Goal: Task Accomplishment & Management: Complete application form

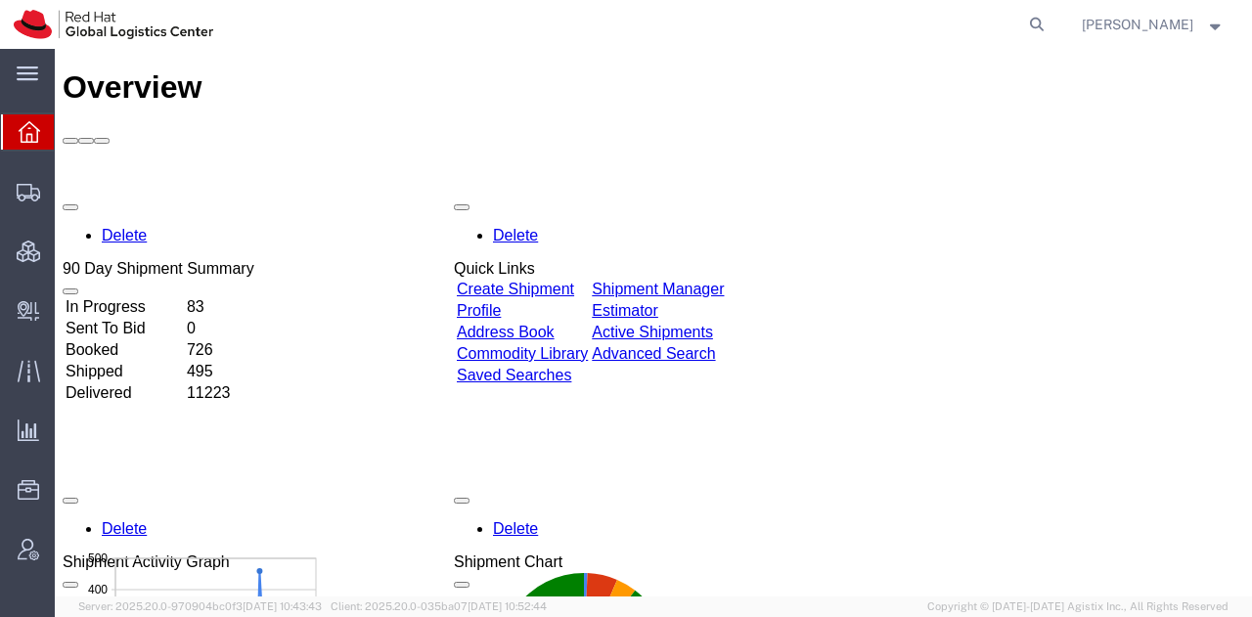
click at [1137, 28] on span "[PERSON_NAME]" at bounding box center [1137, 25] width 111 height 22
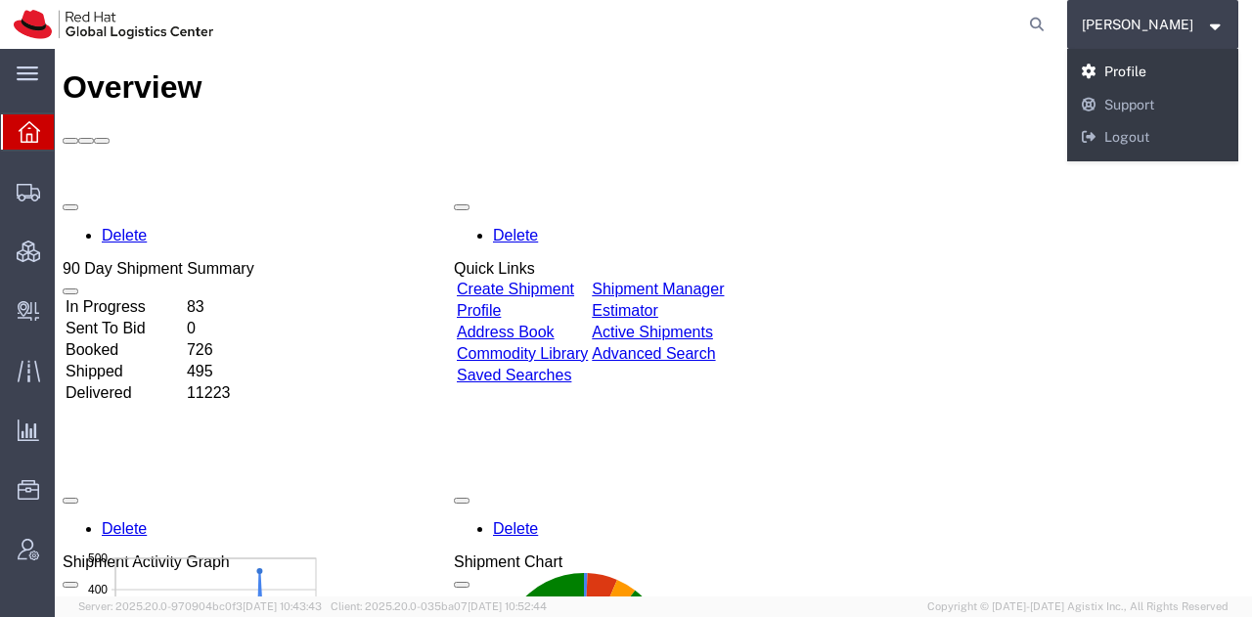
click at [1137, 71] on link "Profile" at bounding box center [1153, 72] width 172 height 33
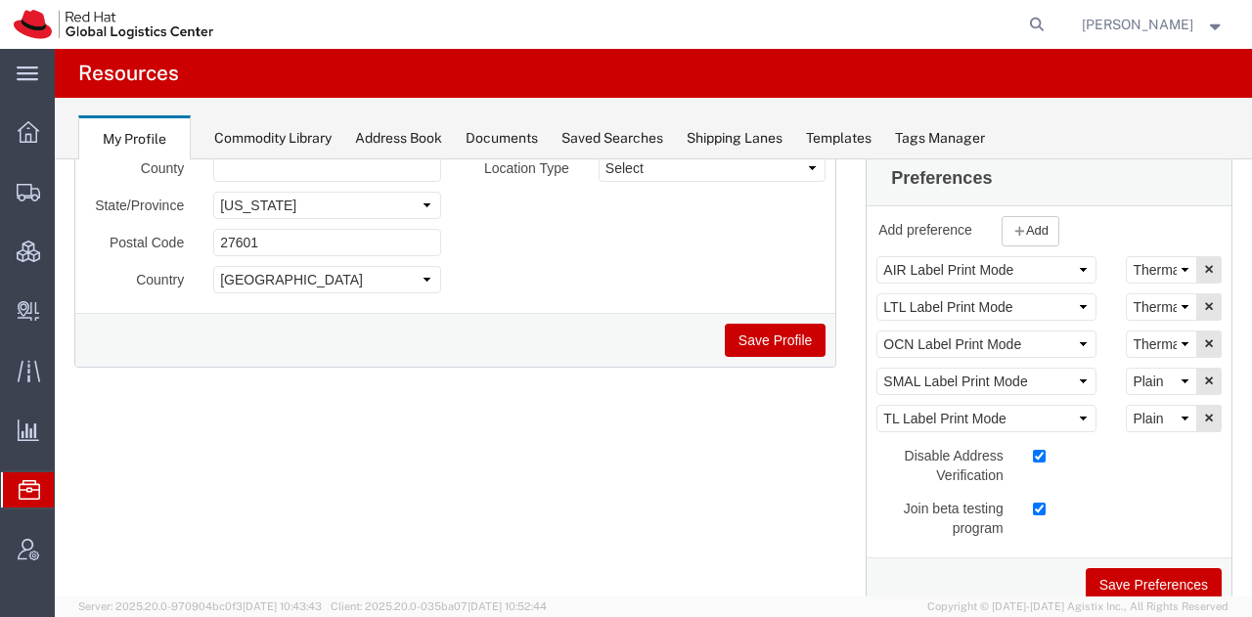
scroll to position [317, 0]
click at [1138, 380] on select "Select Plain Thermal" at bounding box center [1161, 380] width 71 height 27
select select "Thermal"
click at [1126, 367] on select "Select Plain Thermal" at bounding box center [1161, 380] width 71 height 27
click at [1139, 585] on button "Save Preferences" at bounding box center [1153, 583] width 136 height 33
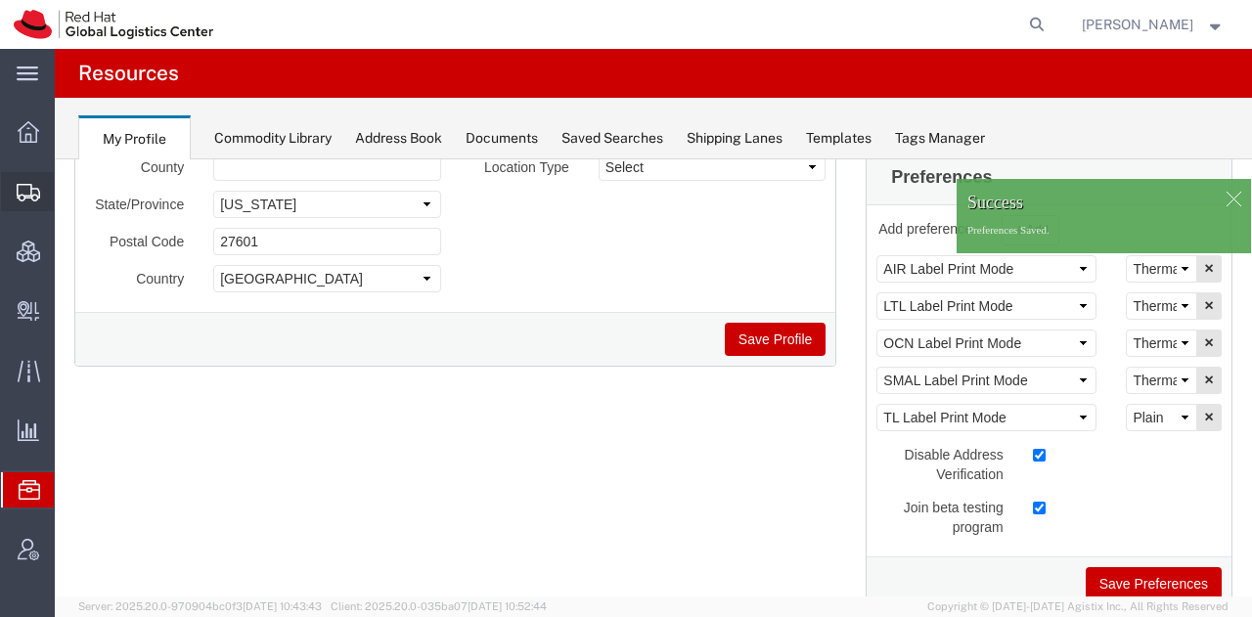
click at [0, 0] on span "Shipment Manager" at bounding box center [0, 0] width 0 height 0
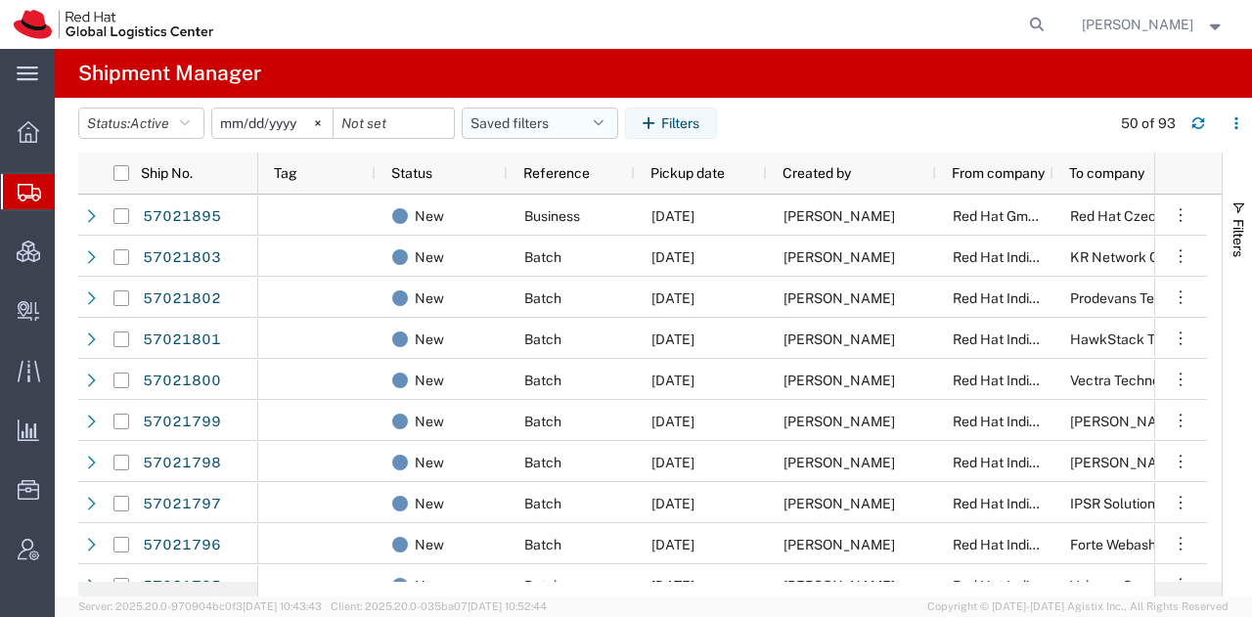
click at [598, 121] on button "Saved filters" at bounding box center [540, 123] width 156 height 31
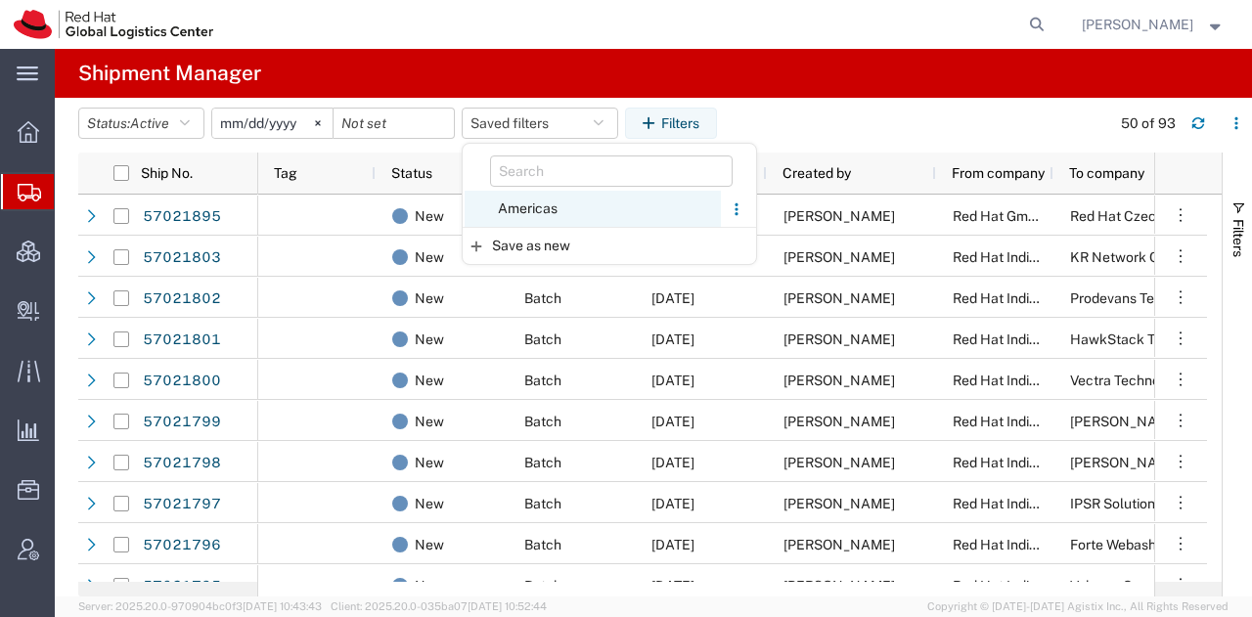
click at [529, 206] on span "Americas" at bounding box center [593, 209] width 256 height 36
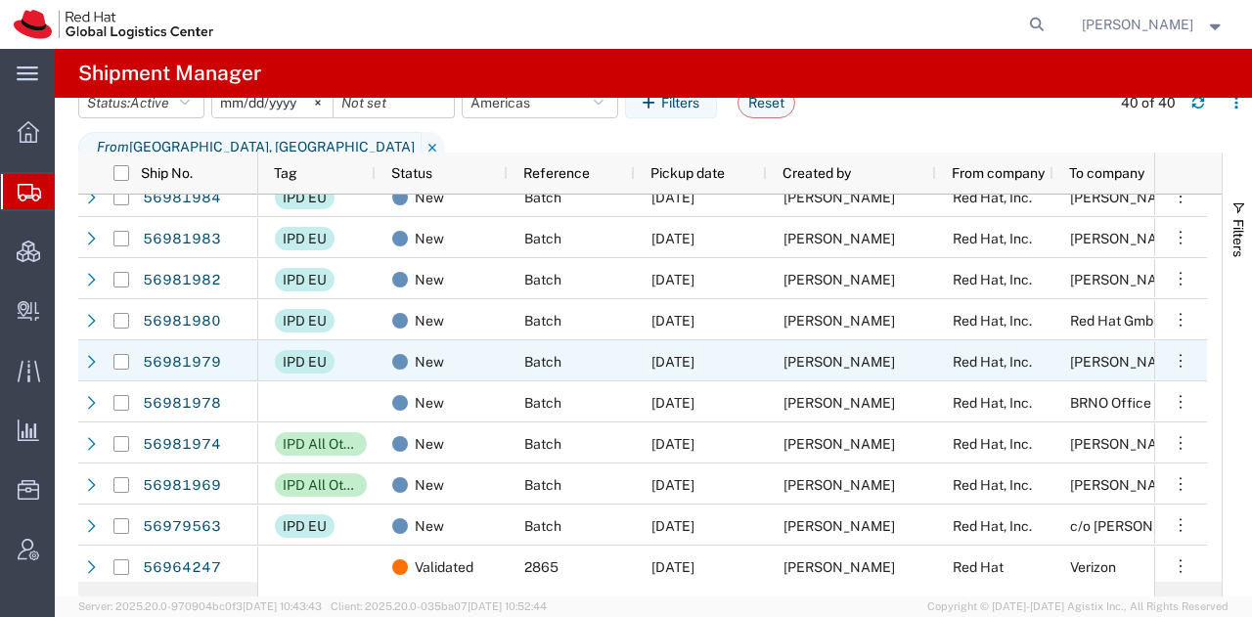
scroll to position [1091, 0]
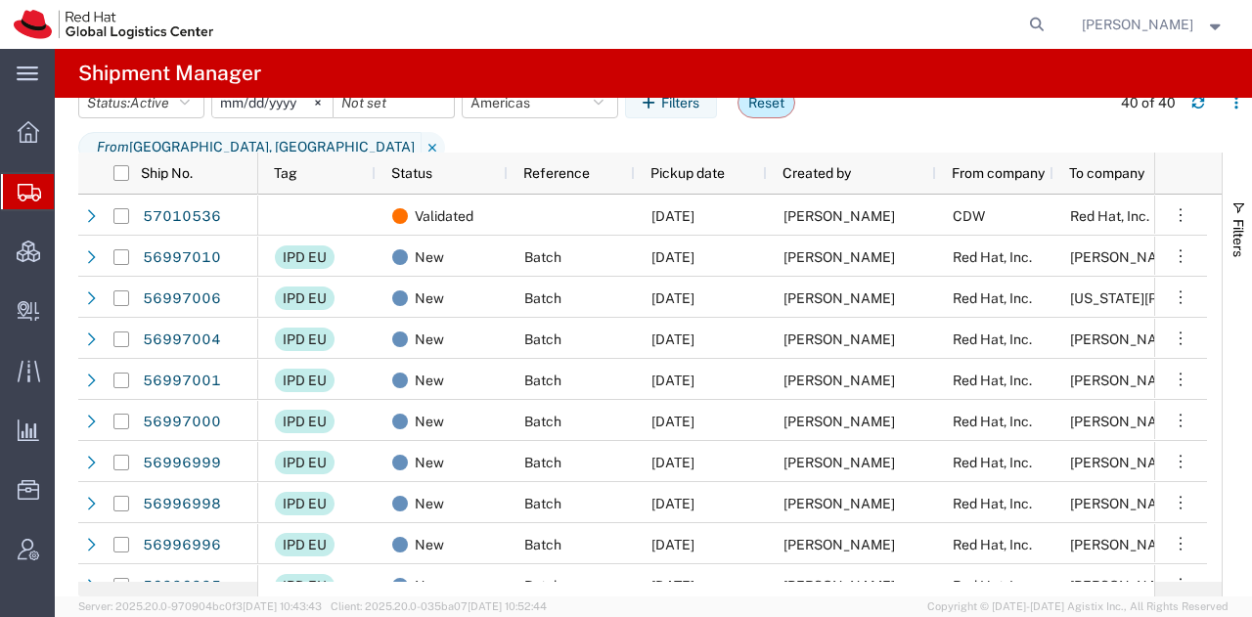
click at [765, 118] on button "Reset" at bounding box center [766, 102] width 58 height 31
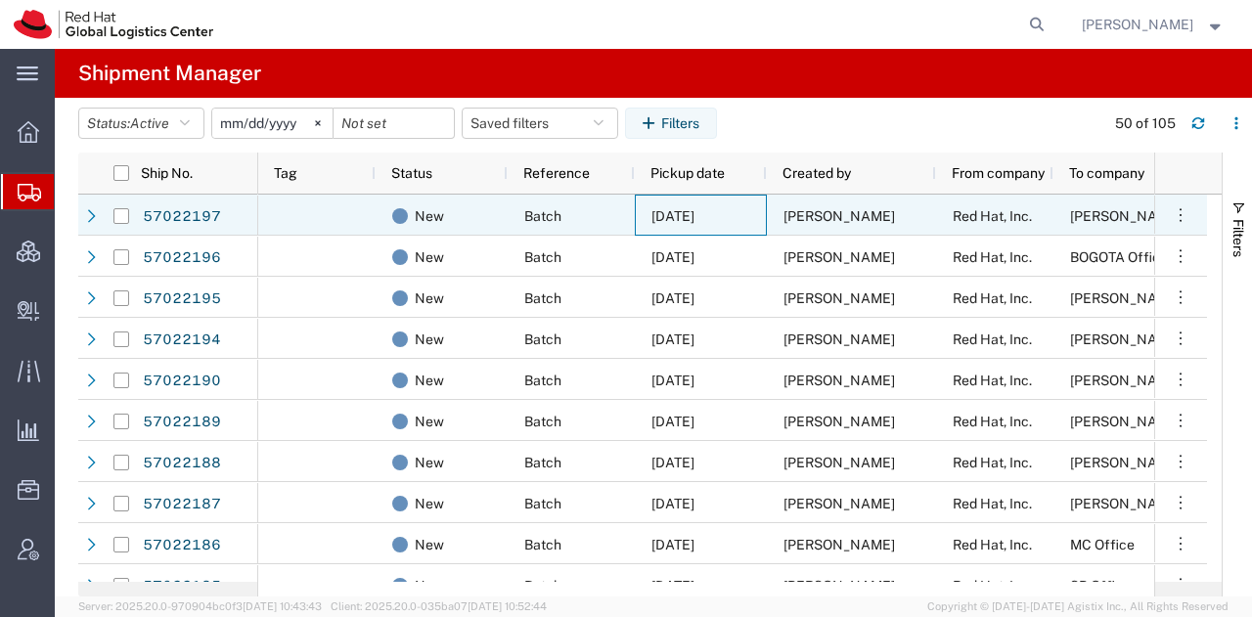
click at [683, 221] on span "[DATE]" at bounding box center [672, 216] width 43 height 16
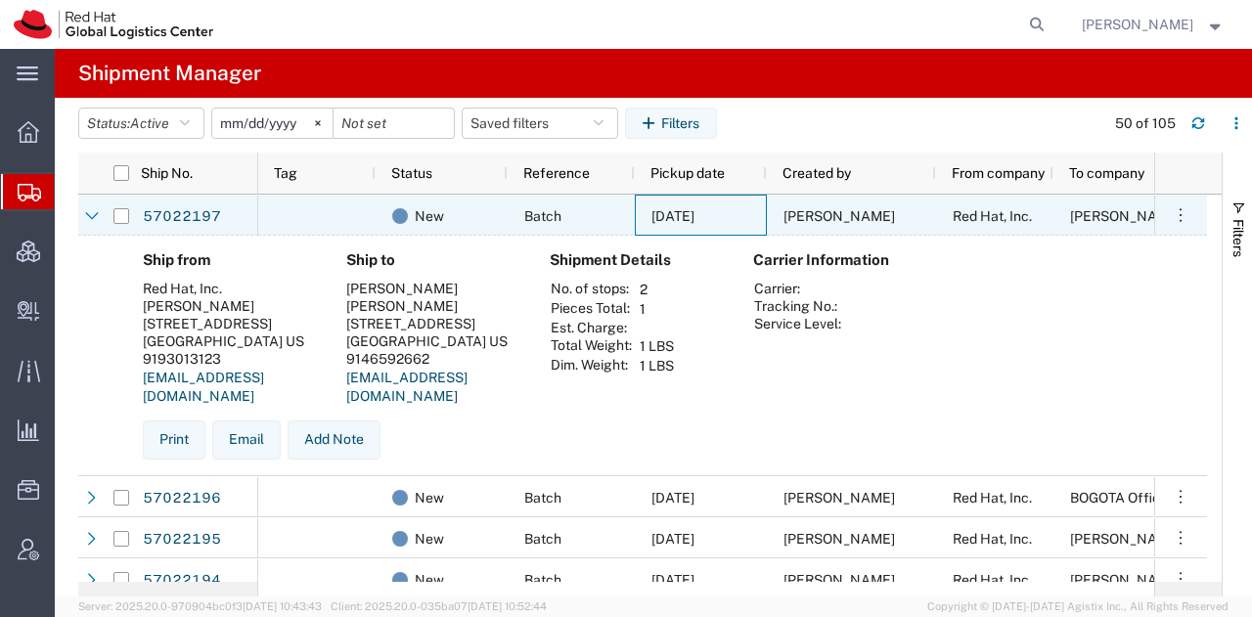
click at [683, 221] on span "[DATE]" at bounding box center [672, 216] width 43 height 16
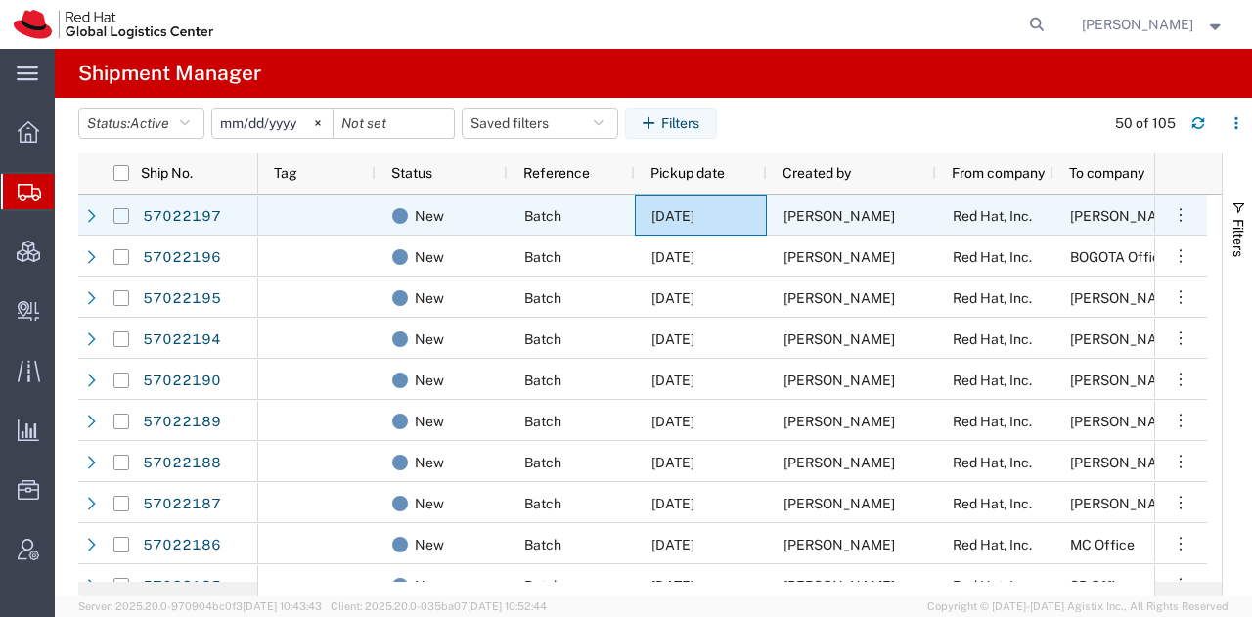
click at [128, 210] on input "Press Space to toggle row selection (unchecked)" at bounding box center [121, 216] width 16 height 16
checkbox input "true"
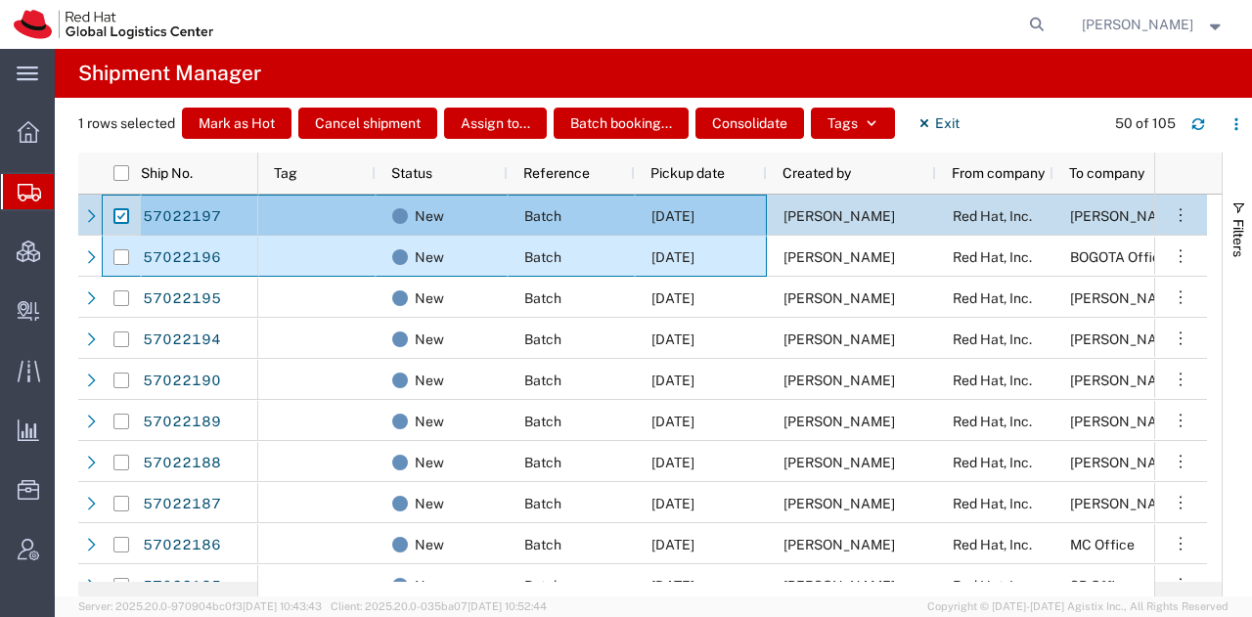
drag, startPoint x: 128, startPoint y: 210, endPoint x: 710, endPoint y: 265, distance: 584.4
click at [710, 265] on div "57022197 57022196 57022195 57022194 57022190 57022189 57022188" at bounding box center [642, 388] width 1129 height 387
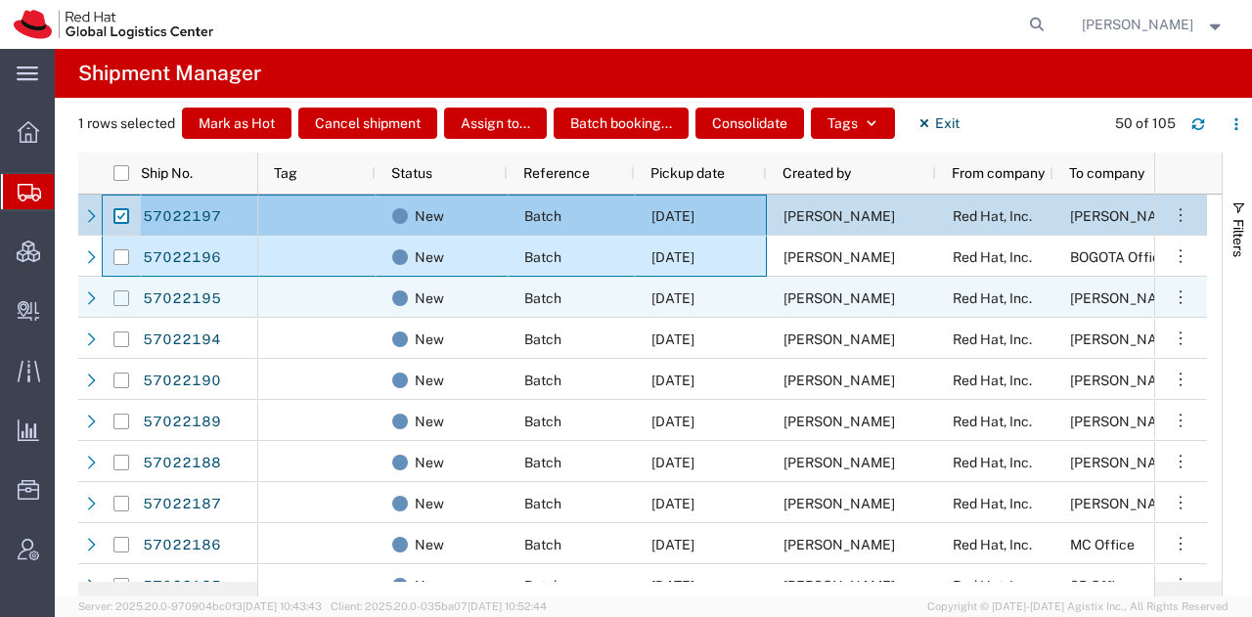
click at [124, 305] on input "Press Space to toggle row selection (unchecked)" at bounding box center [121, 298] width 16 height 16
checkbox input "true"
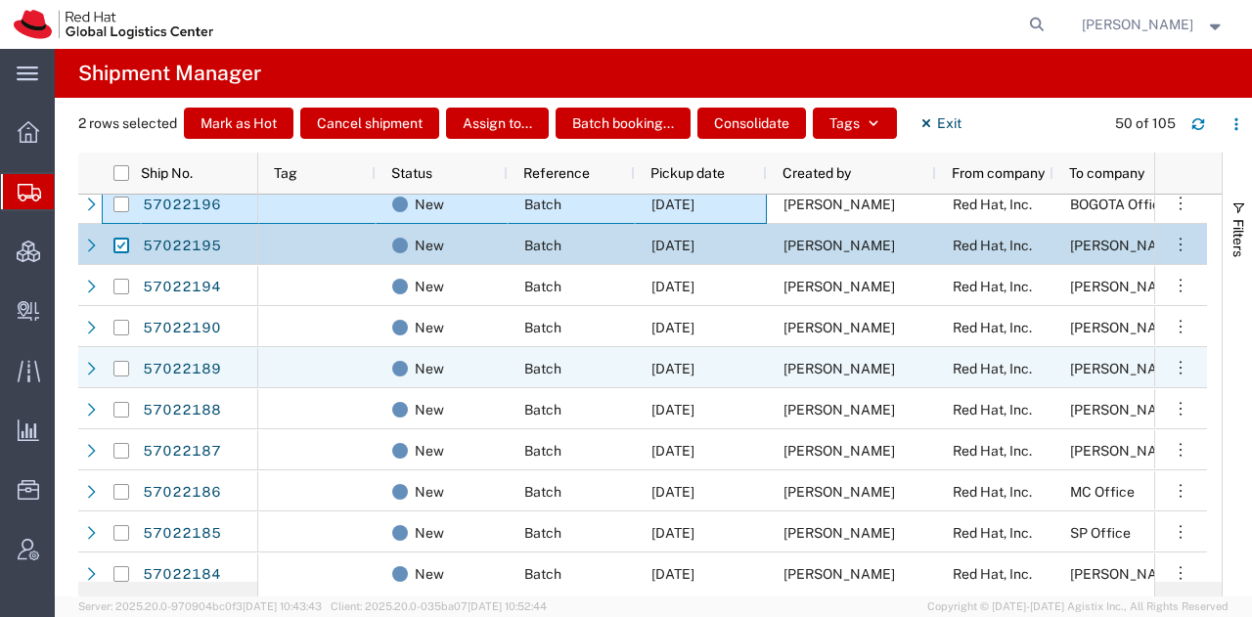
scroll to position [55, 0]
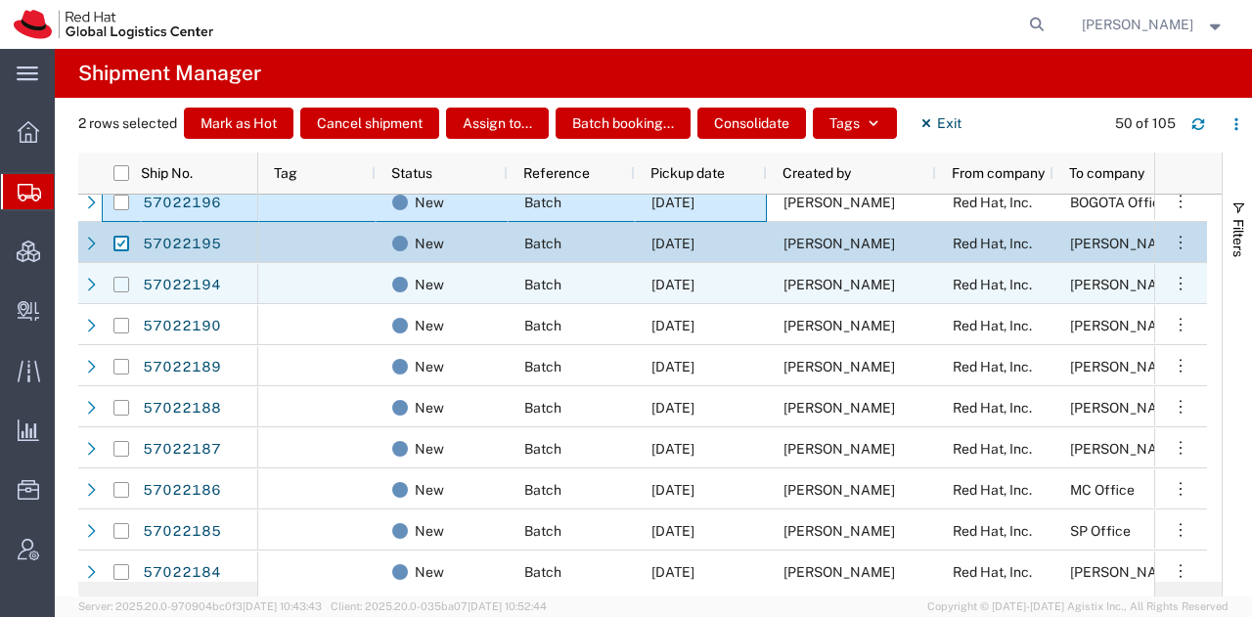
click at [116, 280] on input "Press Space to toggle row selection (unchecked)" at bounding box center [121, 285] width 16 height 16
checkbox input "true"
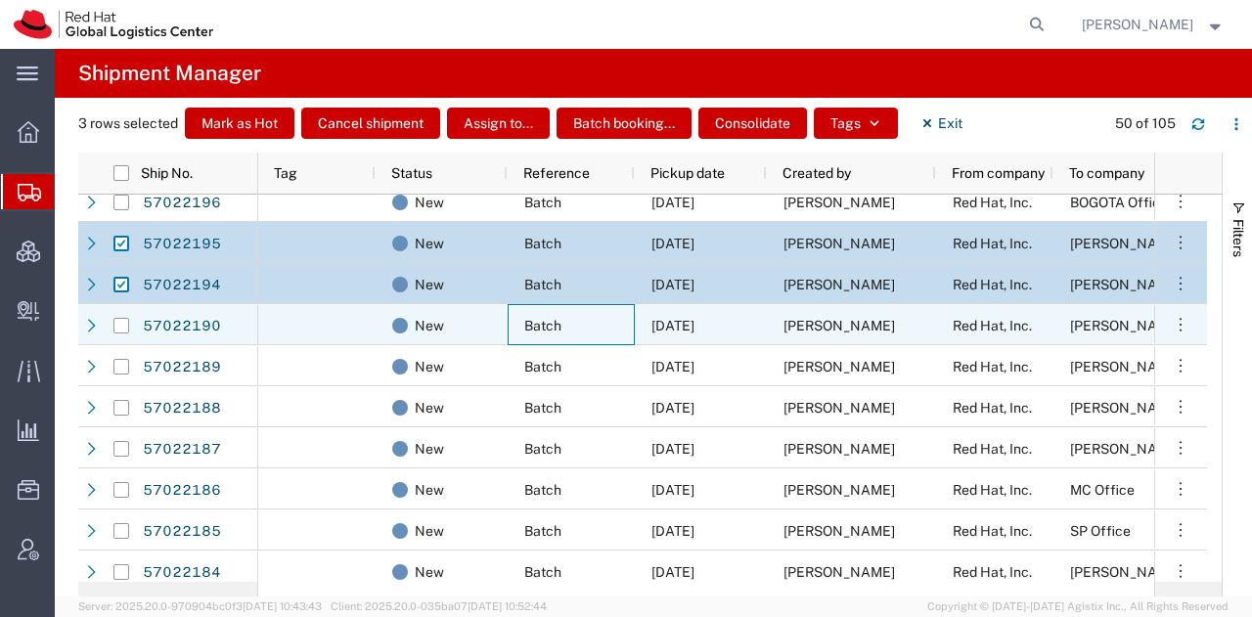
click at [626, 314] on div "Batch" at bounding box center [571, 324] width 127 height 41
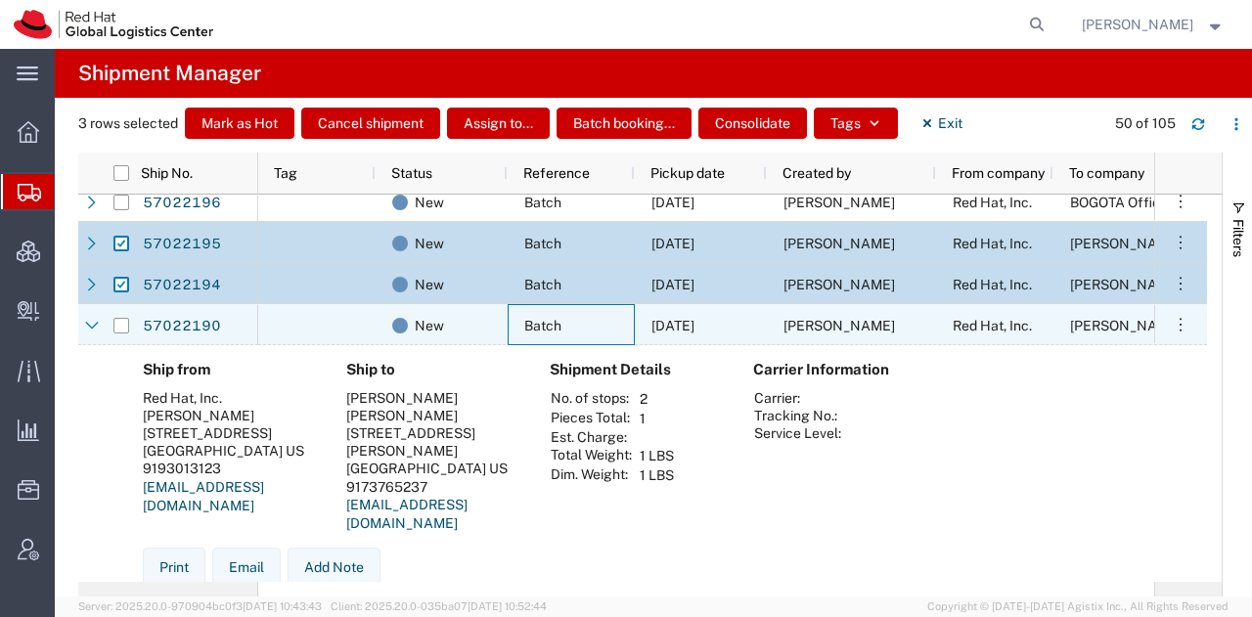
click at [626, 314] on div "Batch" at bounding box center [571, 324] width 127 height 41
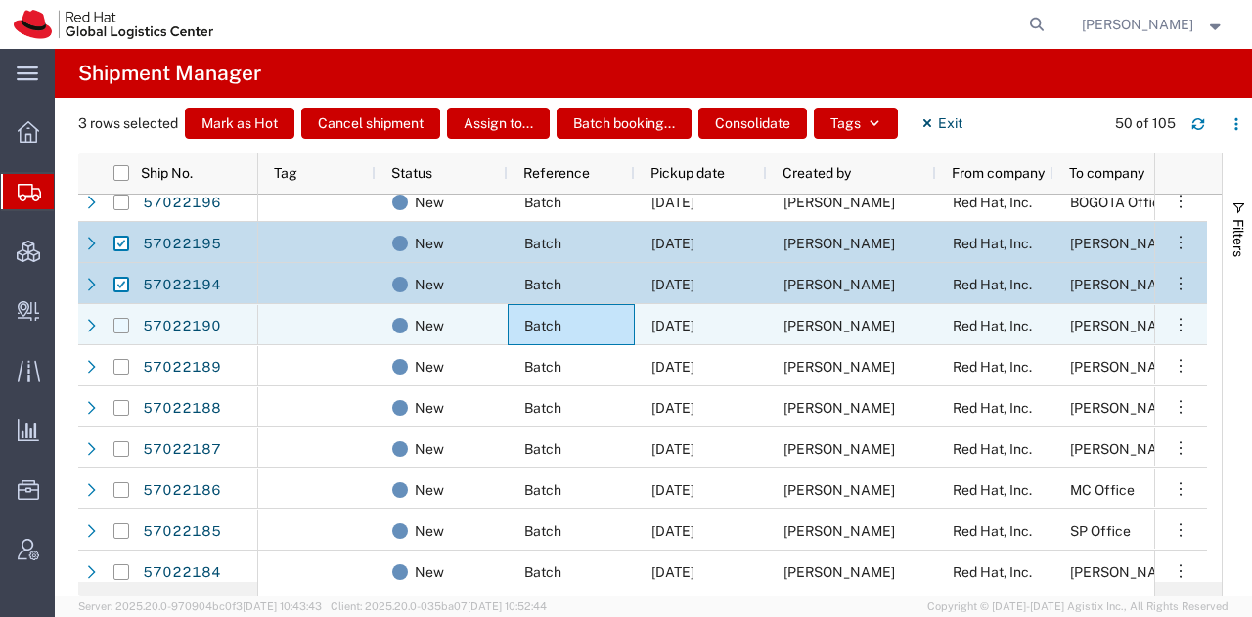
click at [121, 326] on input "Press Space to toggle row selection (unchecked)" at bounding box center [121, 326] width 16 height 16
checkbox input "true"
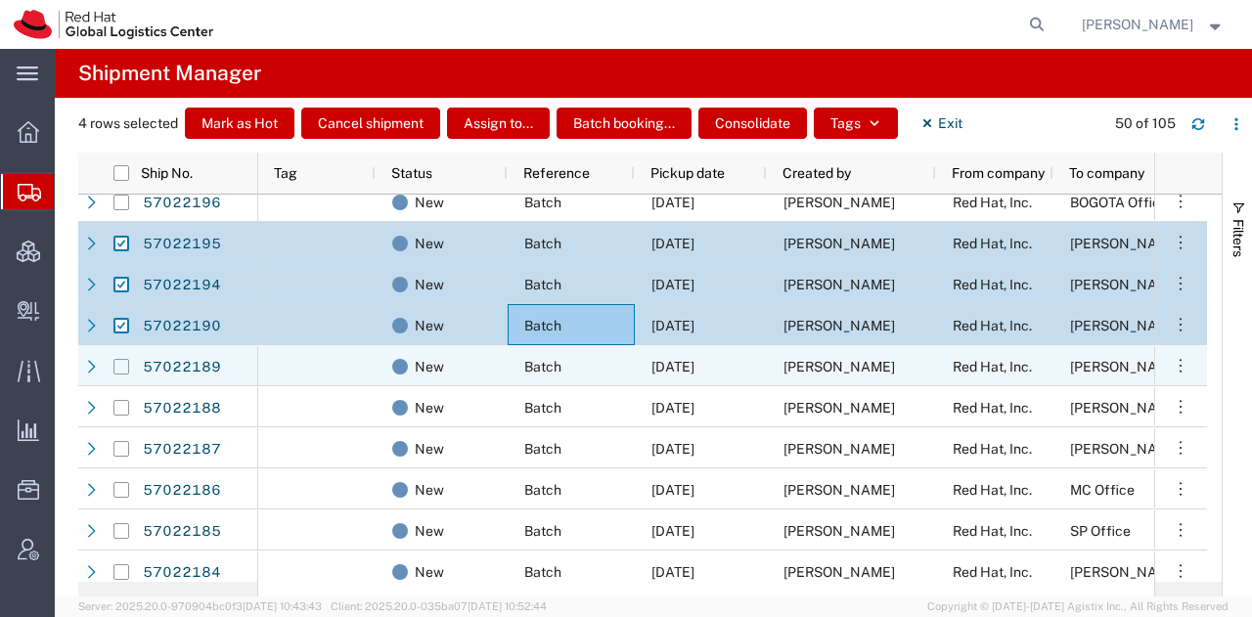
click at [123, 361] on input "Press Space to toggle row selection (unchecked)" at bounding box center [121, 367] width 16 height 16
checkbox input "true"
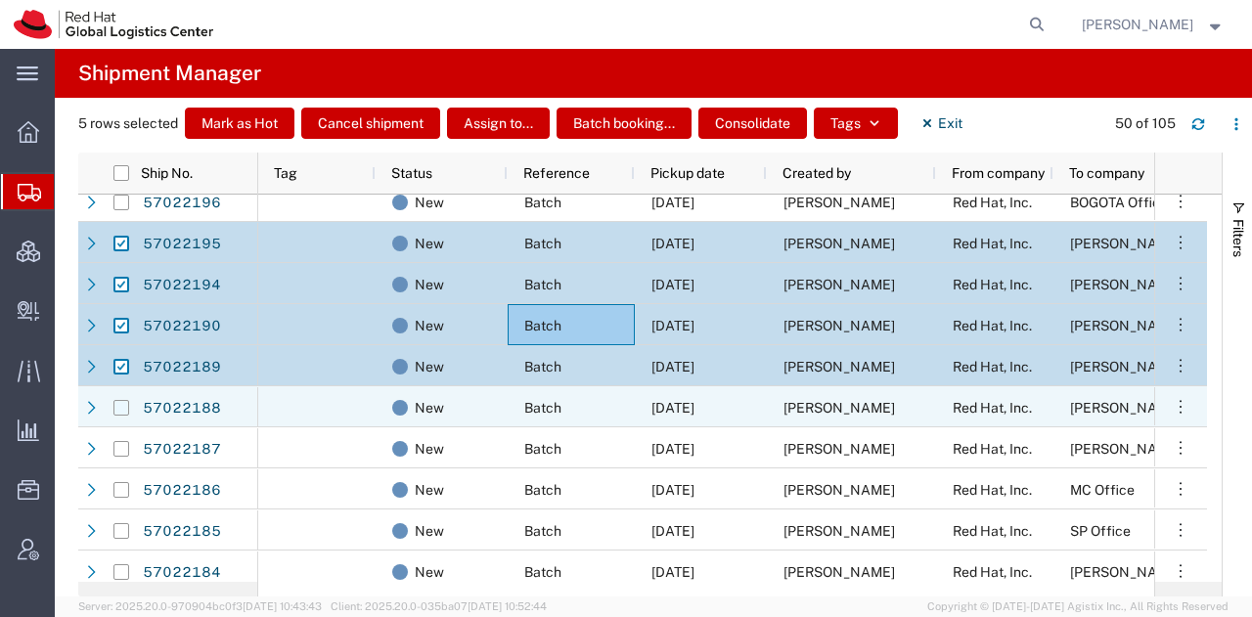
click at [118, 409] on input "Press Space to toggle row selection (unchecked)" at bounding box center [121, 408] width 16 height 16
checkbox input "true"
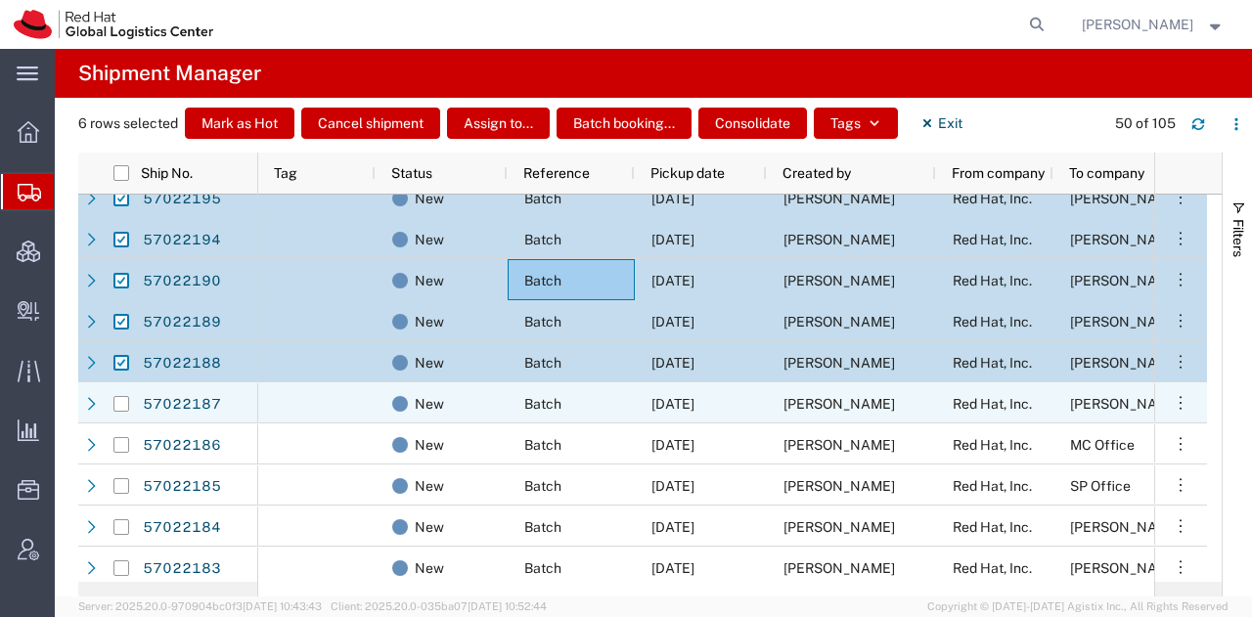
scroll to position [102, 0]
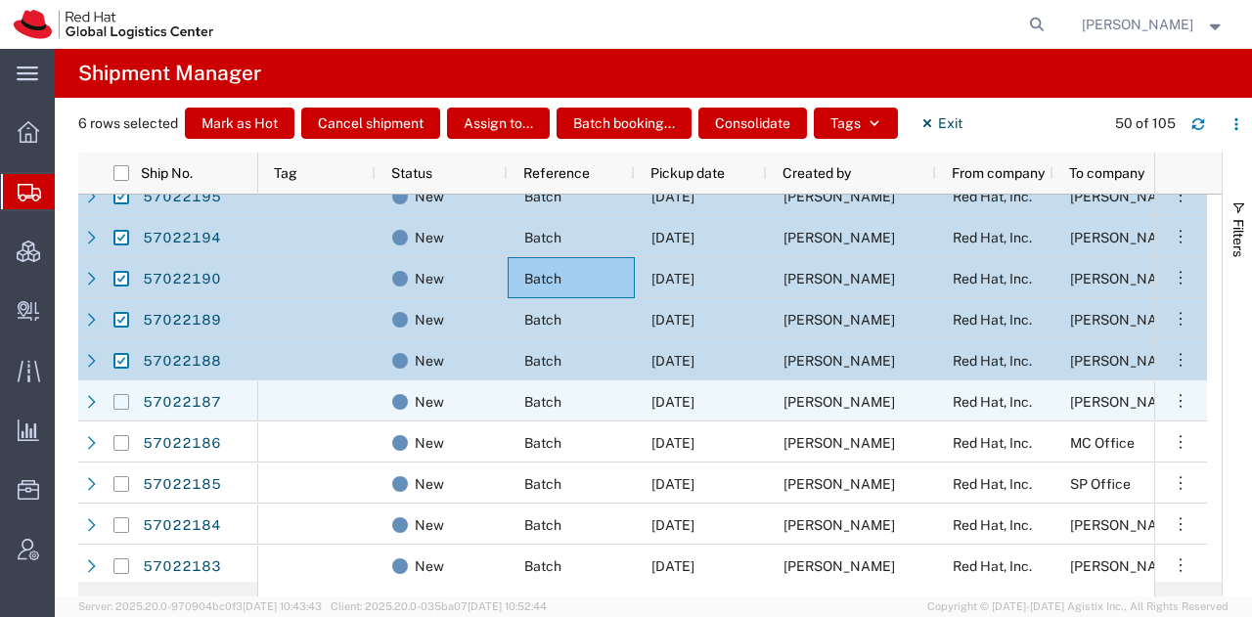
click at [118, 402] on input "Press Space to toggle row selection (unchecked)" at bounding box center [121, 402] width 16 height 16
checkbox input "true"
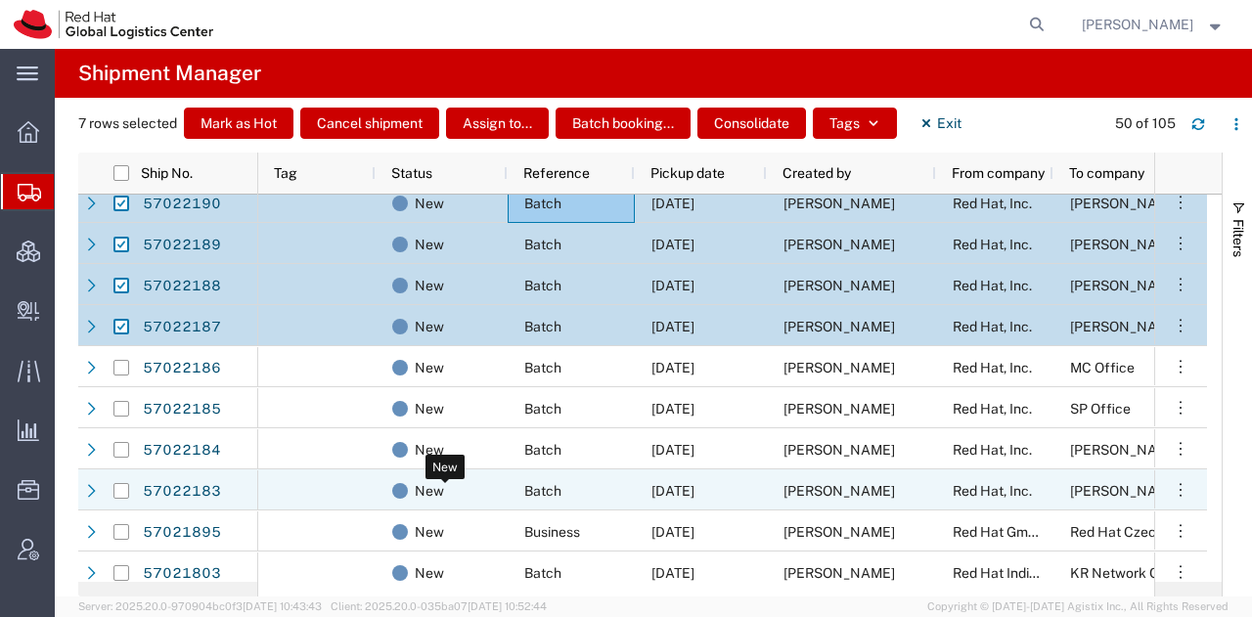
scroll to position [197, 0]
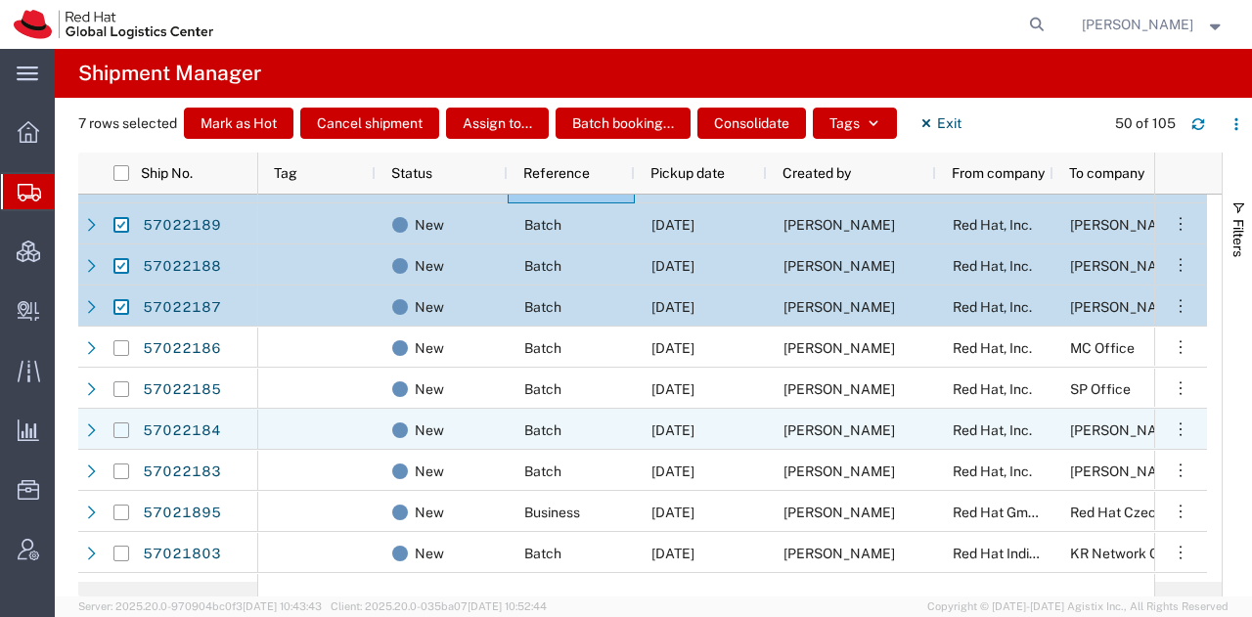
click at [121, 435] on input "Press Space to toggle row selection (unchecked)" at bounding box center [121, 430] width 16 height 16
checkbox input "true"
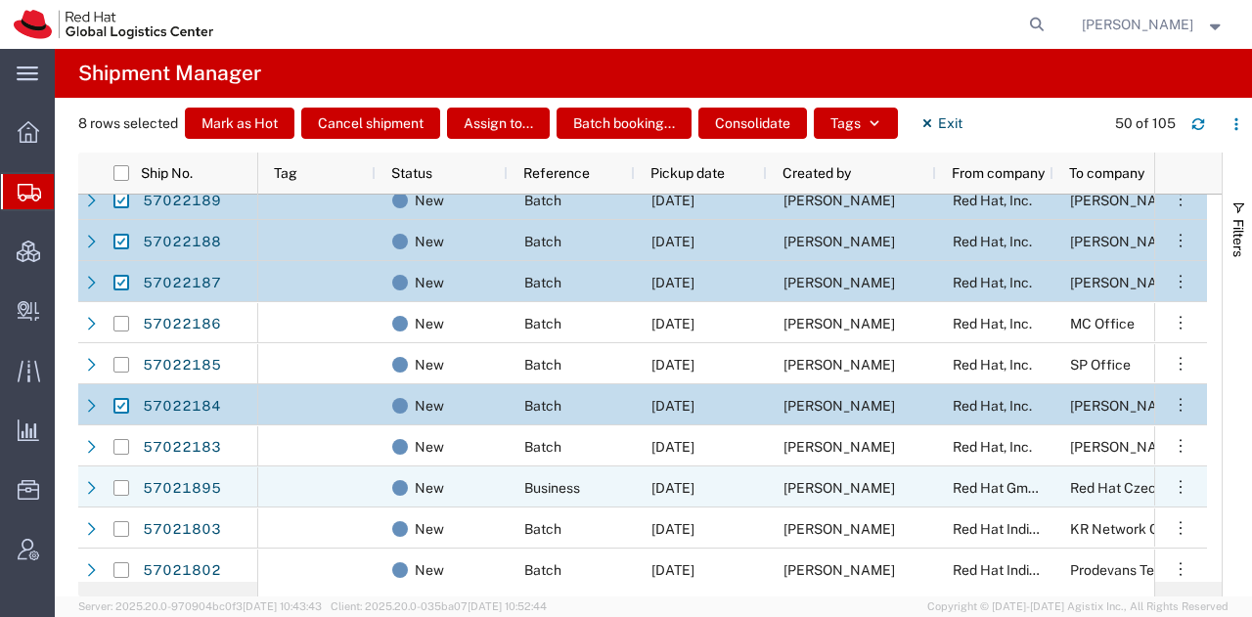
scroll to position [217, 0]
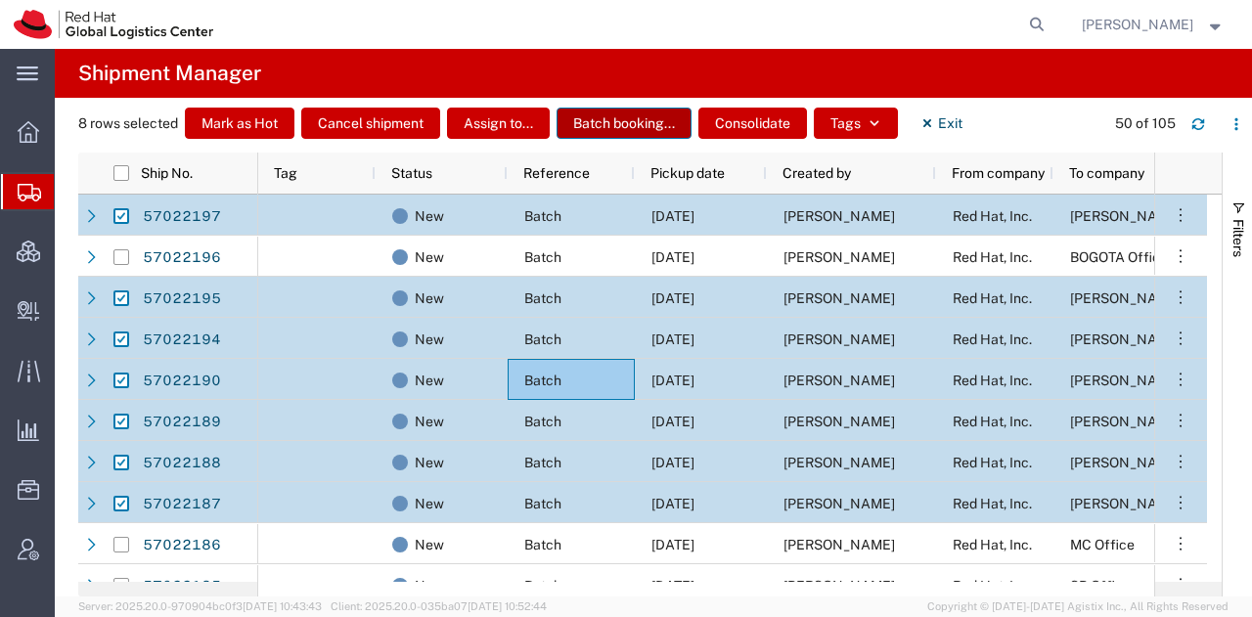
click at [642, 124] on button "Batch booking..." at bounding box center [623, 123] width 135 height 31
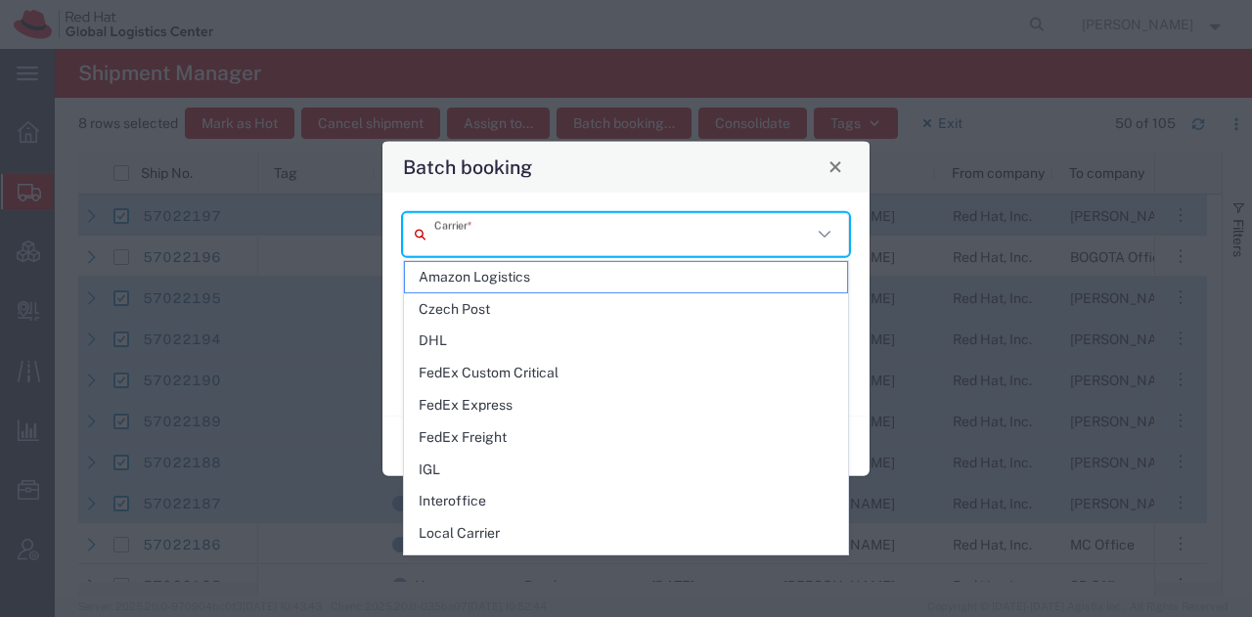
click at [538, 231] on input "text" at bounding box center [622, 234] width 377 height 34
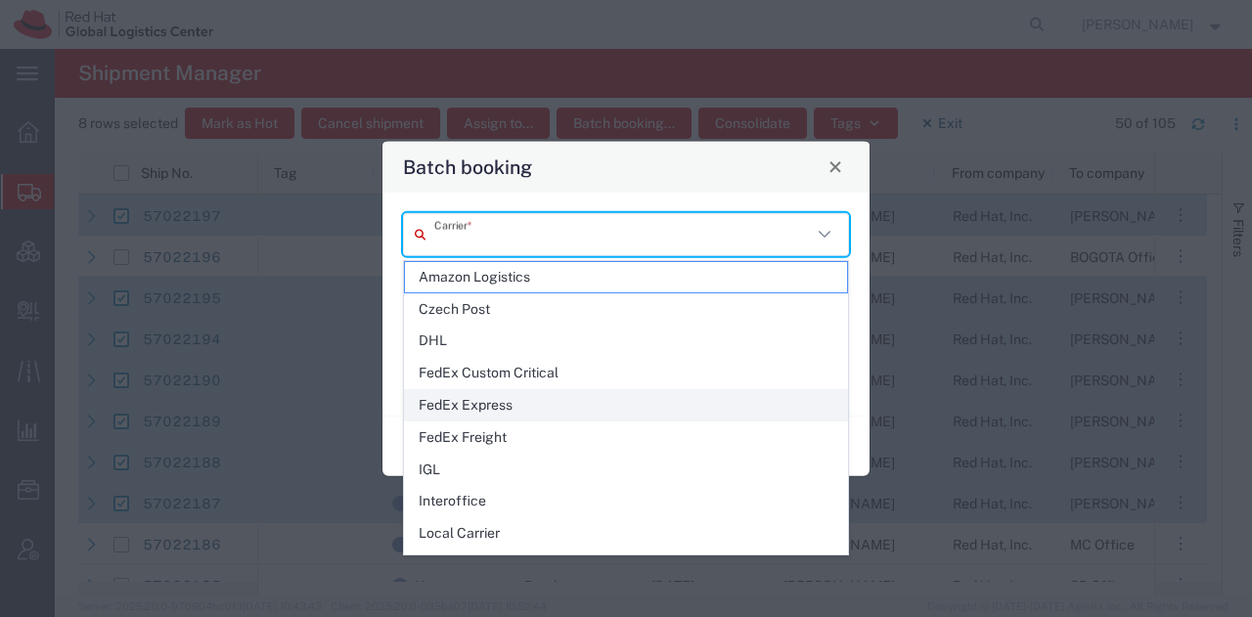
click at [497, 405] on span "FedEx Express" at bounding box center [626, 405] width 443 height 30
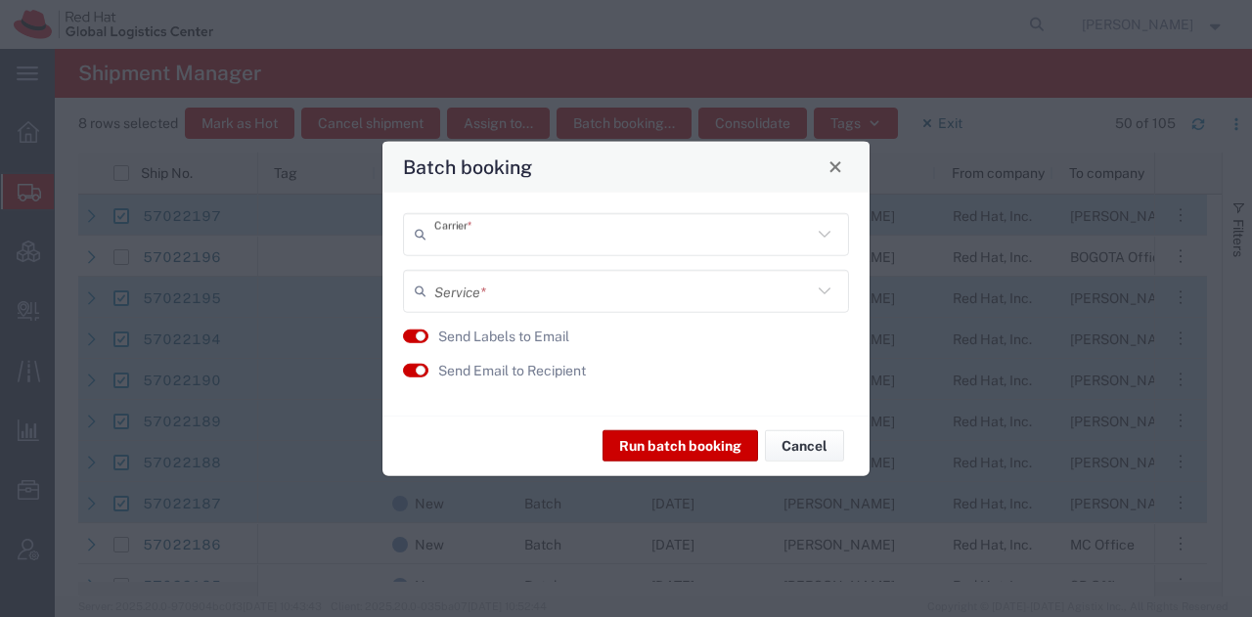
click at [497, 288] on input "text" at bounding box center [622, 291] width 377 height 34
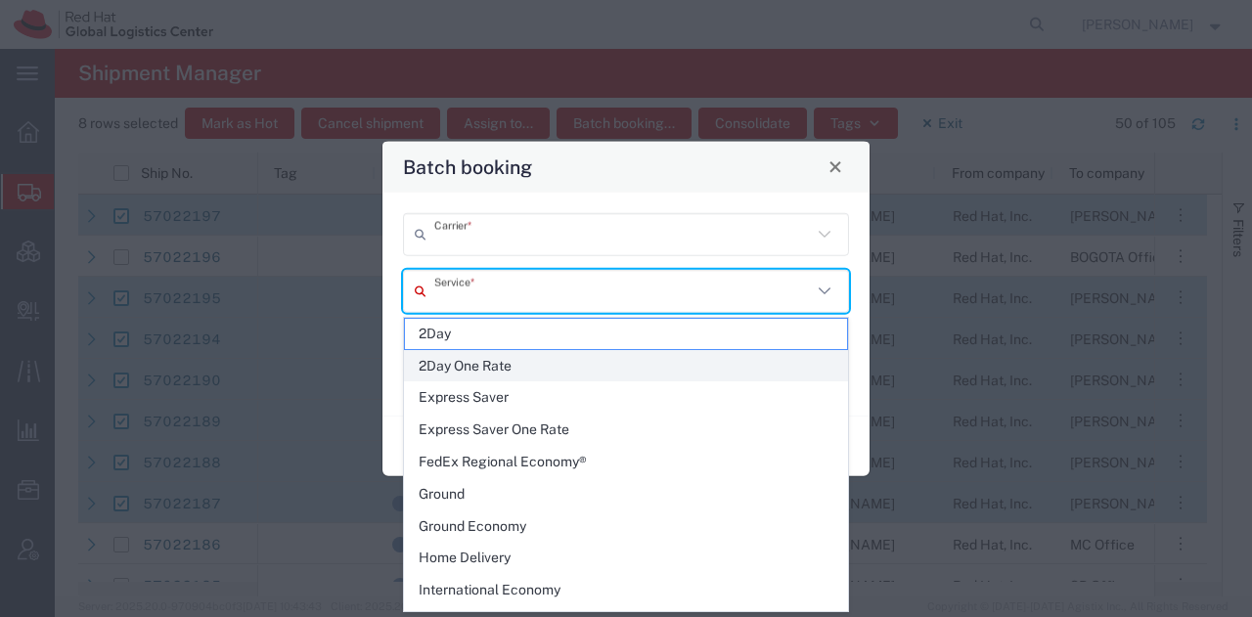
click at [476, 366] on span "2Day One Rate" at bounding box center [626, 366] width 443 height 30
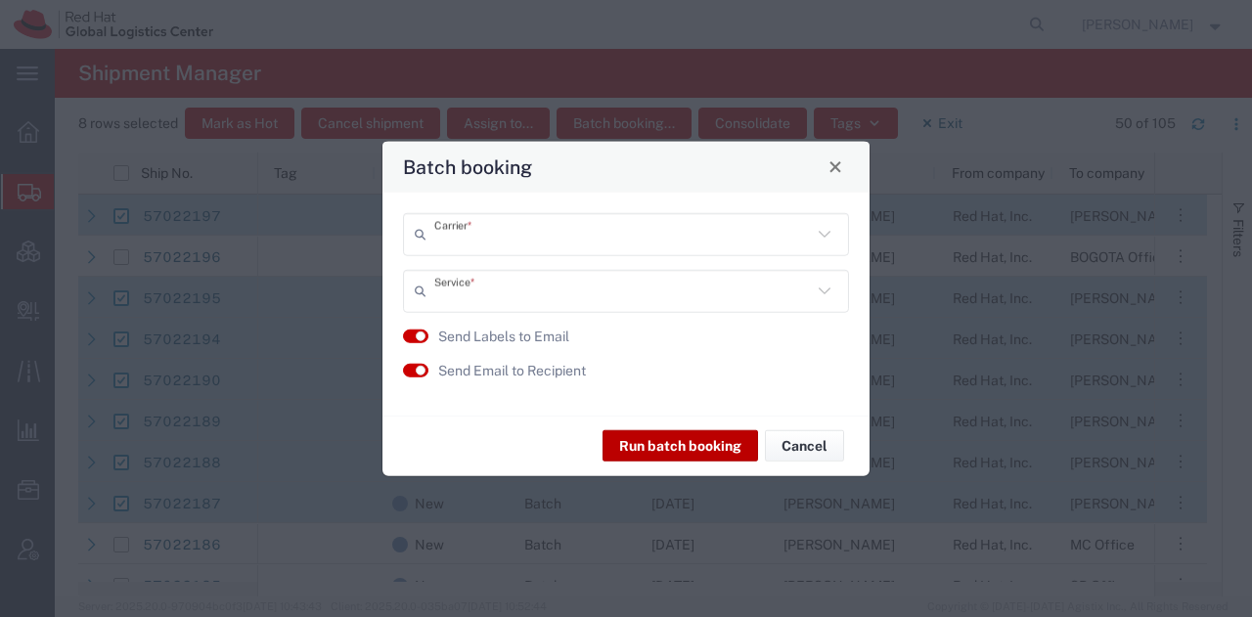
click at [673, 437] on button "Run batch booking" at bounding box center [679, 445] width 155 height 31
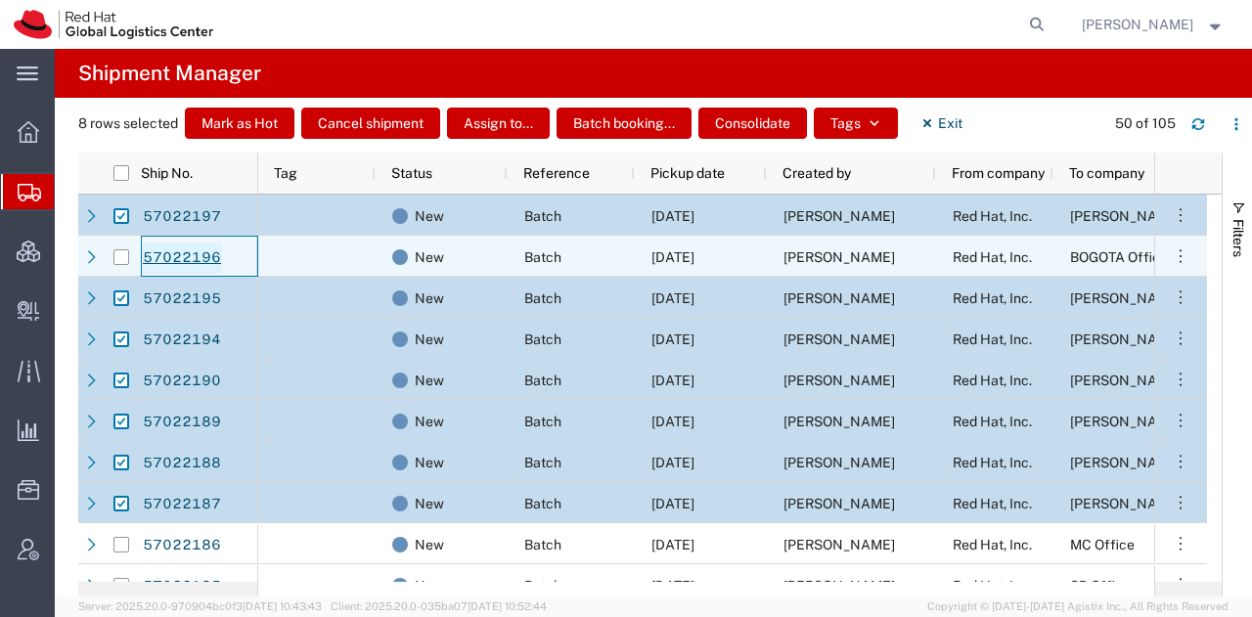
click at [164, 256] on link "57022196" at bounding box center [182, 258] width 80 height 31
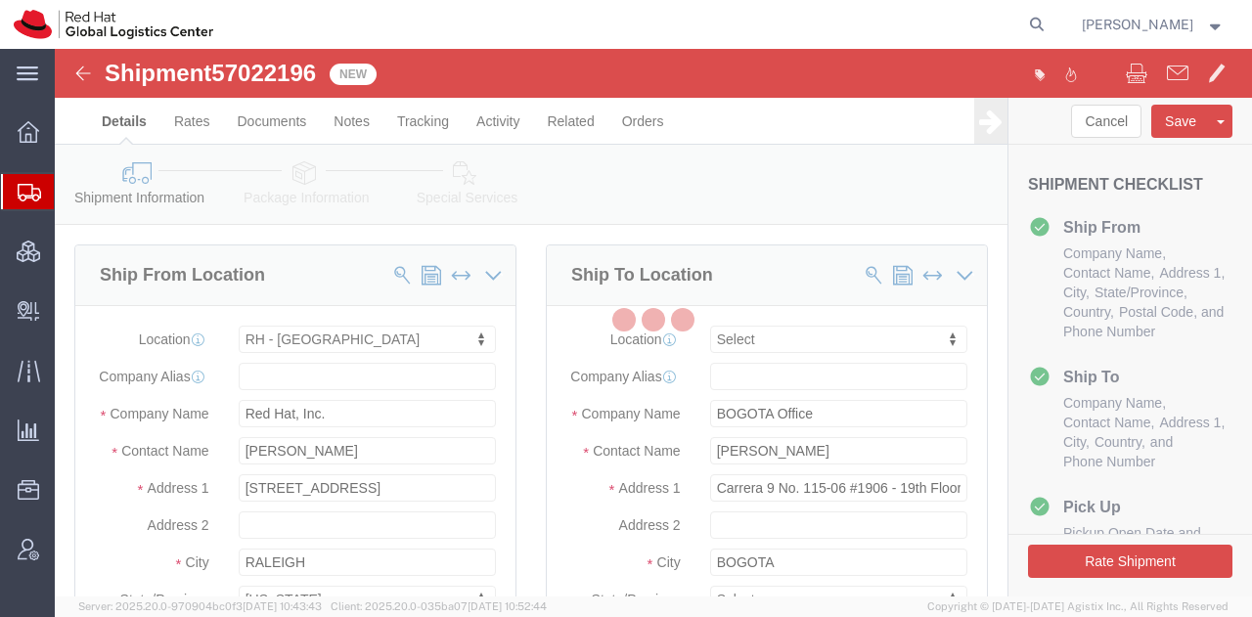
select select "38014"
select select
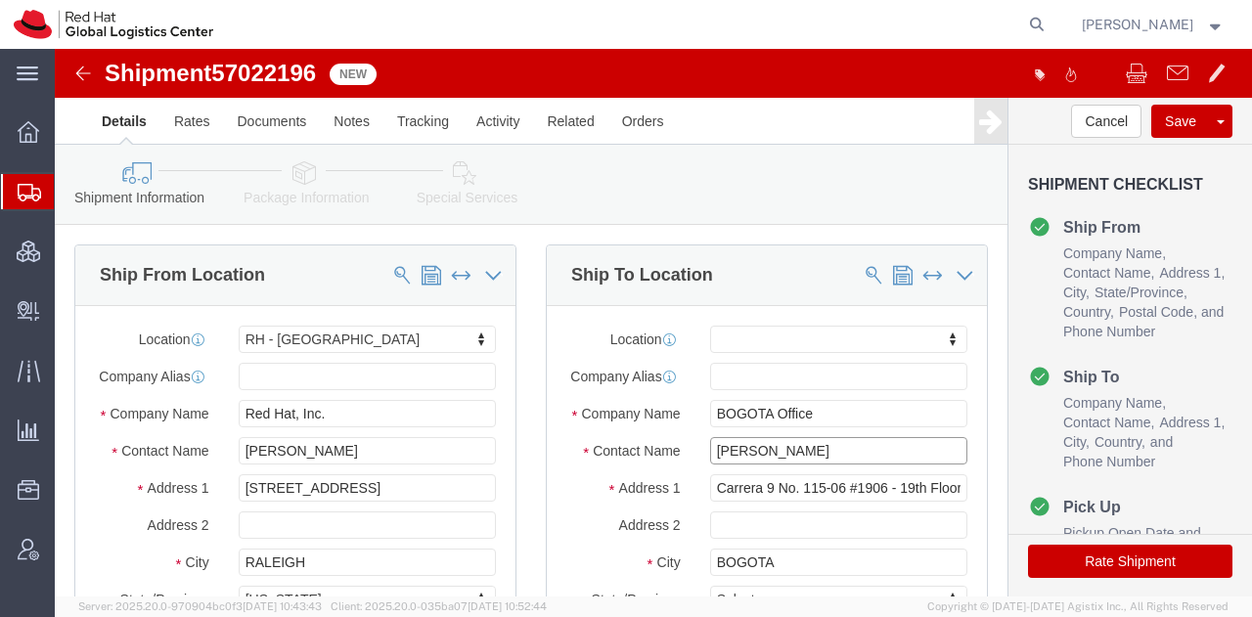
drag, startPoint x: 760, startPoint y: 419, endPoint x: 444, endPoint y: 425, distance: 315.9
click div "Ship From Location Location [GEOGRAPHIC_DATA] - [GEOGRAPHIC_DATA] My Profile Lo…"
type input "[PERSON_NAME]"
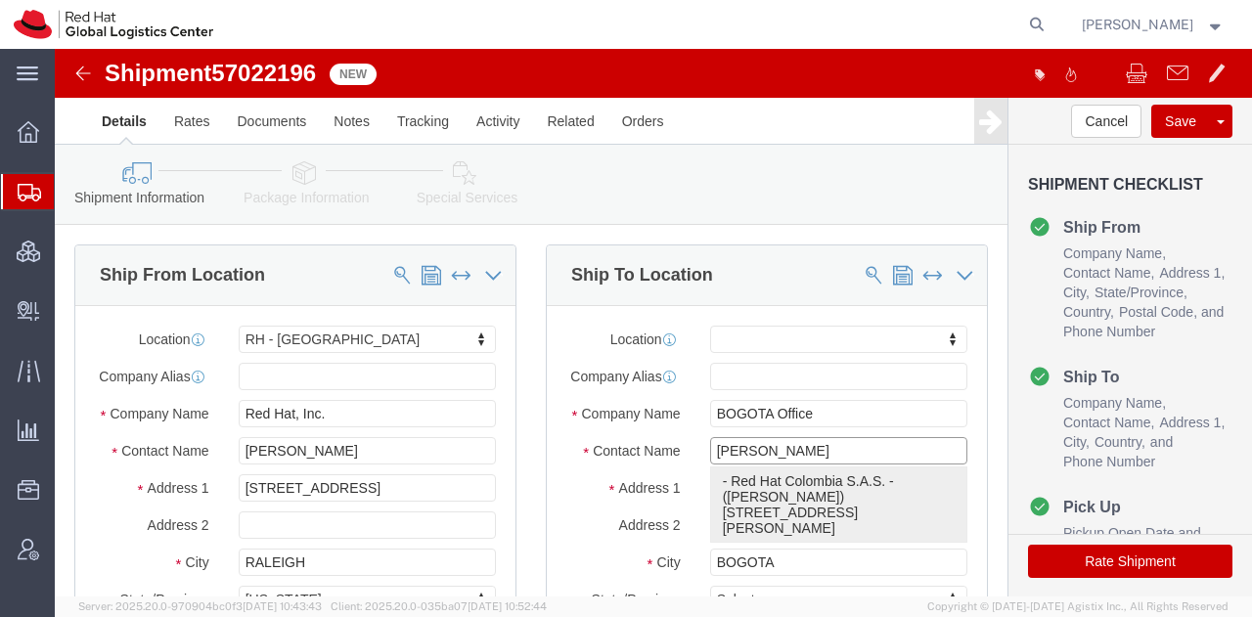
click p "- Red Hat Colombia S.A.S. - ([PERSON_NAME]) [STREET_ADDRESS][PERSON_NAME]"
select select "37928"
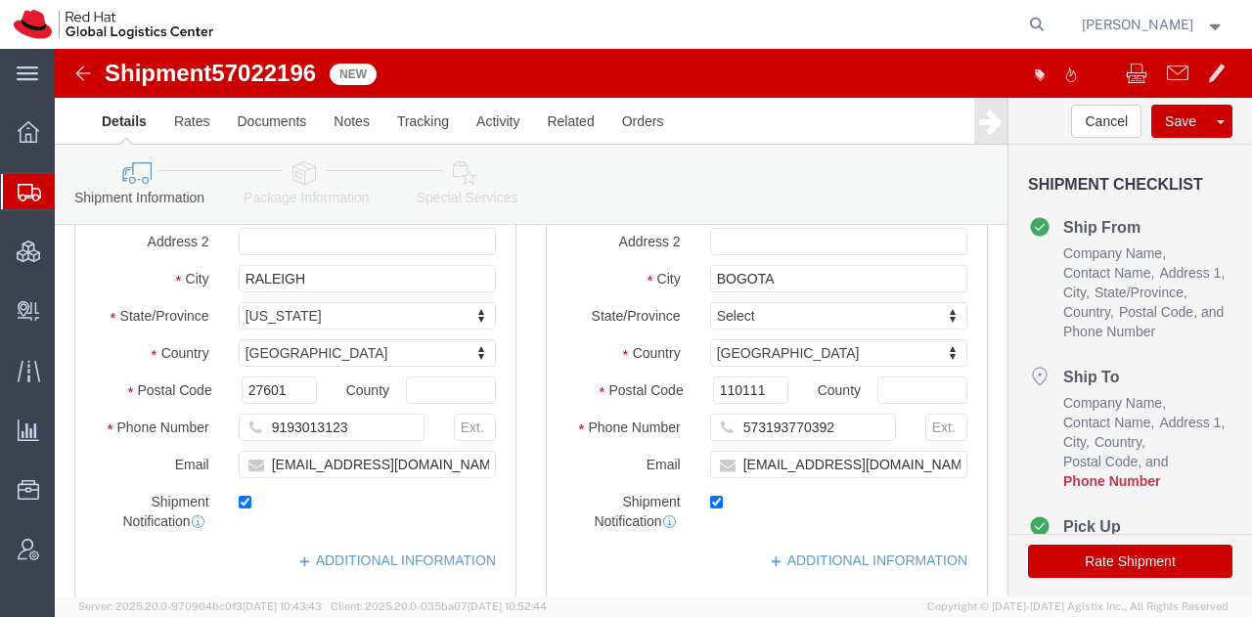
scroll to position [287, 0]
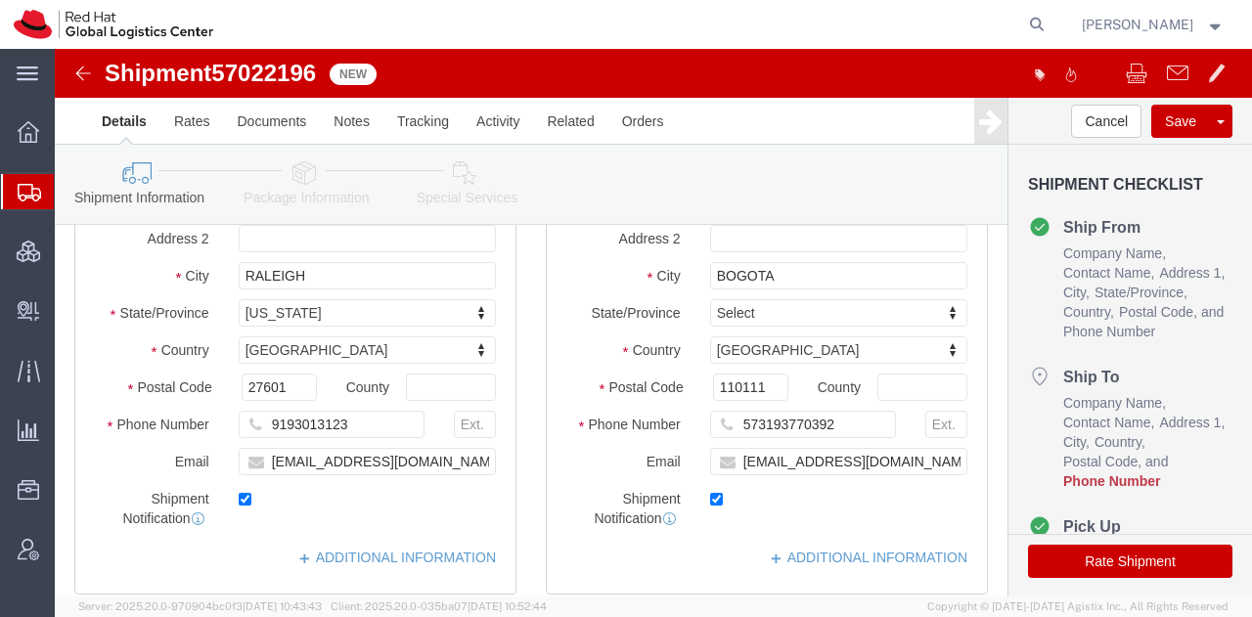
type input "[PERSON_NAME]"
click input "573193770392"
paste input "3157362765"
type input "3157362765"
click div "Shipment Information Package Information Special Services"
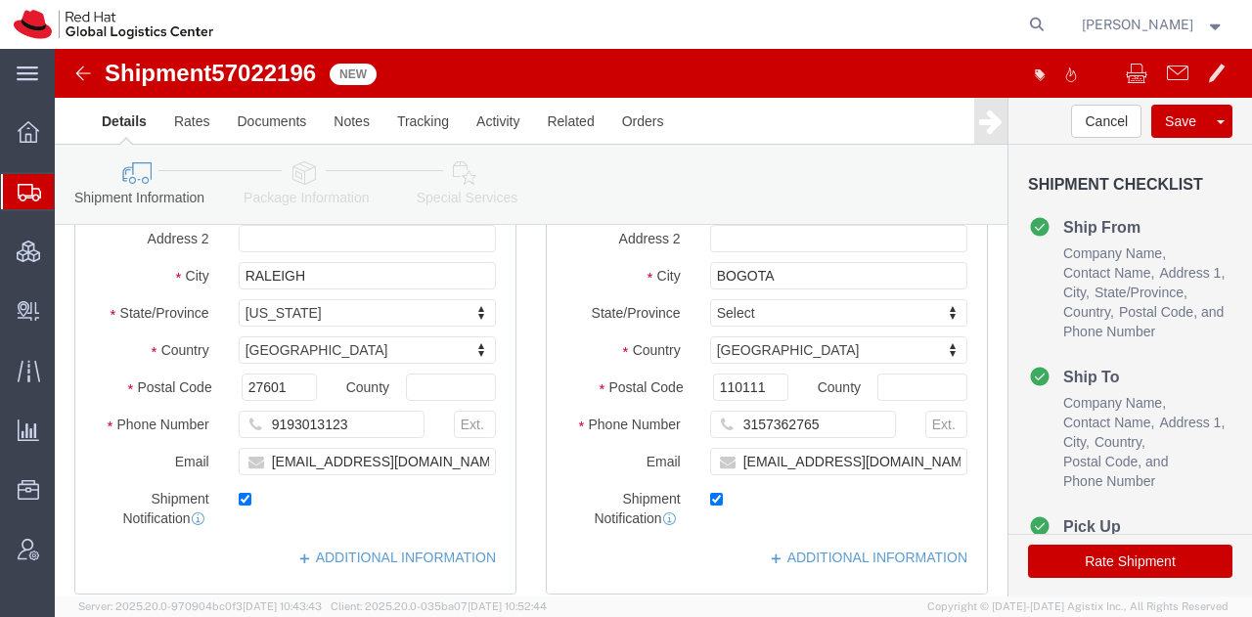
click icon
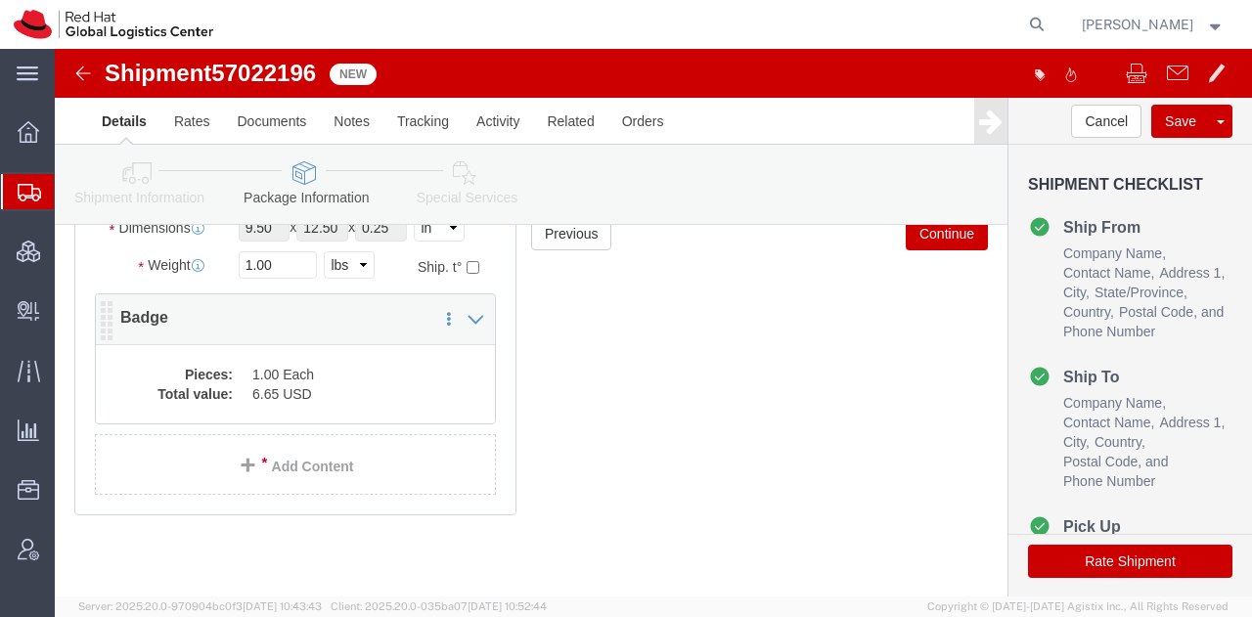
click dd "1.00 Each"
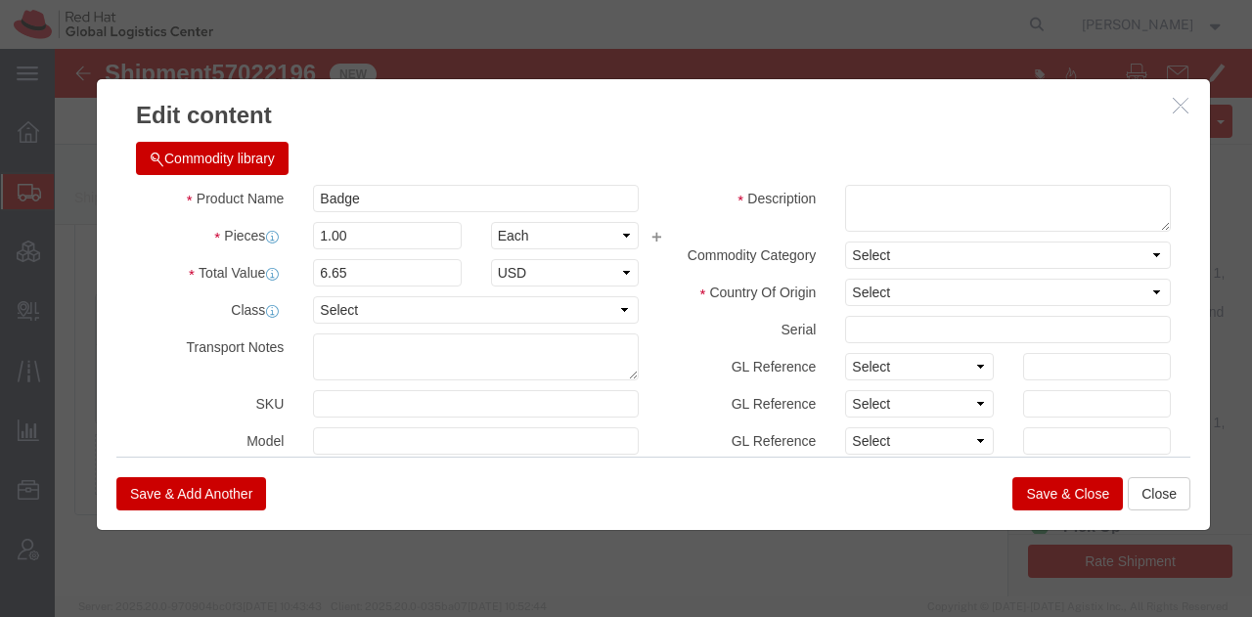
click button "Commodity library"
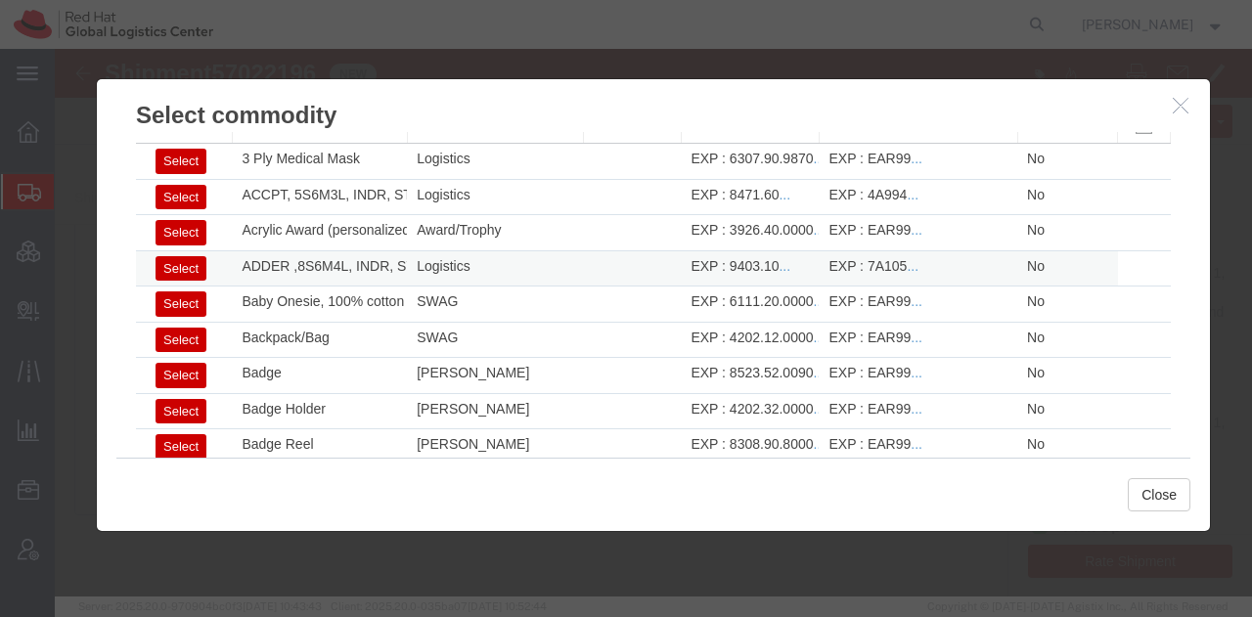
scroll to position [88, 0]
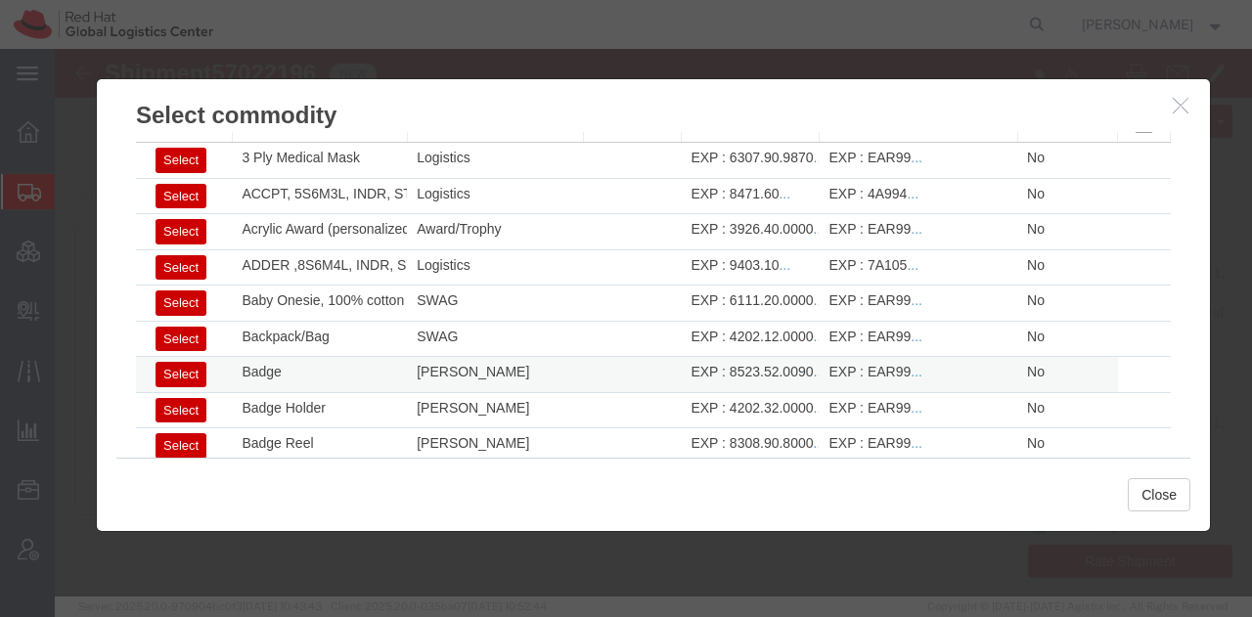
click button "Select"
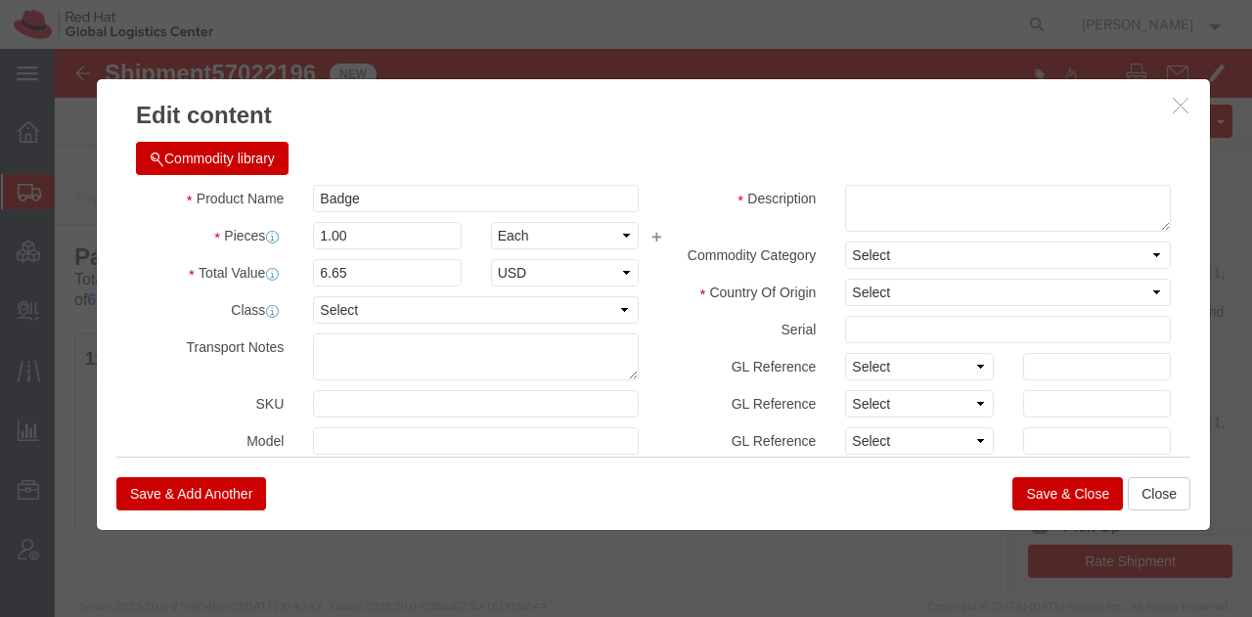
select select "US"
type input "8523.52.0090"
type input "EAR99"
select select
type textarea "- Red Hat Employee Security ID Badge - Produced Internally"
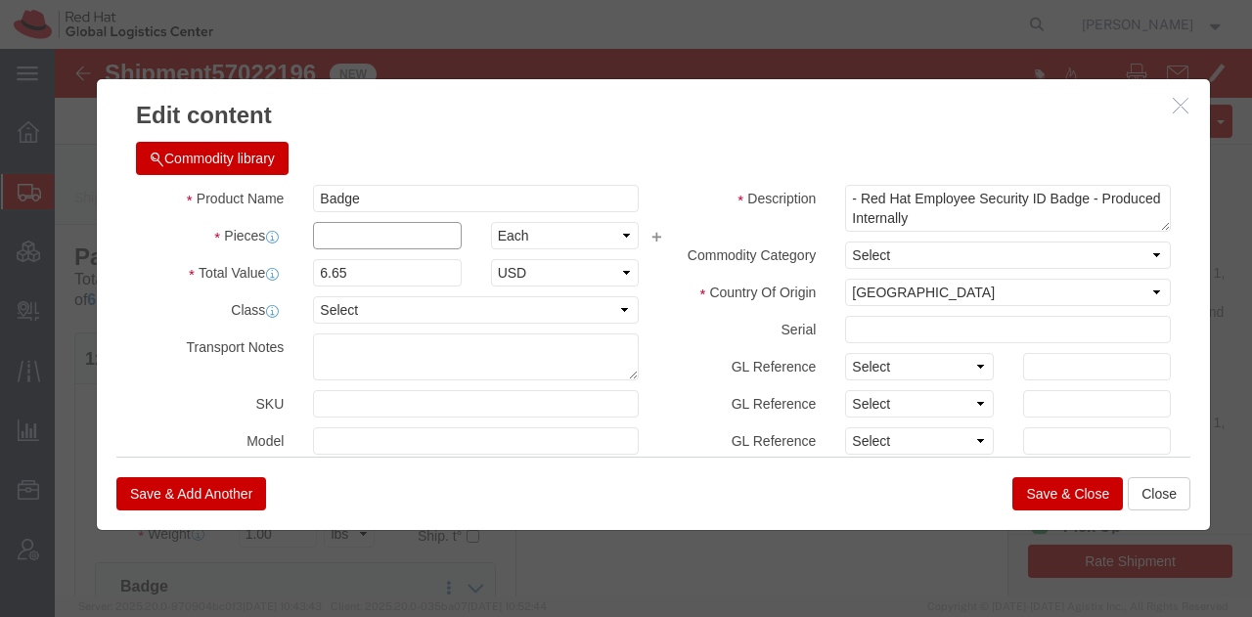
click input "text"
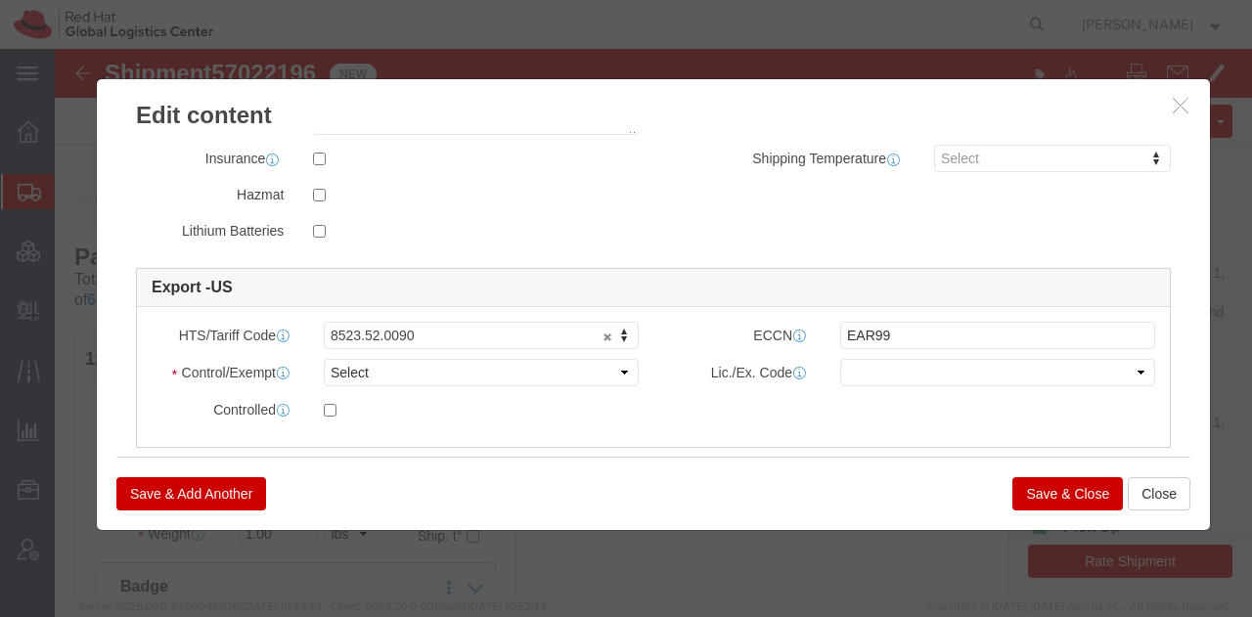
scroll to position [424, 0]
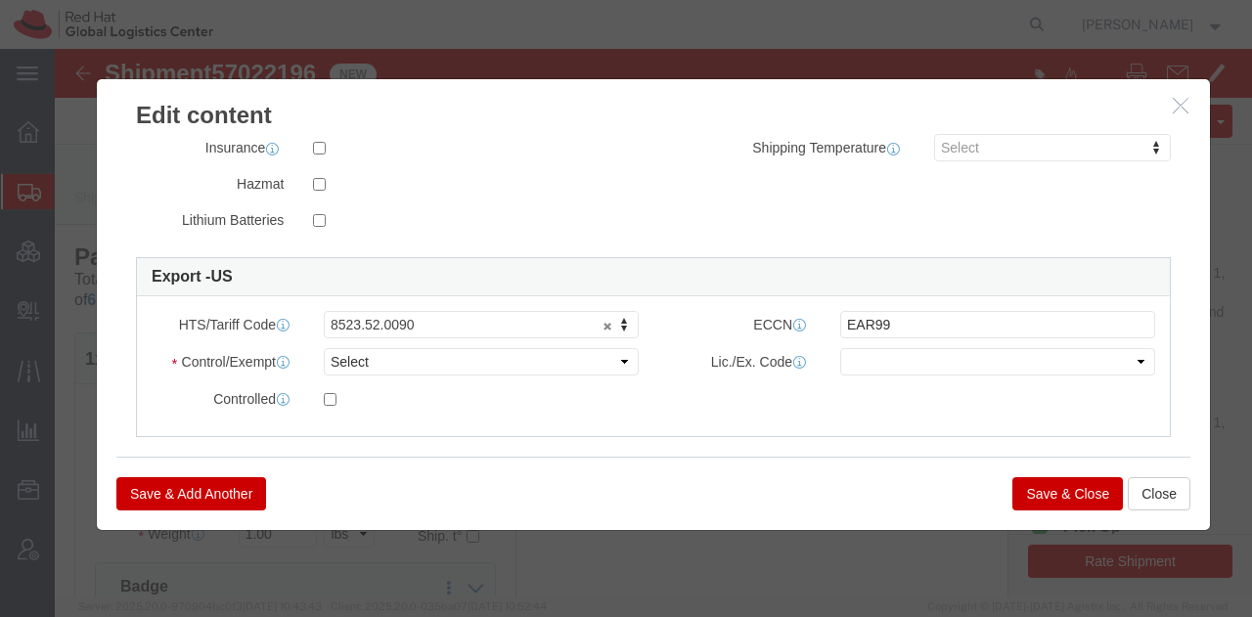
type input "4"
type input "26.6"
click select "Select ATF BIS DEA EPA FDA FTR ITAR OFAC Other (OPA)"
select select "FTR"
click select "Select ATF BIS DEA EPA FDA FTR ITAR OFAC Other (OPA)"
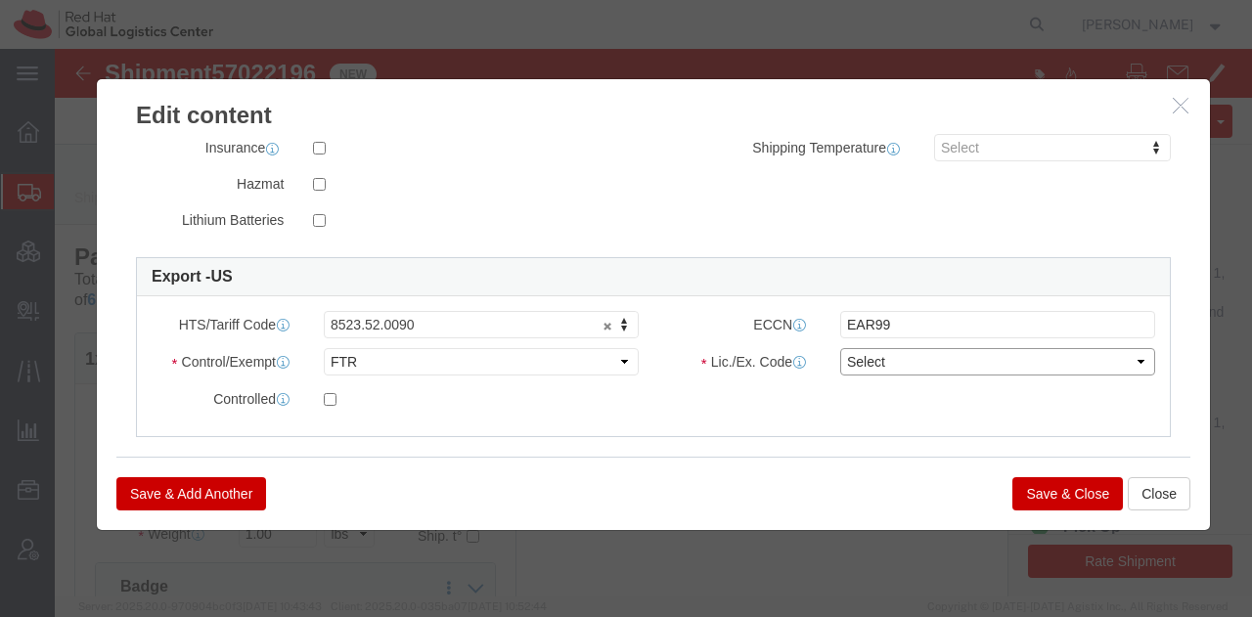
click select "Select 30.2(d)(2) 30.36 30.37(a) 30.37(f) 30.37(g) 30.37(h) 30.37(i) 30.37(j) 3…"
select select "30.37(a)"
click select "Select 30.2(d)(2) 30.36 30.37(a) 30.37(f) 30.37(g) 30.37(h) 30.37(i) 30.37(j) 3…"
click button "Save & Close"
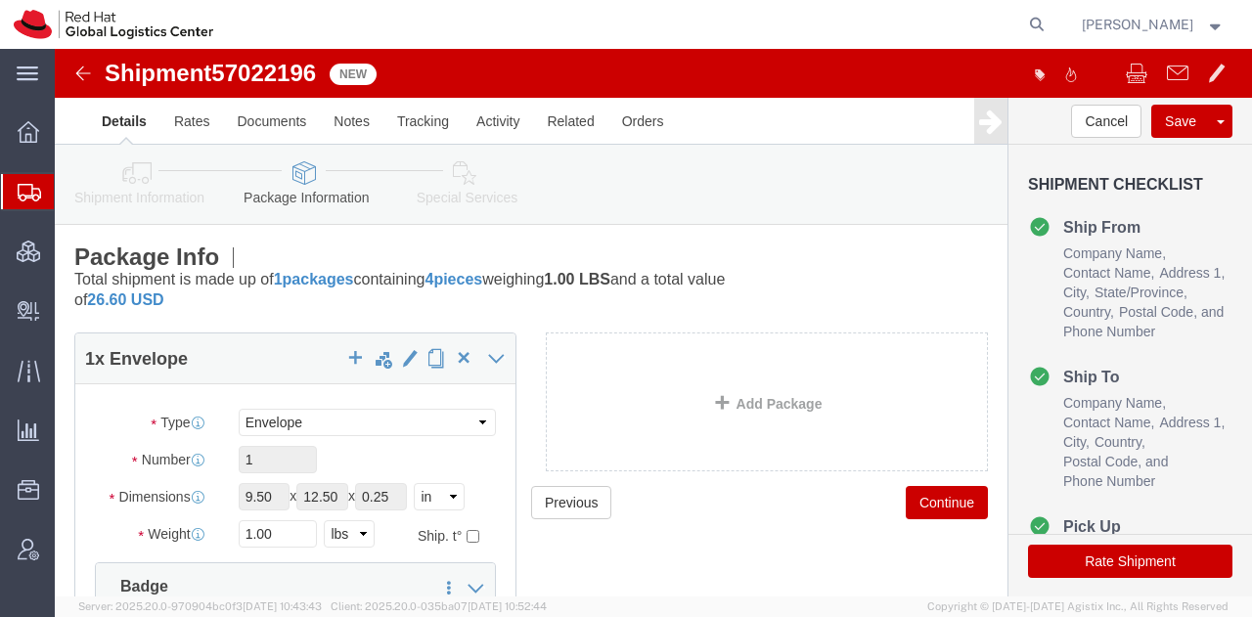
click icon
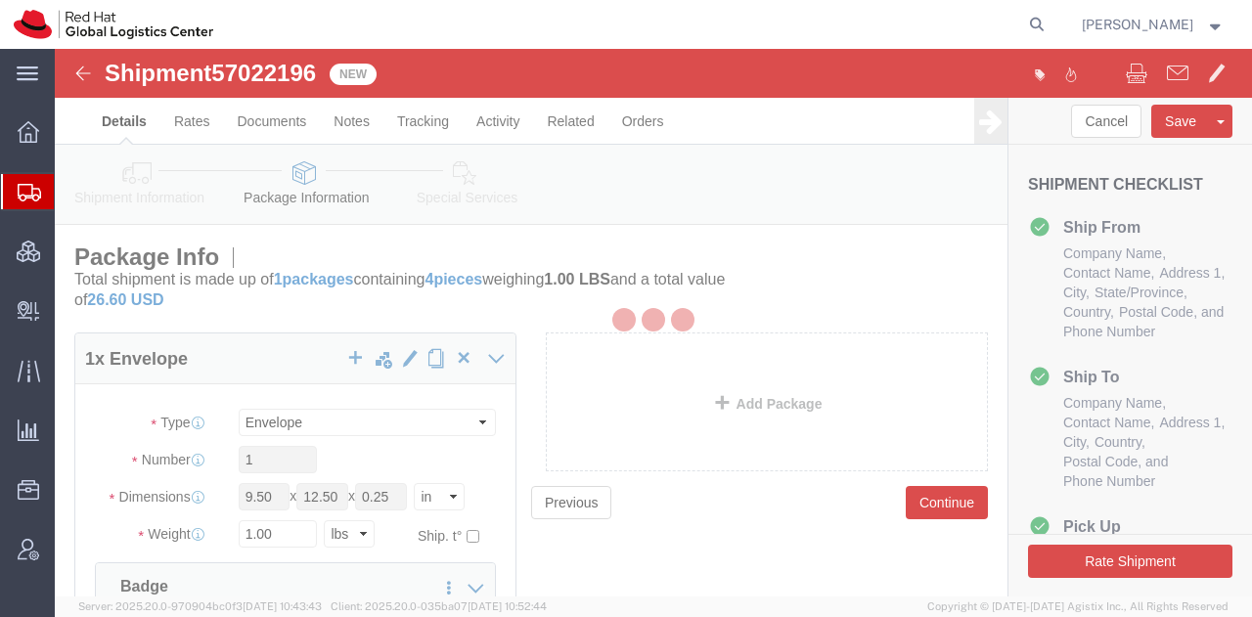
select select
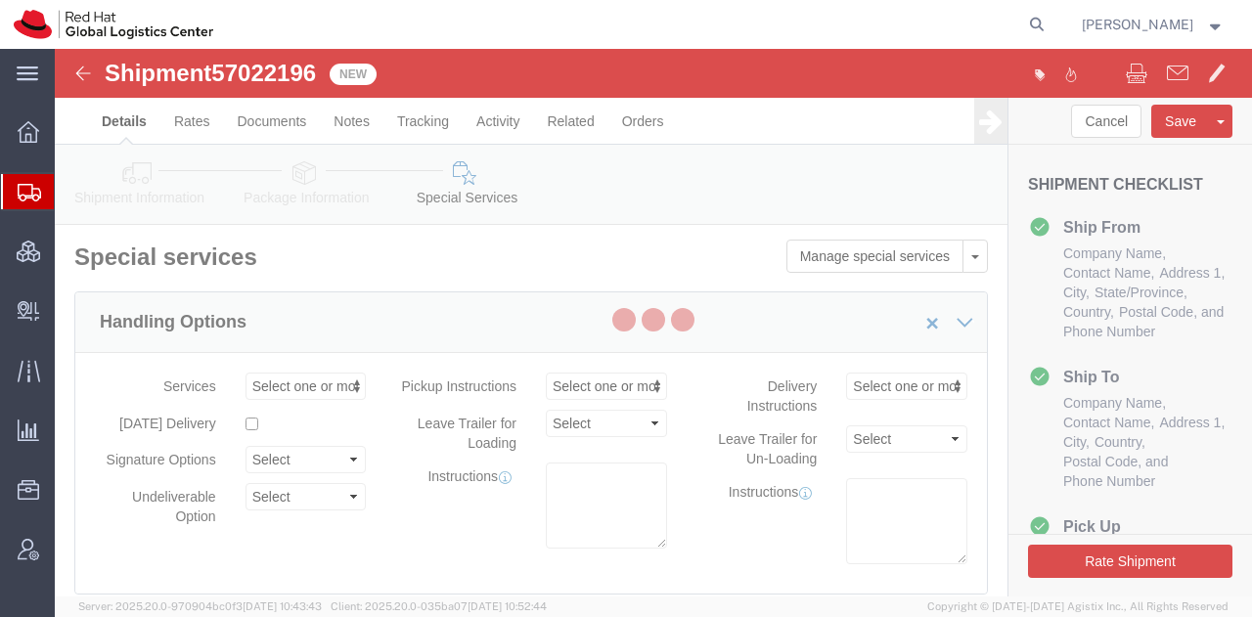
select select "COSTCENTER"
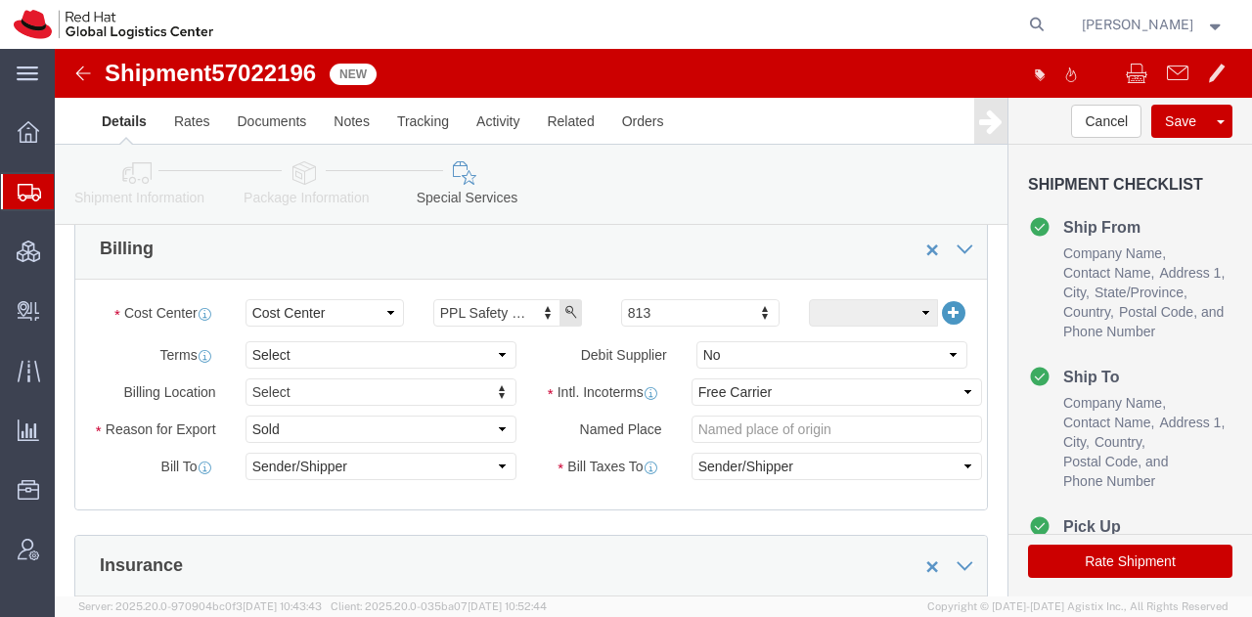
scroll to position [746, 0]
click select "Select Carriage Insurance Paid Carriage Paid To Cost and Freight Cost Insurance…"
select select "DDP"
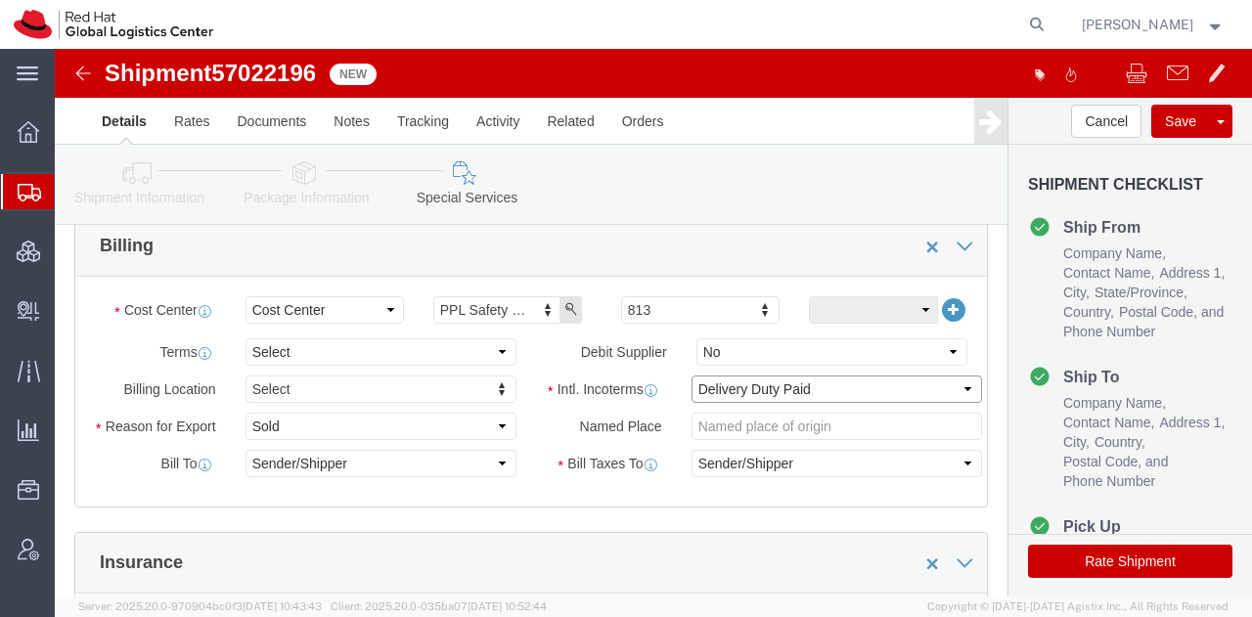
click select "Select Carriage Insurance Paid Carriage Paid To Cost and Freight Cost Insurance…"
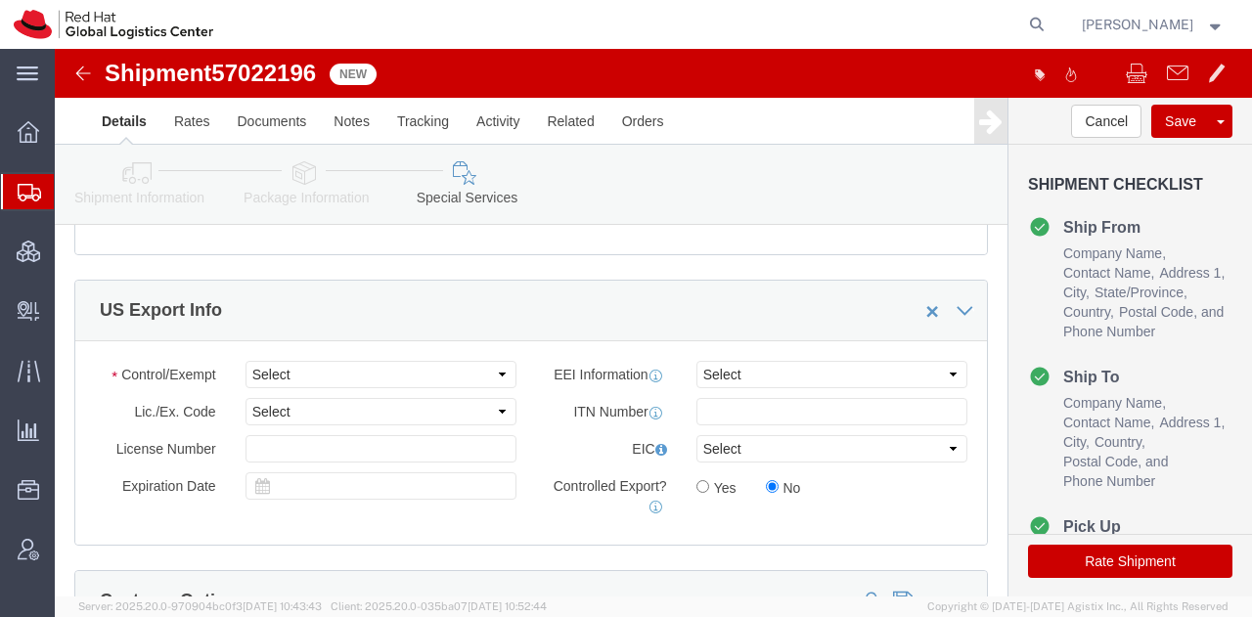
scroll to position [1466, 0]
click select "Select ATF BIS DEA EPA FDA FTR ITAR OFAC Other (OPA)"
select select "FTR"
click select "Select ATF BIS DEA EPA FDA FTR ITAR OFAC Other (OPA)"
click select "Select 30.2(d)(2) 30.36 30.37(a) 30.37(f) 30.37(g) 30.37(h) 30.37(i) 30.37(j) 3…"
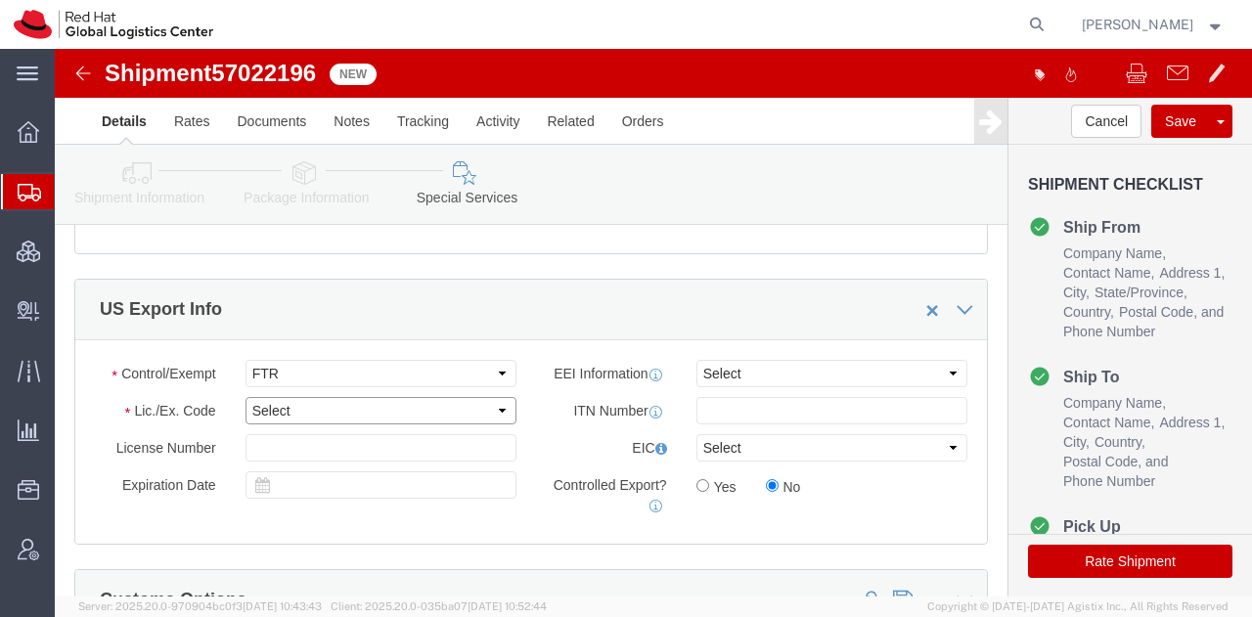
select select "30.37(a)"
click select "Select 30.2(d)(2) 30.36 30.37(a) 30.37(f) 30.37(g) 30.37(h) 30.37(i) 30.37(j) 3…"
click button "Rate Shipment"
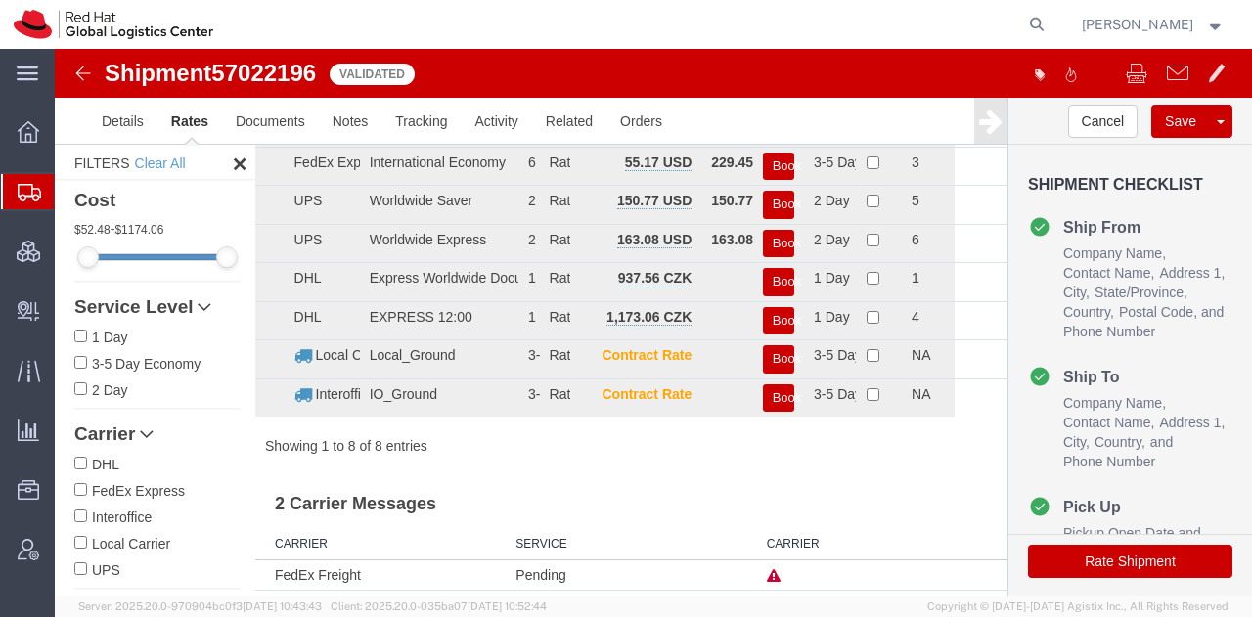
scroll to position [0, 0]
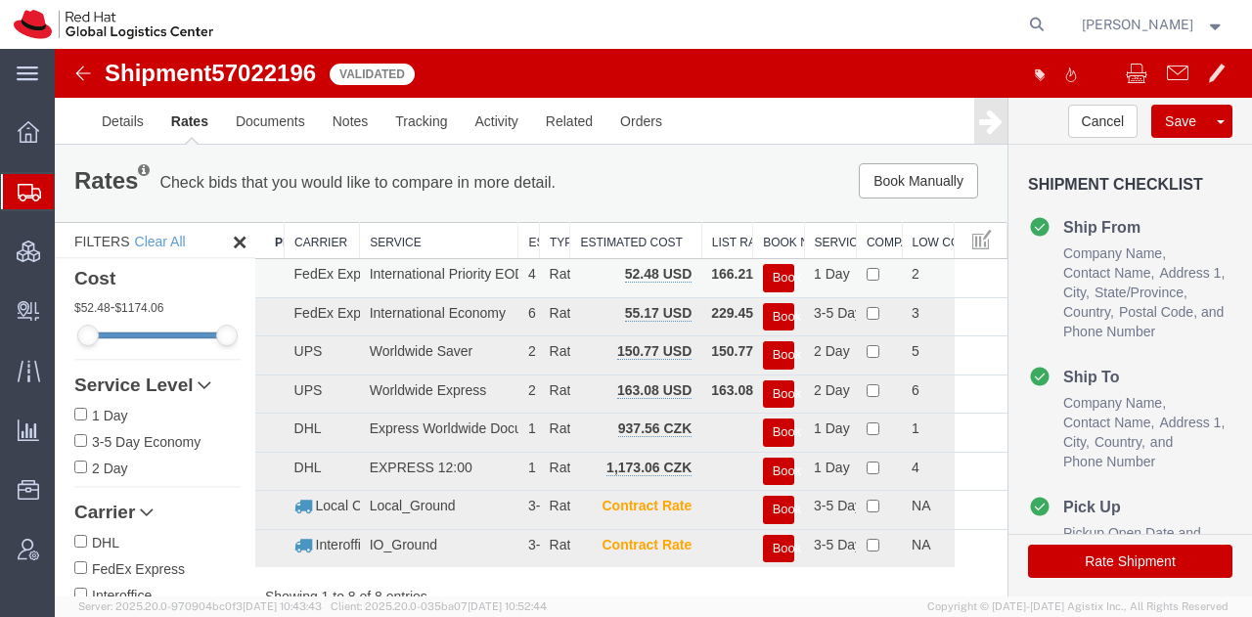
click at [767, 277] on button "Book" at bounding box center [778, 278] width 31 height 28
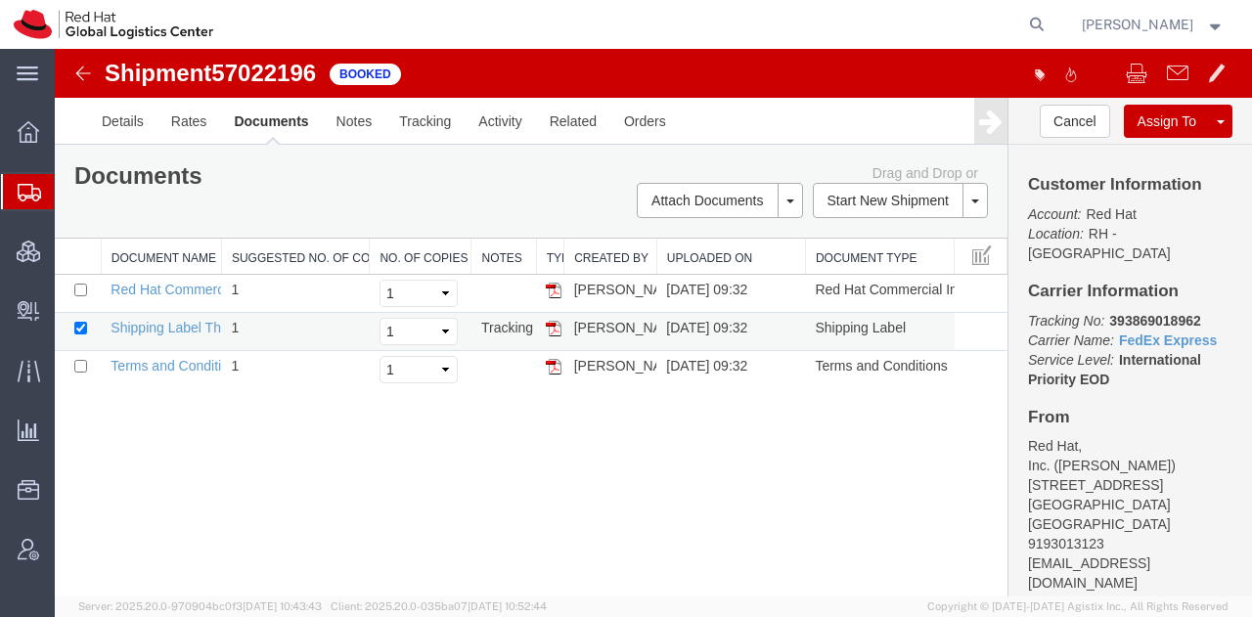
click at [551, 323] on img at bounding box center [554, 329] width 16 height 16
click at [0, 0] on span "Shipment Manager" at bounding box center [0, 0] width 0 height 0
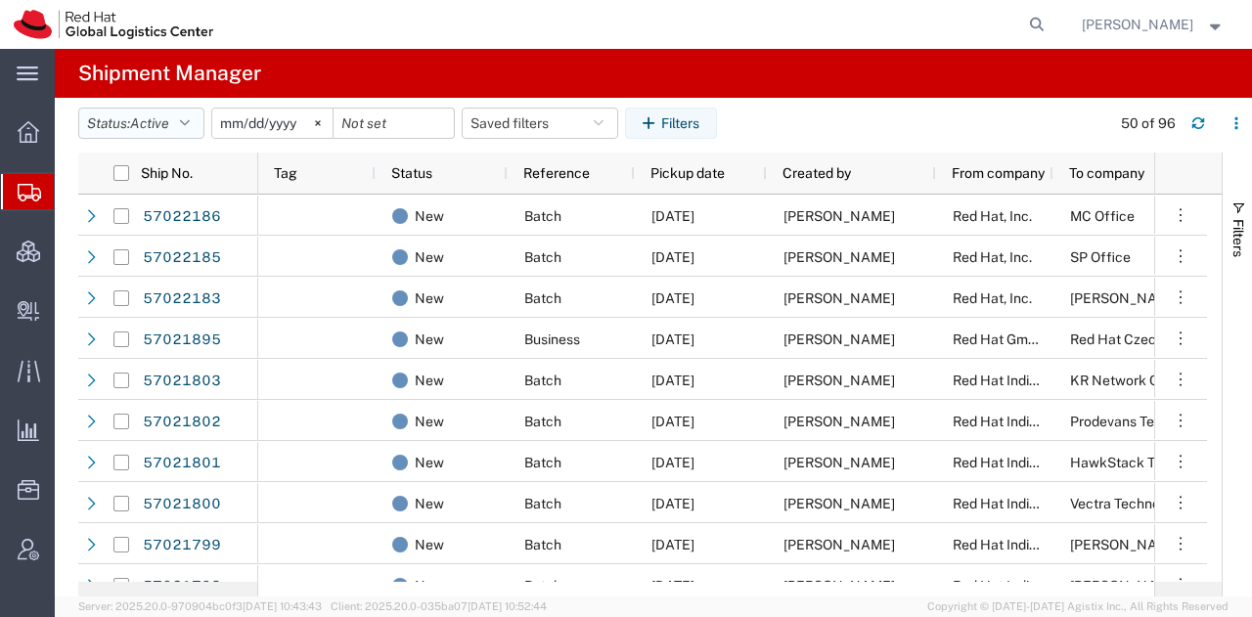
click at [190, 125] on icon "button" at bounding box center [185, 123] width 10 height 14
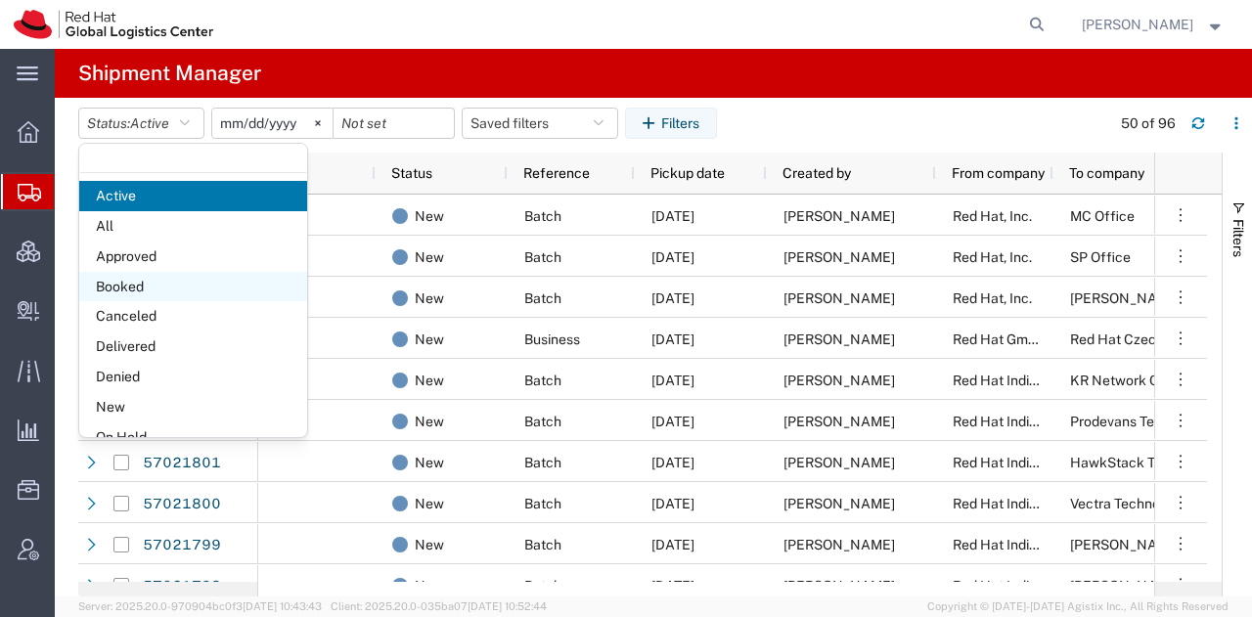
click at [142, 282] on span "Booked" at bounding box center [193, 287] width 228 height 30
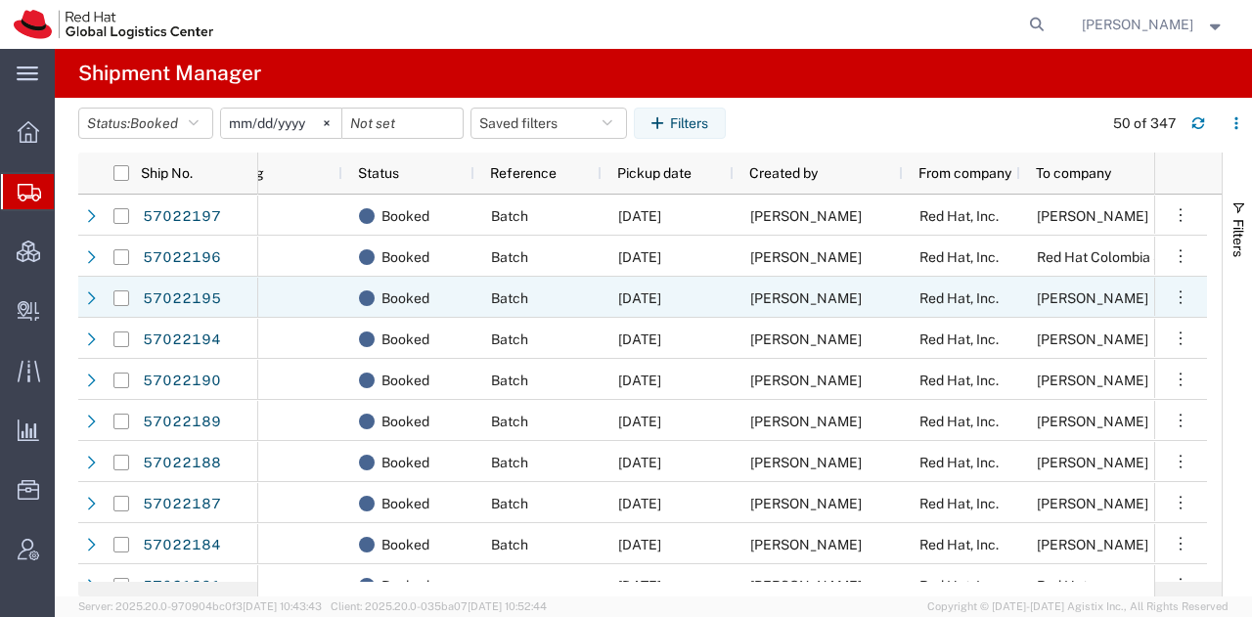
scroll to position [0, 63]
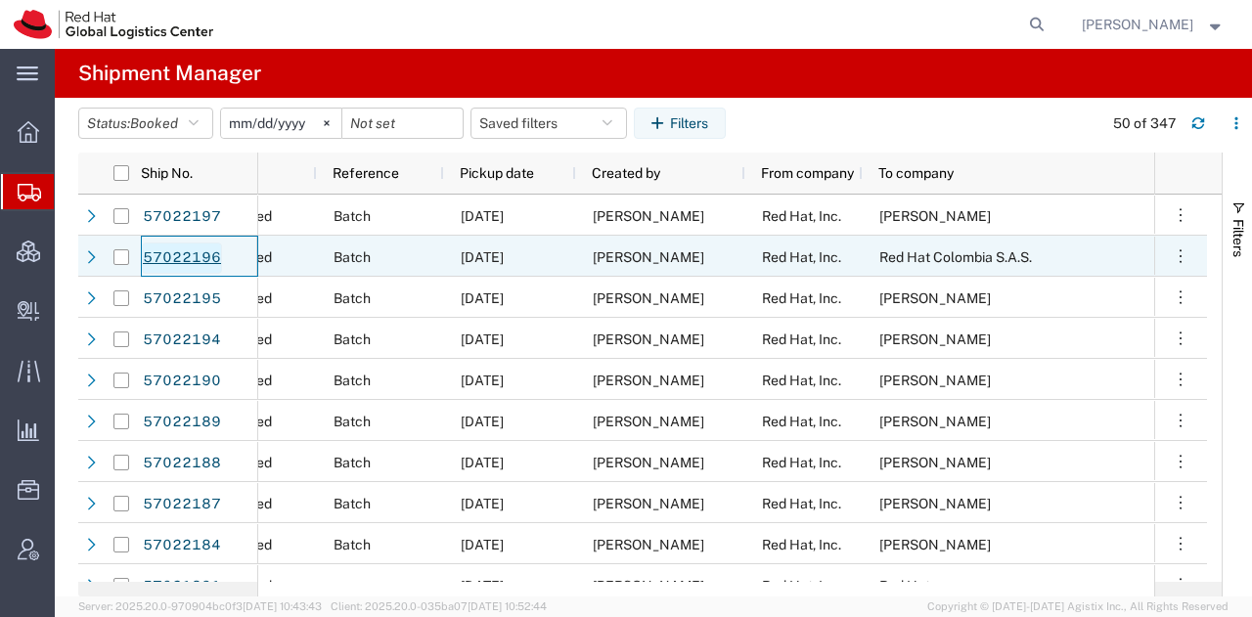
click at [197, 247] on link "57022196" at bounding box center [182, 258] width 80 height 31
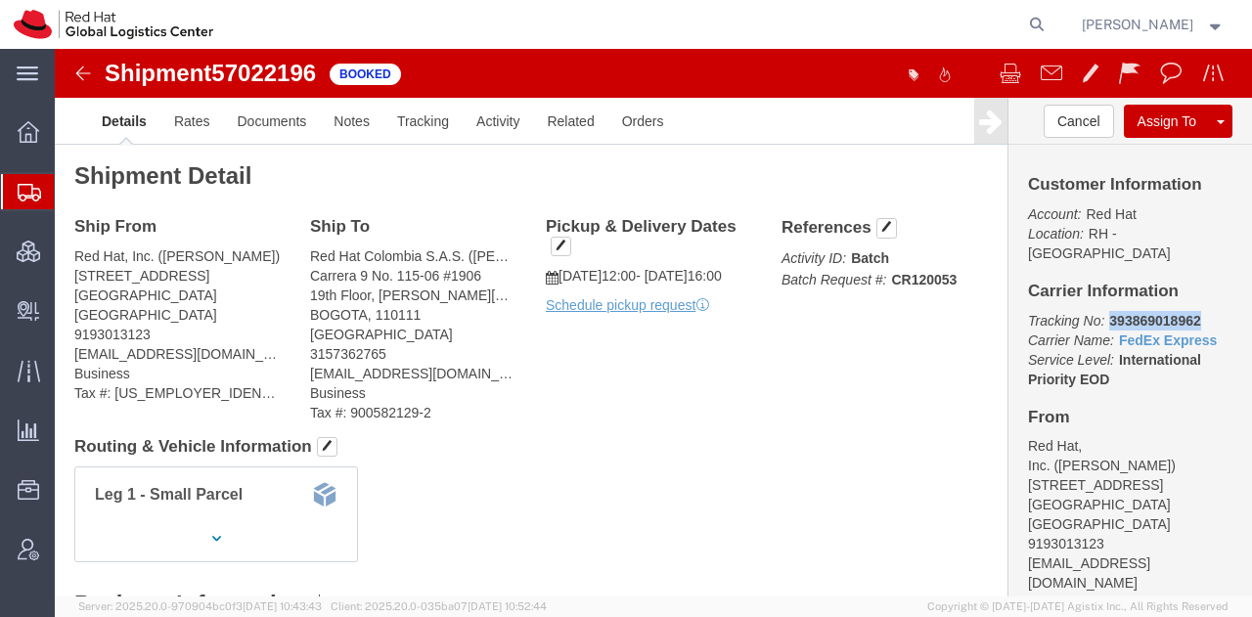
drag, startPoint x: 1131, startPoint y: 255, endPoint x: 1043, endPoint y: 256, distance: 88.0
click b "393869018962"
copy b "393869018962"
click at [0, 0] on span "Shipment Manager" at bounding box center [0, 0] width 0 height 0
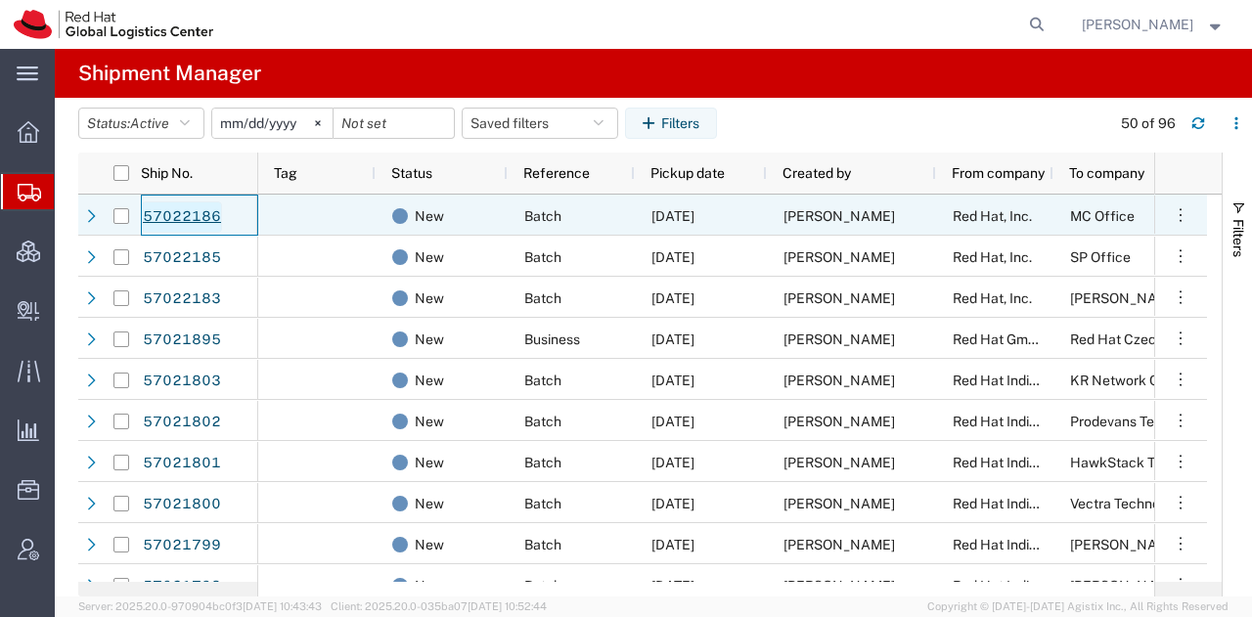
click at [199, 216] on link "57022186" at bounding box center [182, 216] width 80 height 31
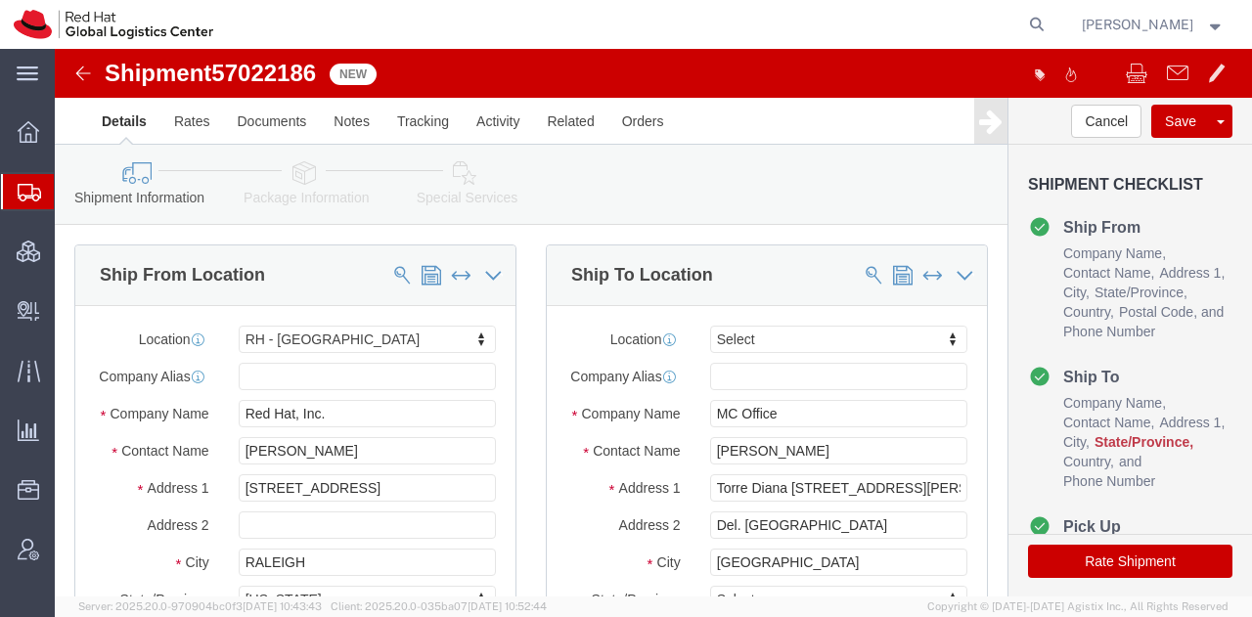
select select "38014"
select select
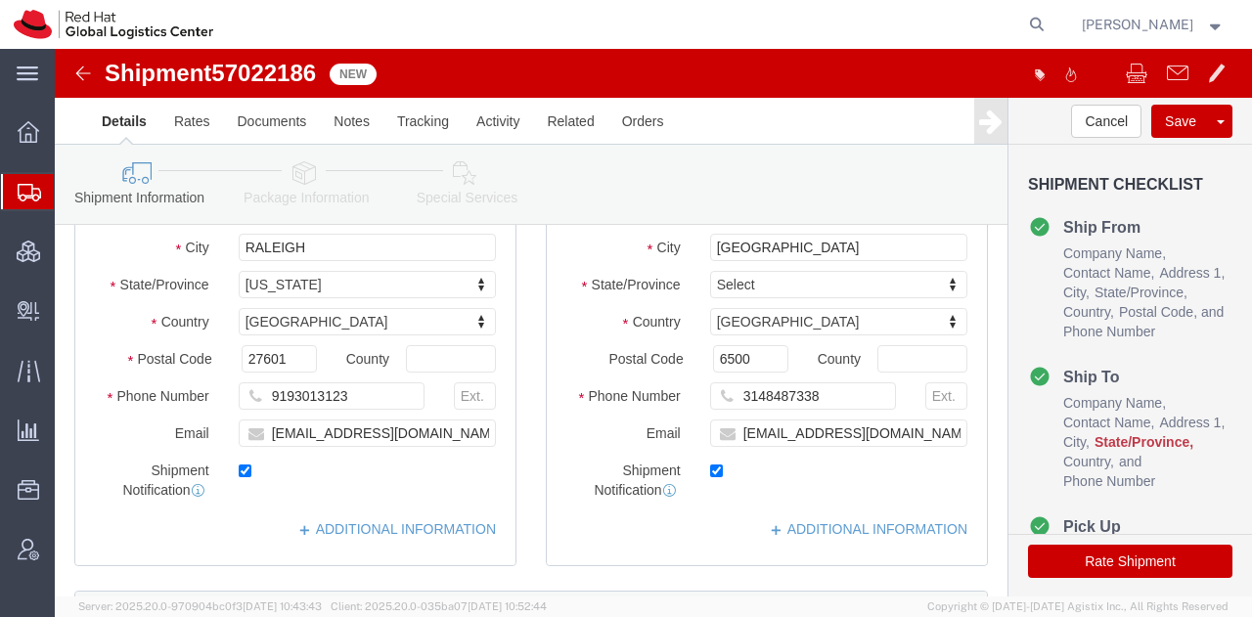
scroll to position [321, 0]
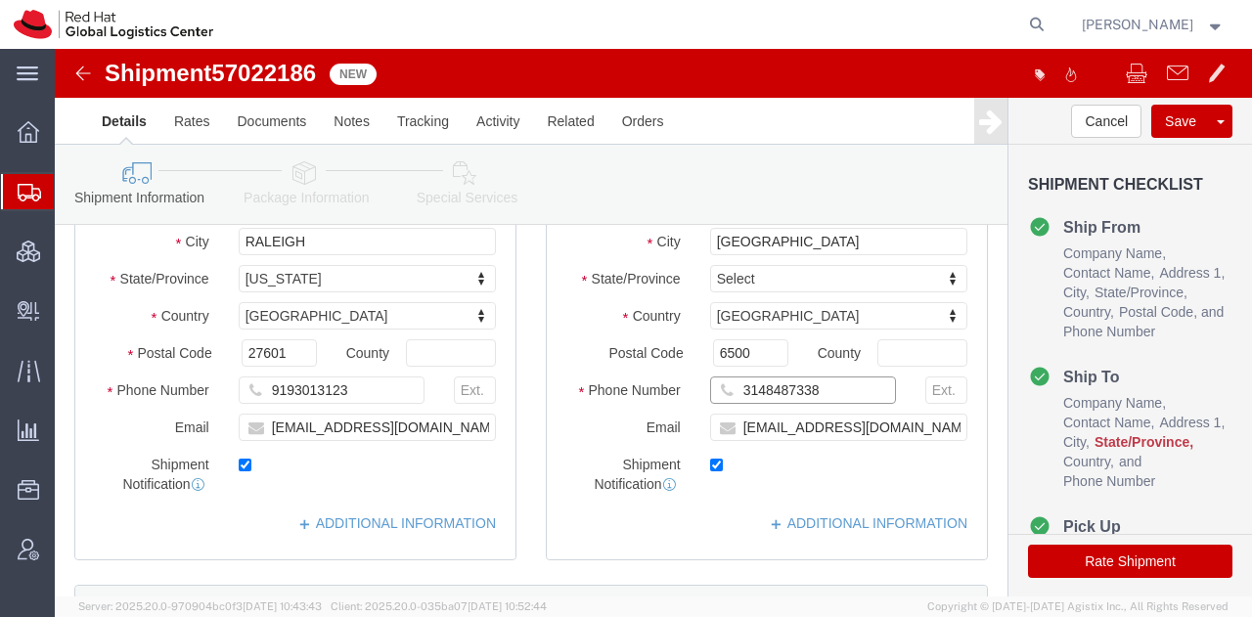
drag, startPoint x: 761, startPoint y: 358, endPoint x: 630, endPoint y: 361, distance: 131.1
click div "Phone Number [PHONE_NUMBER]"
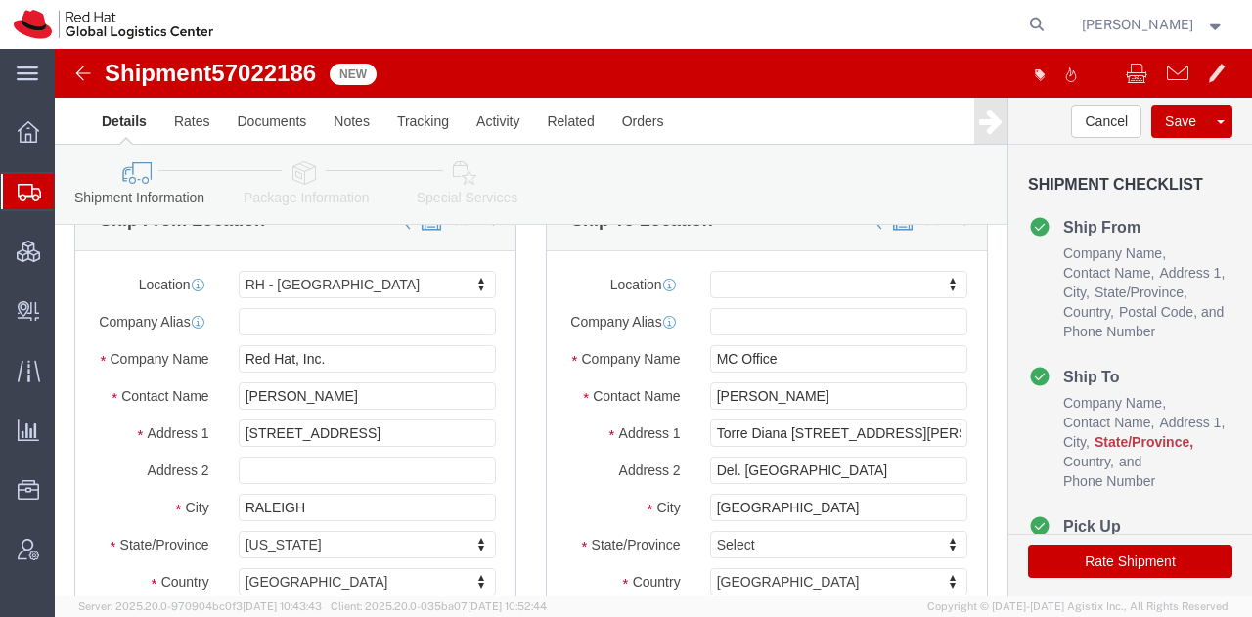
scroll to position [28, 0]
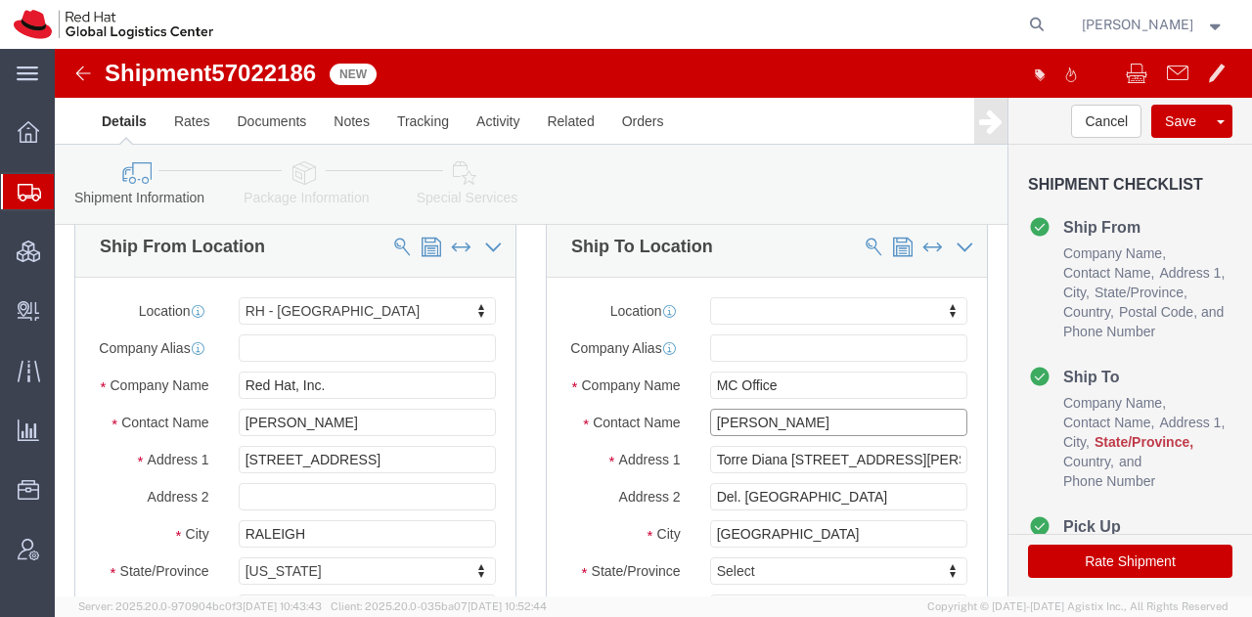
click input "[PERSON_NAME]"
type input "[PERSON_NAME]"
click input "text"
paste input "3148487338"
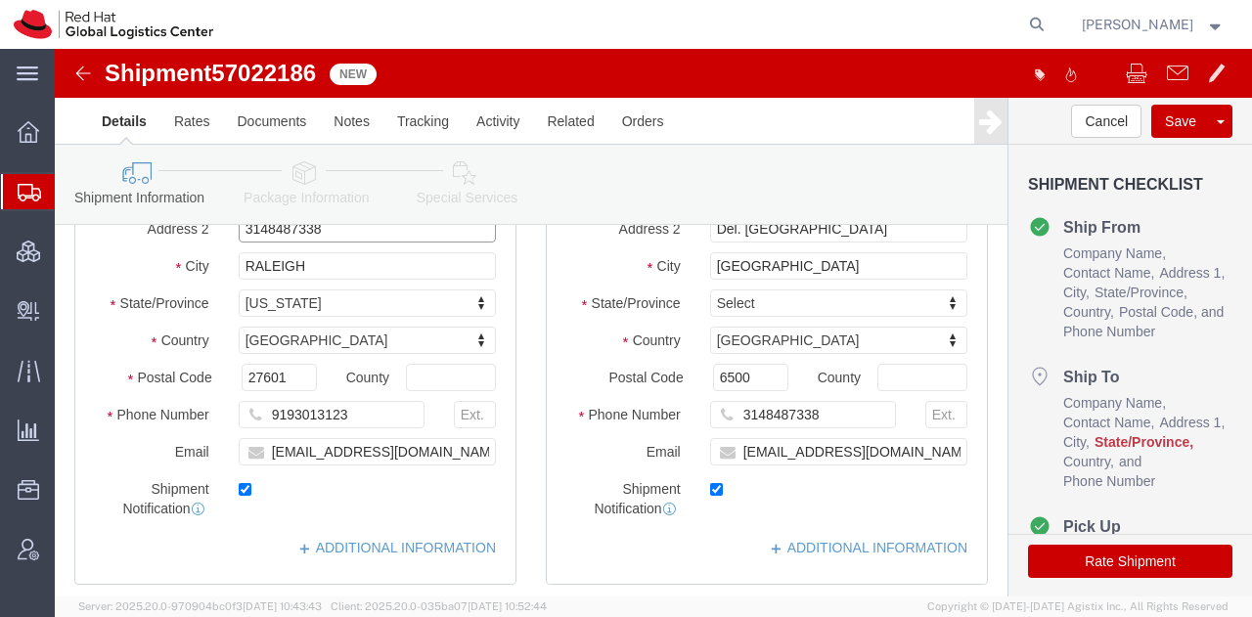
scroll to position [300, 0]
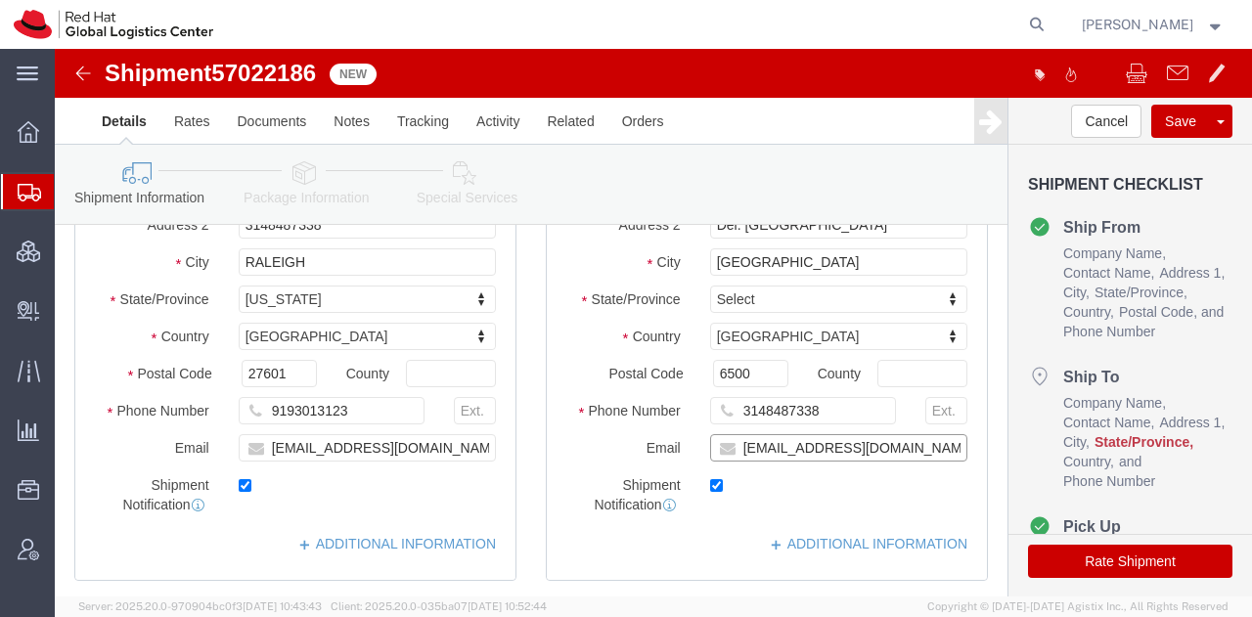
drag, startPoint x: 823, startPoint y: 418, endPoint x: 615, endPoint y: 429, distance: 208.6
click div "Location My Profile Location [GEOGRAPHIC_DATA] - [GEOGRAPHIC_DATA] - [GEOGRAPHI…"
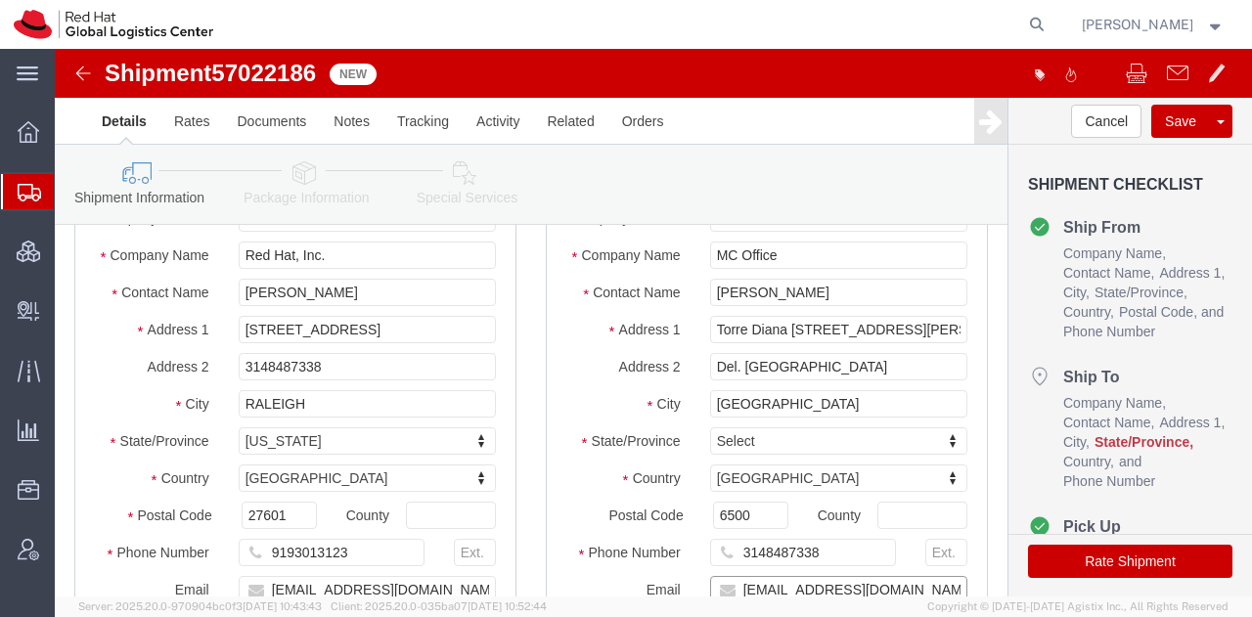
scroll to position [154, 0]
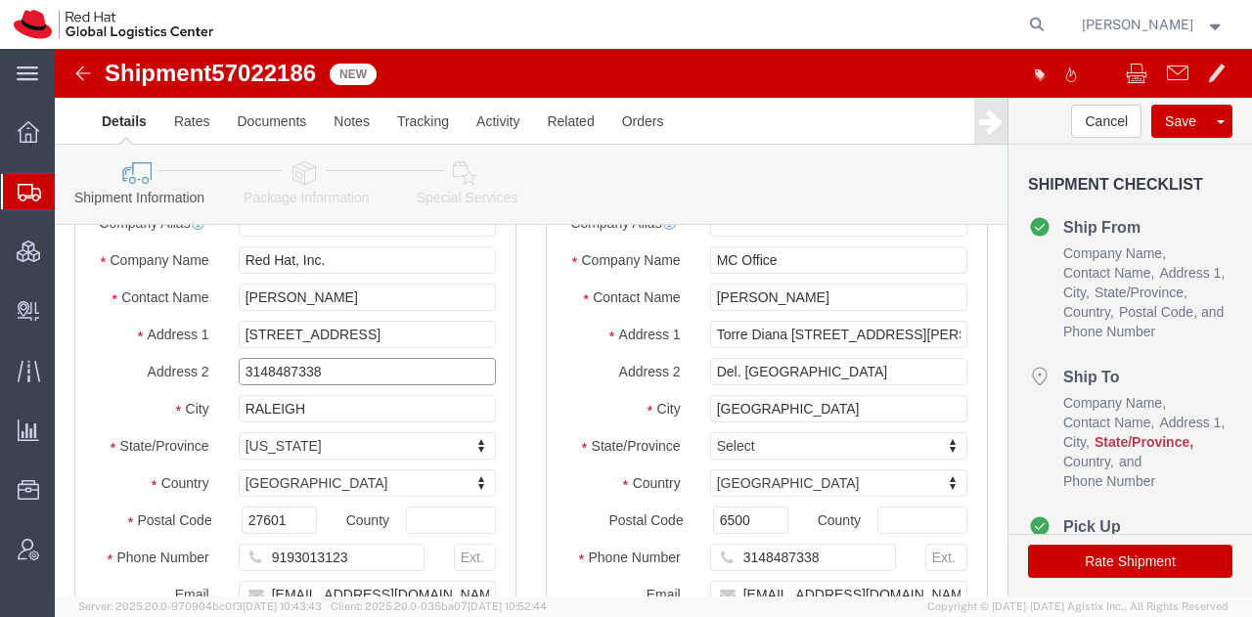
click input "3148487338"
paste input "[EMAIL_ADDRESS][DOMAIN_NAME]"
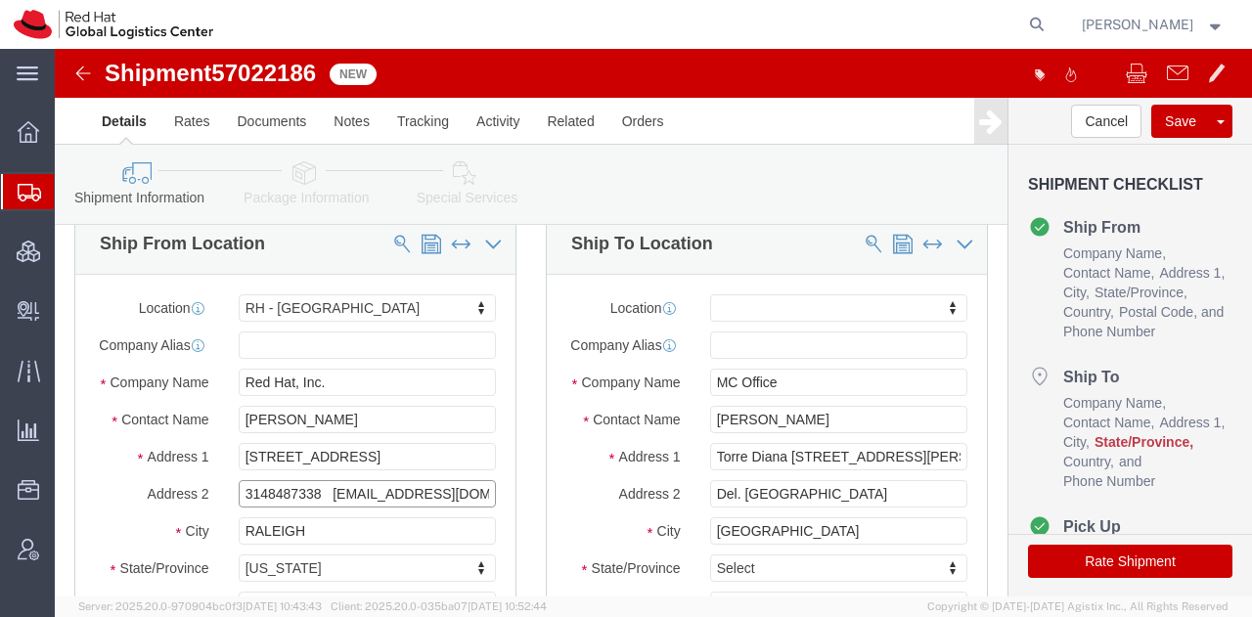
scroll to position [30, 0]
type input "3148487338 [EMAIL_ADDRESS][DOMAIN_NAME]"
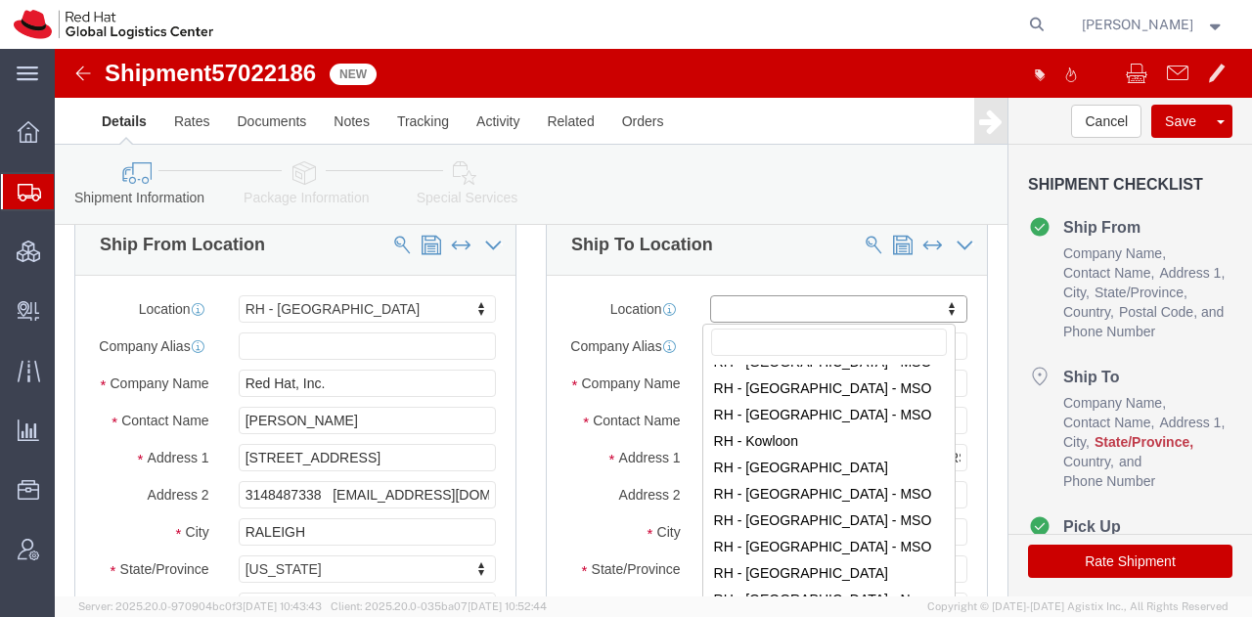
scroll to position [1909, 0]
select select "37981"
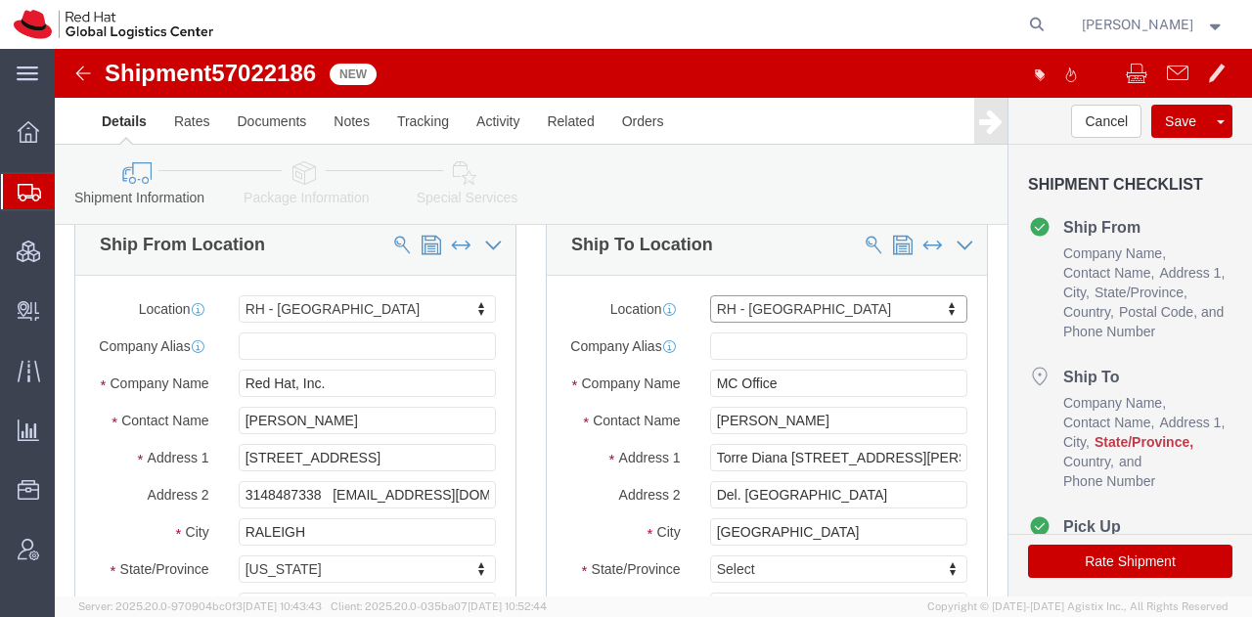
select select "DF"
click input "[PERSON_NAME]"
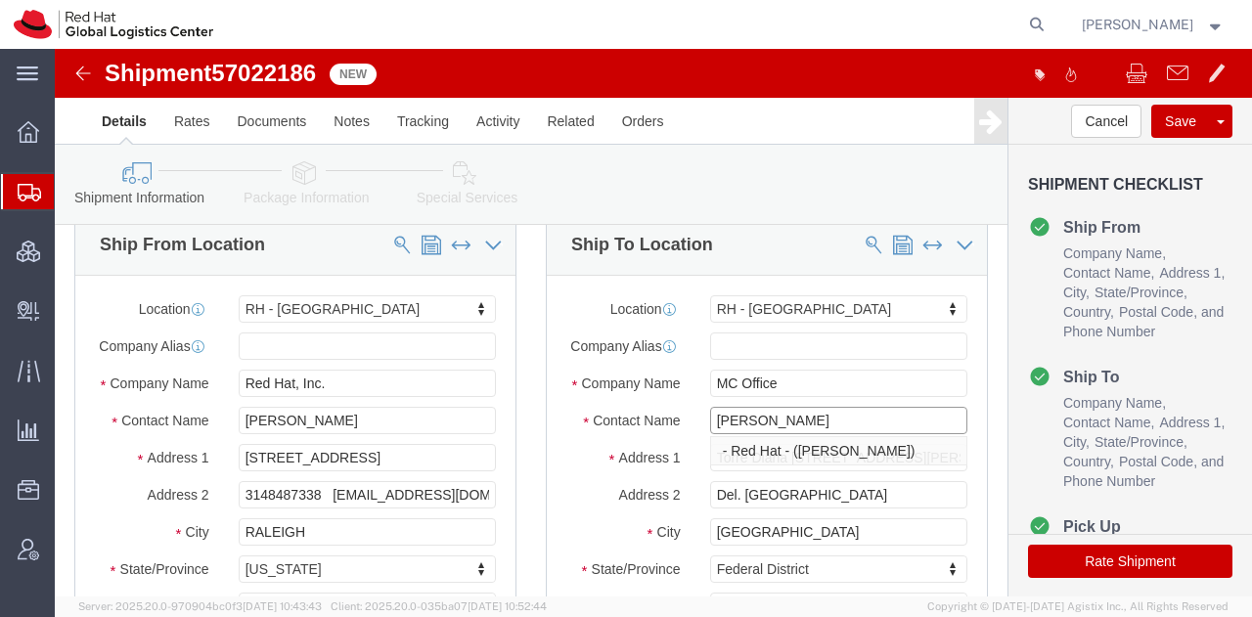
type input "[PERSON_NAME]"
type input "Rio [PERSON_NAME] 232"
drag, startPoint x: 277, startPoint y: 460, endPoint x: 531, endPoint y: 495, distance: 256.7
click div "Ship From Location Location [GEOGRAPHIC_DATA] - [GEOGRAPHIC_DATA] My Profile Lo…"
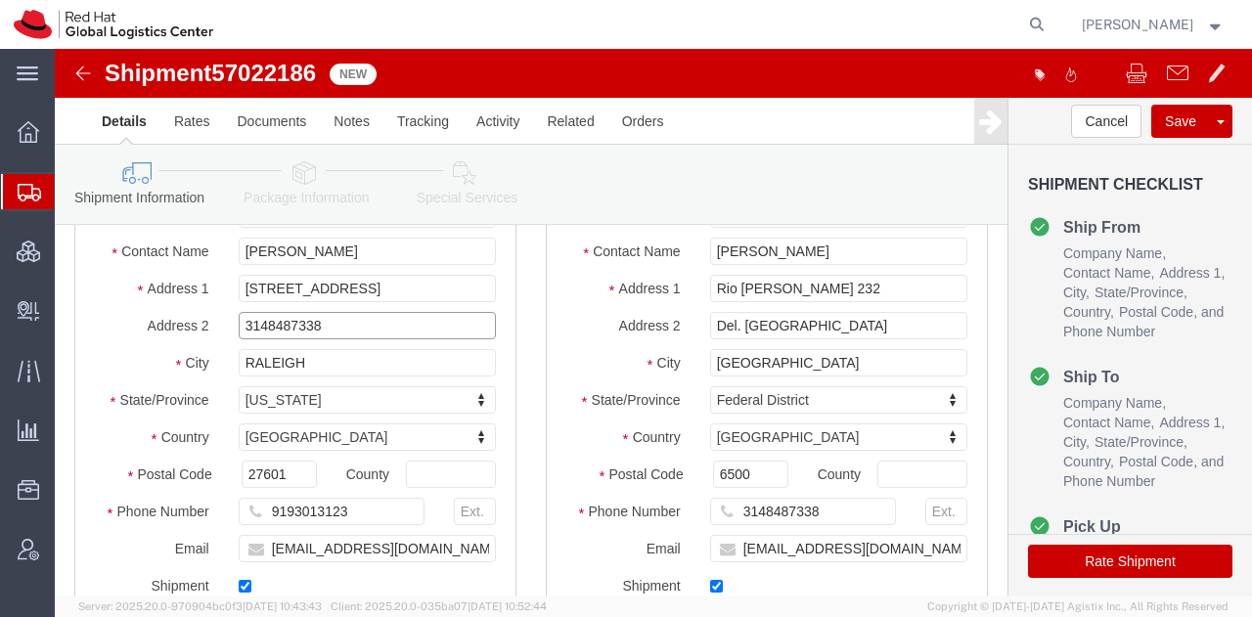
scroll to position [235, 0]
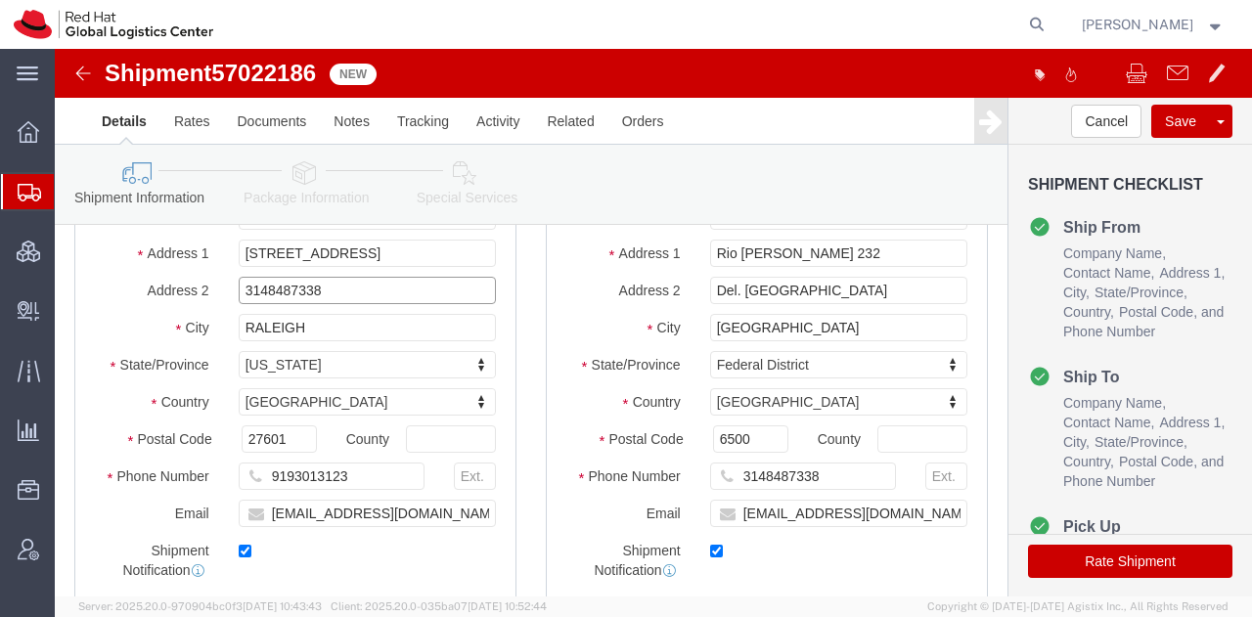
type input "3148487338"
drag, startPoint x: 788, startPoint y: 445, endPoint x: 553, endPoint y: 482, distance: 237.6
click div "Location [GEOGRAPHIC_DATA] - [GEOGRAPHIC_DATA] My Profile Location [GEOGRAPHIC_…"
paste input "[EMAIL_ADDRESS][DOMAIN_NAME]"
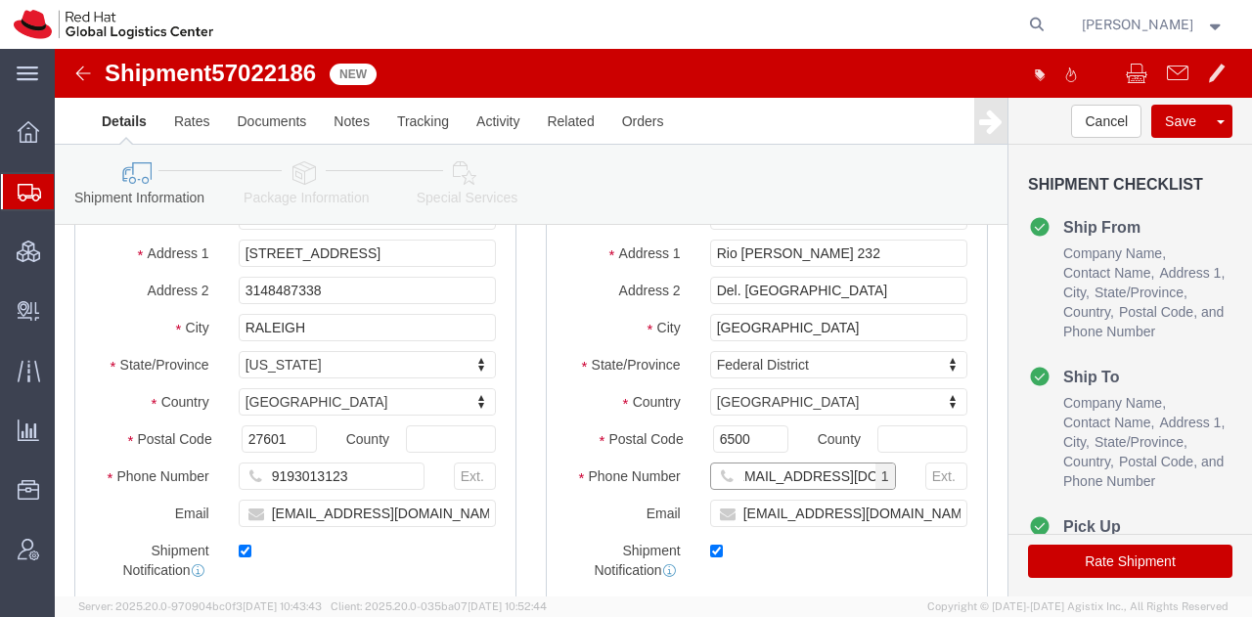
type input "[EMAIL_ADDRESS][DOMAIN_NAME]"
click input "[EMAIL_ADDRESS][DOMAIN_NAME]"
paste input "[EMAIL_ADDRESS][DOMAIN_NAME]"
type input "[EMAIL_ADDRESS][DOMAIN_NAME]"
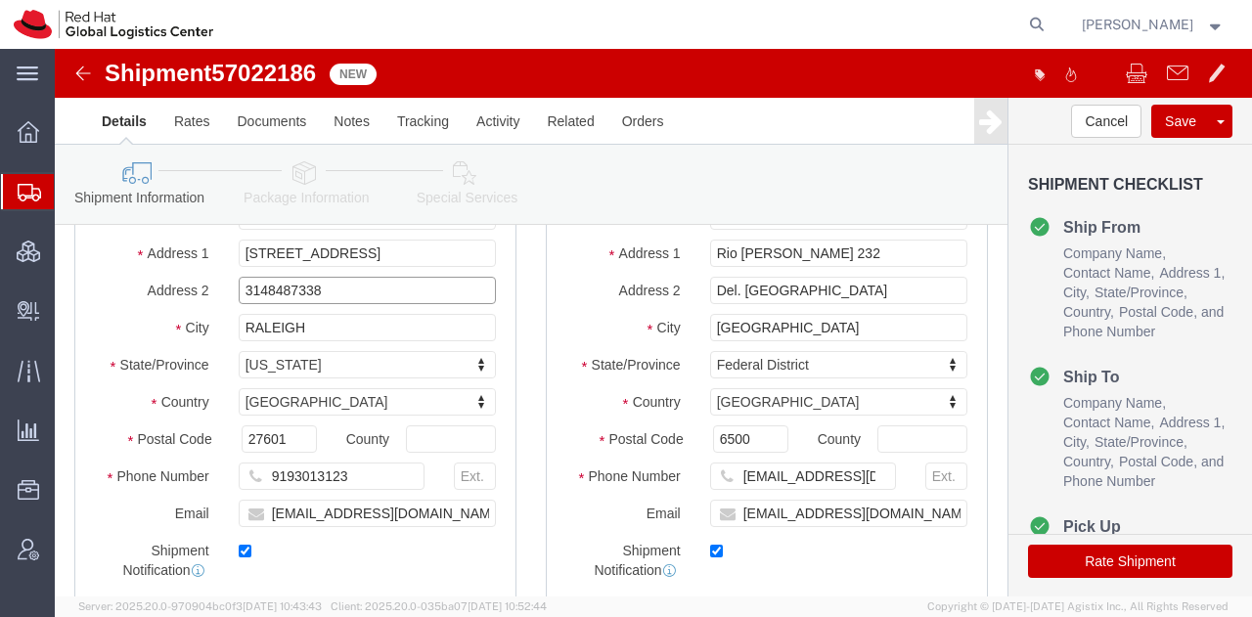
drag, startPoint x: 266, startPoint y: 251, endPoint x: 47, endPoint y: 273, distance: 220.1
click div "Location [GEOGRAPHIC_DATA] - [GEOGRAPHIC_DATA] My Profile Location [GEOGRAPHIC_…"
click input "[EMAIL_ADDRESS][DOMAIN_NAME]"
type input "m"
paste input "3148487338"
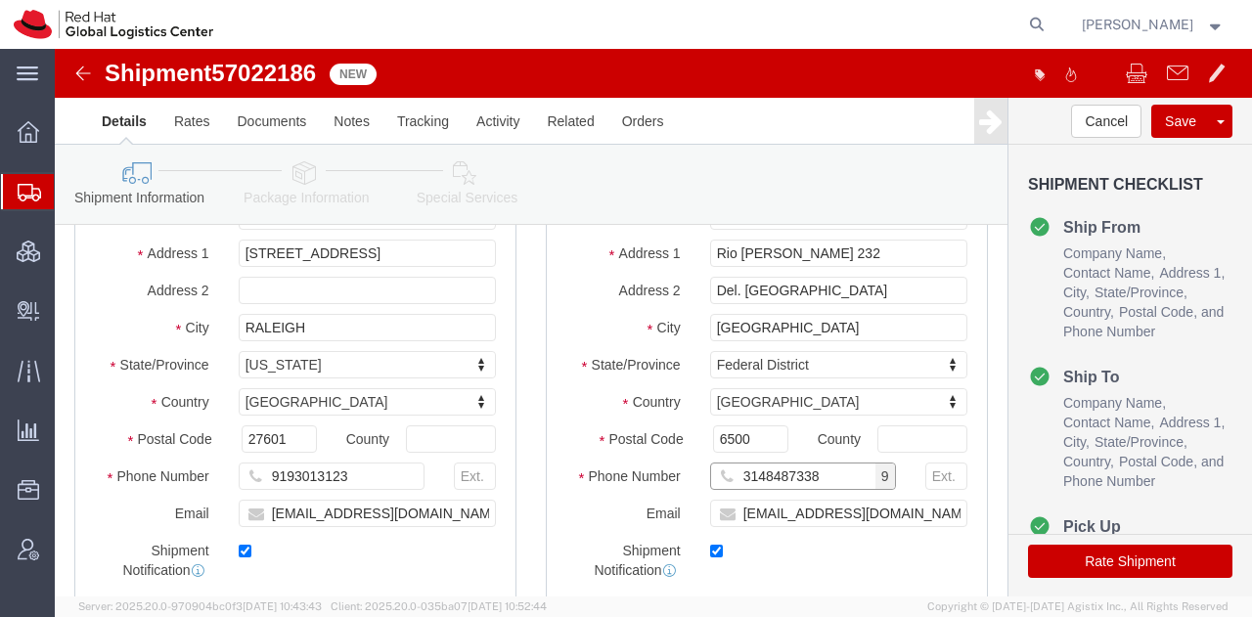
type input "3148487338"
click link "Package Information"
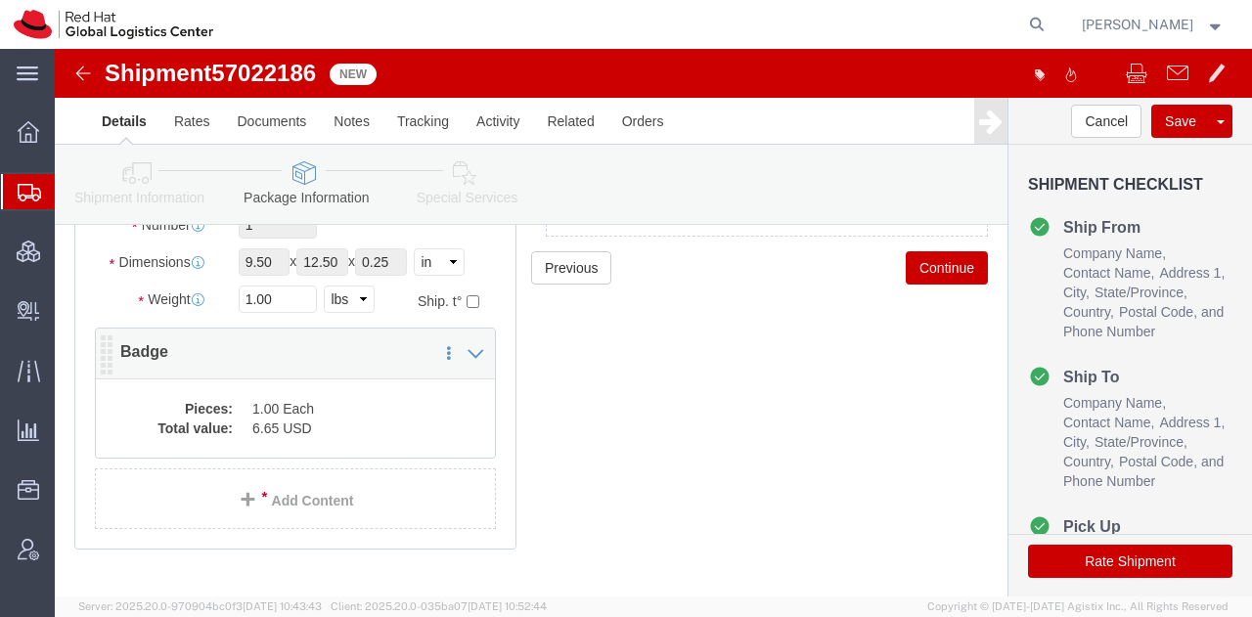
click dd "1.00 Each"
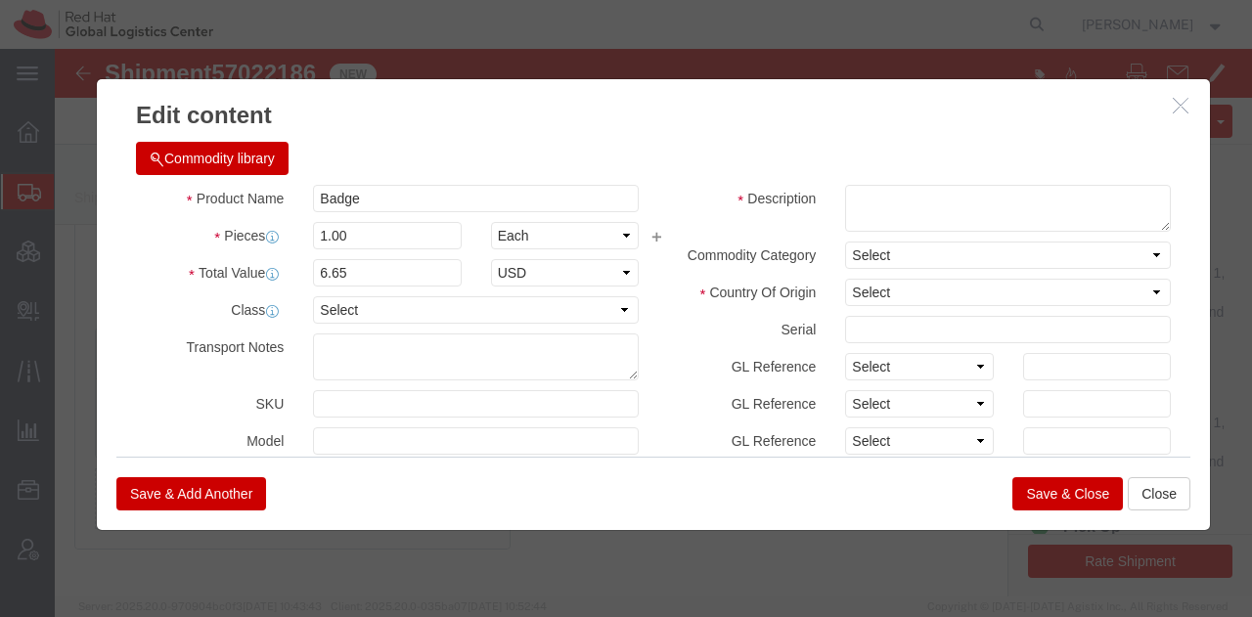
click button "Commodity library"
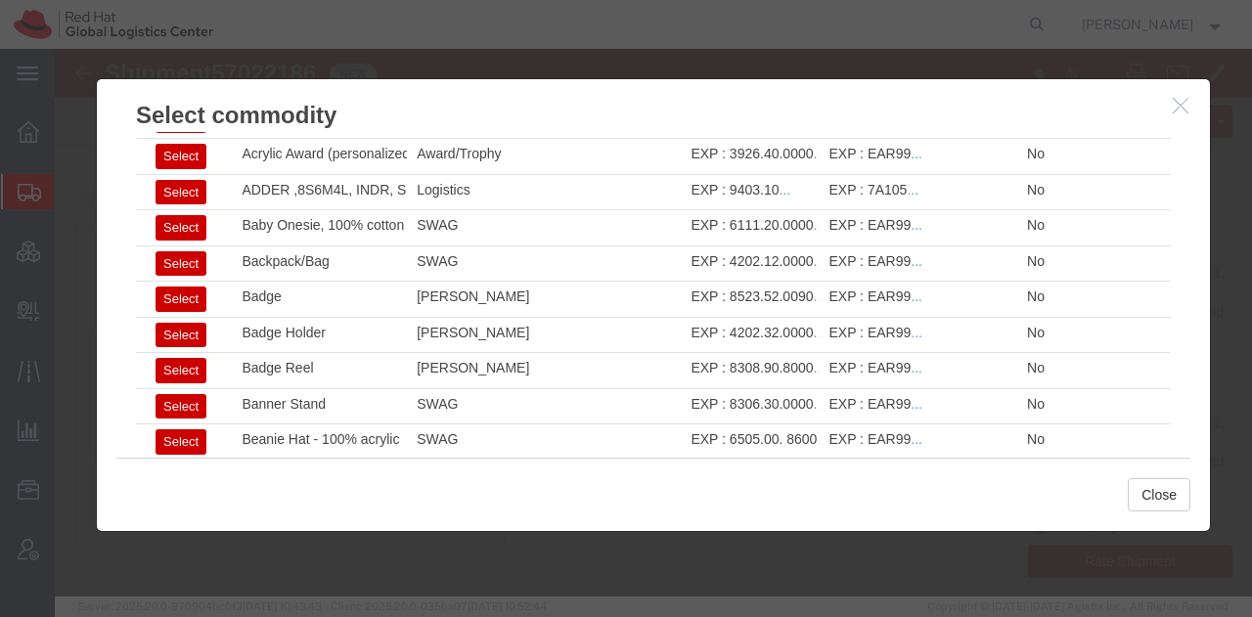
scroll to position [164, 0]
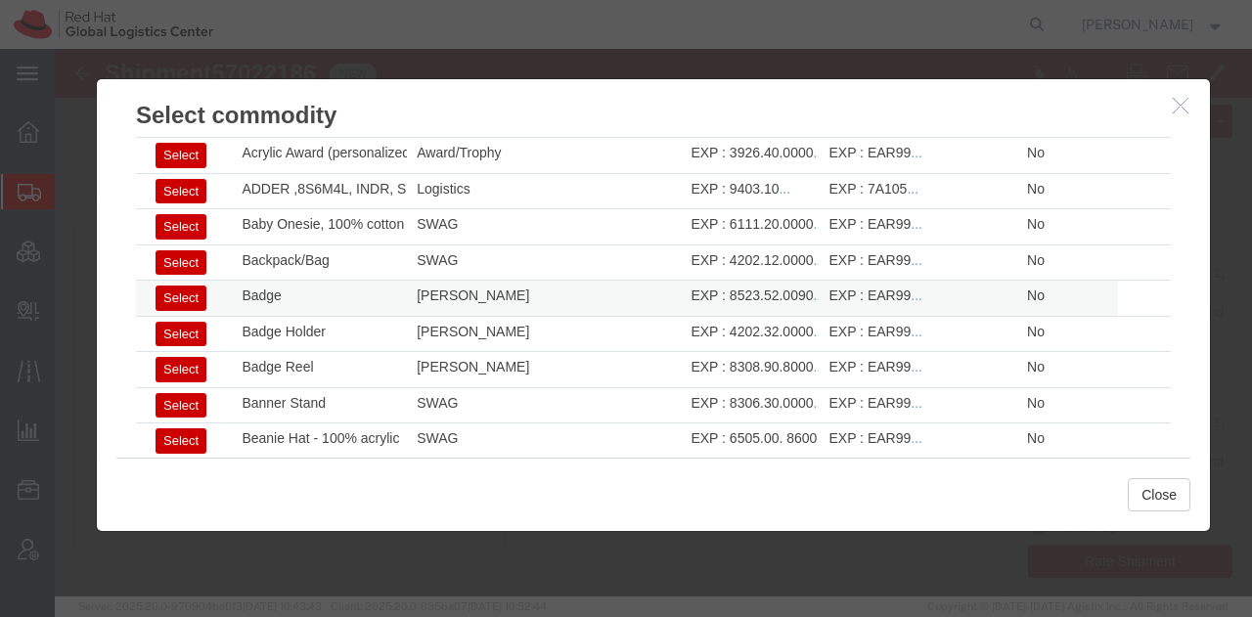
click button "Select"
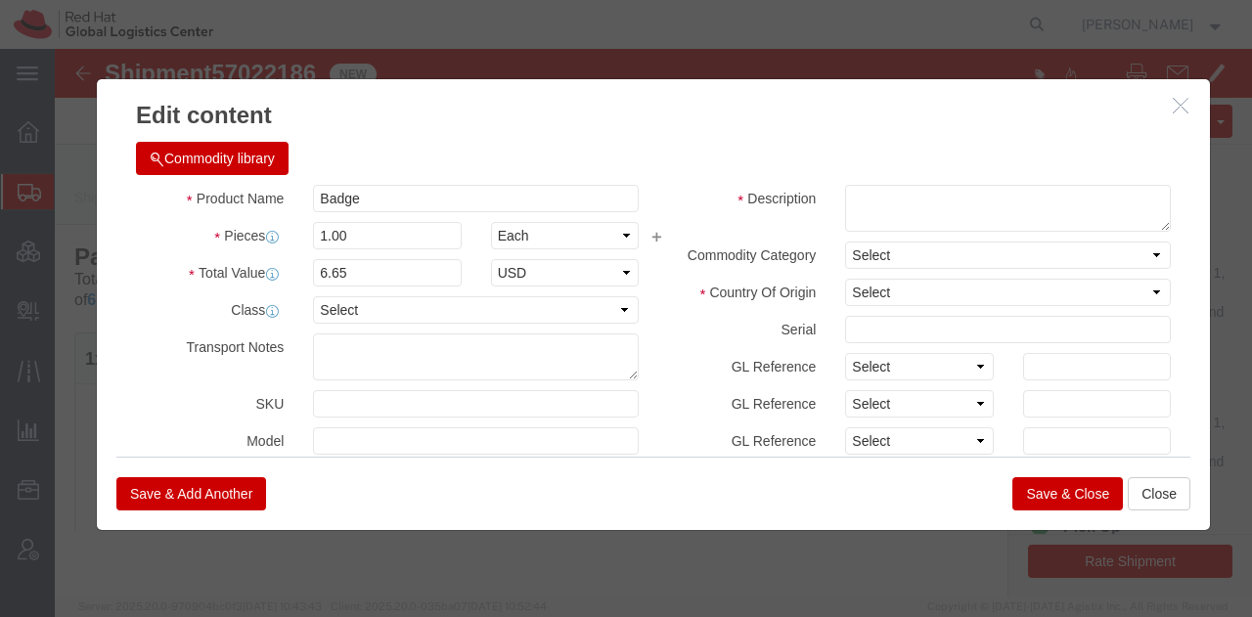
scroll to position [0, 0]
select select "US"
type input "8523.52.0090"
type input "EAR99"
select select
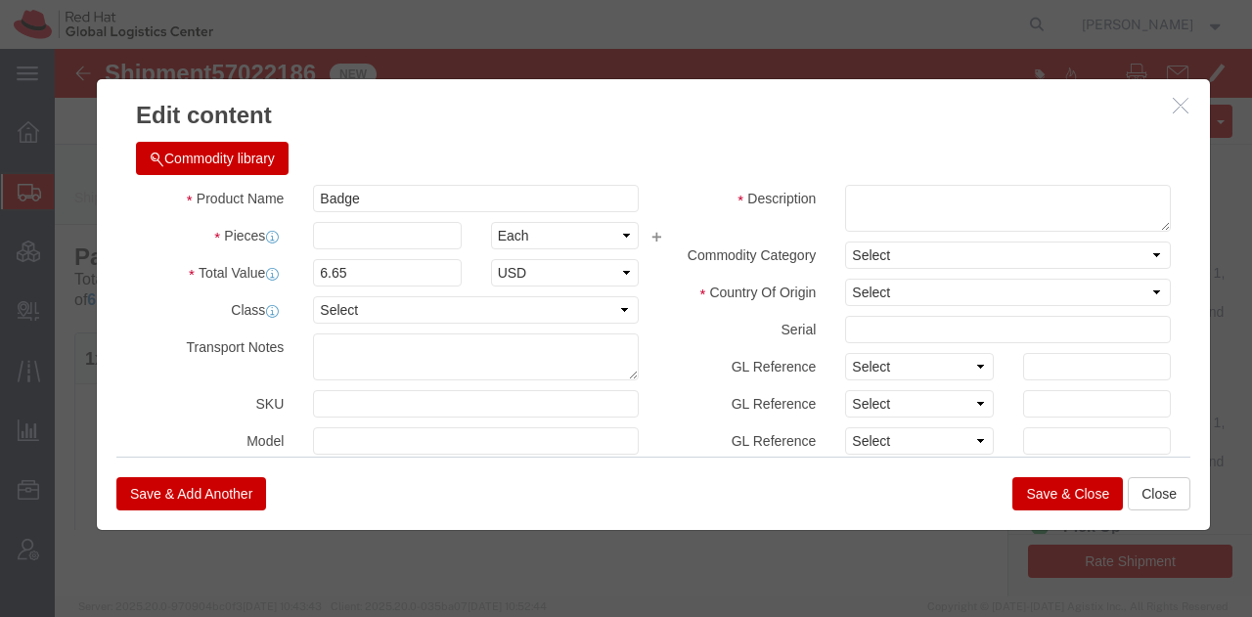
type textarea "- Red Hat Employee Security ID Badge - Produced Internally"
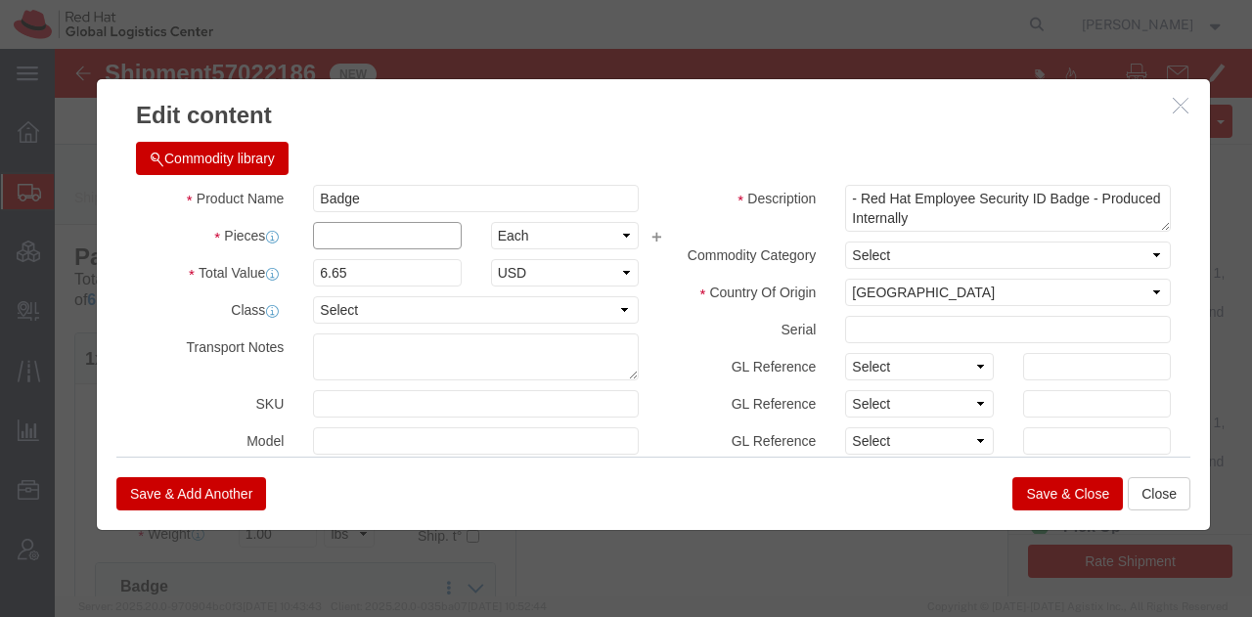
click input "text"
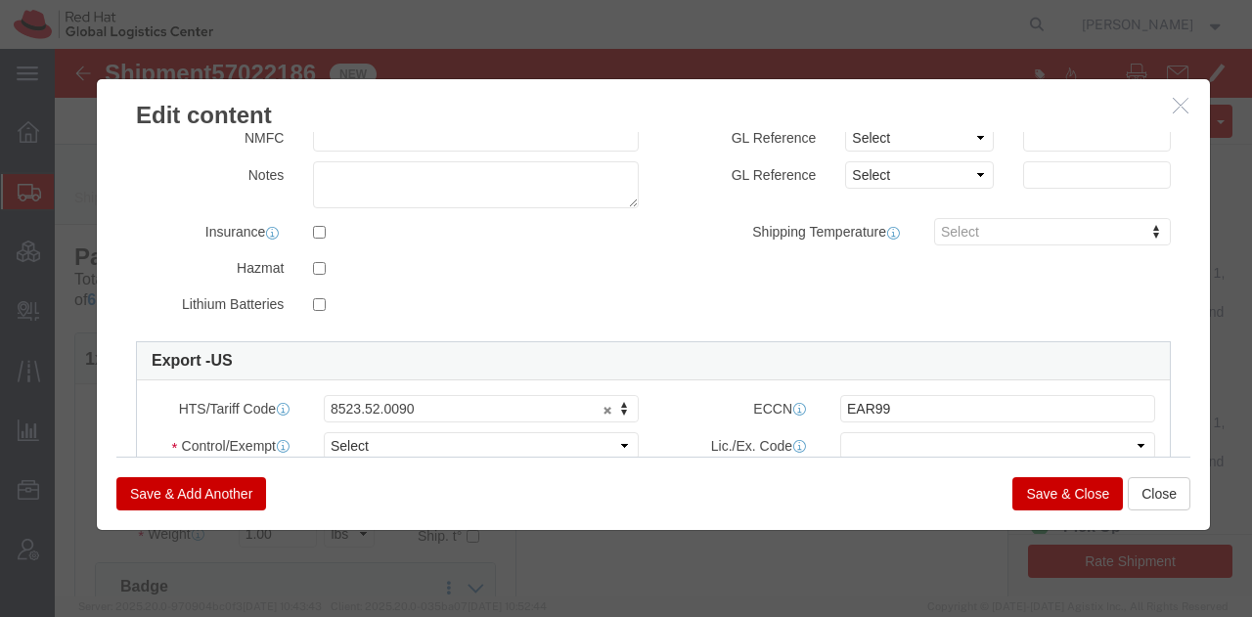
scroll to position [460, 0]
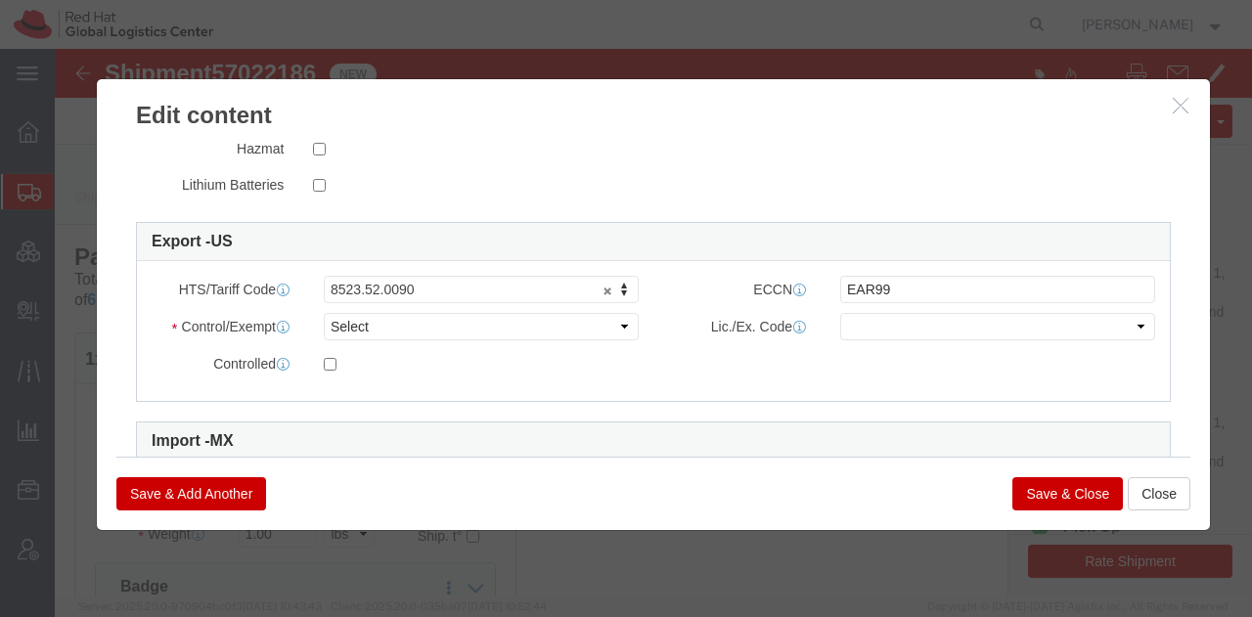
type input "1"
click select "Select ATF BIS DEA EPA FDA FTR ITAR OFAC Other (OPA)"
select select "FTR"
click select "Select ATF BIS DEA EPA FDA FTR ITAR OFAC Other (OPA)"
click select "Select 30.2(d)(2) 30.36 30.37(a) 30.37(f) 30.37(g) 30.37(h) 30.37(i) 30.37(j) 3…"
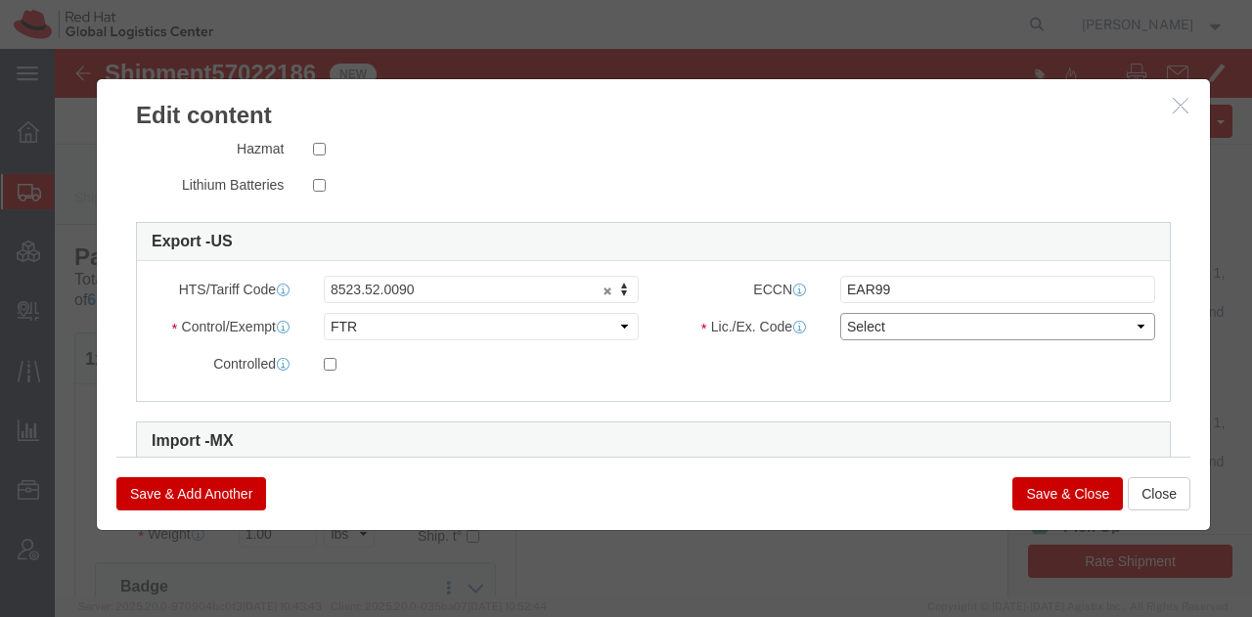
select select "30.37(a)"
click select "Select 30.2(d)(2) 30.36 30.37(a) 30.37(f) 30.37(g) 30.37(h) 30.37(i) 30.37(j) 3…"
click button "Save & Close"
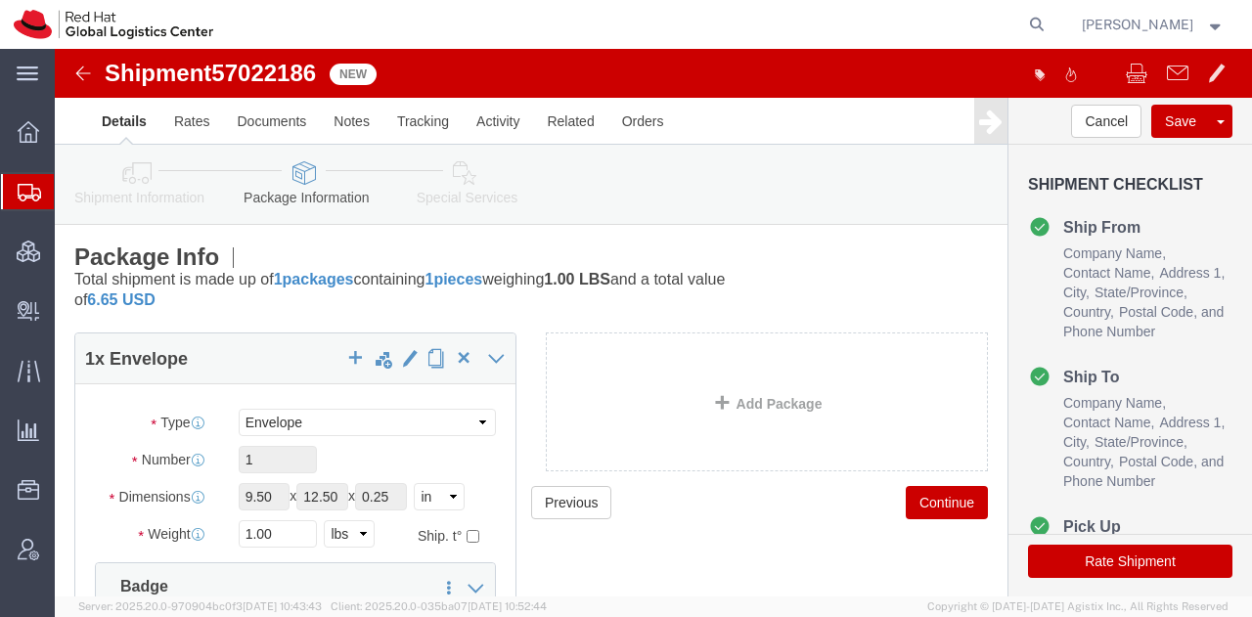
click icon
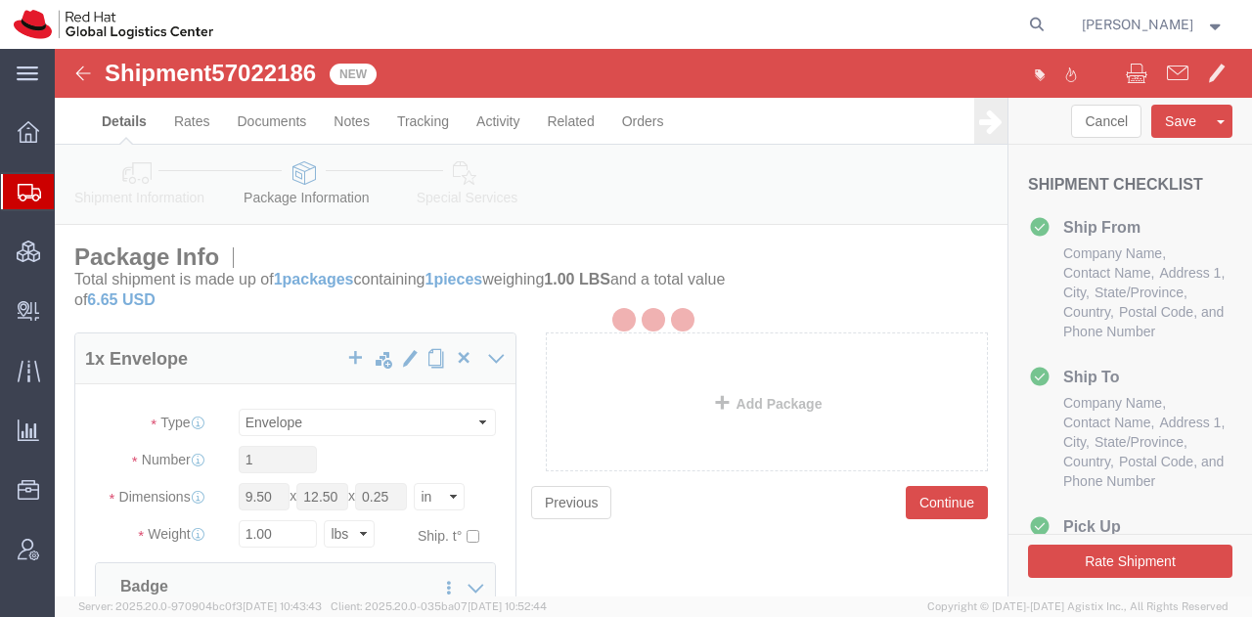
select select
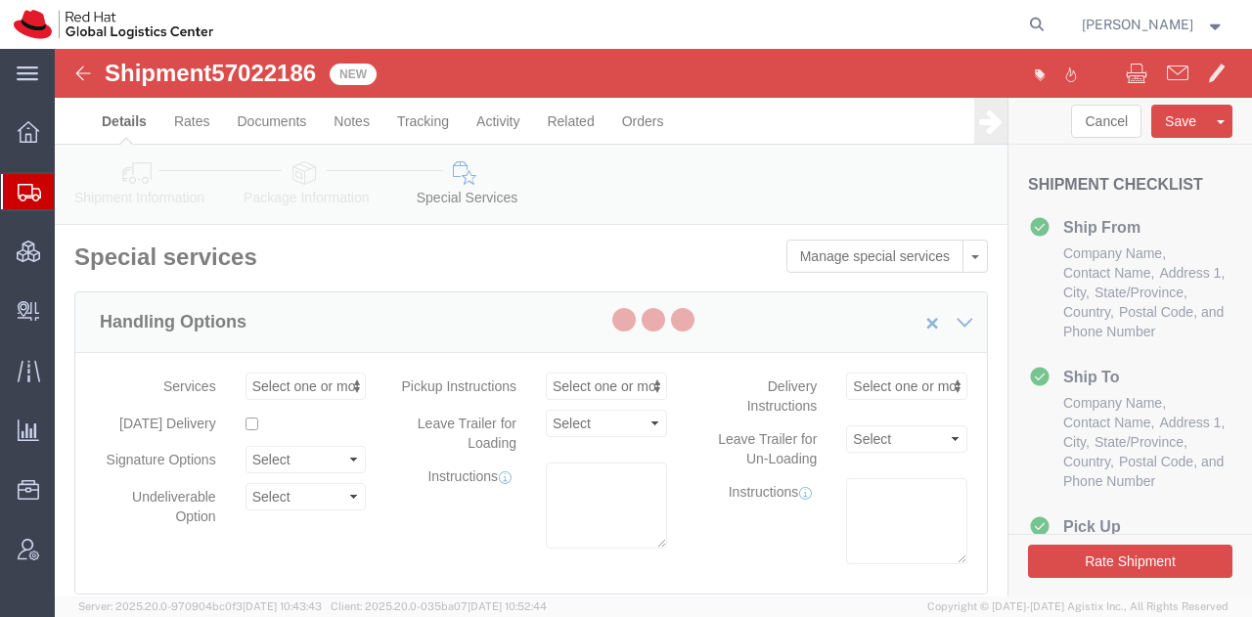
select select "COSTCENTER"
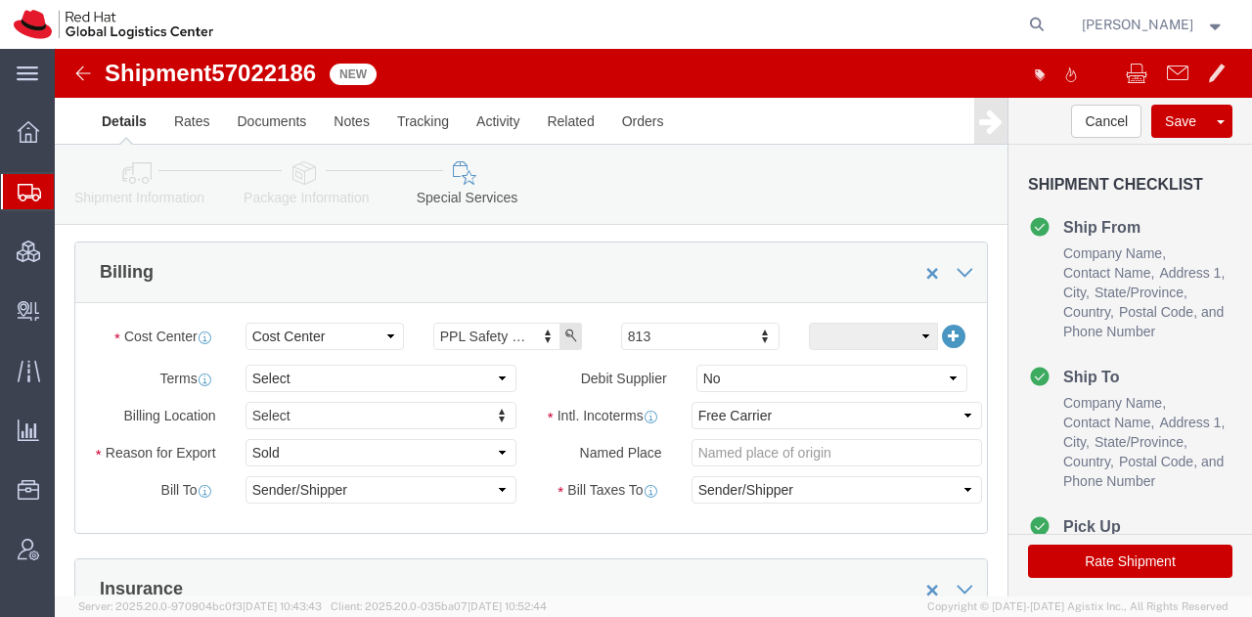
scroll to position [722, 0]
click select "Select Carriage Insurance Paid Carriage Paid To Cost and Freight Cost Insurance…"
select select "DDP"
click select "Select Carriage Insurance Paid Carriage Paid To Cost and Freight Cost Insurance…"
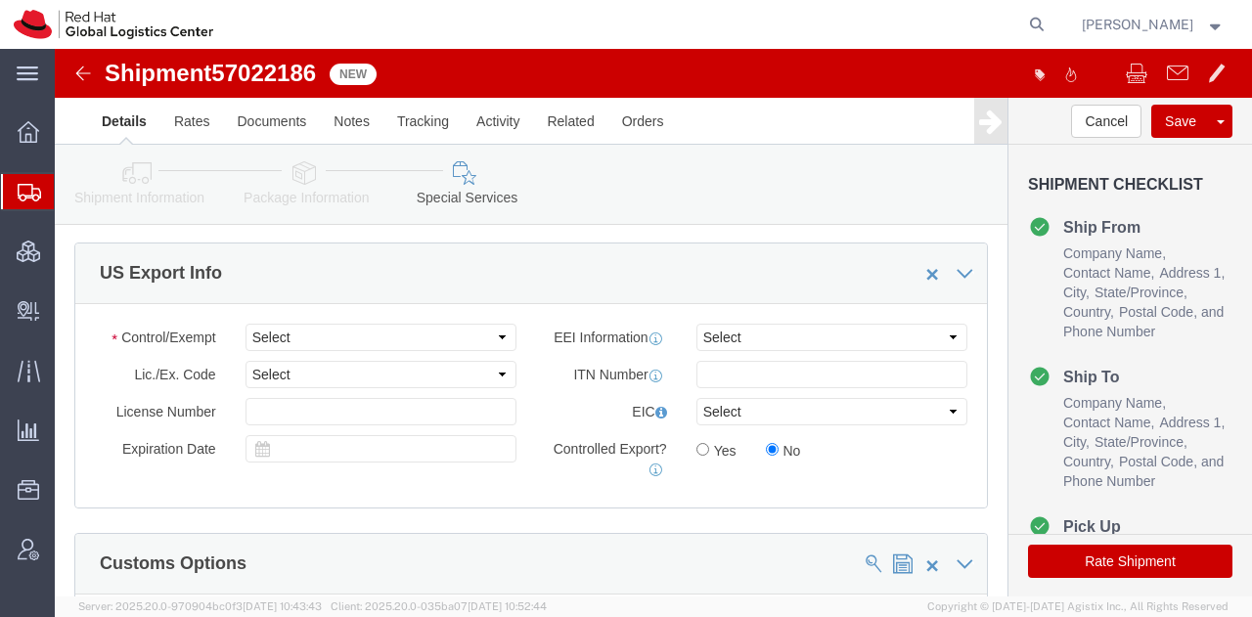
scroll to position [1503, 0]
click select "Select ATF BIS DEA EPA FDA FTR ITAR OFAC Other (OPA)"
select select "FTR"
click select "Select ATF BIS DEA EPA FDA FTR ITAR OFAC Other (OPA)"
click select "Select 30.2(d)(2) 30.36 30.37(a) 30.37(f) 30.37(g) 30.37(h) 30.37(i) 30.37(j) 3…"
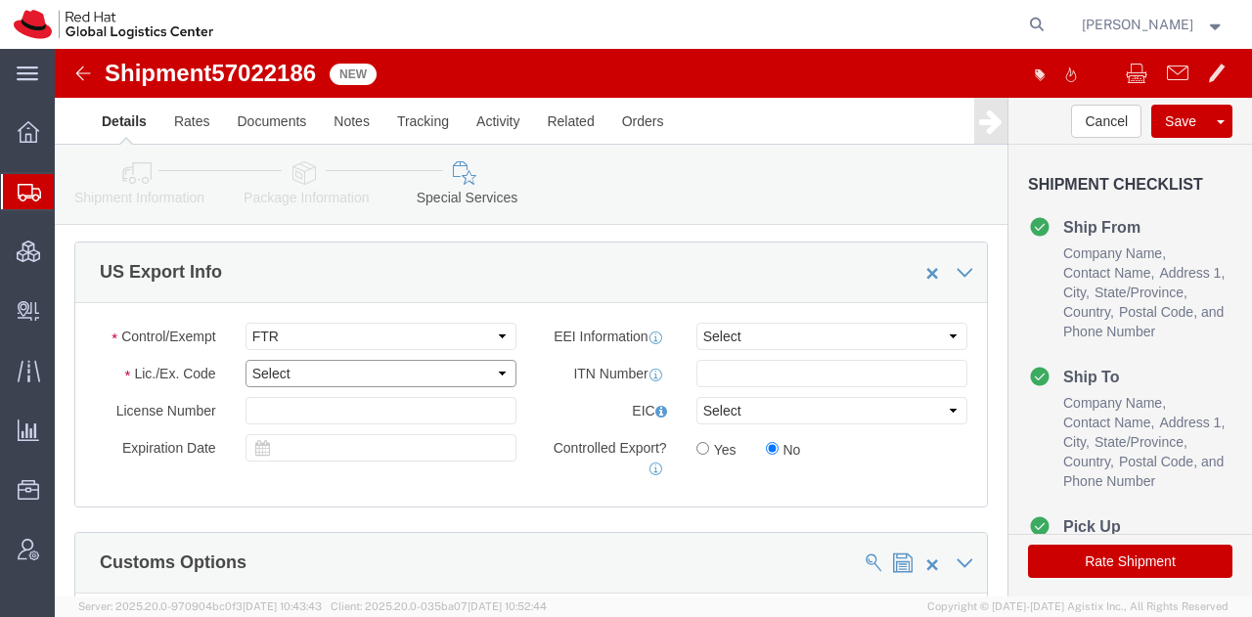
select select "30.37(a)"
click select "Select 30.2(d)(2) 30.36 30.37(a) 30.37(f) 30.37(g) 30.37(h) 30.37(i) 30.37(j) 3…"
click button "Rate Shipment"
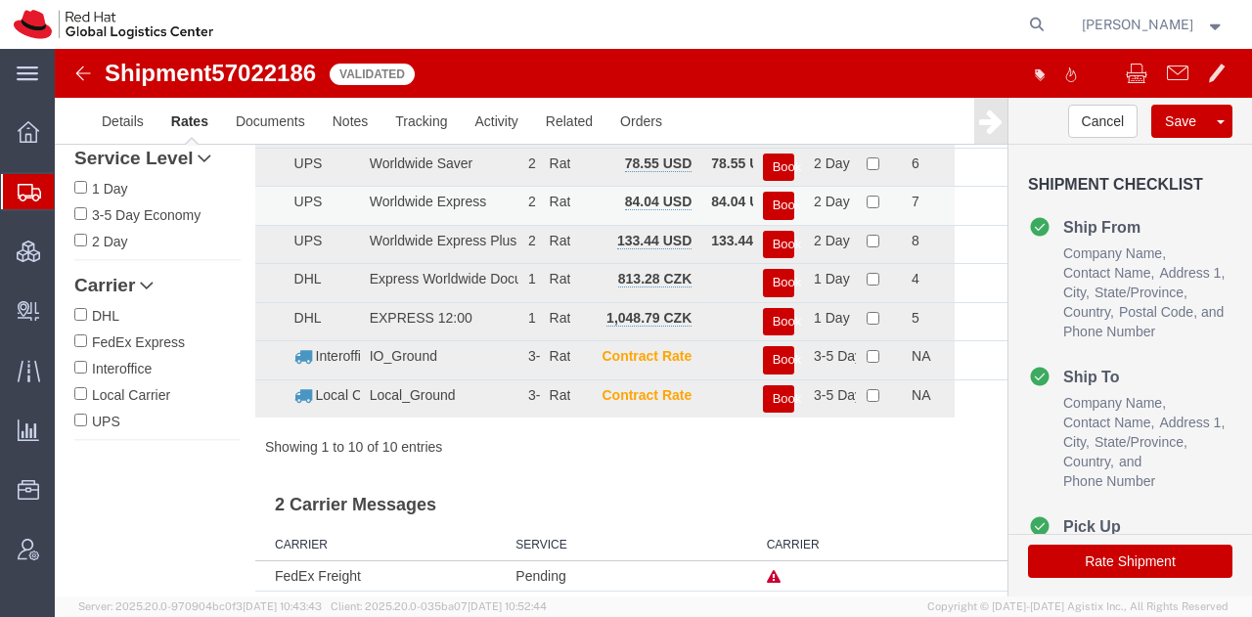
scroll to position [0, 0]
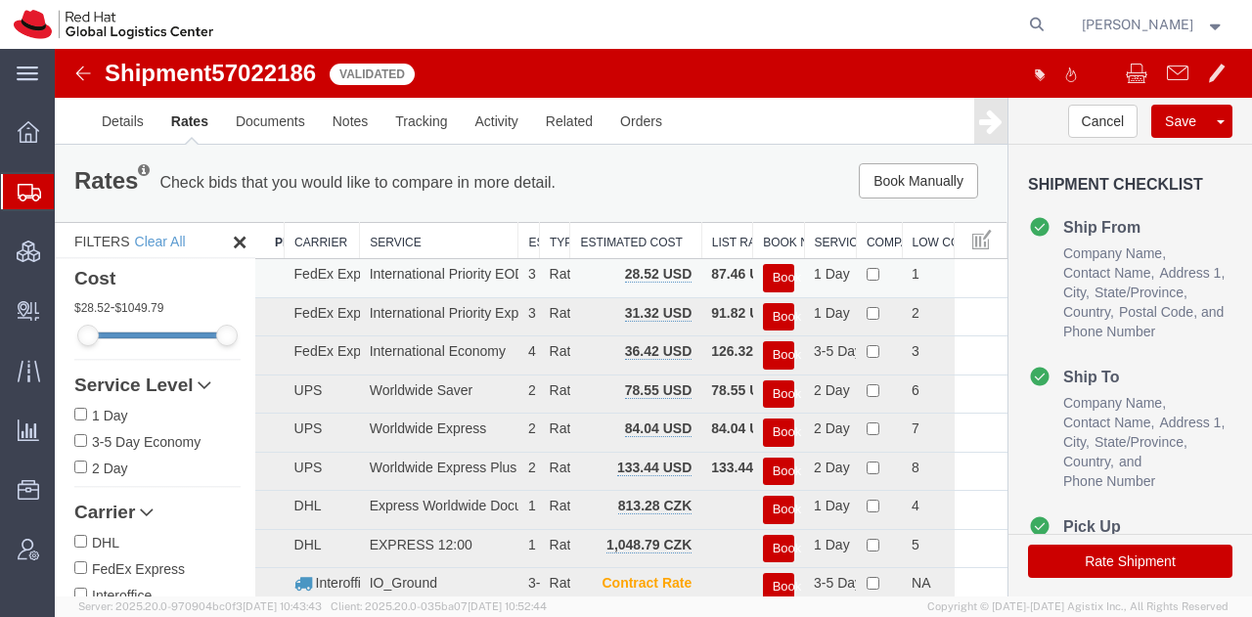
click at [777, 275] on button "Book" at bounding box center [778, 278] width 31 height 28
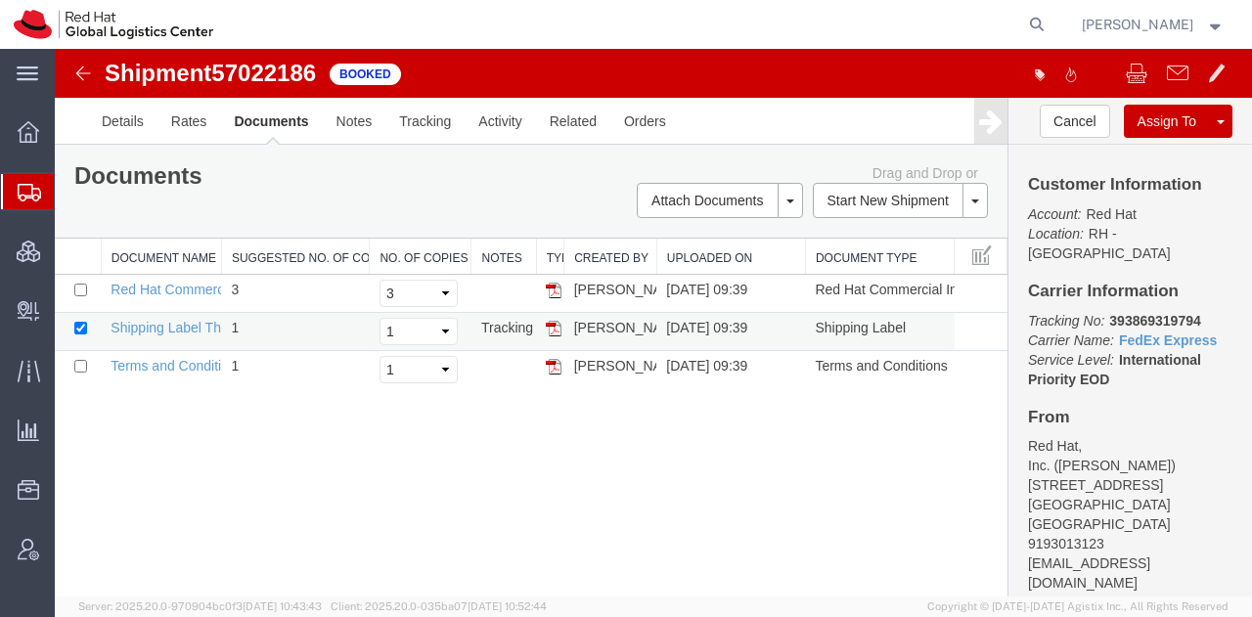
click at [546, 329] on img at bounding box center [554, 329] width 16 height 16
drag, startPoint x: 1189, startPoint y: 304, endPoint x: 1095, endPoint y: 296, distance: 94.2
click at [1095, 311] on p "Tracking No: 393869319794 Carrier Name: FedEx Express FedEx Express Service Lev…" at bounding box center [1130, 350] width 204 height 78
copy b "393869319794"
click at [0, 0] on span "Shipment Manager" at bounding box center [0, 0] width 0 height 0
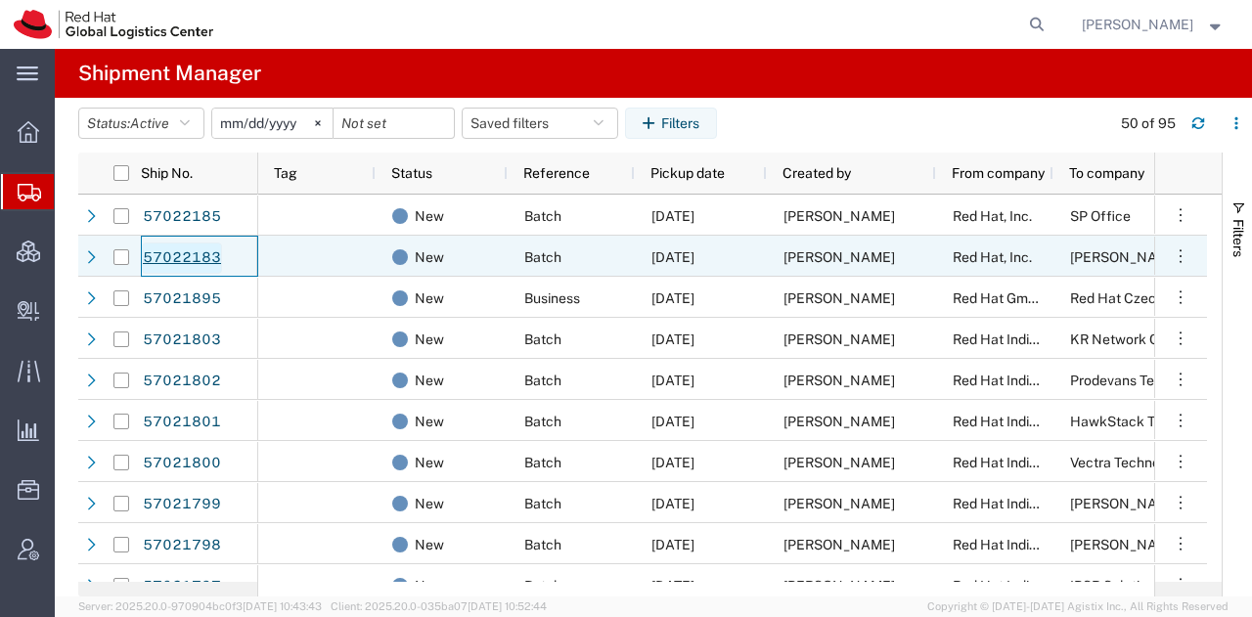
click at [189, 255] on link "57022183" at bounding box center [182, 258] width 80 height 31
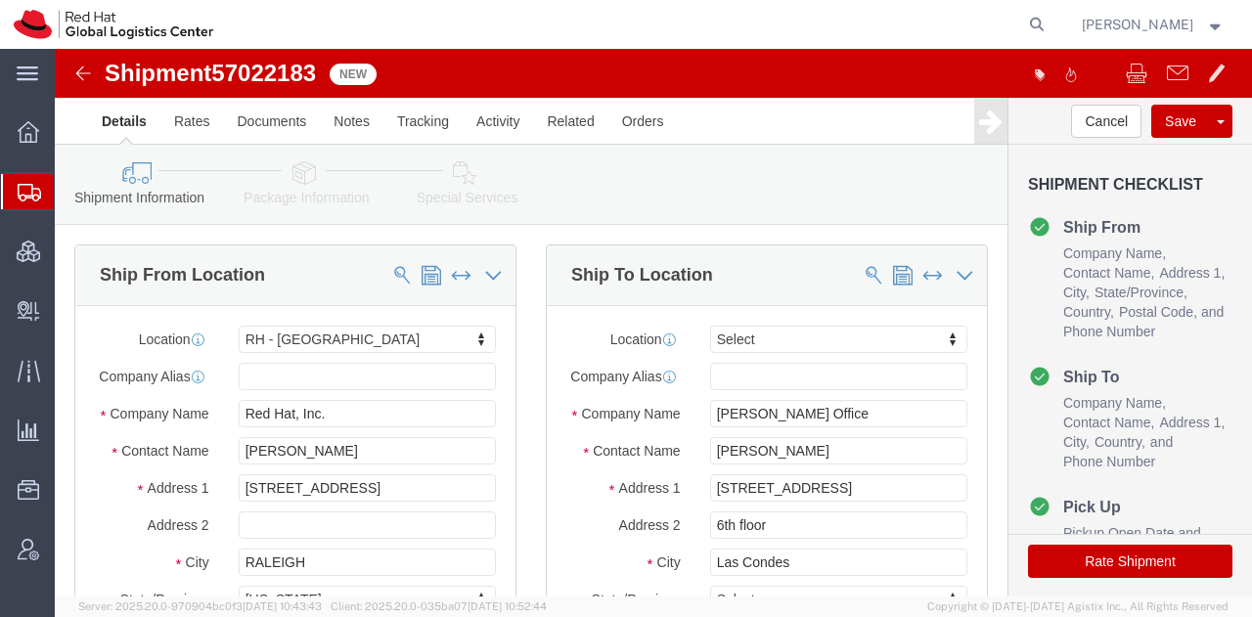
select select "38014"
select select
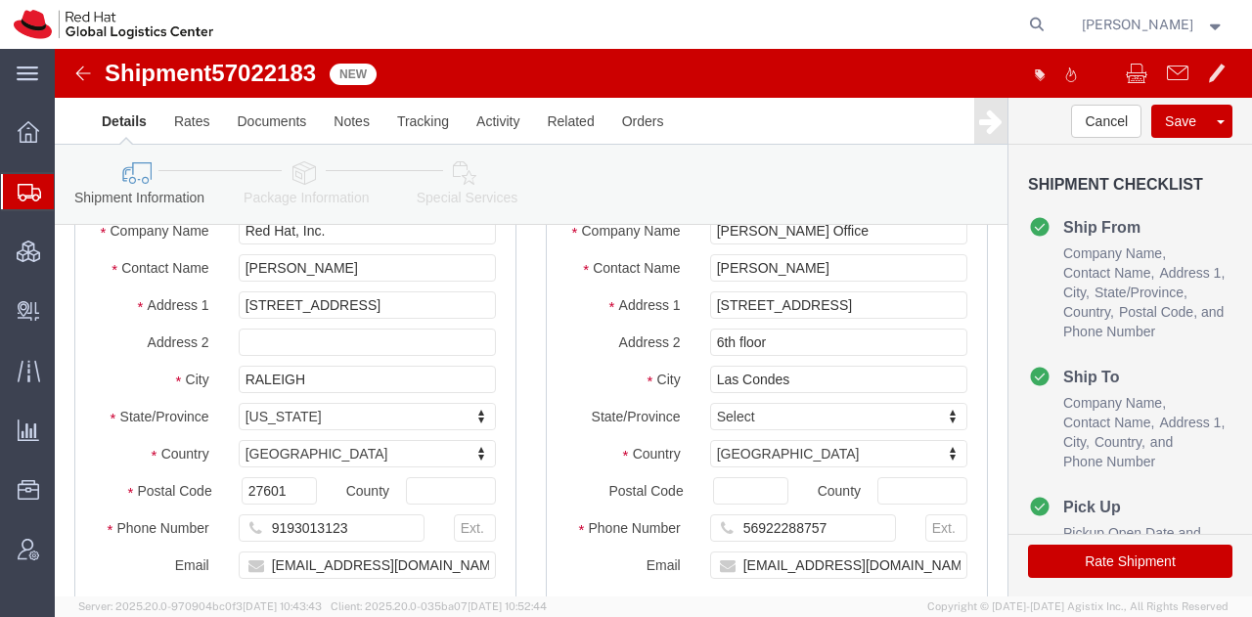
scroll to position [322, 0]
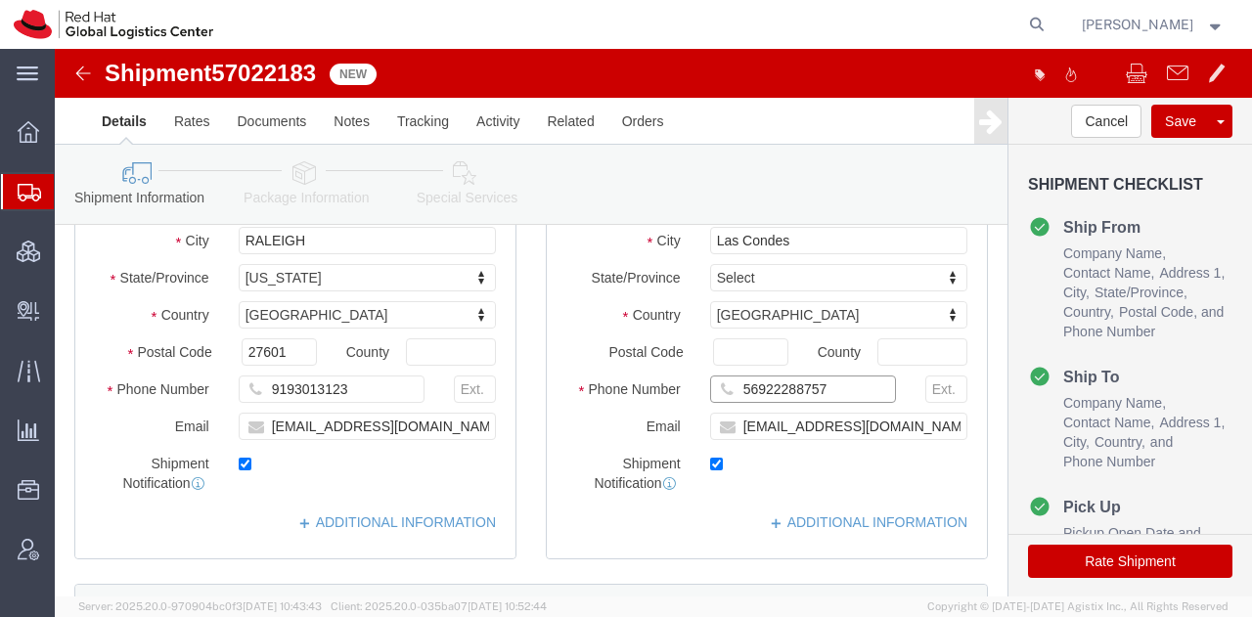
drag, startPoint x: 767, startPoint y: 350, endPoint x: 555, endPoint y: 353, distance: 211.2
click div "Phone Number [PHONE_NUMBER]"
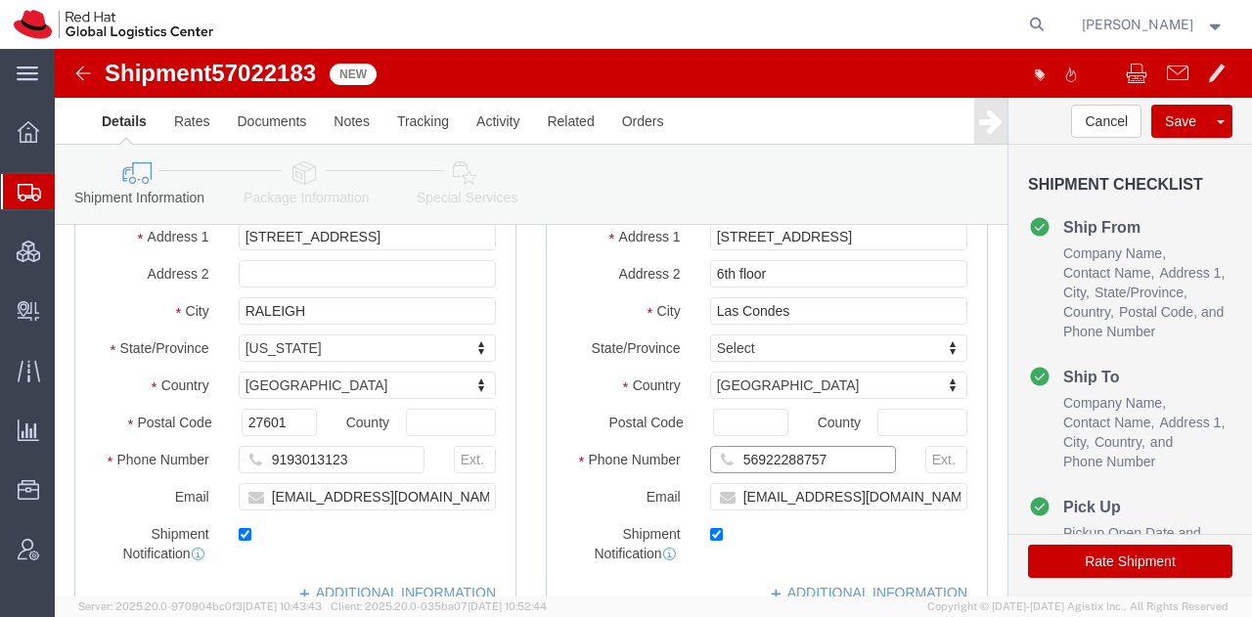
scroll to position [216, 0]
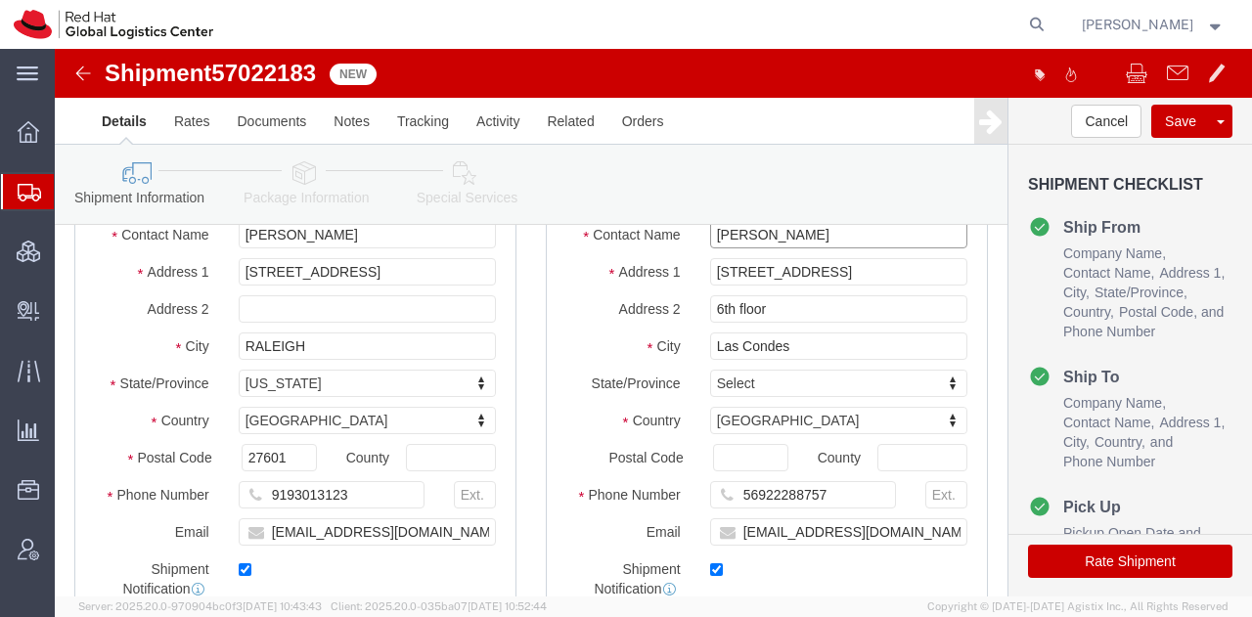
click input "[PERSON_NAME]"
type input "[PERSON_NAME]"
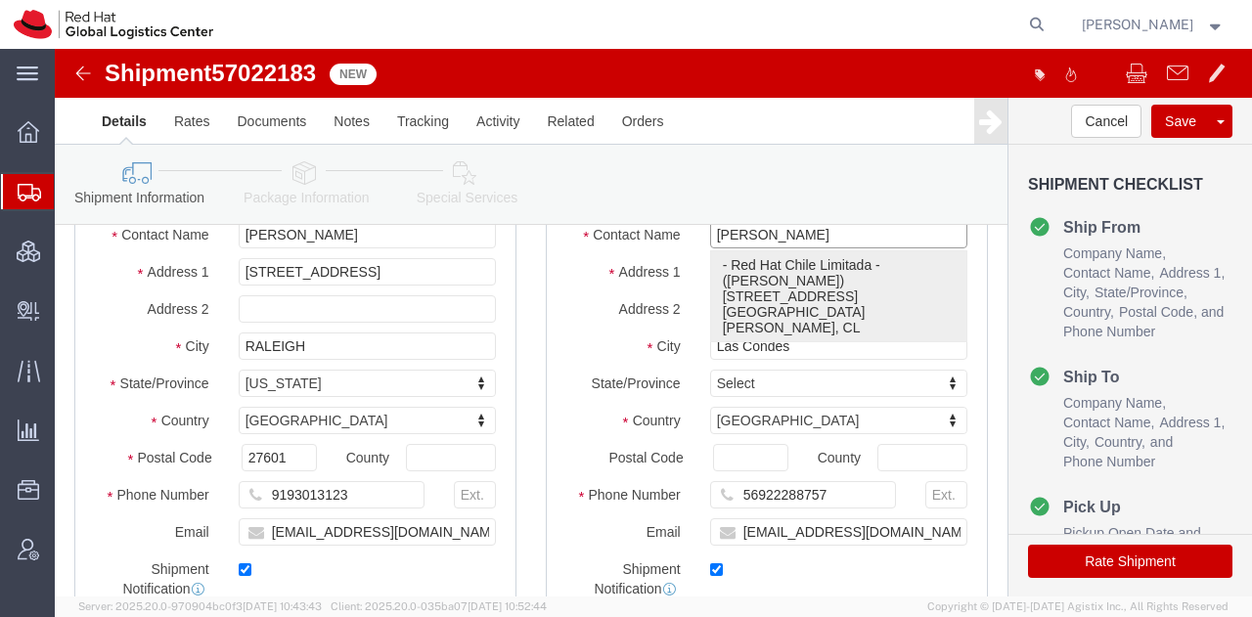
click p "- Red Hat Chile Limitada - ([PERSON_NAME]) [STREET_ADDRESS][PERSON_NAME], 75502…"
select select "38020"
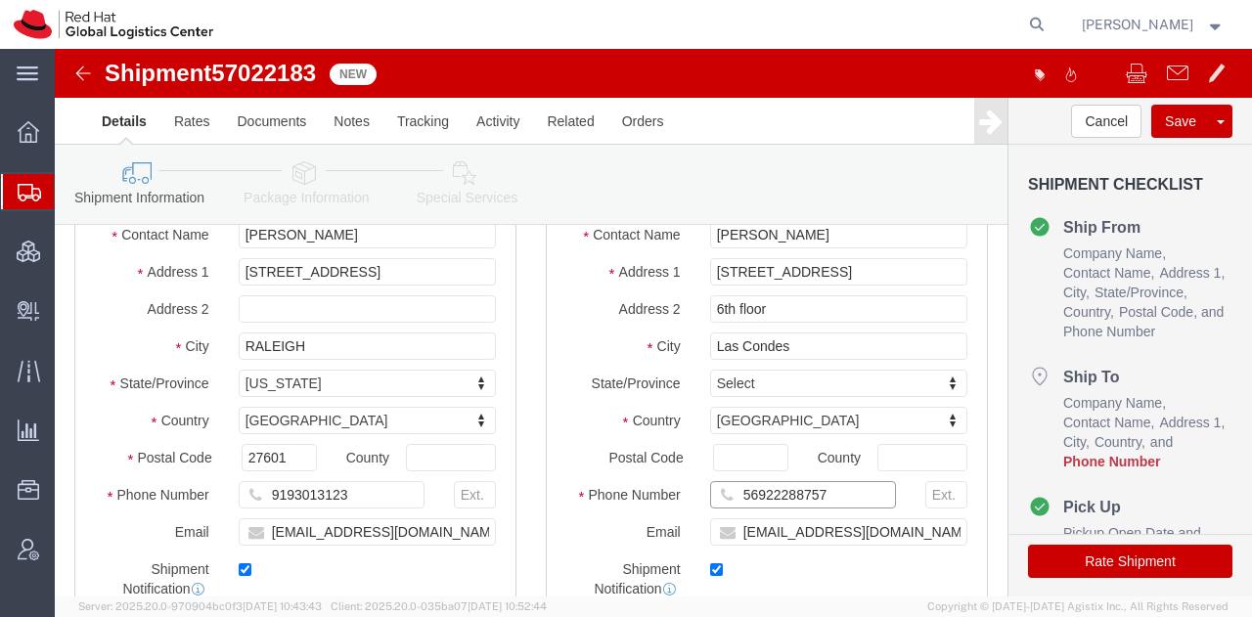
click input "56922288757"
paste input "56922288757"
type input "56922288757"
click icon
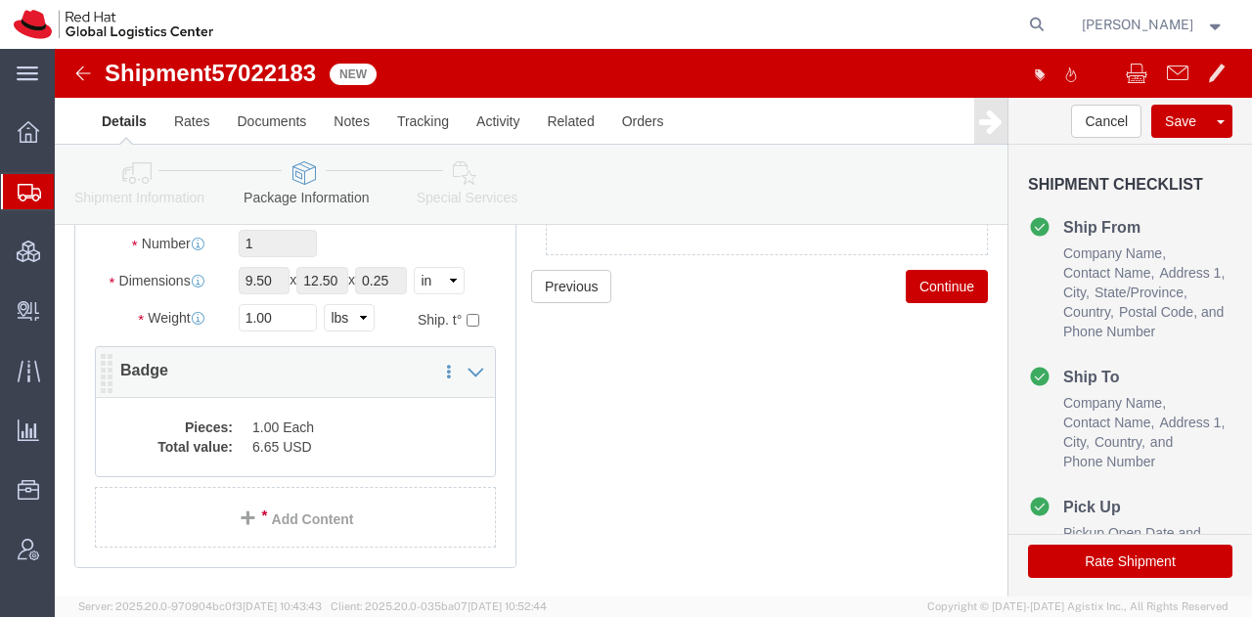
click dd "1.00 Each"
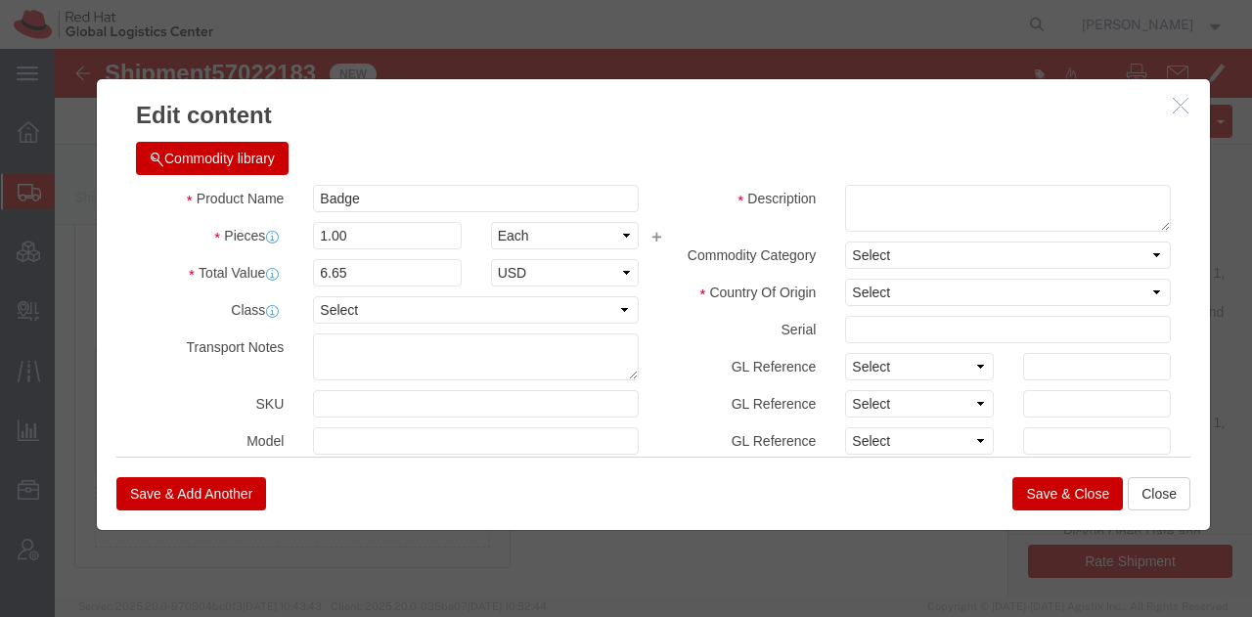
click button "Commodity library"
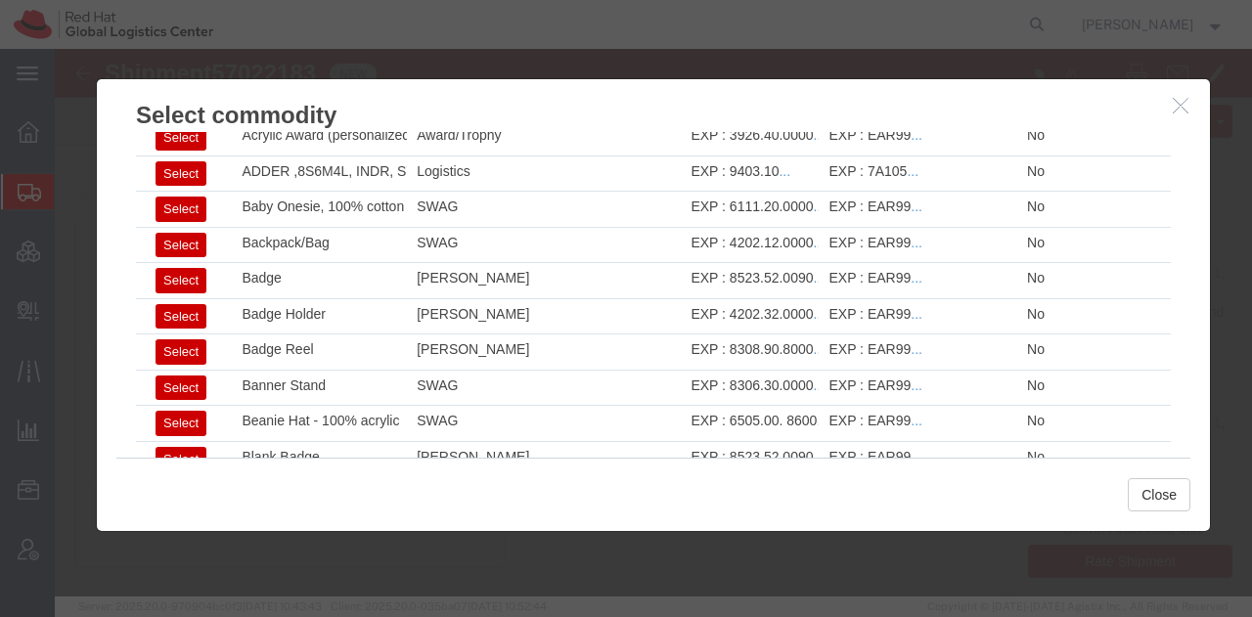
scroll to position [184, 0]
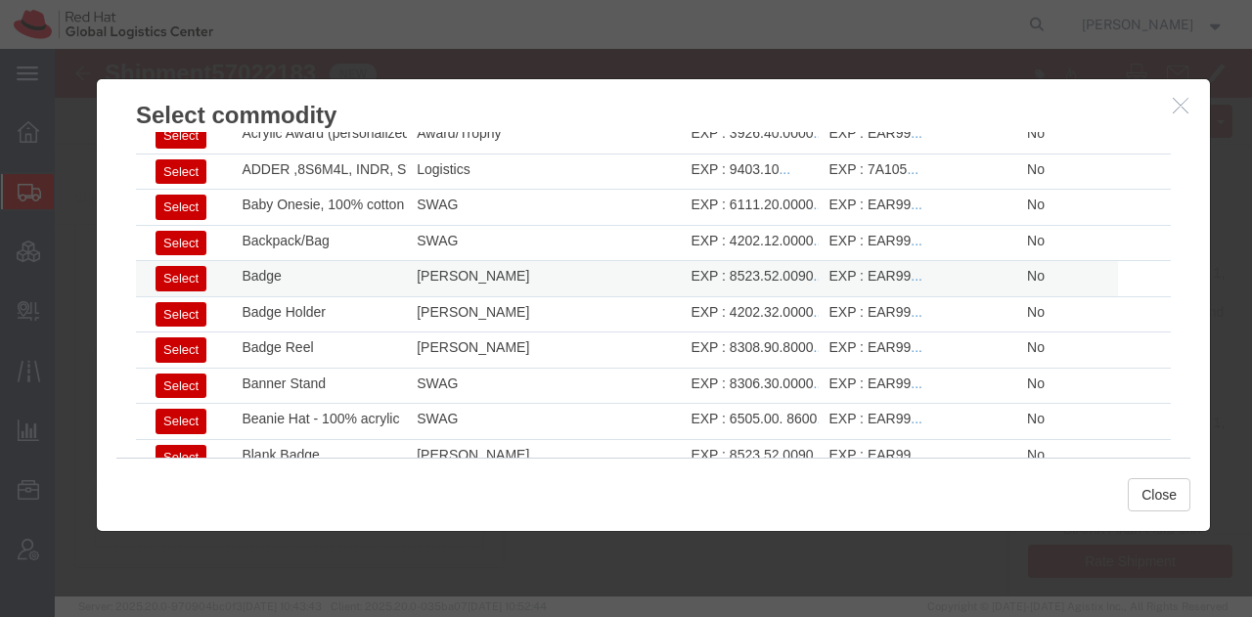
click button "Select"
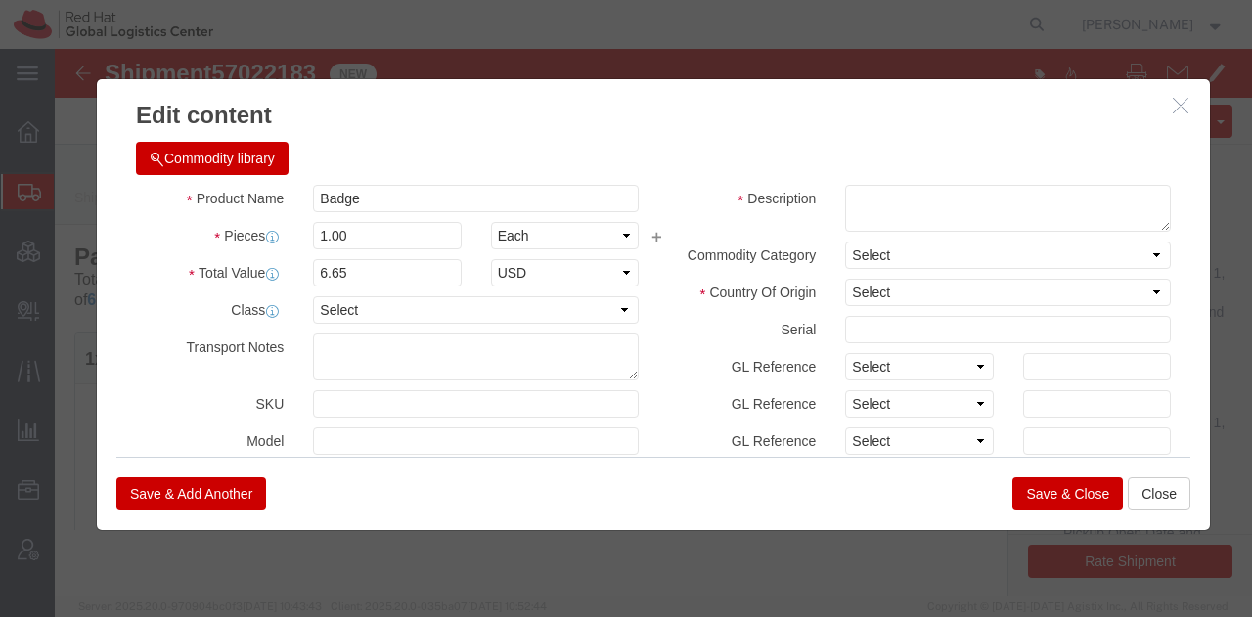
select select "US"
type input "8523.52.0090"
type input "EAR99"
select select
type textarea "- Red Hat Employee Security ID Badge - Produced Internally"
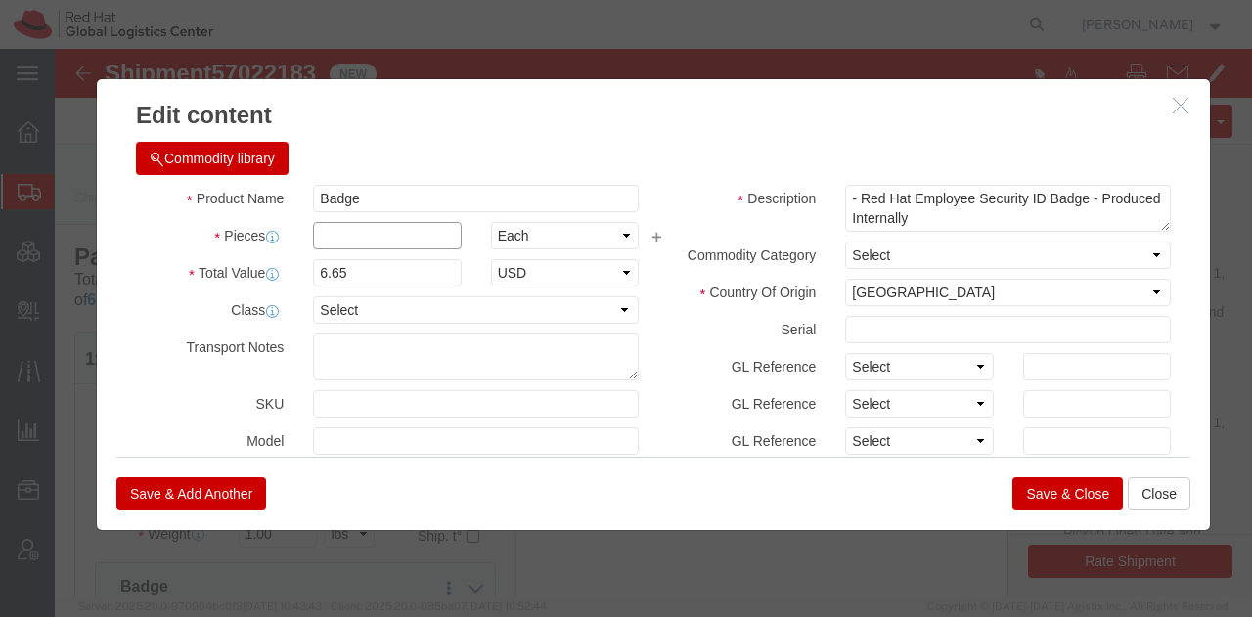
click input "text"
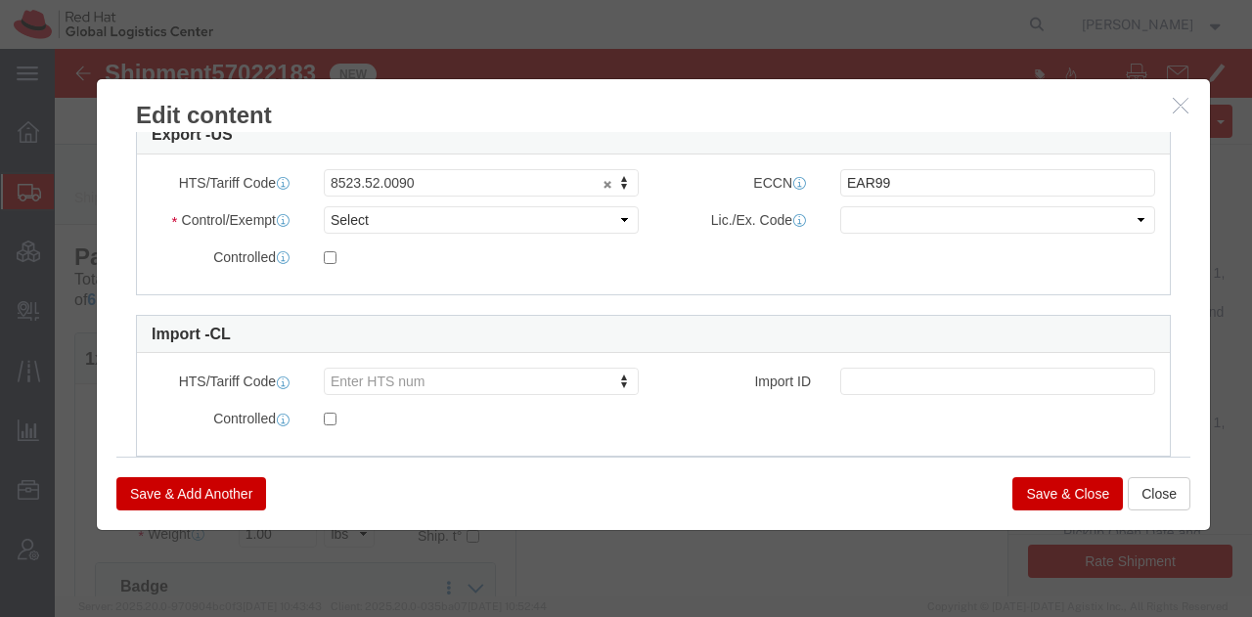
scroll to position [566, 0]
type input "1"
click select "Select ATF BIS DEA EPA FDA FTR ITAR OFAC Other (OPA)"
select select "FTR"
click select "Select ATF BIS DEA EPA FDA FTR ITAR OFAC Other (OPA)"
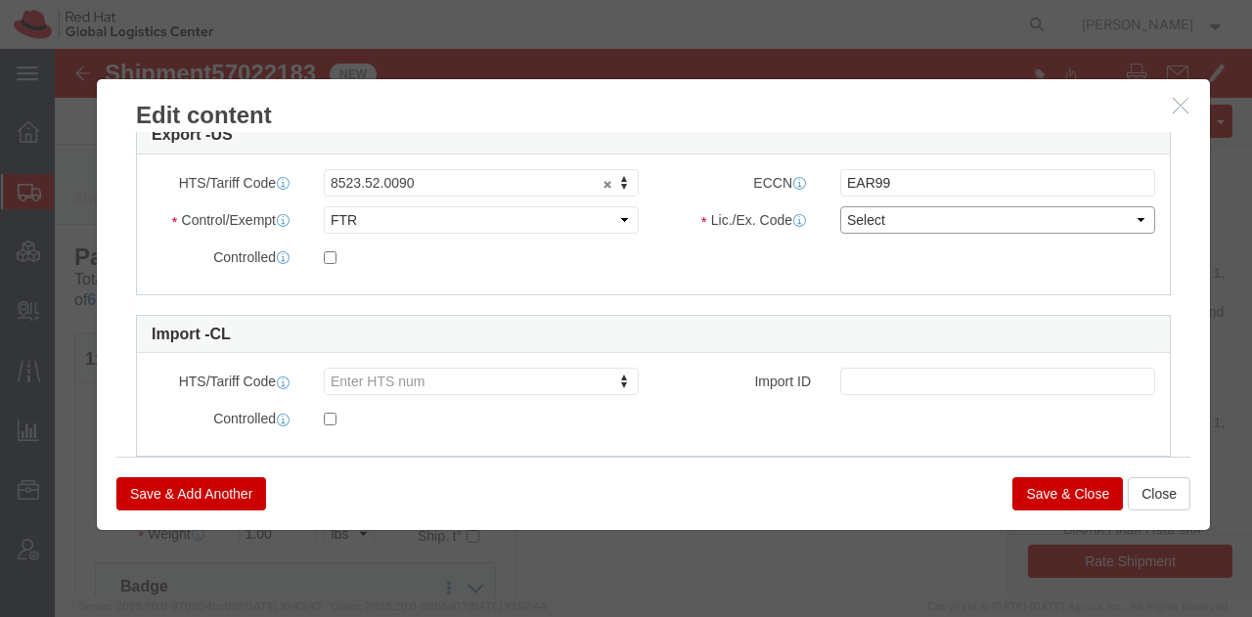
click select "Select 30.2(d)(2) 30.36 30.37(a) 30.37(f) 30.37(g) 30.37(h) 30.37(i) 30.37(j) 3…"
select select "30.37(a)"
click select "Select 30.2(d)(2) 30.36 30.37(a) 30.37(f) 30.37(g) 30.37(h) 30.37(i) 30.37(j) 3…"
click button "Save & Close"
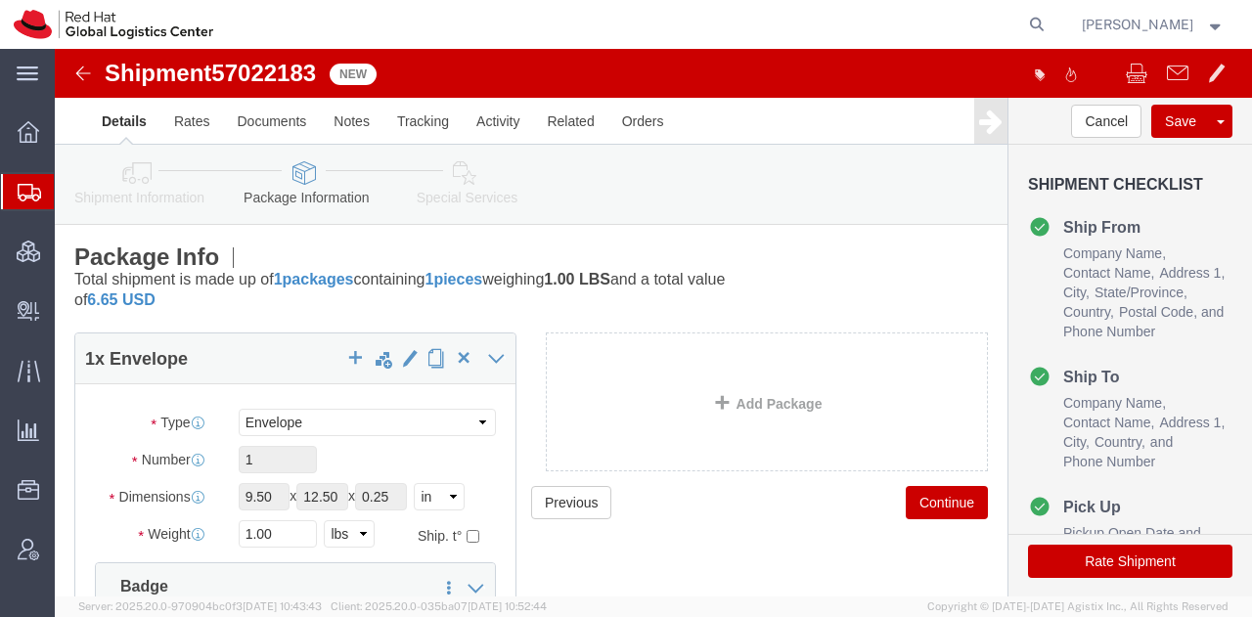
click icon
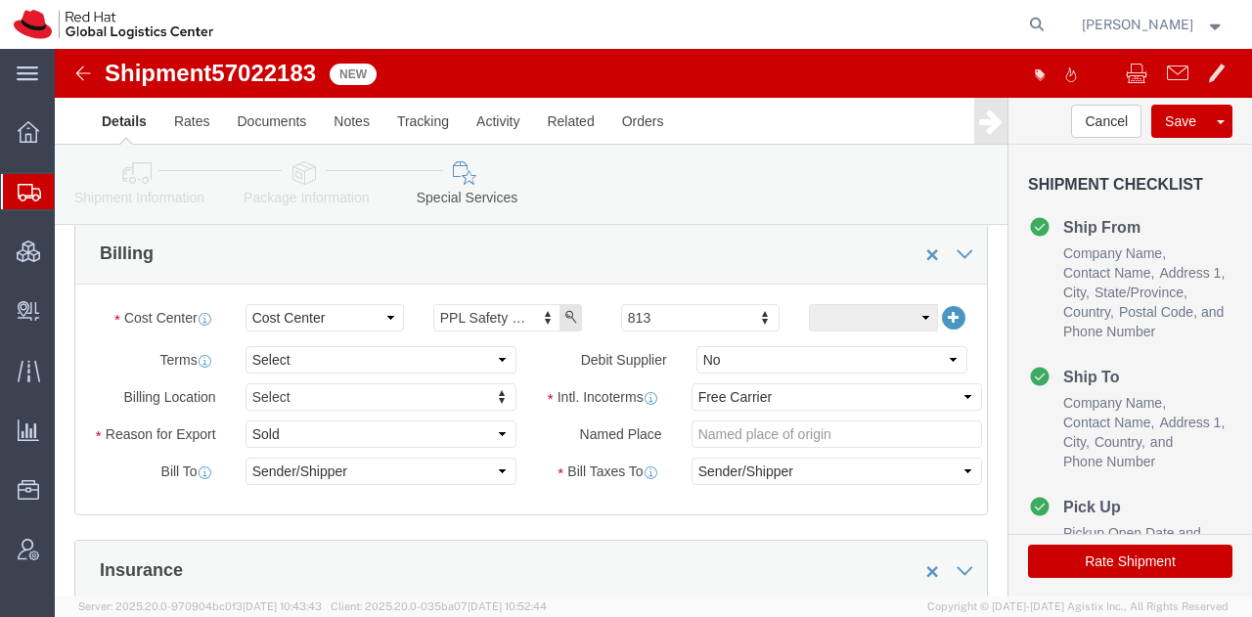
scroll to position [739, 0]
click select "Select Carriage Insurance Paid Carriage Paid To Cost and Freight Cost Insurance…"
select select "DDP"
click select "Select Carriage Insurance Paid Carriage Paid To Cost and Freight Cost Insurance…"
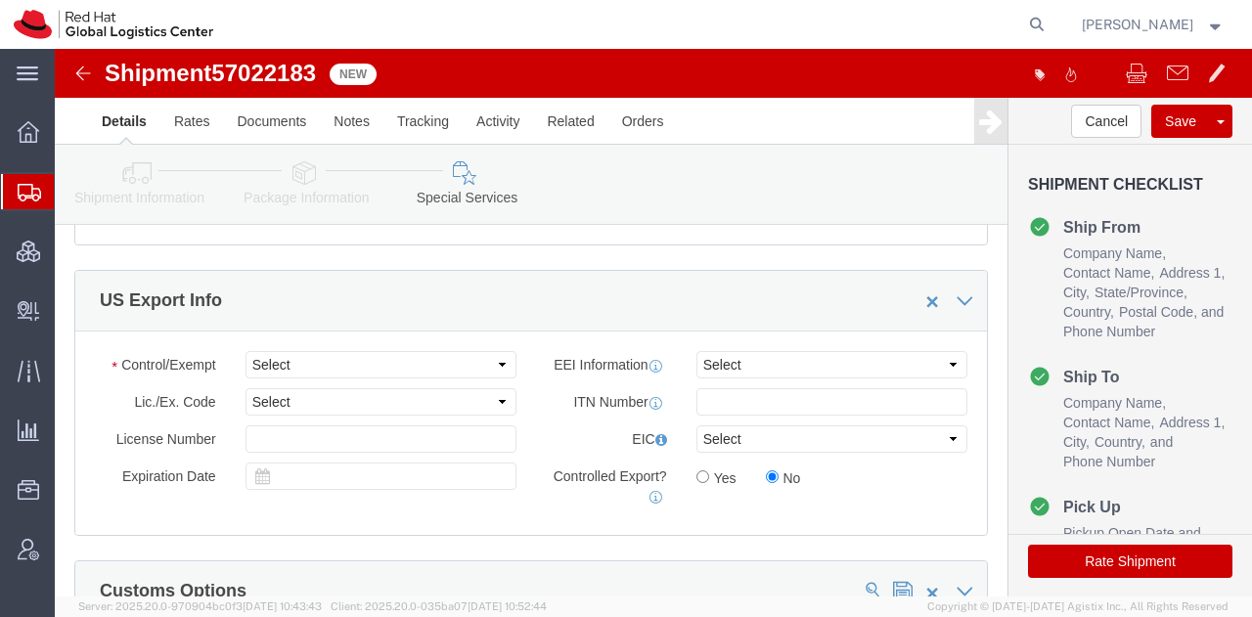
scroll to position [1476, 0]
click select "Select ATF BIS DEA EPA FDA FTR ITAR OFAC Other (OPA)"
select select "FTR"
click select "Select ATF BIS DEA EPA FDA FTR ITAR OFAC Other (OPA)"
click select "Select 30.2(d)(2) 30.36 30.37(a) 30.37(f) 30.37(g) 30.37(h) 30.37(i) 30.37(j) 3…"
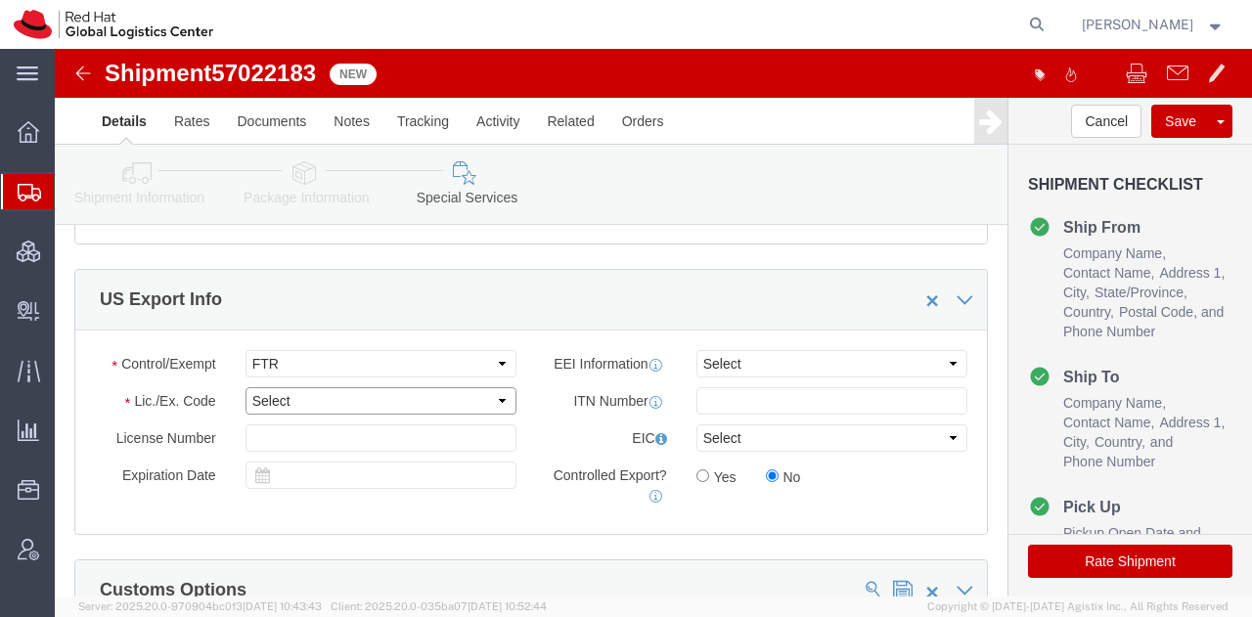
select select "30.37(a)"
click select "Select 30.2(d)(2) 30.36 30.37(a) 30.37(f) 30.37(g) 30.37(h) 30.37(i) 30.37(j) 3…"
click button "Rate Shipment"
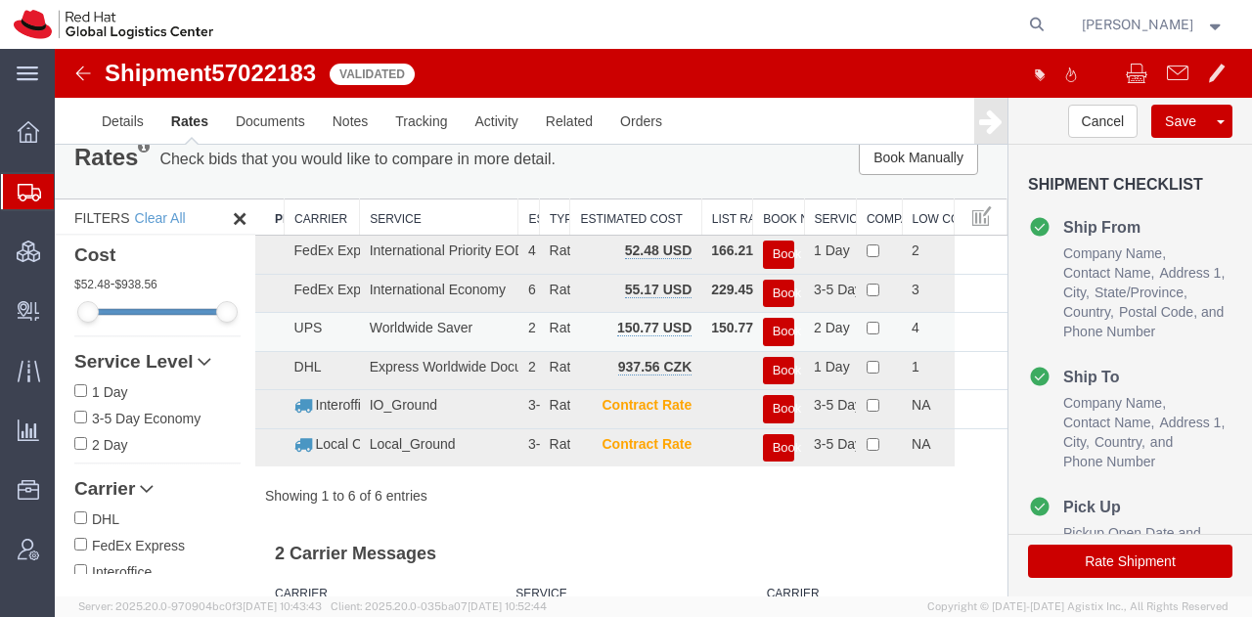
scroll to position [16, 0]
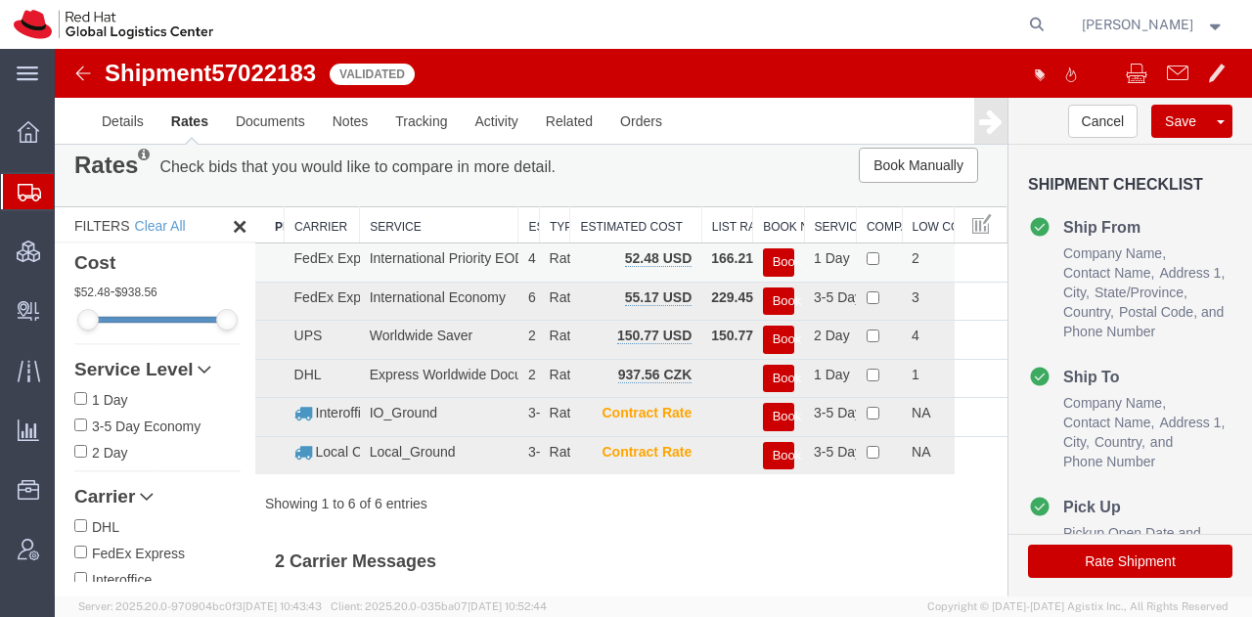
click at [763, 261] on button "Book" at bounding box center [778, 262] width 31 height 28
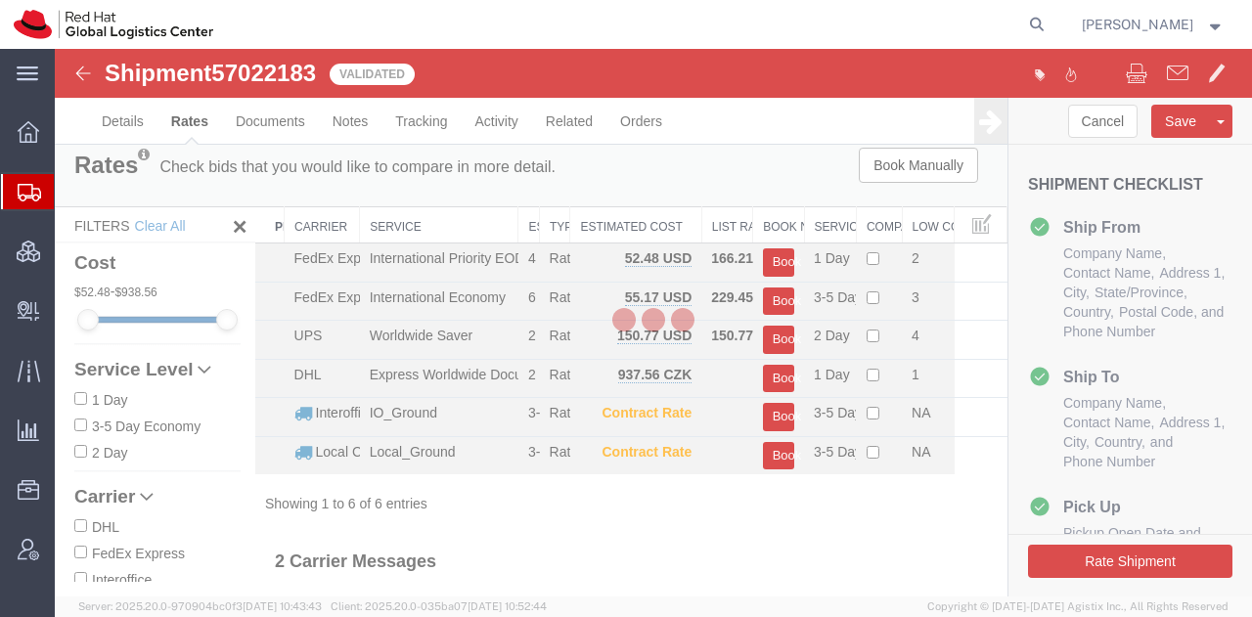
scroll to position [0, 0]
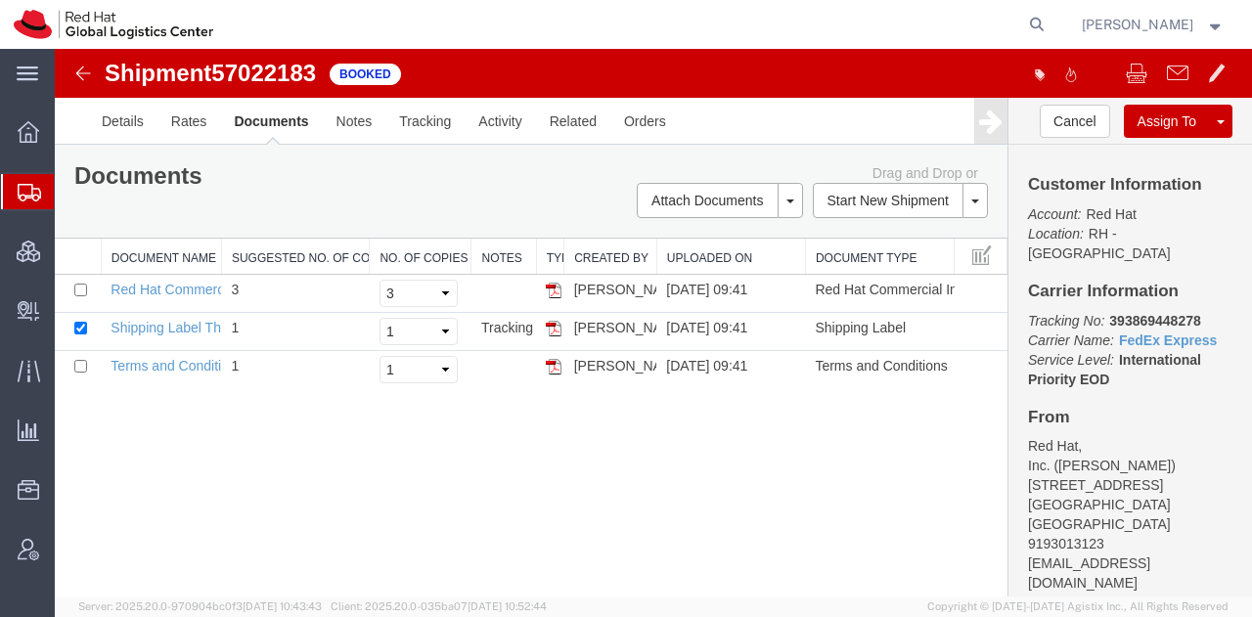
drag, startPoint x: 548, startPoint y: 327, endPoint x: 696, endPoint y: 89, distance: 280.3
click at [548, 327] on img at bounding box center [554, 329] width 16 height 16
drag, startPoint x: 1191, startPoint y: 298, endPoint x: 1099, endPoint y: 305, distance: 92.2
click at [1099, 311] on p "Tracking No: 393869448278 Carrier Name: FedEx Express FedEx Express Service Lev…" at bounding box center [1130, 350] width 204 height 78
copy b "393869448278"
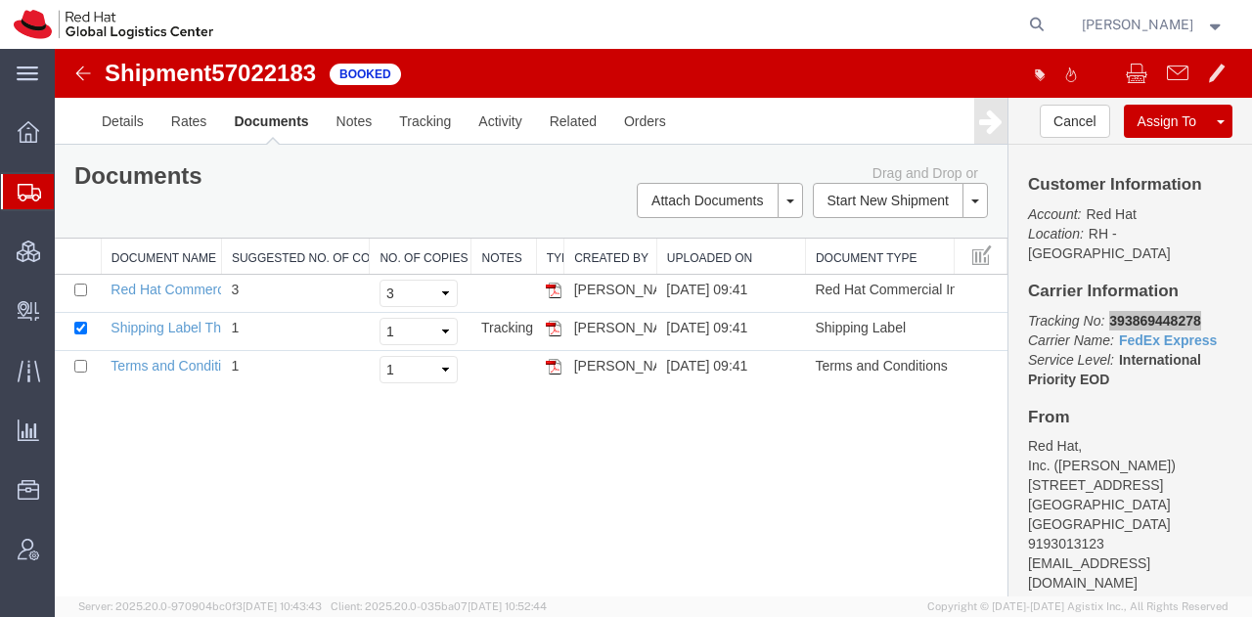
drag, startPoint x: 103, startPoint y: 220, endPoint x: 189, endPoint y: 1, distance: 235.3
click at [0, 0] on span "Shipment Manager" at bounding box center [0, 0] width 0 height 0
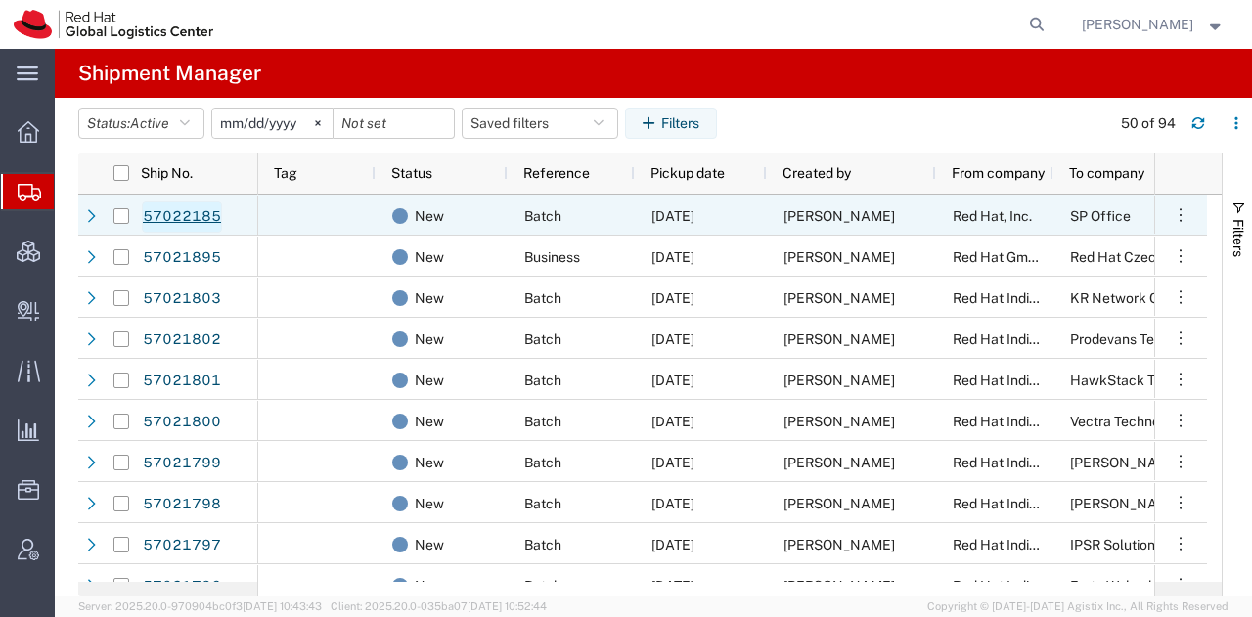
click at [192, 217] on link "57022185" at bounding box center [182, 216] width 80 height 31
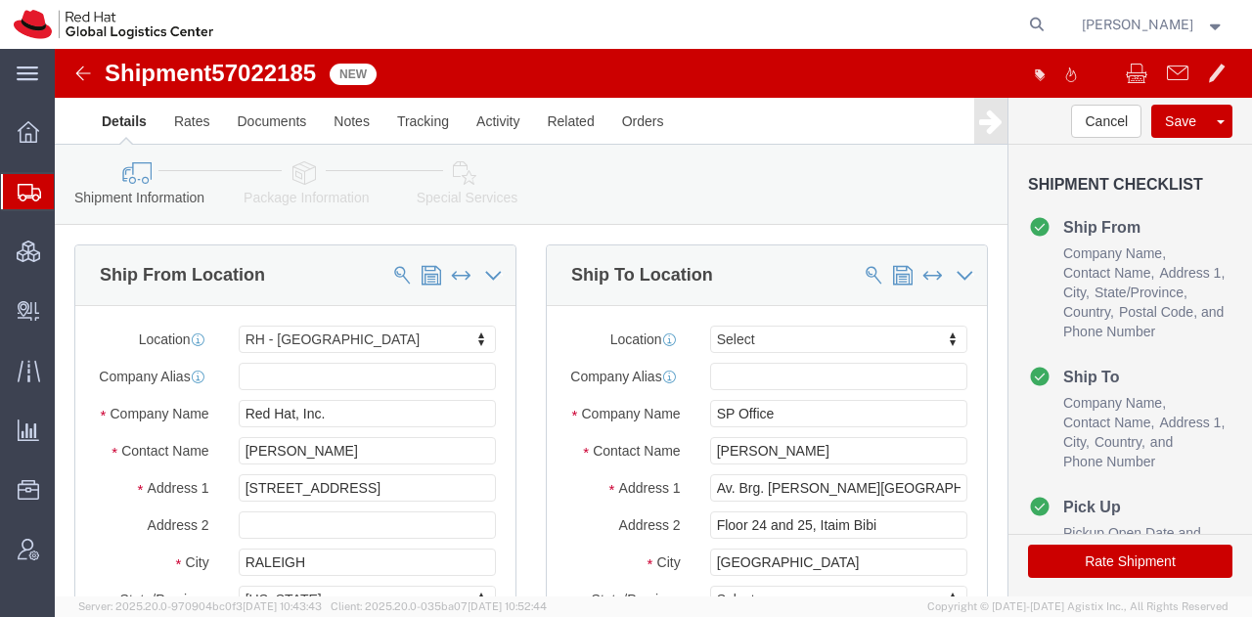
select select "38014"
select select
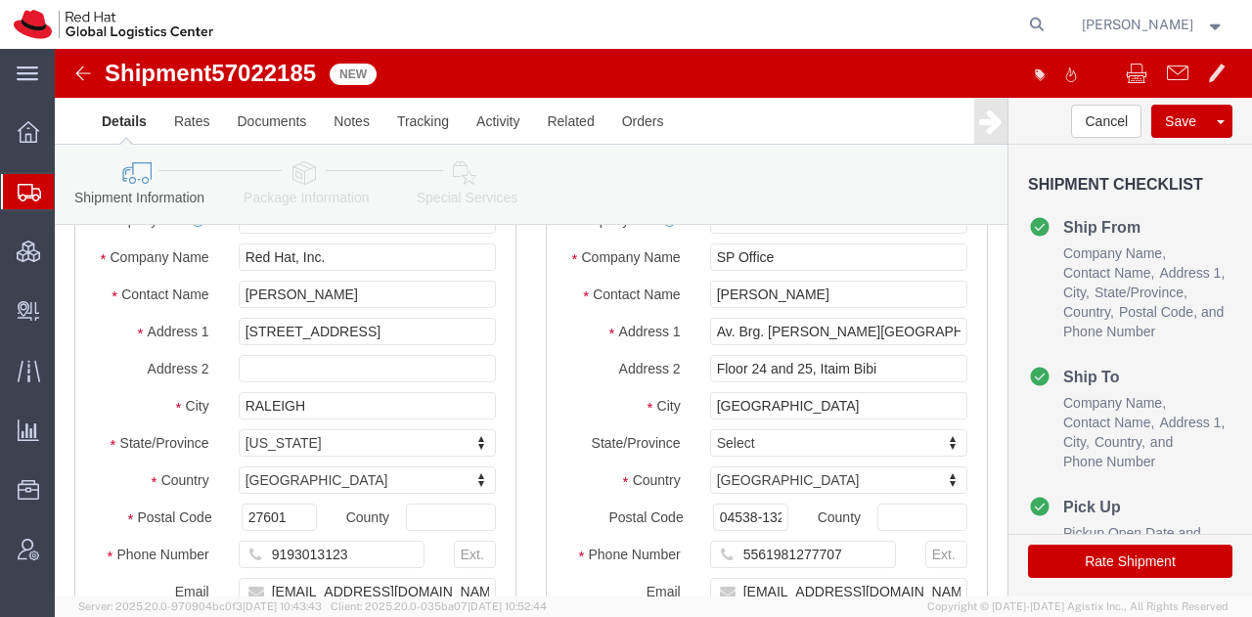
scroll to position [157, 0]
click input "Floor 24 and 25, Itaim Bibi"
click input "[PERSON_NAME]"
type input "R"
type input "[PERSON_NAME]"
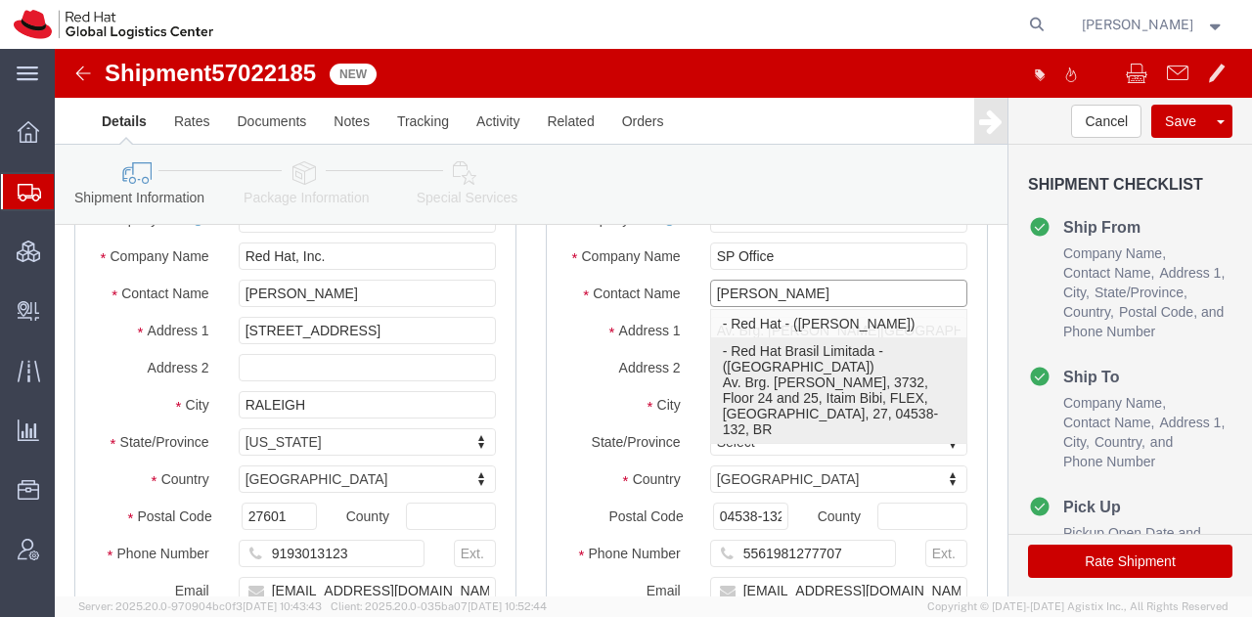
click p "- Red Hat Brasil Limitada - ([GEOGRAPHIC_DATA]) Av. Brg. [PERSON_NAME], 3732, F…"
select select "42531"
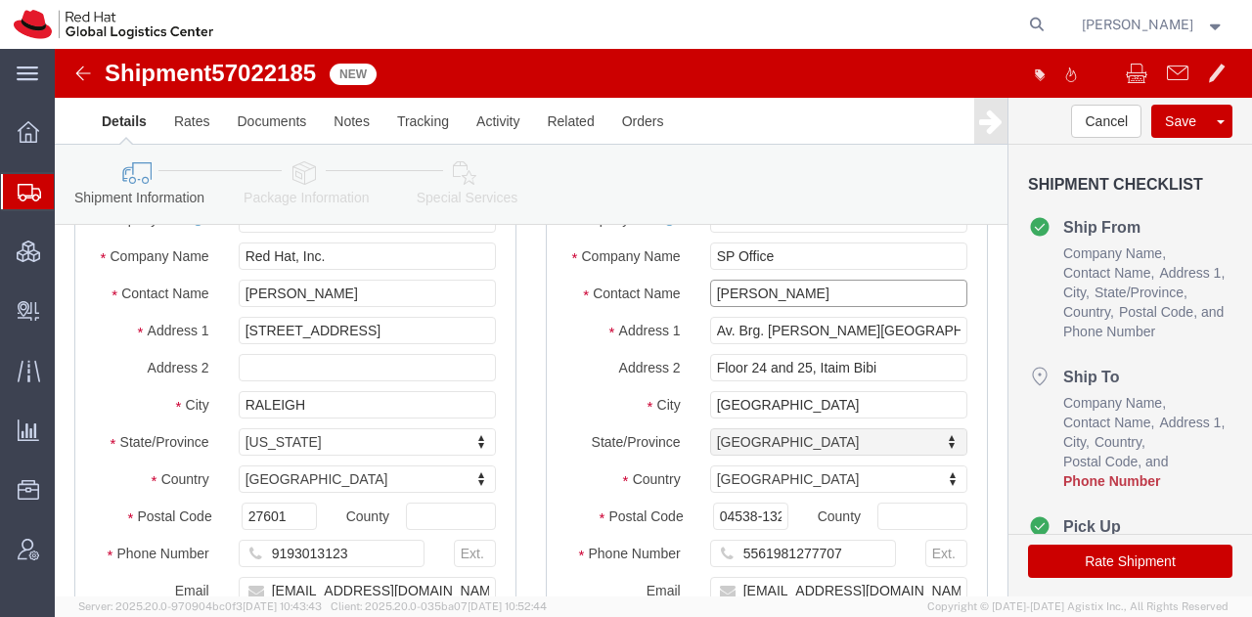
select select "27"
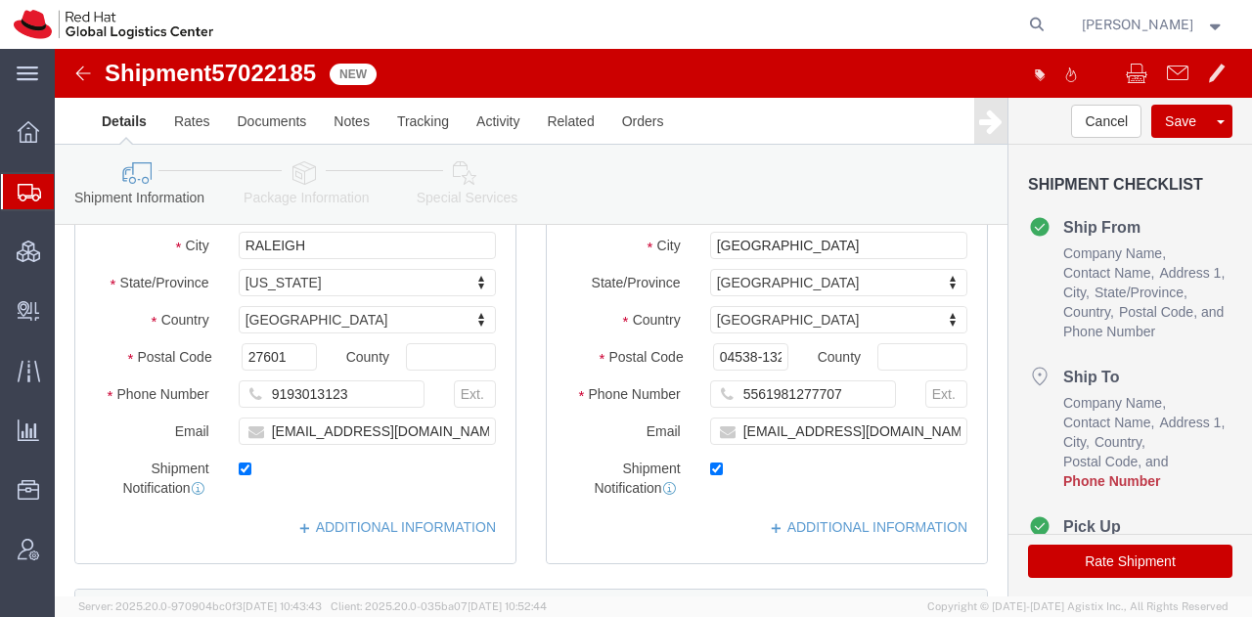
scroll to position [341, 0]
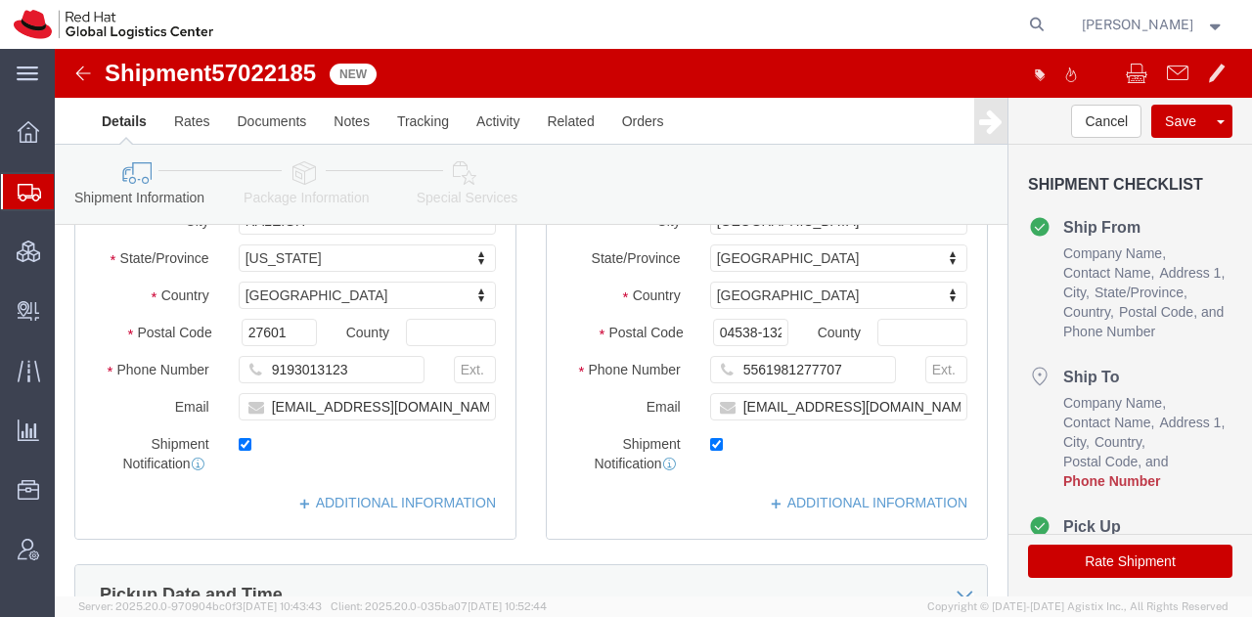
type input "[PERSON_NAME]"
click input "5561981277707"
paste input "55 11 99780-2478"
type input "55 11 99780-2478"
click icon
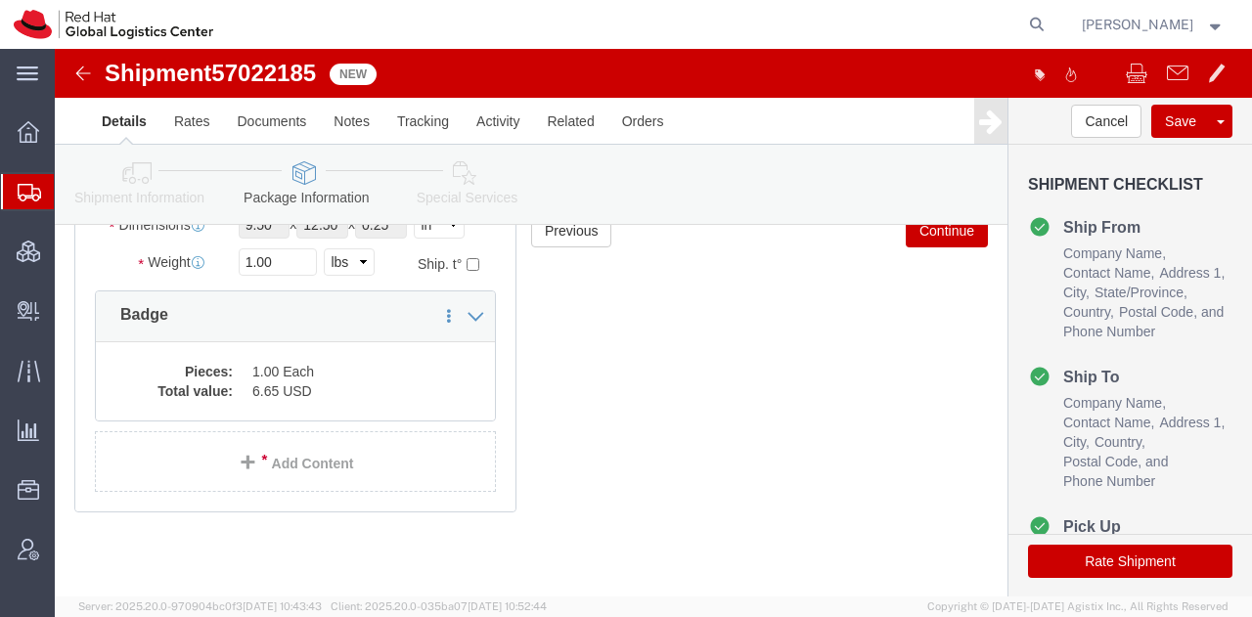
scroll to position [269, 0]
click dd "1.00 Each"
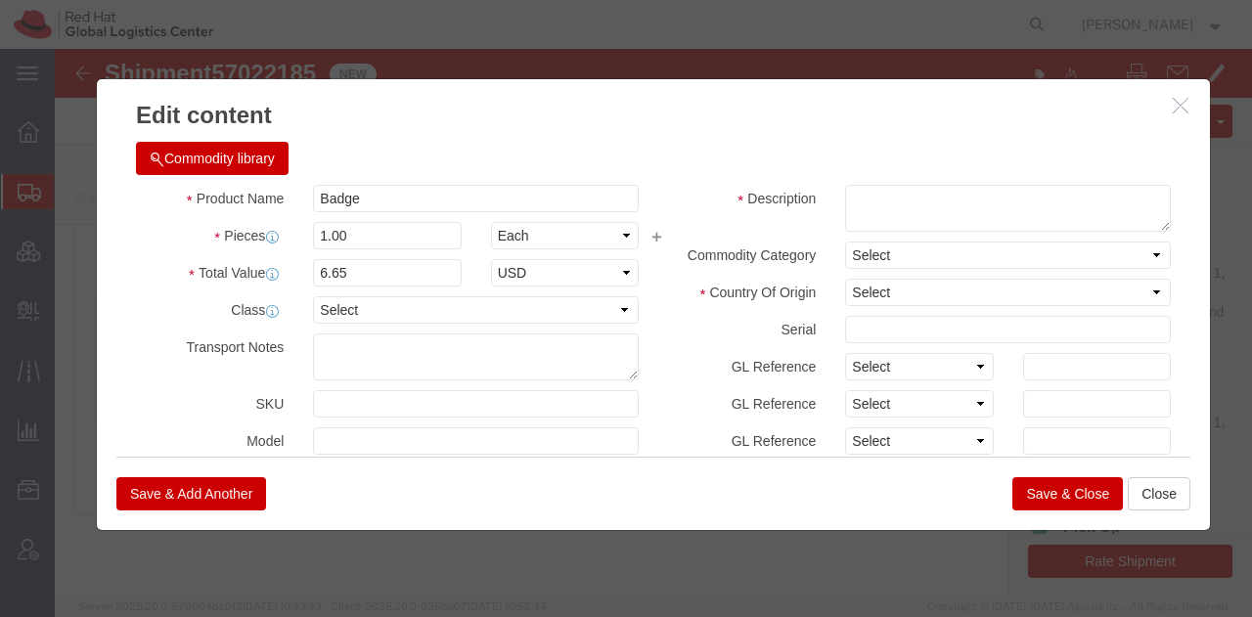
click button "Commodity library"
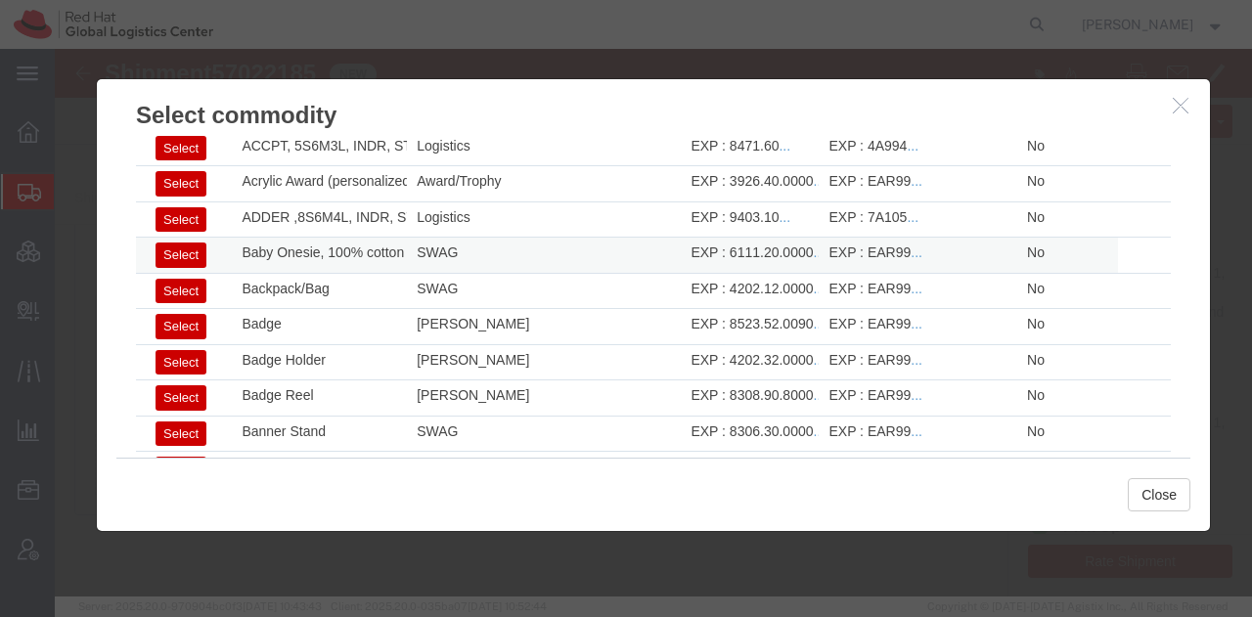
scroll to position [137, 0]
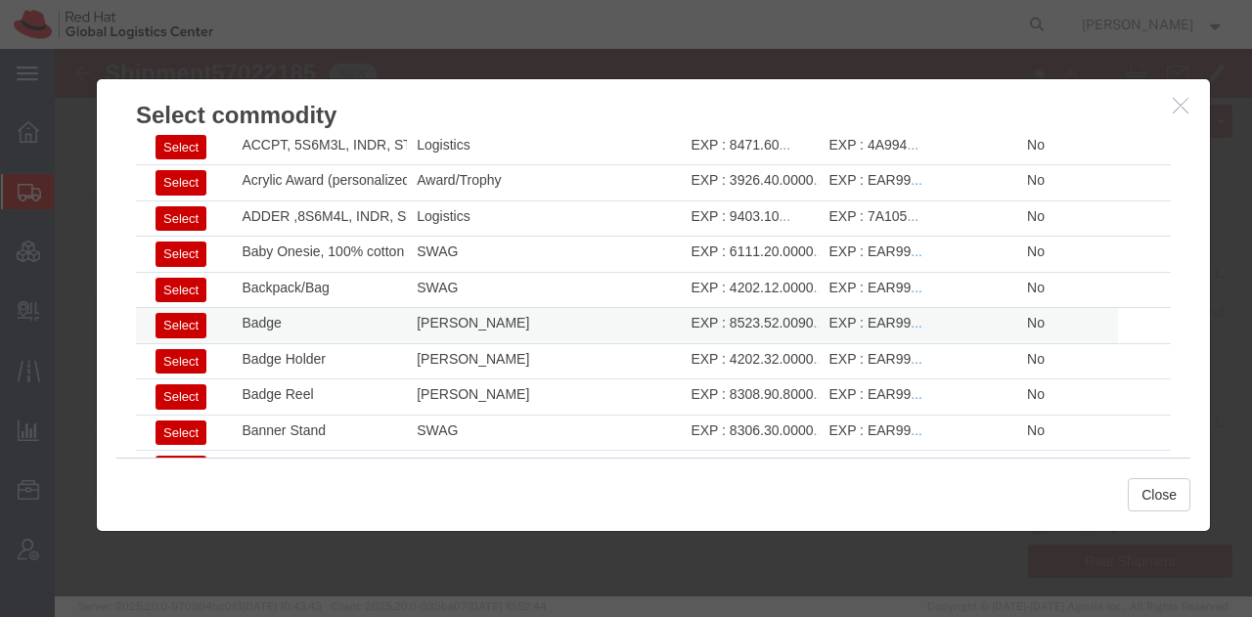
click button "Select"
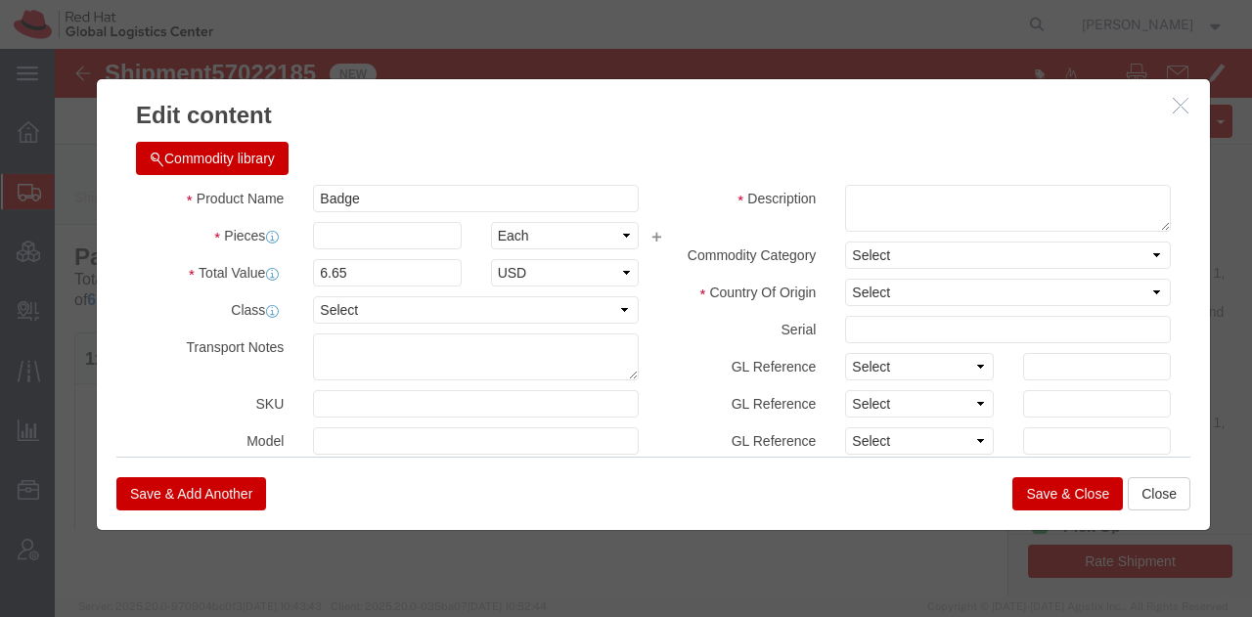
select select "US"
type input "8523.52.0090"
type input "EAR99"
select select
type textarea "- Red Hat Employee Security ID Badge - Produced Internally"
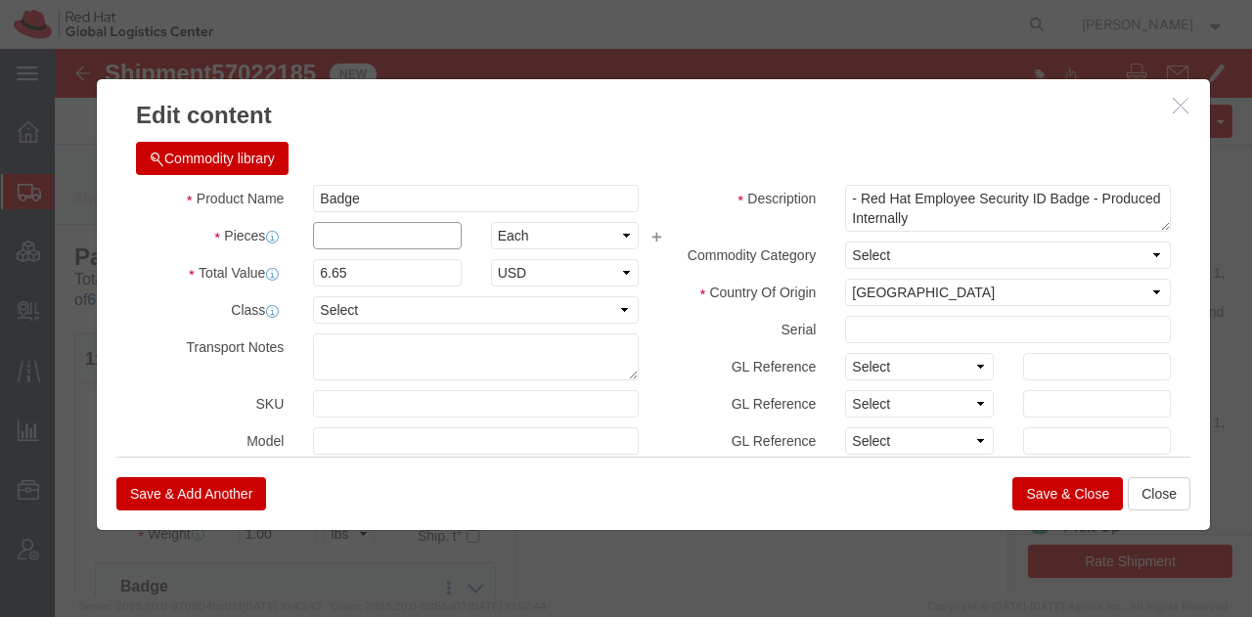
click input "text"
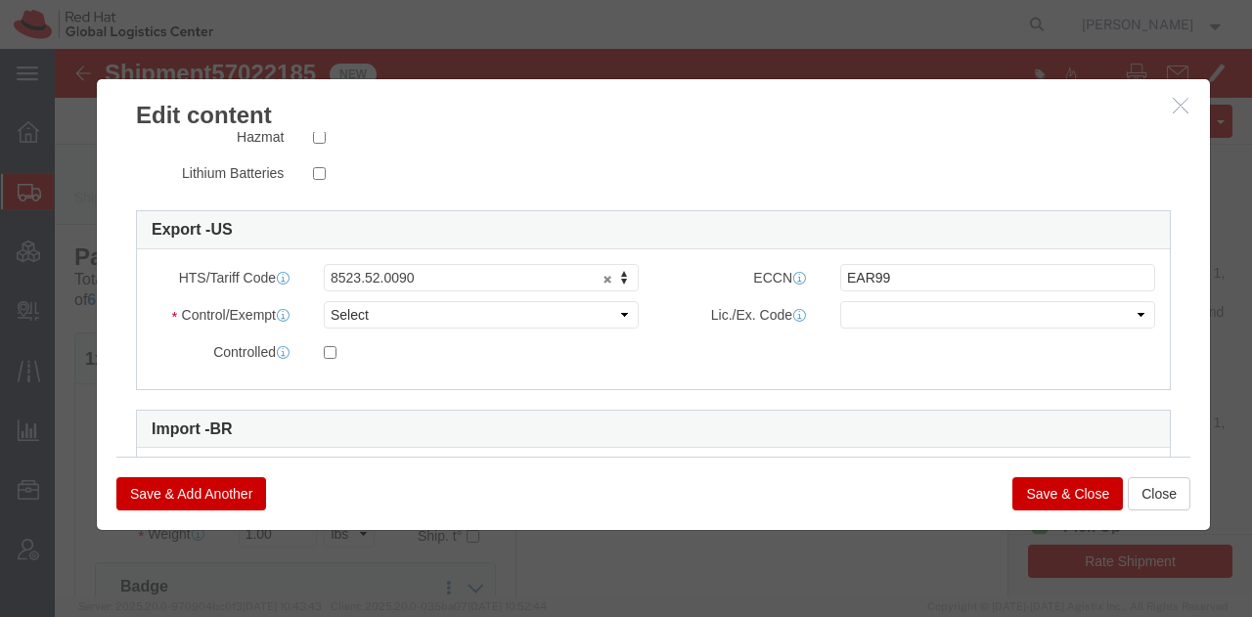
scroll to position [472, 0]
type input "3"
type input "19.95"
click select "Select ATF BIS DEA EPA FDA FTR ITAR OFAC Other (OPA)"
select select "FTR"
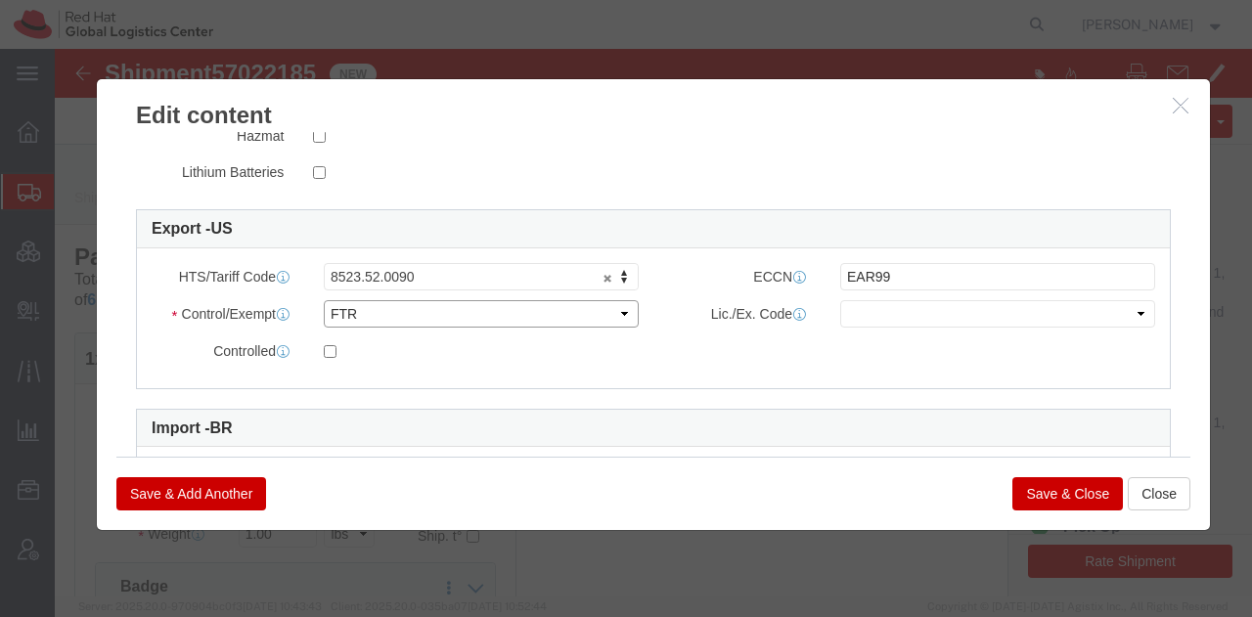
click select "Select ATF BIS DEA EPA FDA FTR ITAR OFAC Other (OPA)"
click select "Select 30.2(d)(2) 30.36 30.37(a) 30.37(f) 30.37(g) 30.37(h) 30.37(i) 30.37(j) 3…"
select select "30.37(a)"
click select "Select 30.2(d)(2) 30.36 30.37(a) 30.37(f) 30.37(g) 30.37(h) 30.37(i) 30.37(j) 3…"
click button "Save & Close"
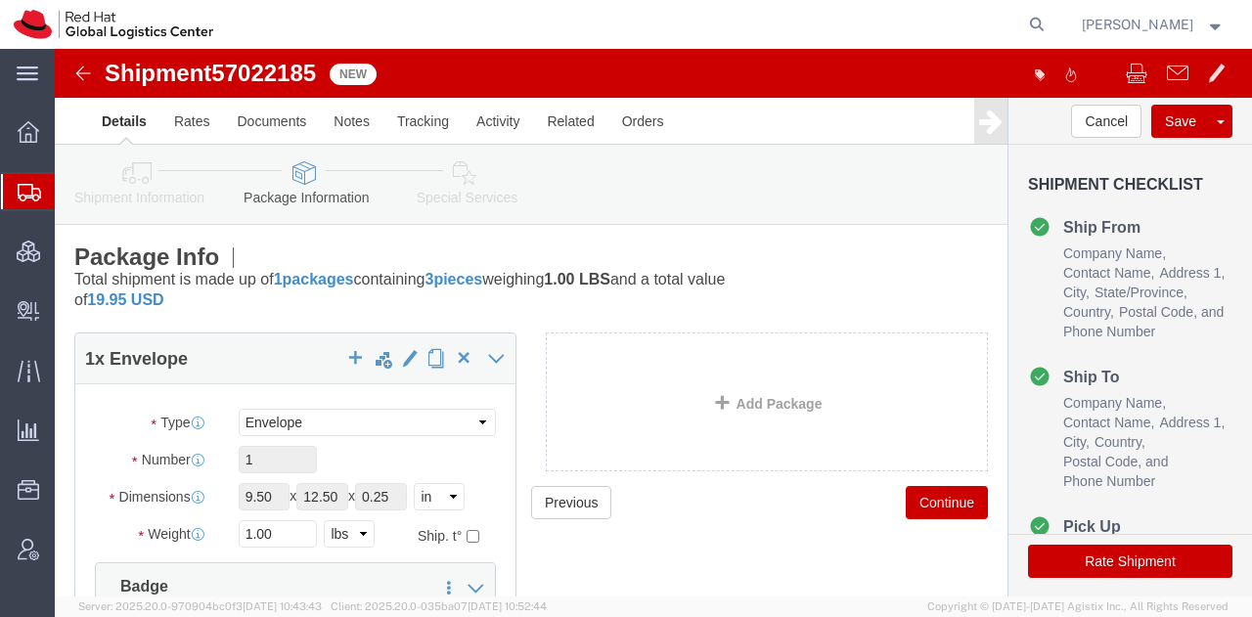
click icon
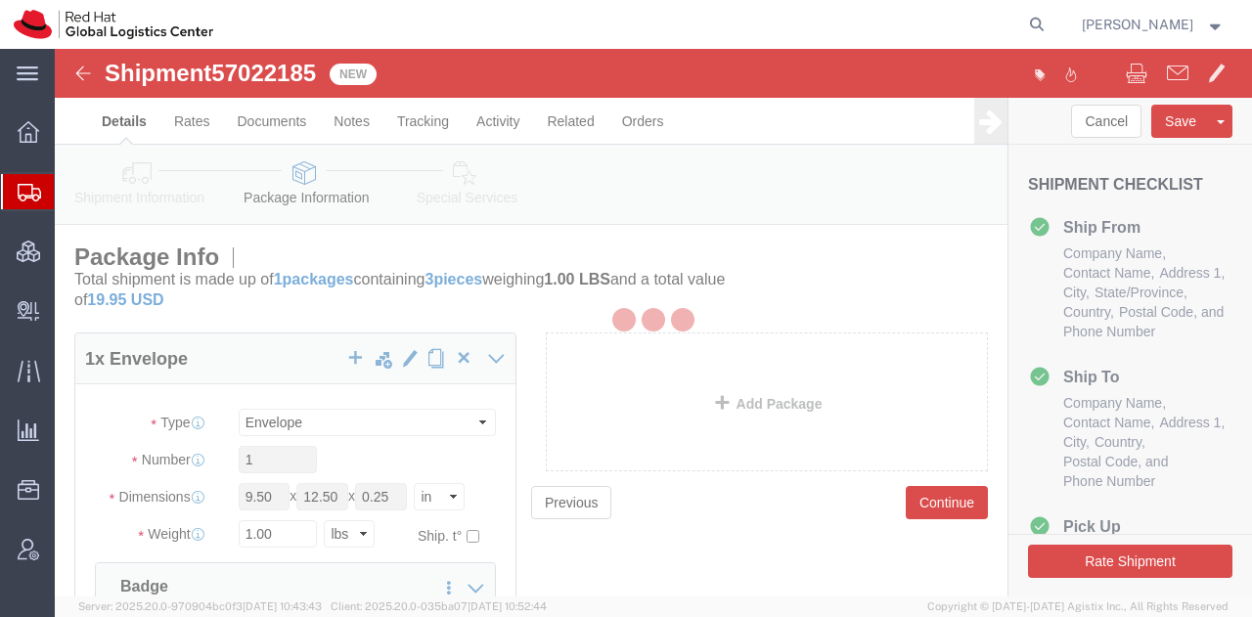
select select
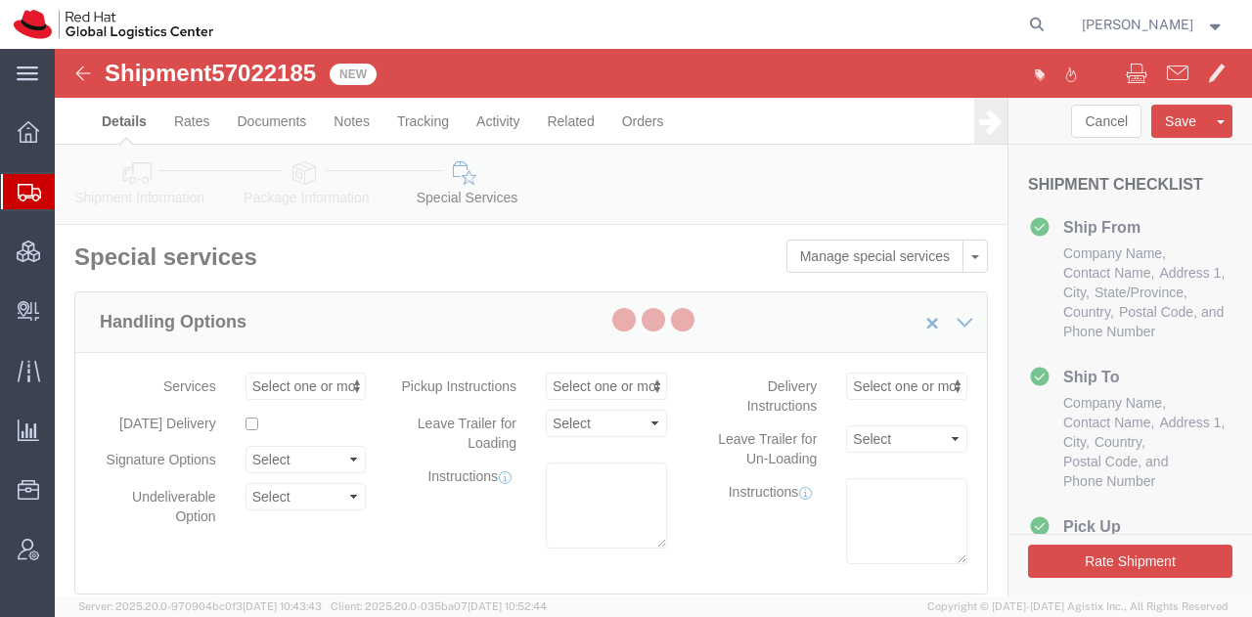
select select "COSTCENTER"
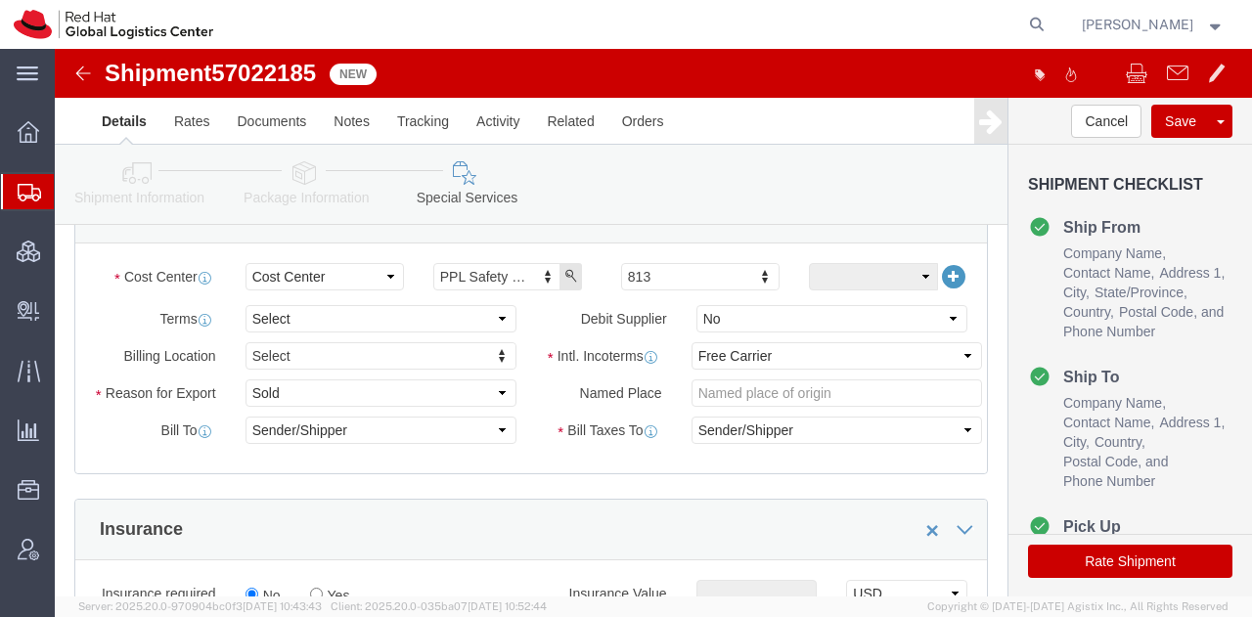
scroll to position [781, 0]
click select "Select Carriage Insurance Paid Carriage Paid To Cost and Freight Cost Insurance…"
select select "DDP"
click select "Select Carriage Insurance Paid Carriage Paid To Cost and Freight Cost Insurance…"
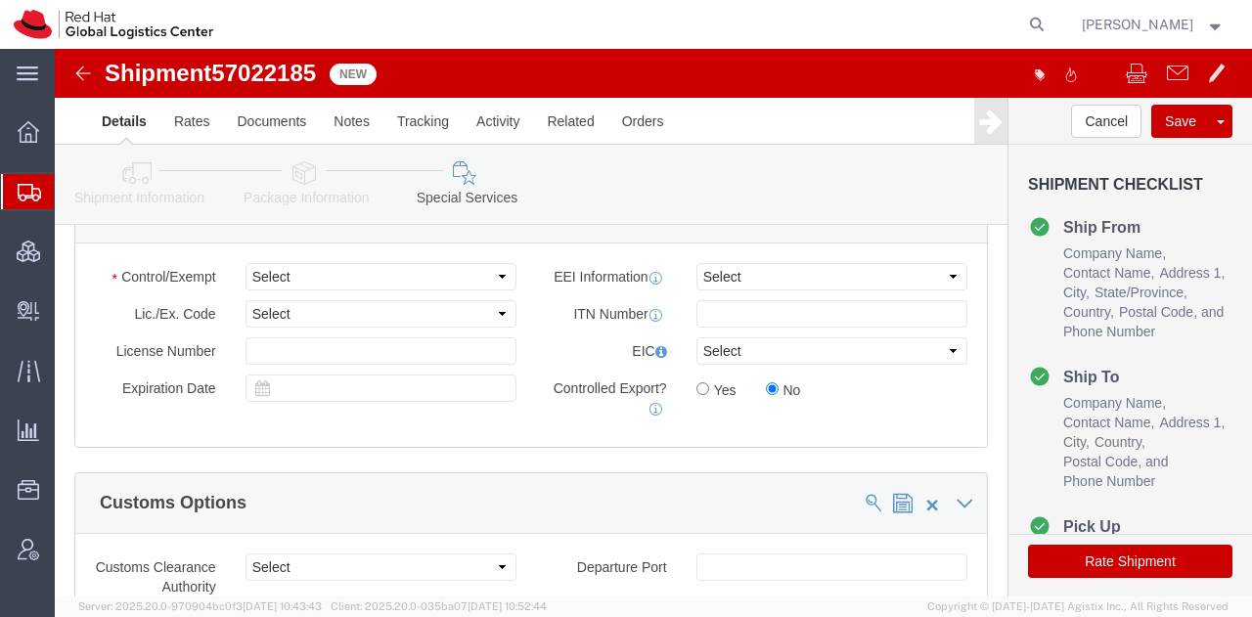
scroll to position [1564, 0]
click select "Select ATF BIS DEA EPA FDA FTR ITAR OFAC Other (OPA)"
select select "FTR"
click select "Select ATF BIS DEA EPA FDA FTR ITAR OFAC Other (OPA)"
click select "Select 30.2(d)(2) 30.36 30.37(a) 30.37(f) 30.37(g) 30.37(h) 30.37(i) 30.37(j) 3…"
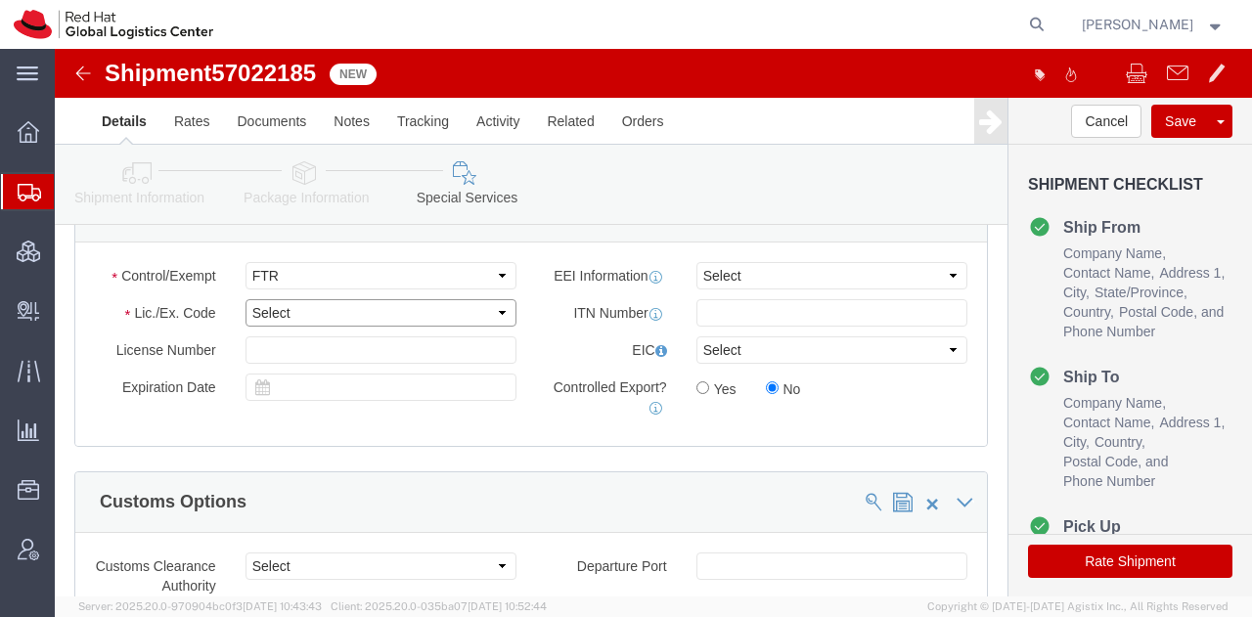
select select "30.37(a)"
click select "Select 30.2(d)(2) 30.36 30.37(a) 30.37(f) 30.37(g) 30.37(h) 30.37(i) 30.37(j) 3…"
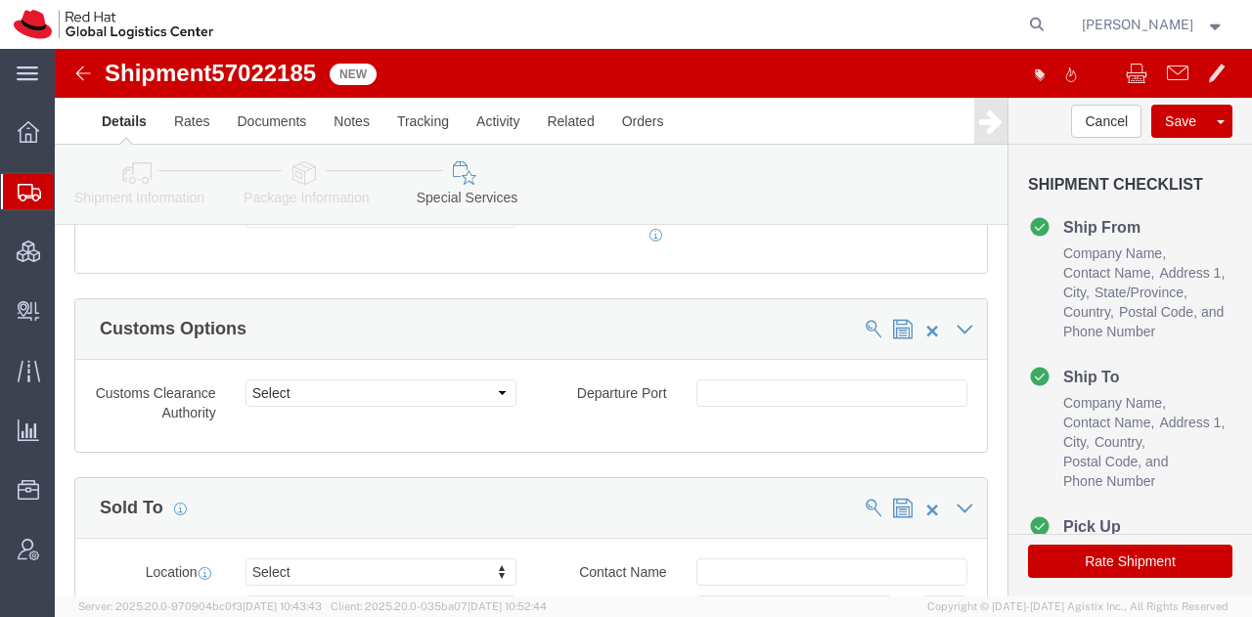
scroll to position [1757, 0]
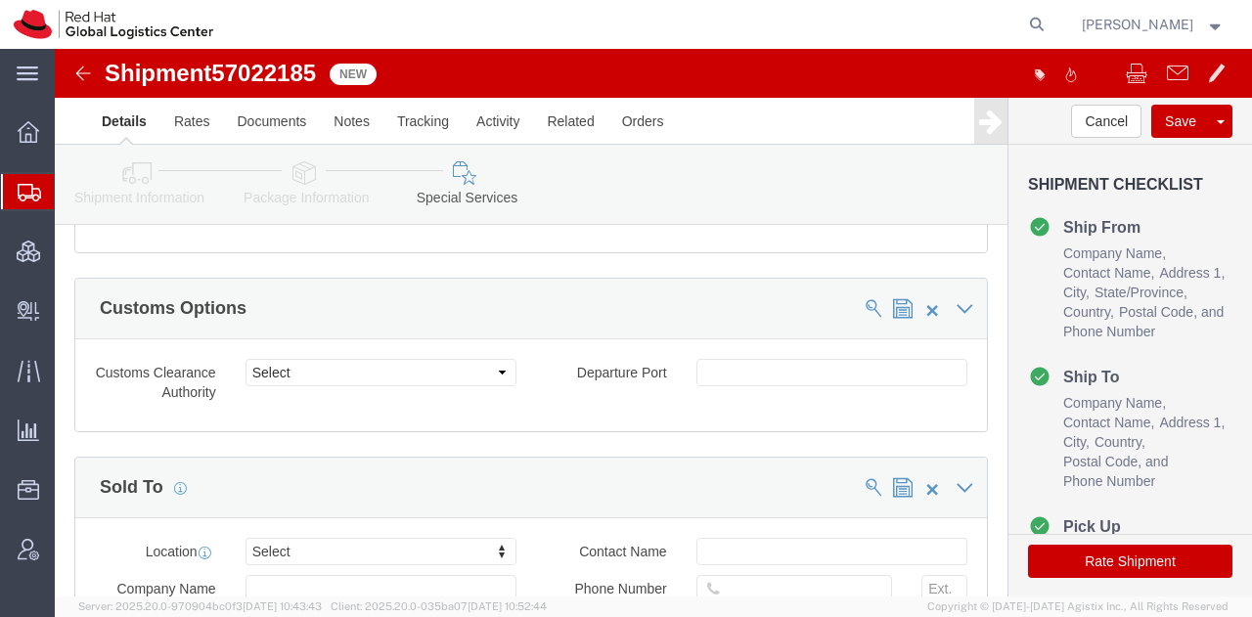
click button "Rate Shipment"
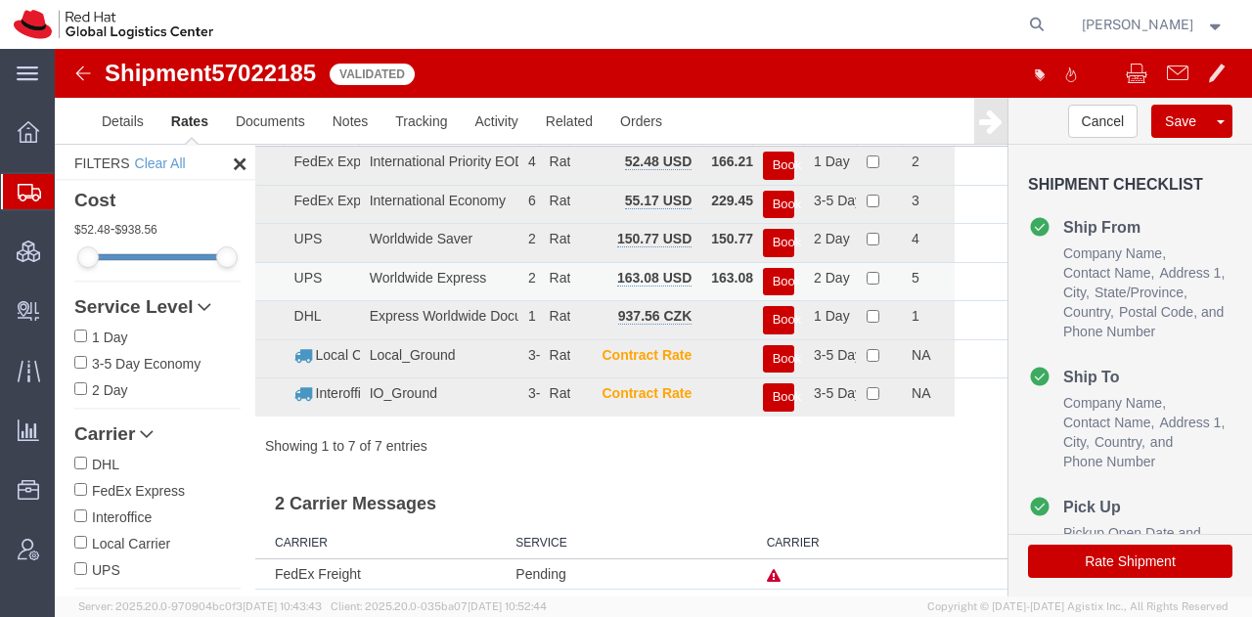
scroll to position [0, 0]
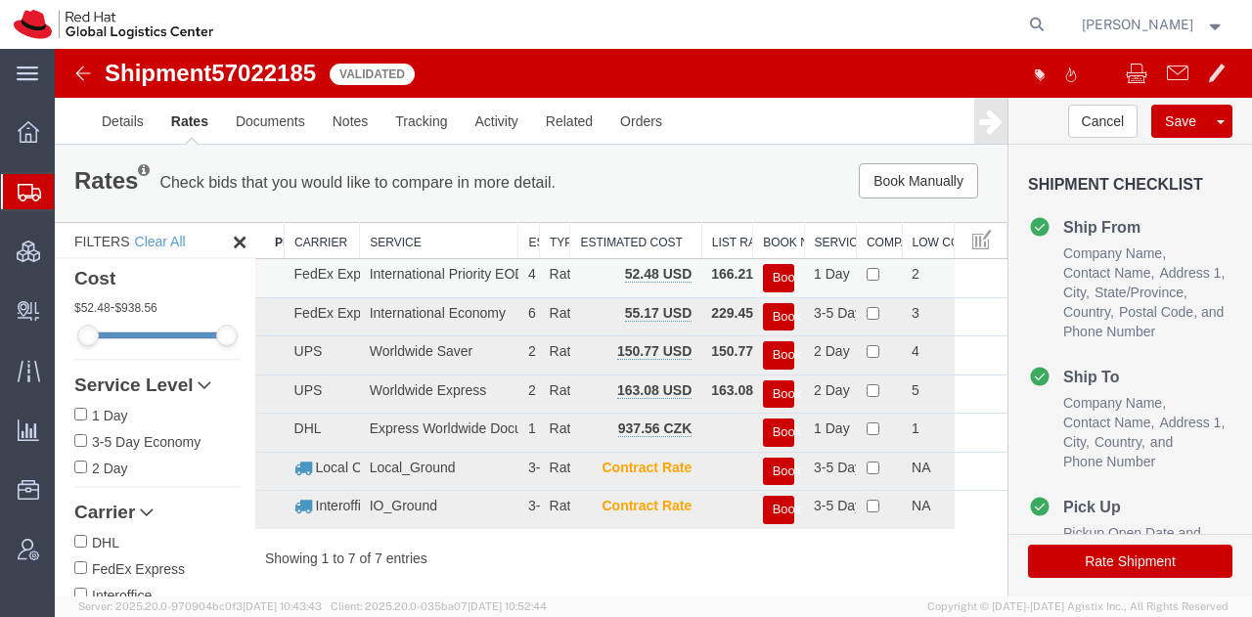
click at [763, 275] on button "Book" at bounding box center [778, 278] width 31 height 28
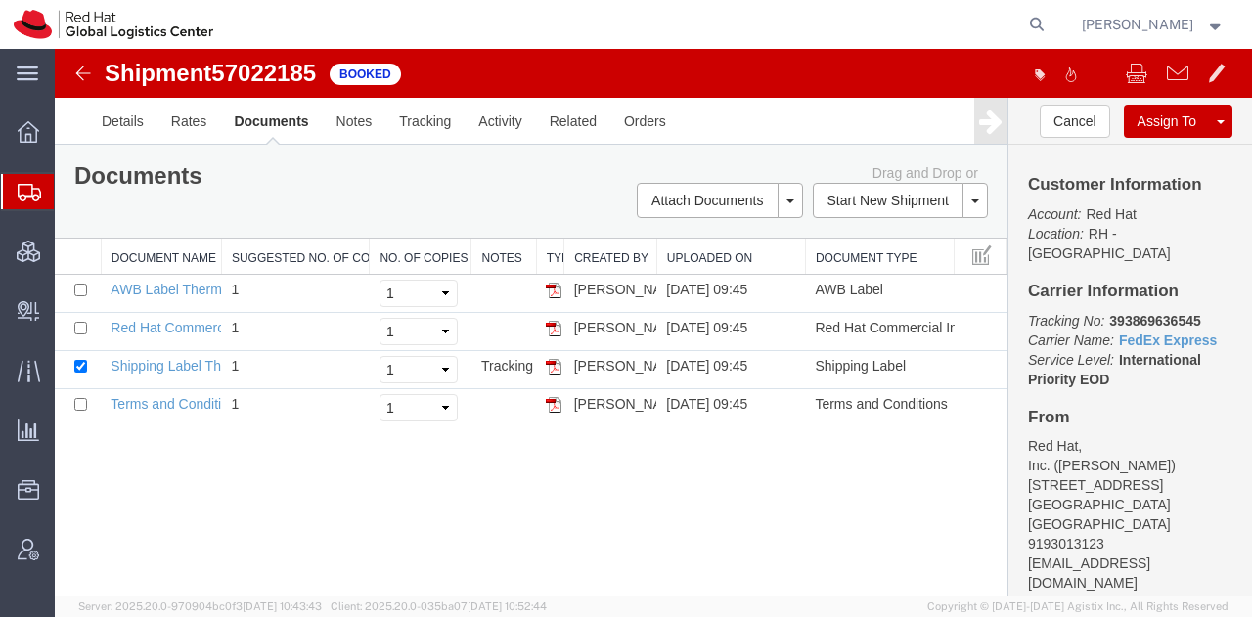
drag, startPoint x: 552, startPoint y: 361, endPoint x: 753, endPoint y: 73, distance: 351.1
click at [552, 361] on img at bounding box center [554, 367] width 16 height 16
drag, startPoint x: 553, startPoint y: 289, endPoint x: 647, endPoint y: 114, distance: 198.6
click at [553, 289] on img at bounding box center [554, 291] width 16 height 16
click at [548, 322] on img at bounding box center [554, 329] width 16 height 16
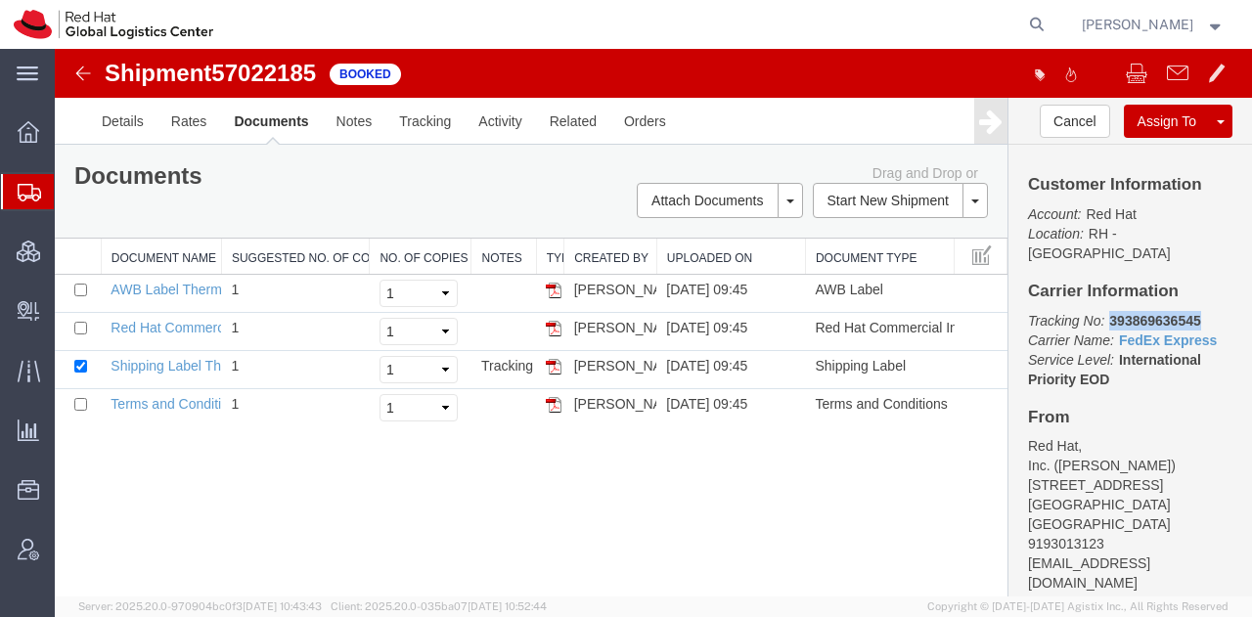
drag, startPoint x: 1187, startPoint y: 304, endPoint x: 1091, endPoint y: 306, distance: 95.9
click at [1091, 311] on p "Tracking No: 393869636545 Carrier Name: FedEx Express FedEx Express Service Lev…" at bounding box center [1130, 350] width 204 height 78
copy b "393869636545"
click at [0, 0] on span "Shipment Manager" at bounding box center [0, 0] width 0 height 0
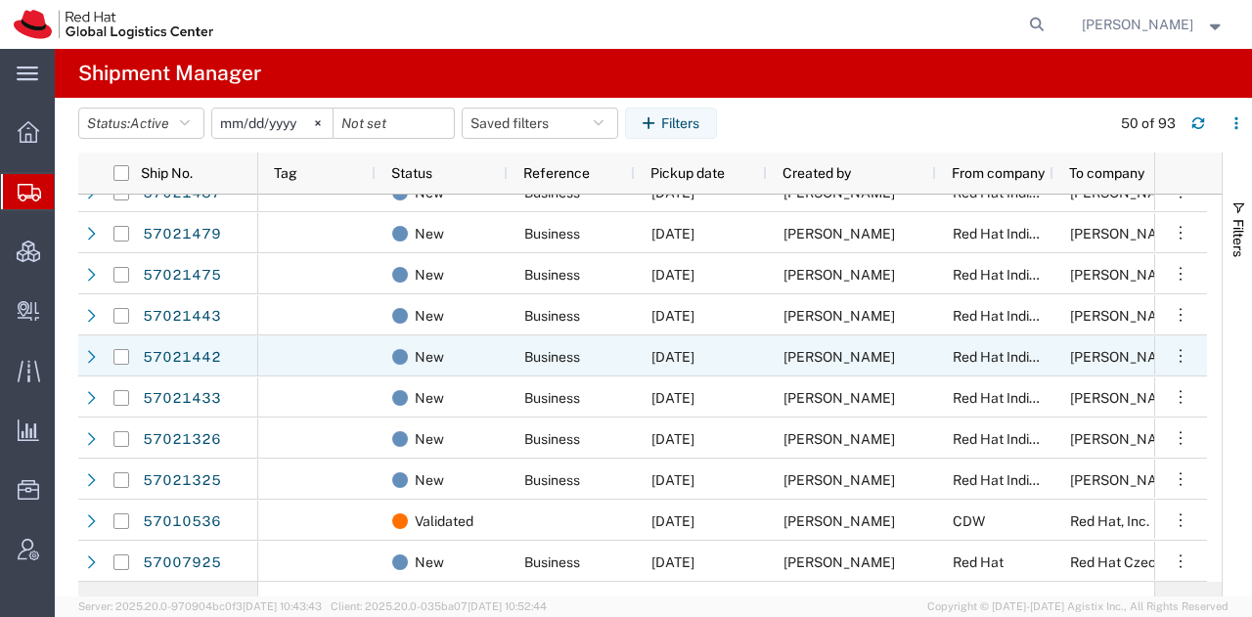
scroll to position [926, 0]
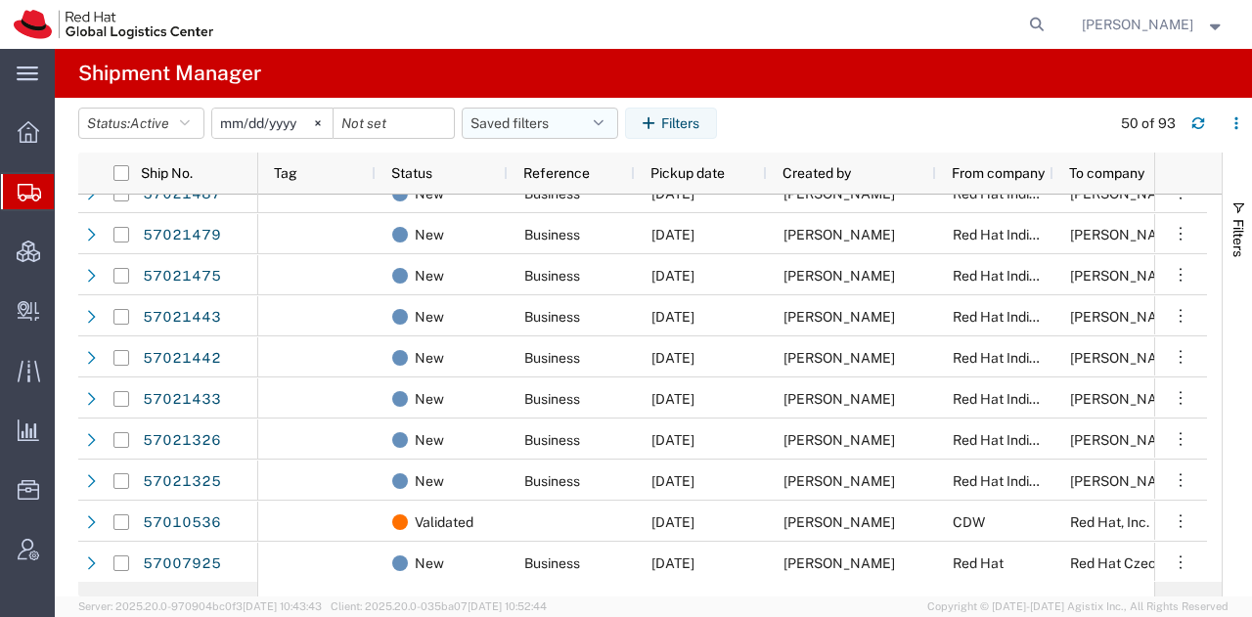
click at [518, 109] on button "Saved filters" at bounding box center [540, 123] width 156 height 31
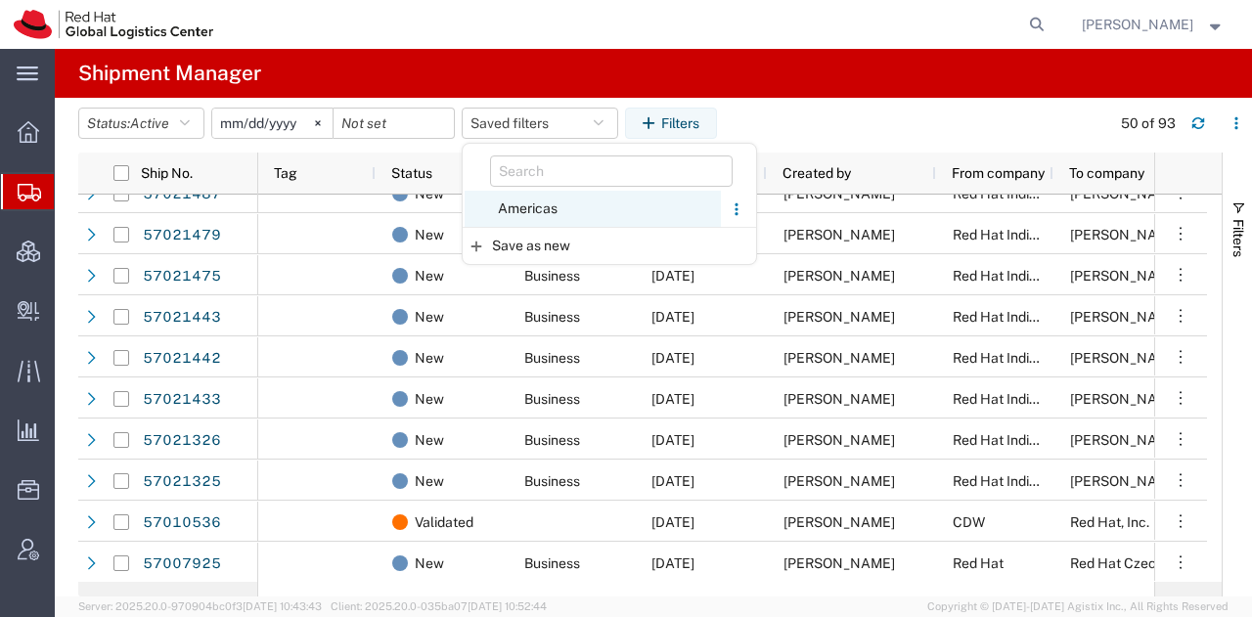
click at [536, 207] on span "Americas" at bounding box center [593, 209] width 256 height 36
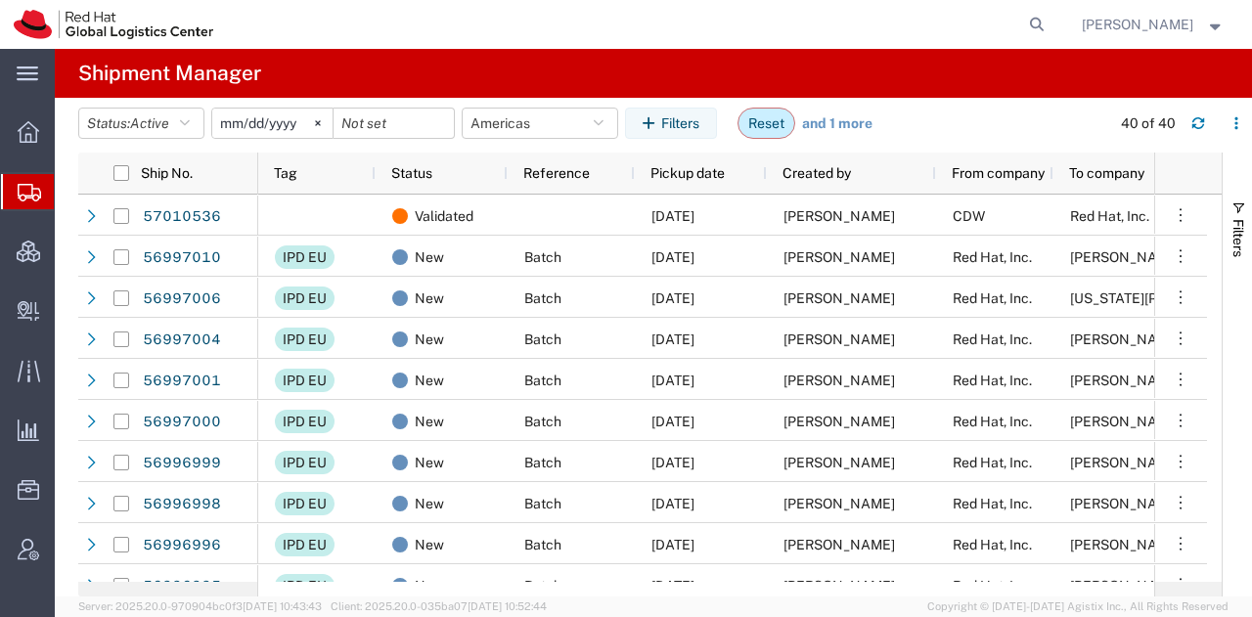
click at [782, 120] on button "Reset" at bounding box center [766, 123] width 58 height 31
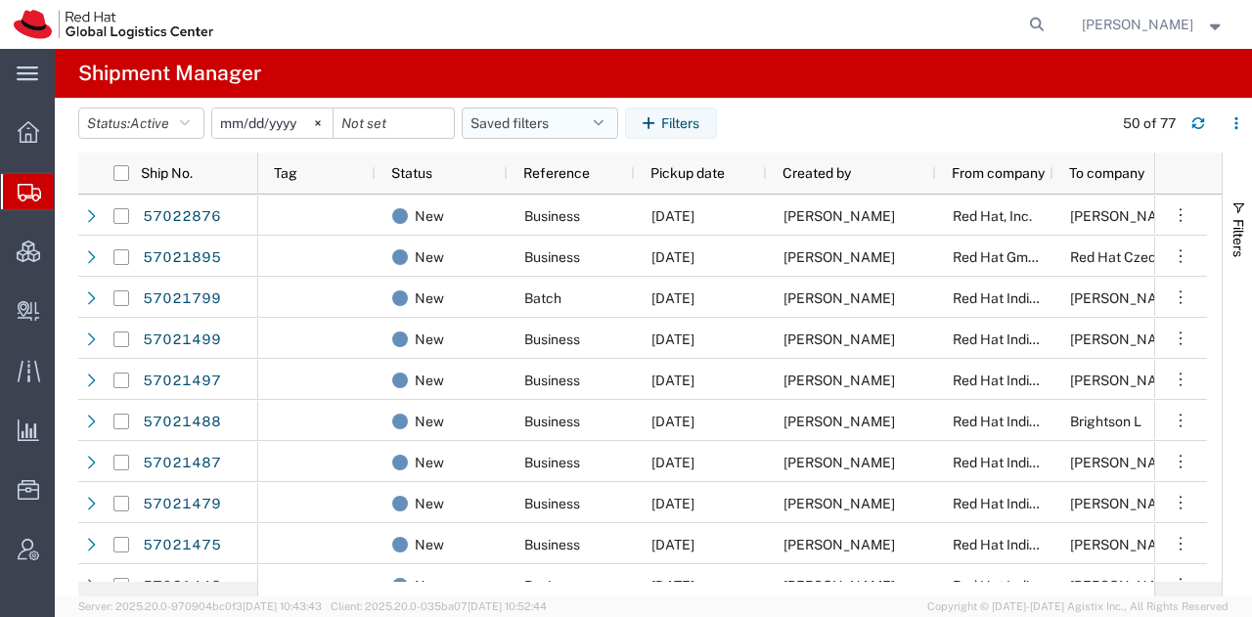
click at [587, 128] on button "Saved filters" at bounding box center [540, 123] width 156 height 31
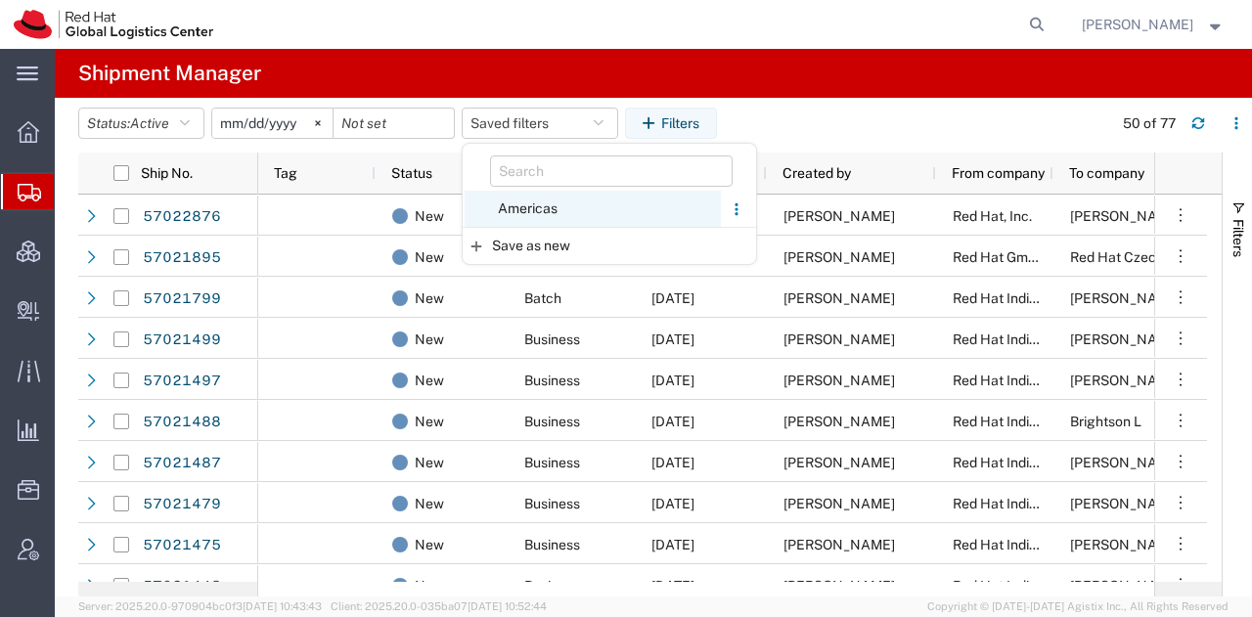
click at [513, 208] on span "Americas" at bounding box center [593, 209] width 256 height 36
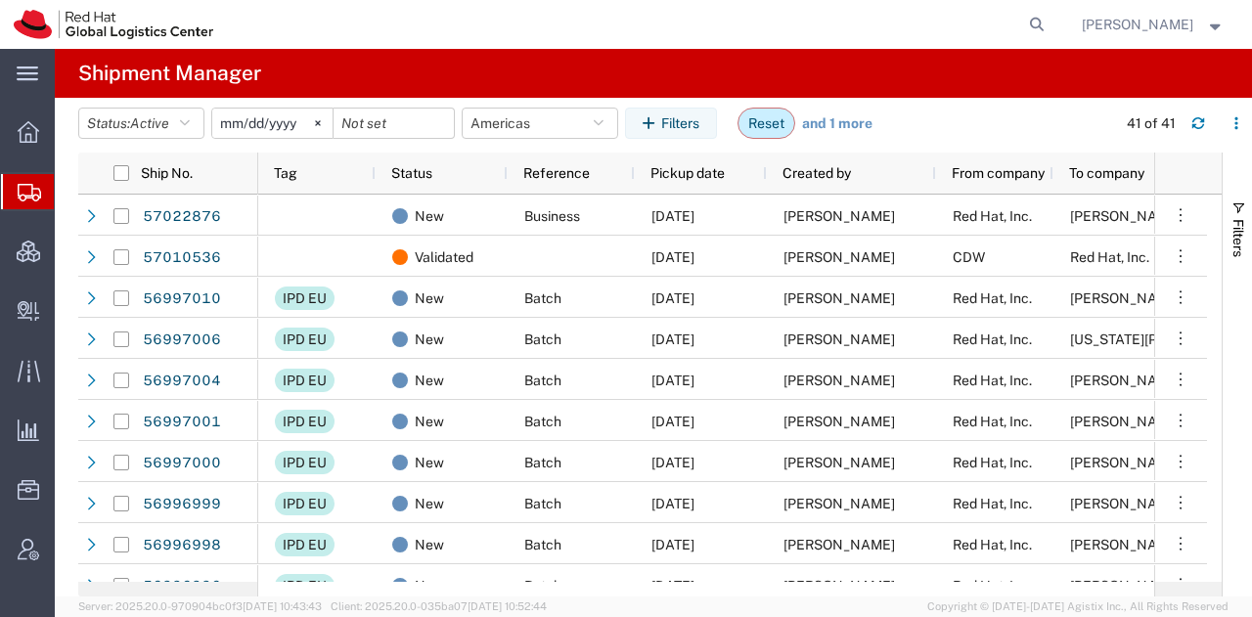
click at [794, 111] on button "Reset" at bounding box center [766, 123] width 58 height 31
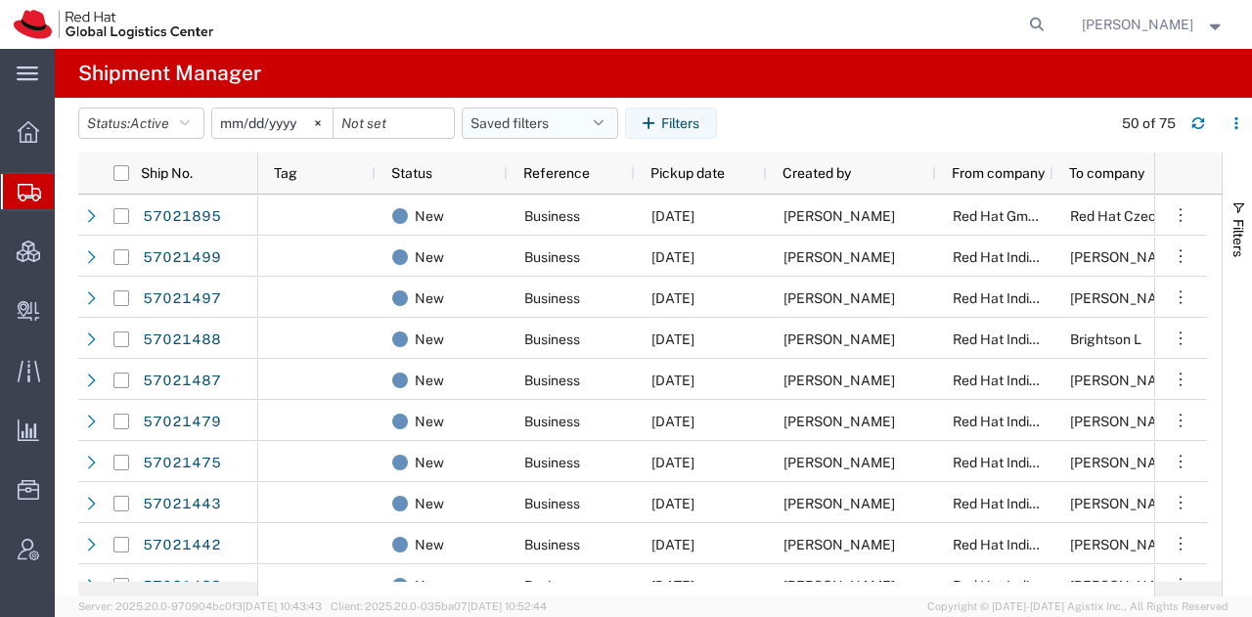
click at [603, 122] on icon "button" at bounding box center [599, 123] width 10 height 14
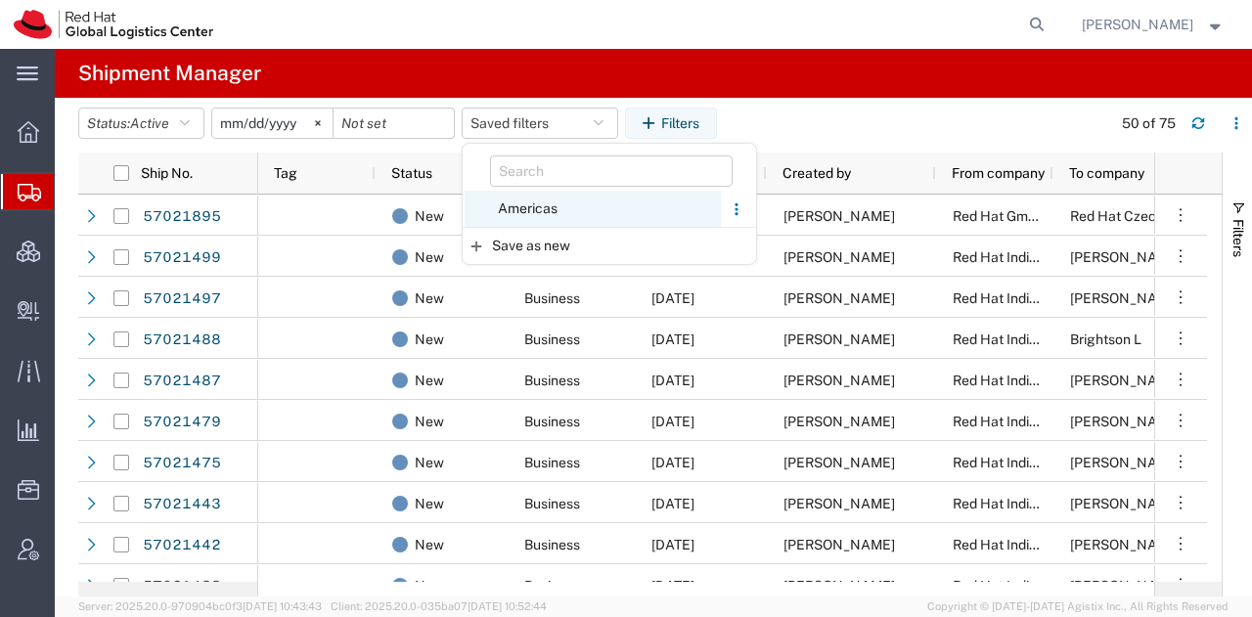
click at [509, 215] on span "Americas" at bounding box center [593, 209] width 256 height 36
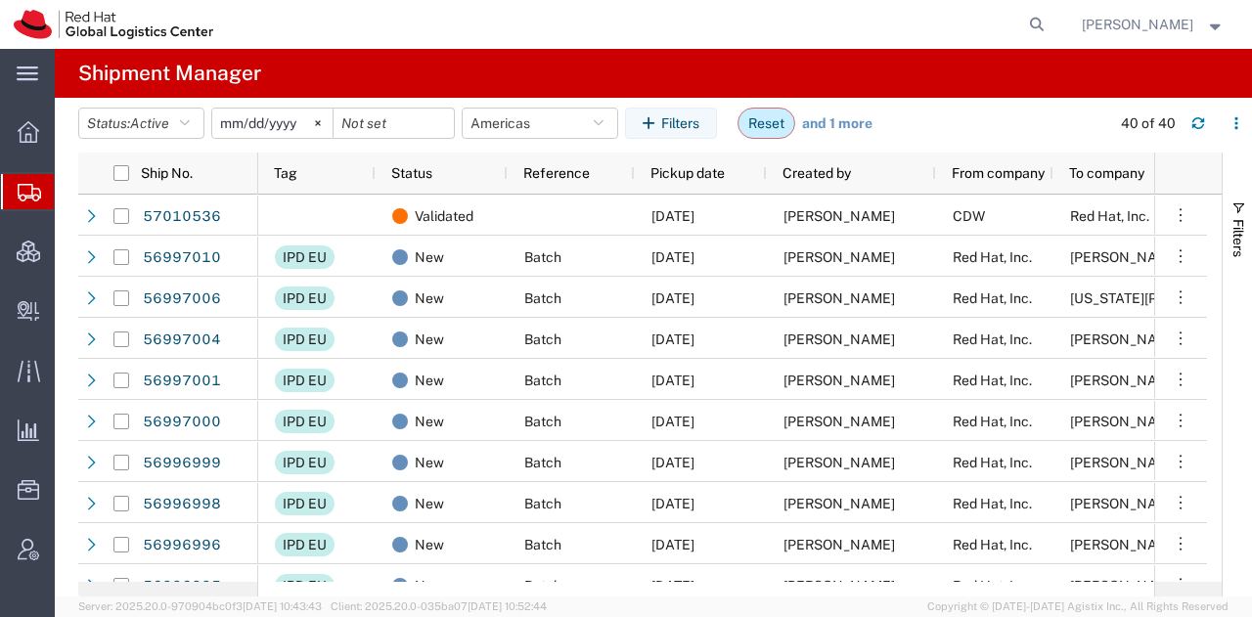
click at [779, 114] on button "Reset" at bounding box center [766, 123] width 58 height 31
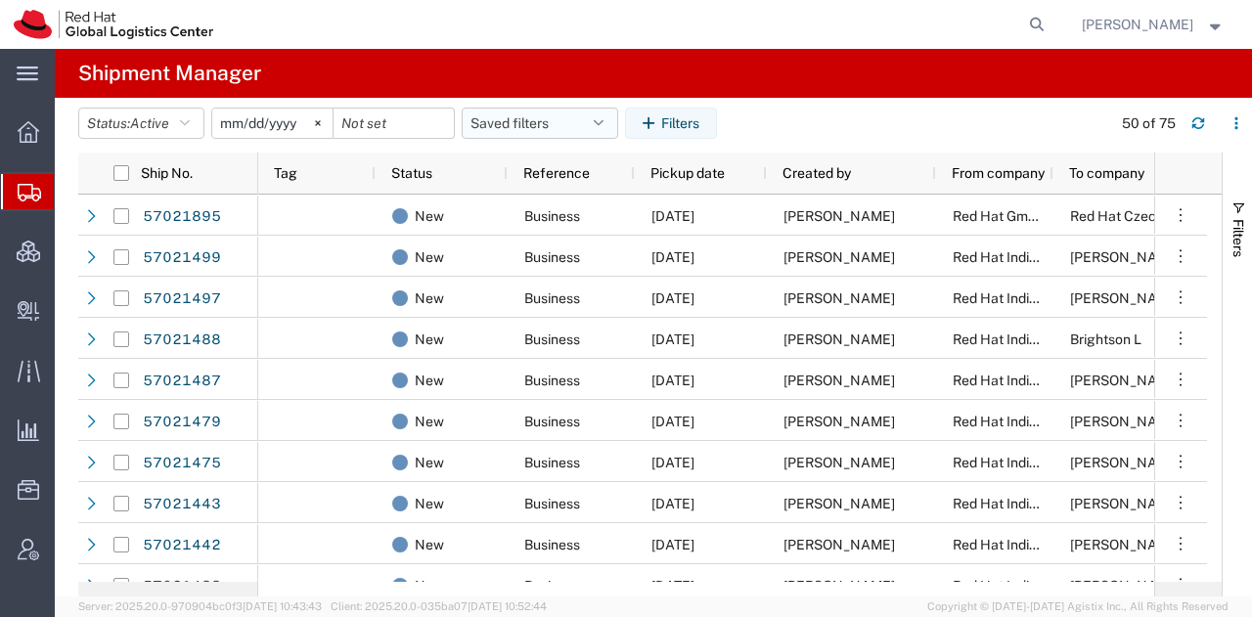
click at [538, 113] on button "Saved filters" at bounding box center [540, 123] width 156 height 31
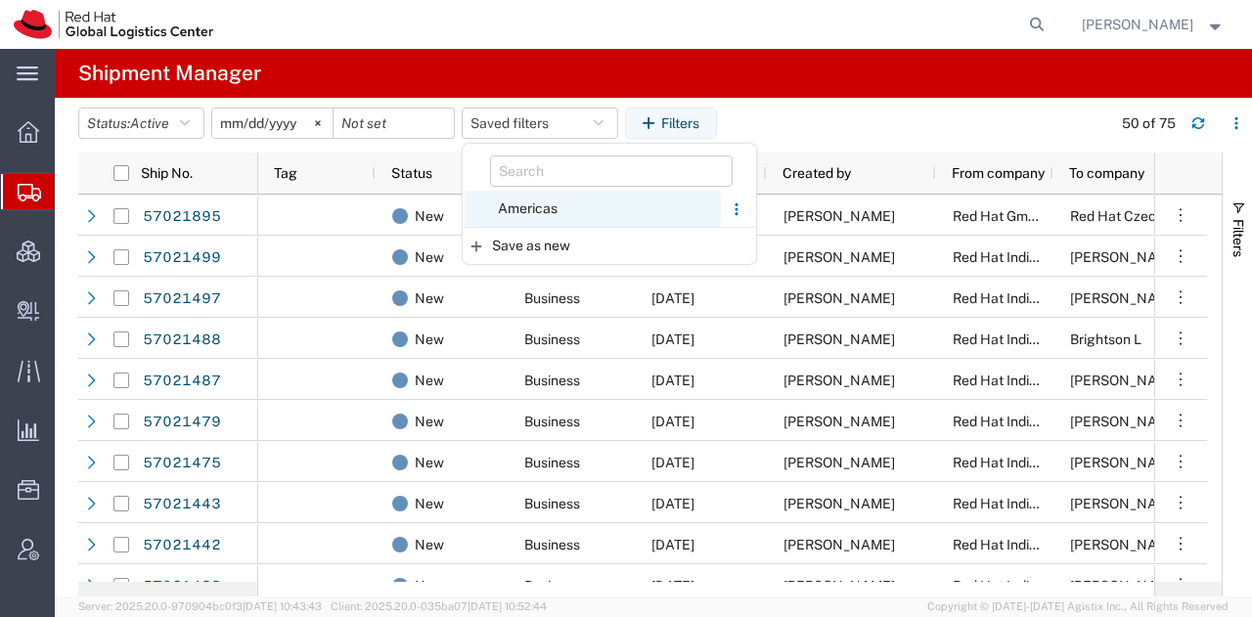
click at [527, 216] on span "Americas" at bounding box center [593, 209] width 256 height 36
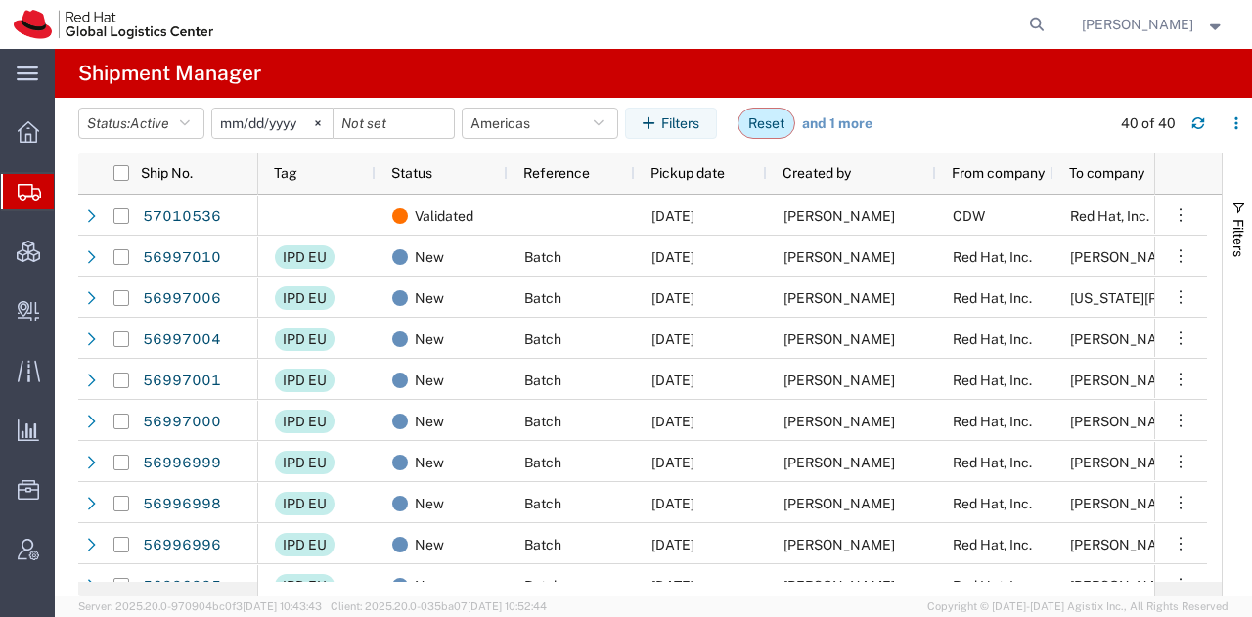
click at [762, 118] on button "Reset" at bounding box center [766, 123] width 58 height 31
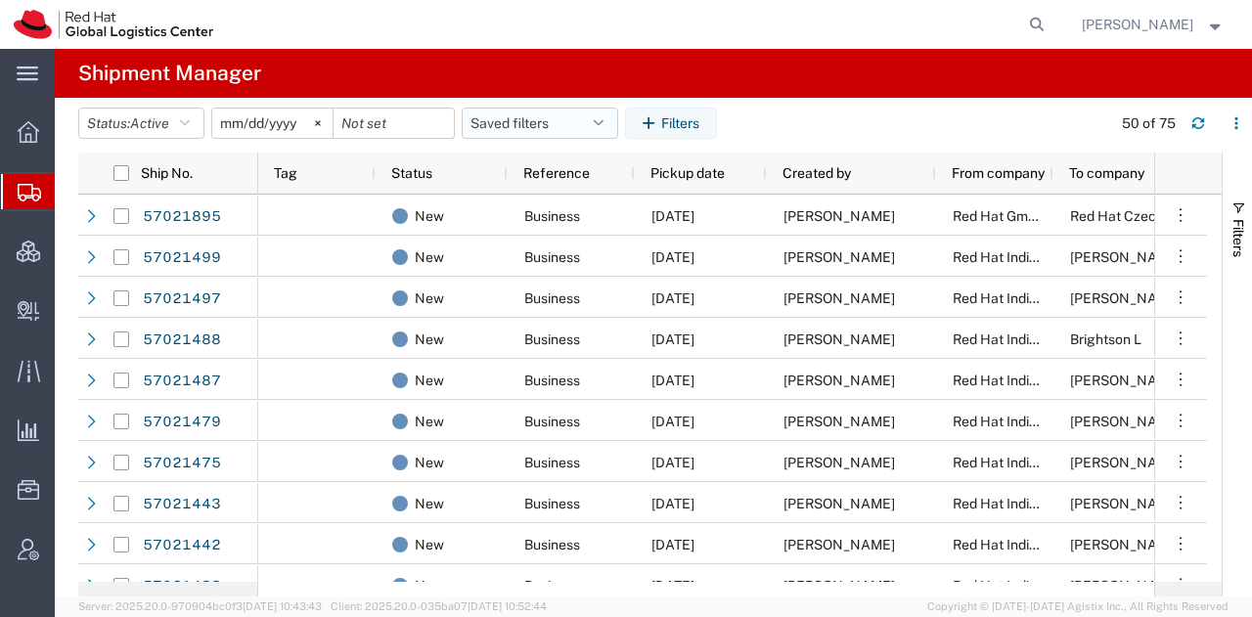
click at [598, 126] on button "Saved filters" at bounding box center [540, 123] width 156 height 31
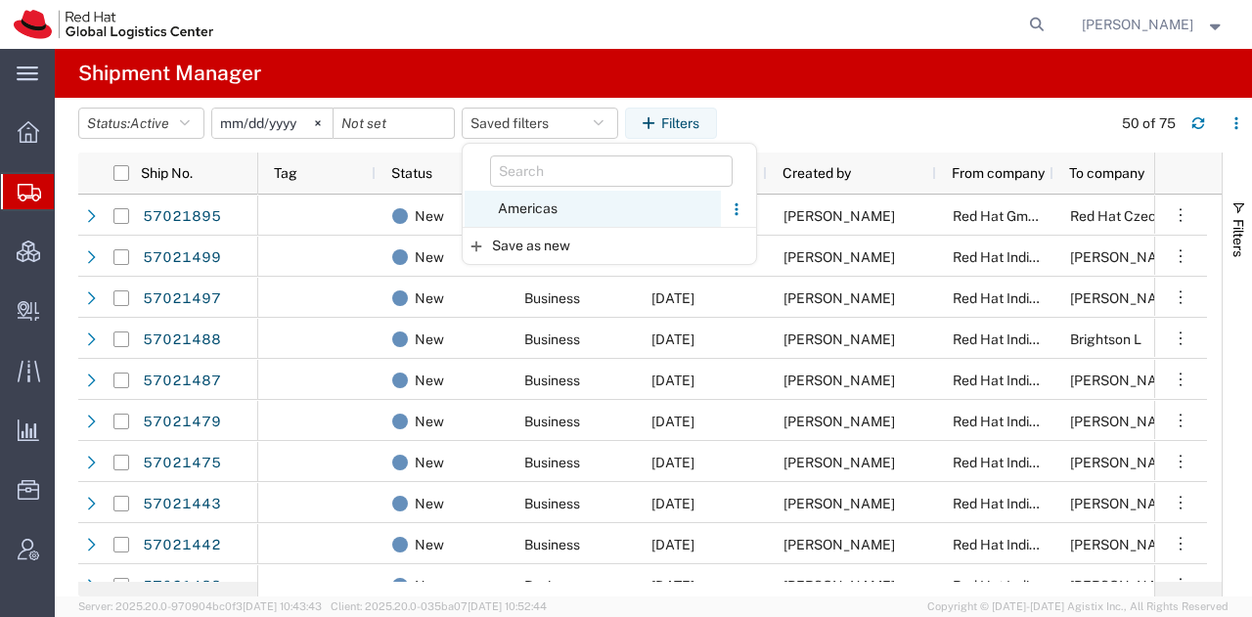
click at [533, 195] on span "Americas" at bounding box center [593, 209] width 256 height 36
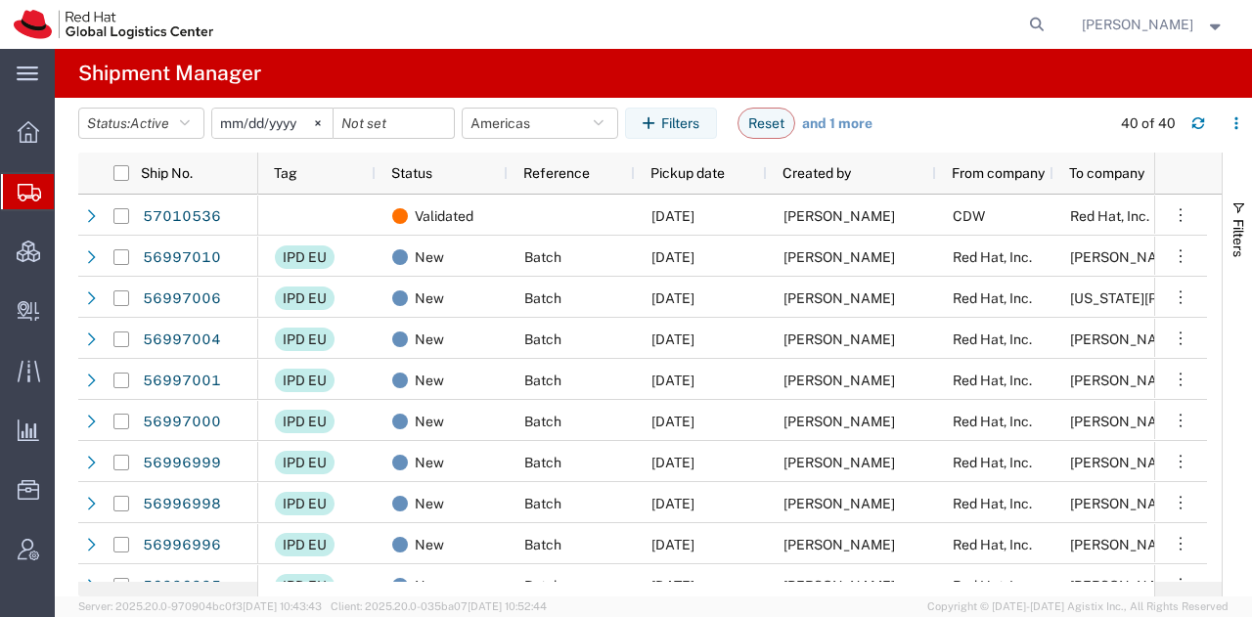
click at [1216, 23] on strong "button" at bounding box center [1216, 24] width 18 height 7
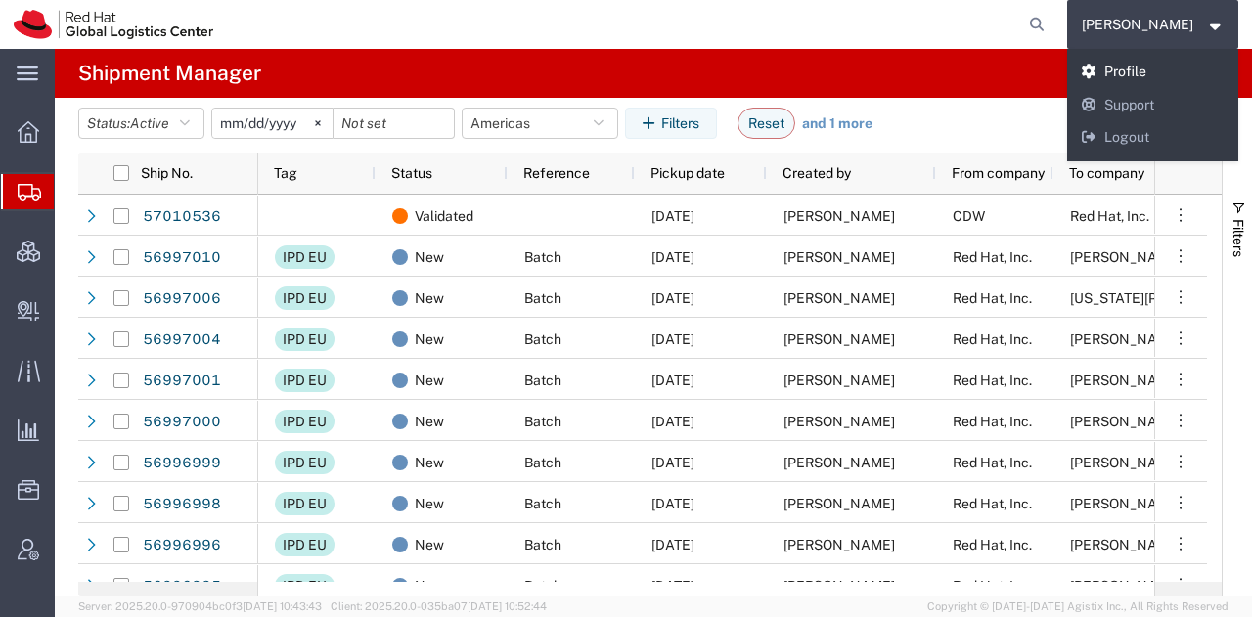
click at [1154, 66] on link "Profile" at bounding box center [1153, 72] width 172 height 33
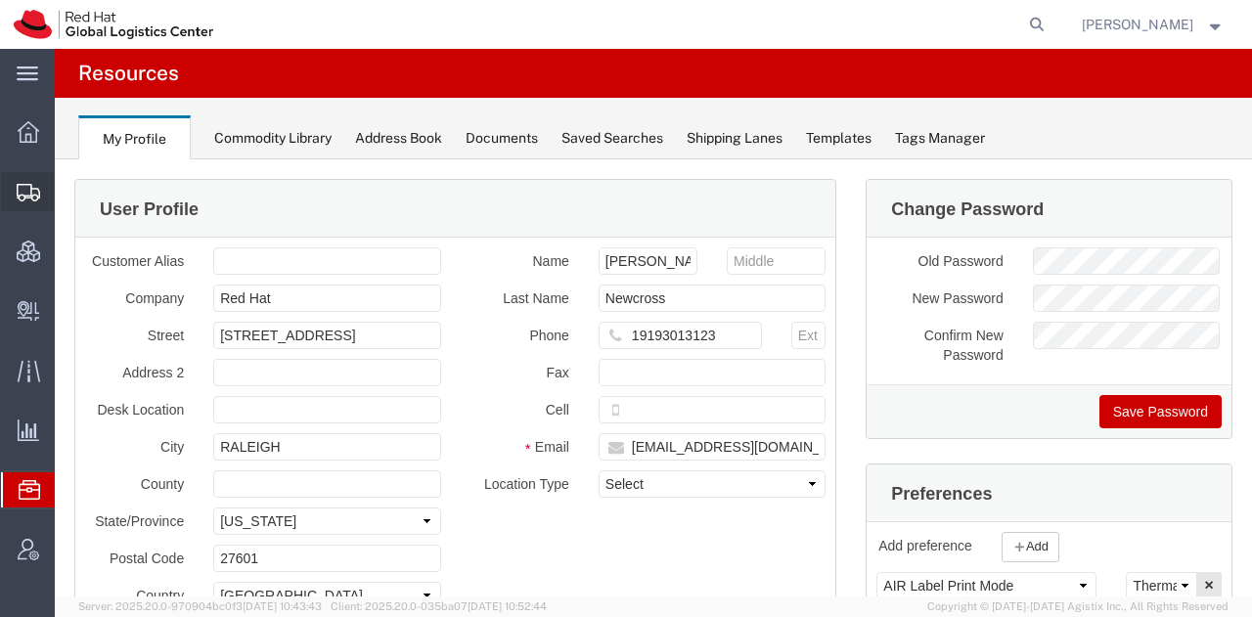
click at [0, 0] on span "Shipment Manager" at bounding box center [0, 0] width 0 height 0
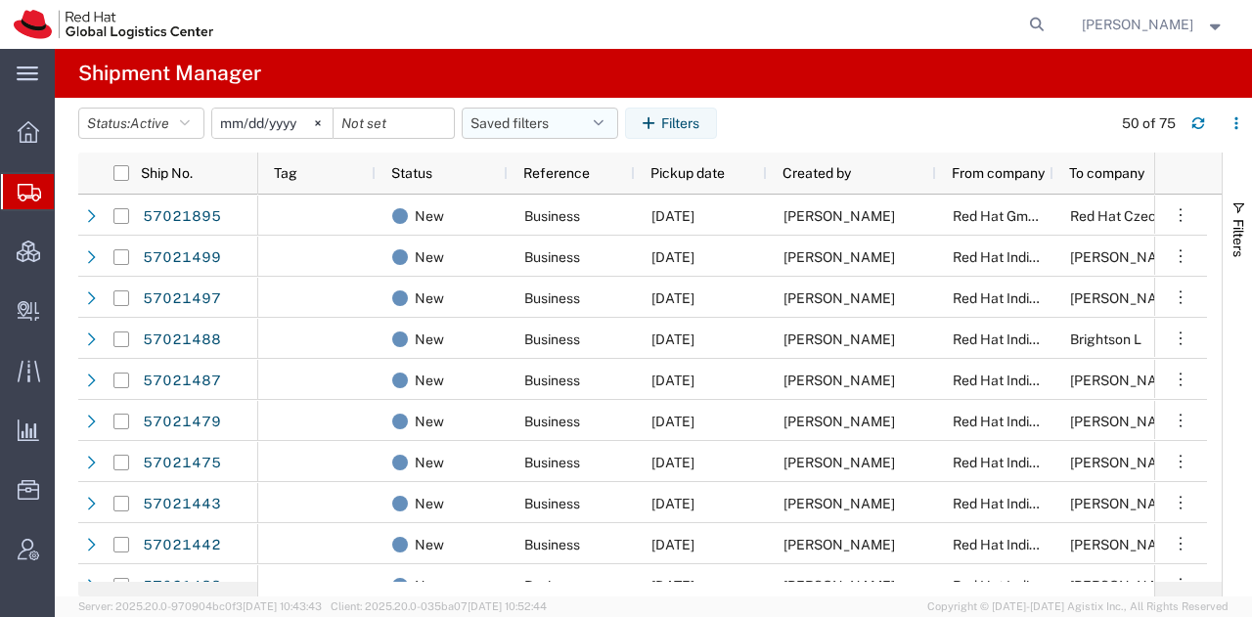
click at [591, 120] on button "Saved filters" at bounding box center [540, 123] width 156 height 31
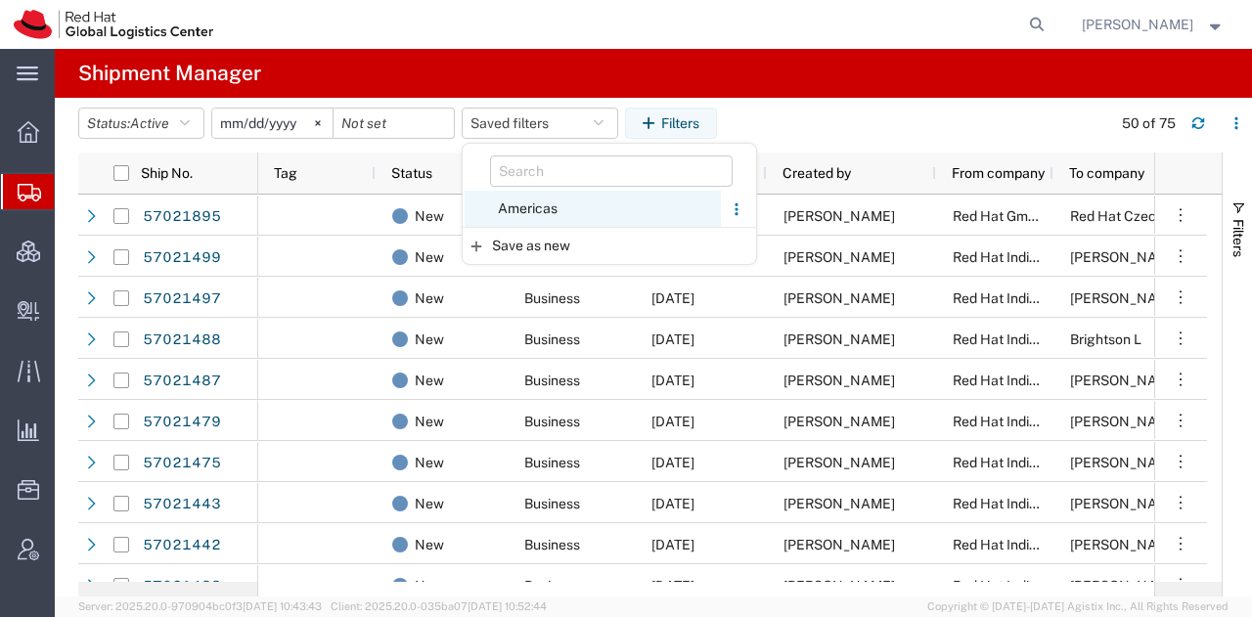
click at [521, 210] on span "Americas" at bounding box center [593, 209] width 256 height 36
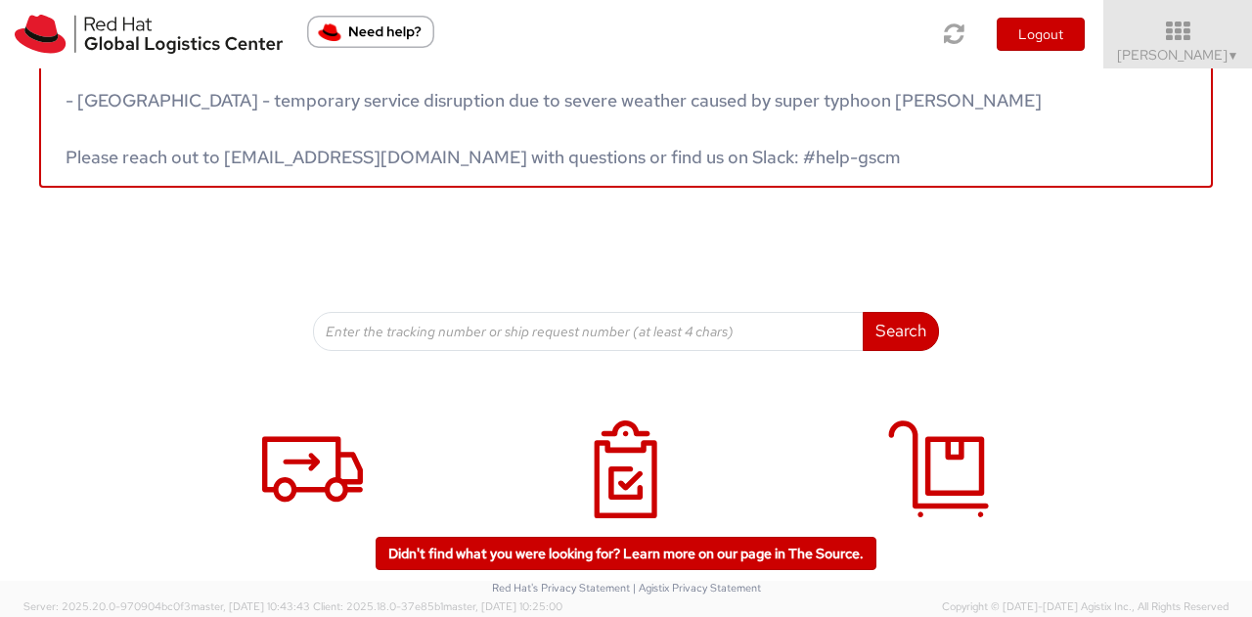
scroll to position [69, 0]
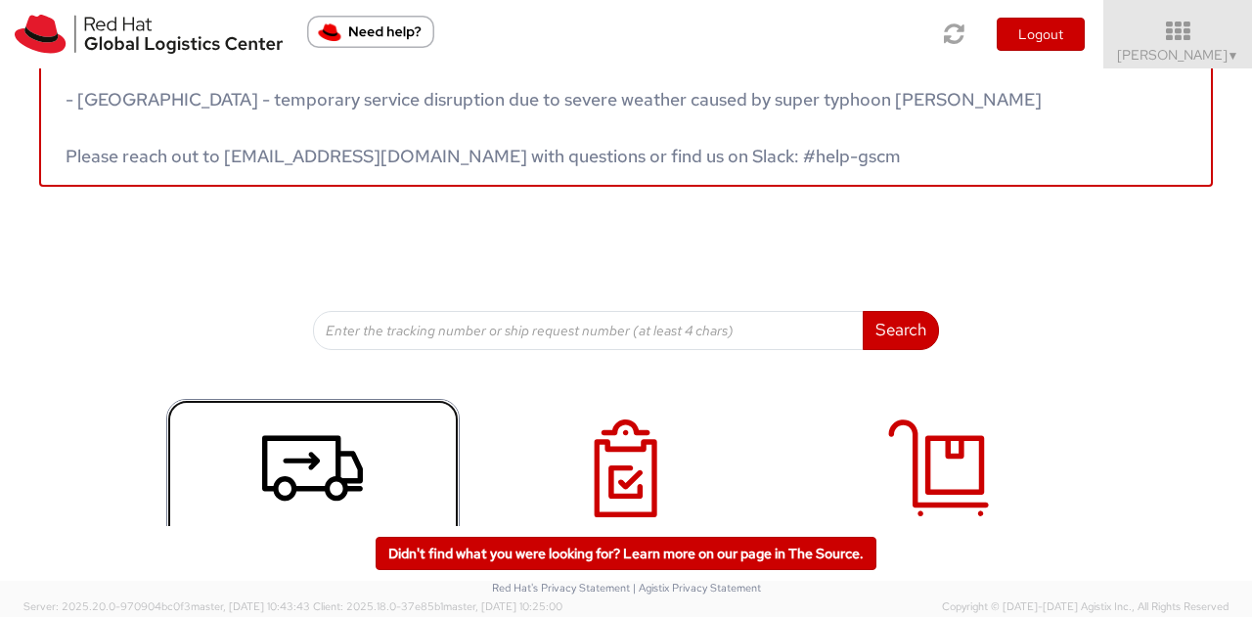
click at [298, 444] on icon at bounding box center [312, 469] width 101 height 98
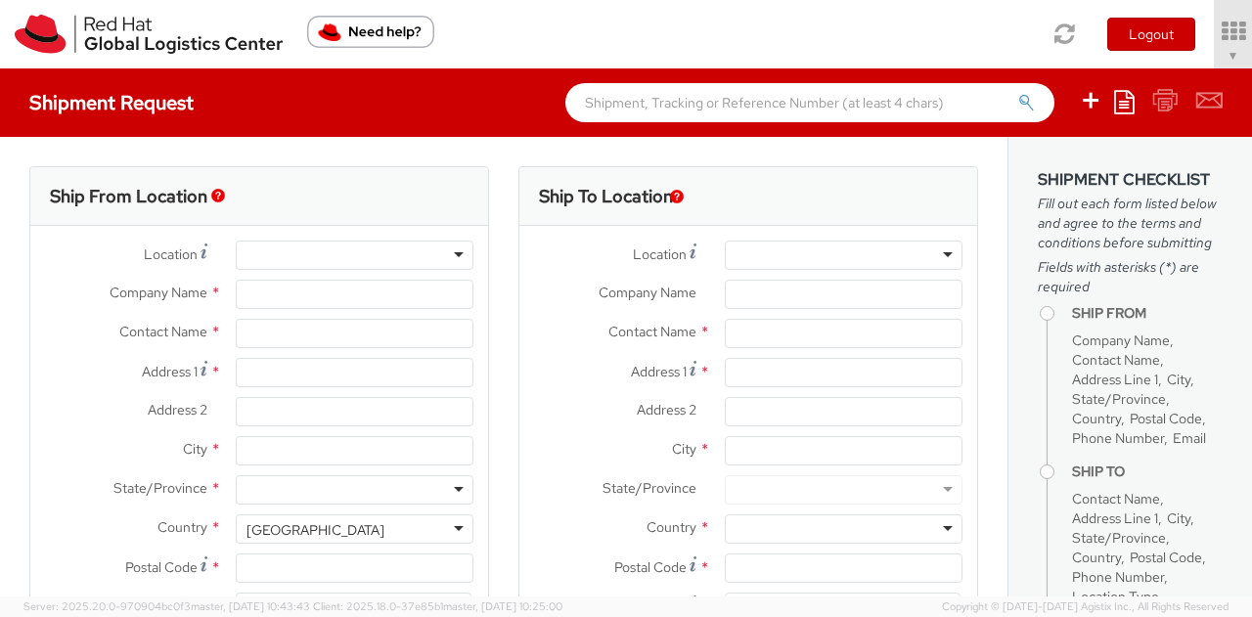
select select "901"
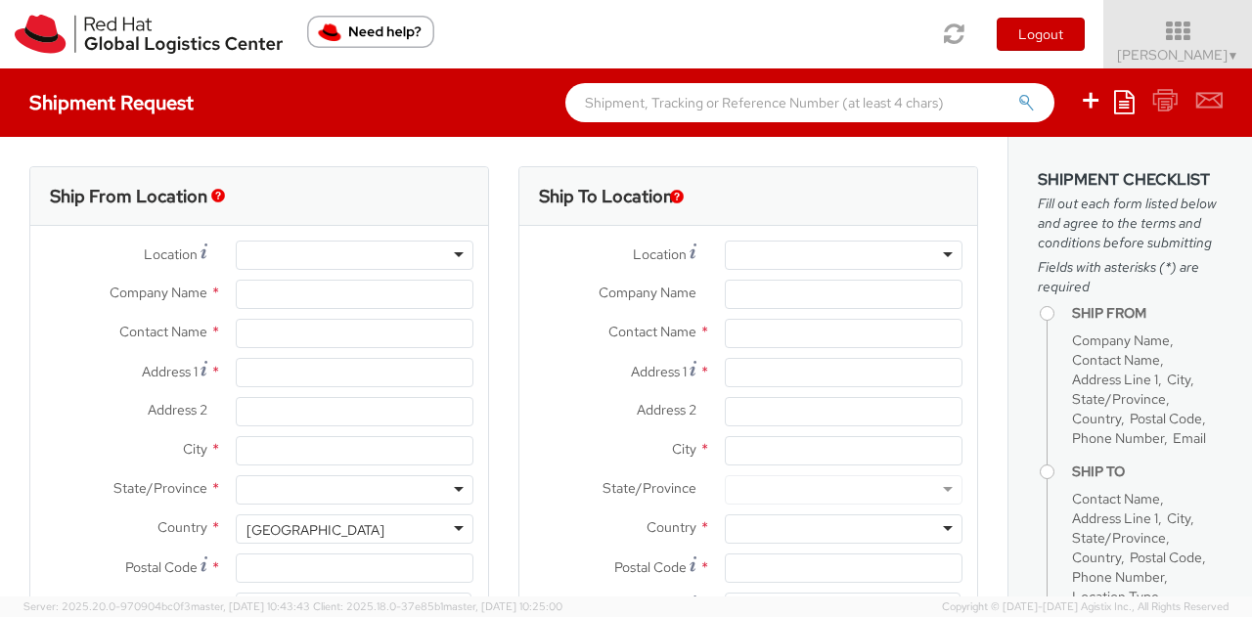
select select
click at [1115, 120] on ul "Save as template Create from template" at bounding box center [1138, 102] width 168 height 68
click at [1120, 111] on icon at bounding box center [1124, 101] width 21 height 23
type input "Red Hat, Inc."
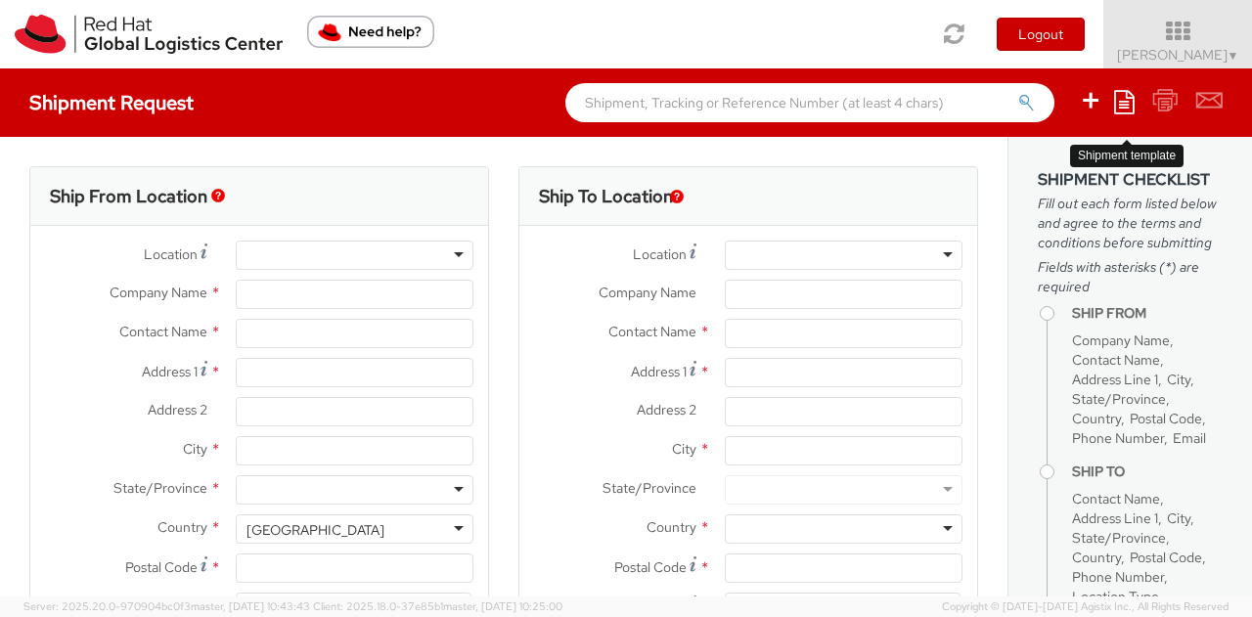
type input "[PERSON_NAME]"
type input "[STREET_ADDRESS]"
type input "RALEIGH"
type input "27601"
type input "19193013123"
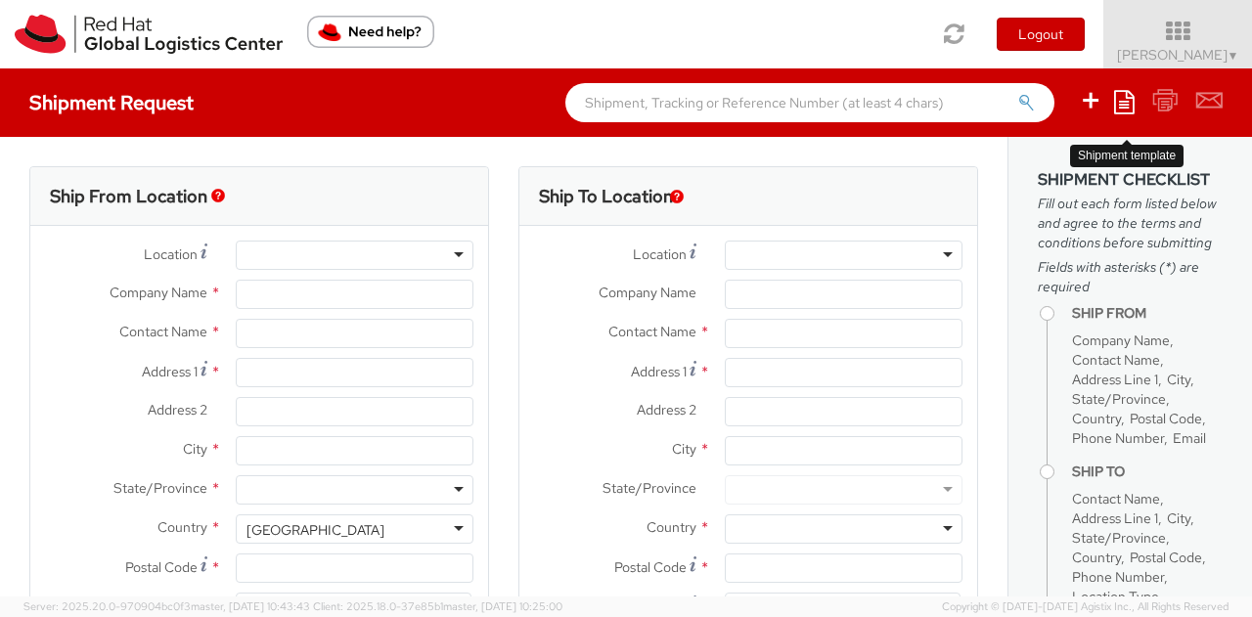
type input "[EMAIL_ADDRESS][DOMAIN_NAME]"
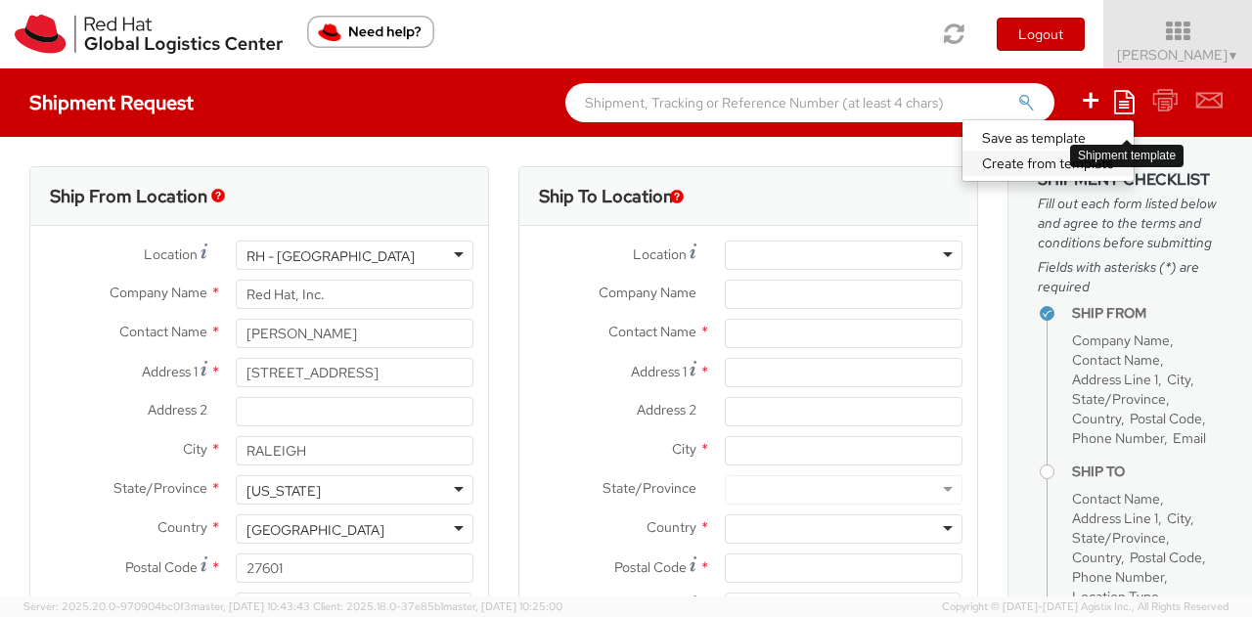
click at [1064, 171] on link "Create from template" at bounding box center [1047, 163] width 171 height 25
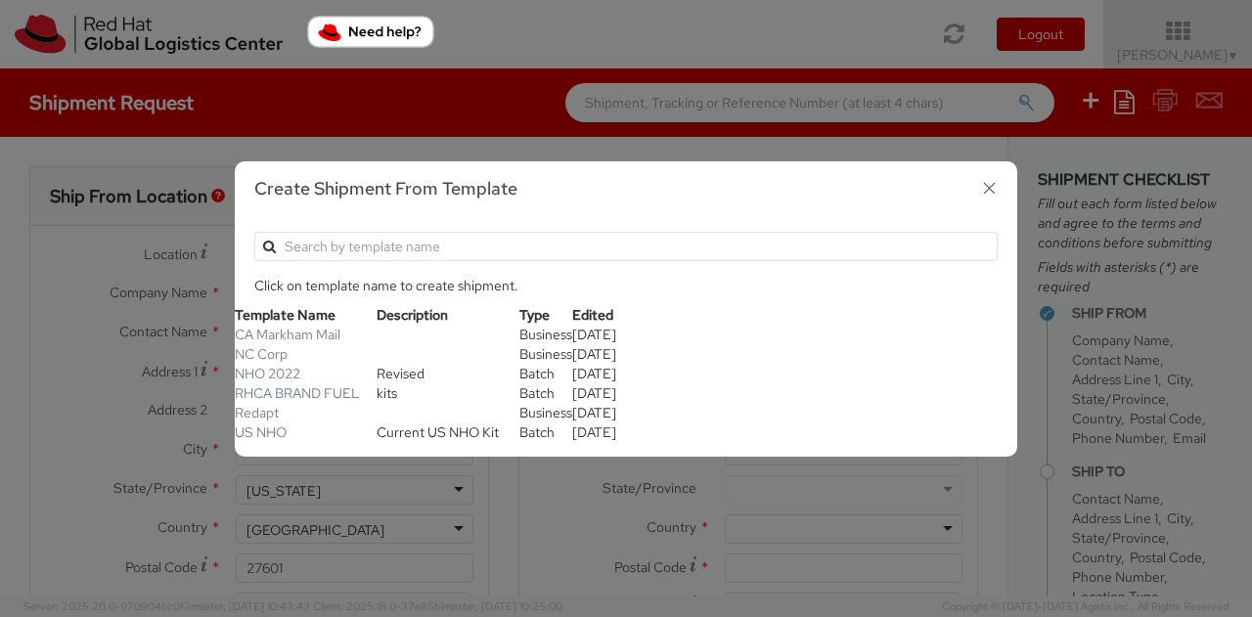
click at [990, 189] on icon "button" at bounding box center [989, 188] width 28 height 28
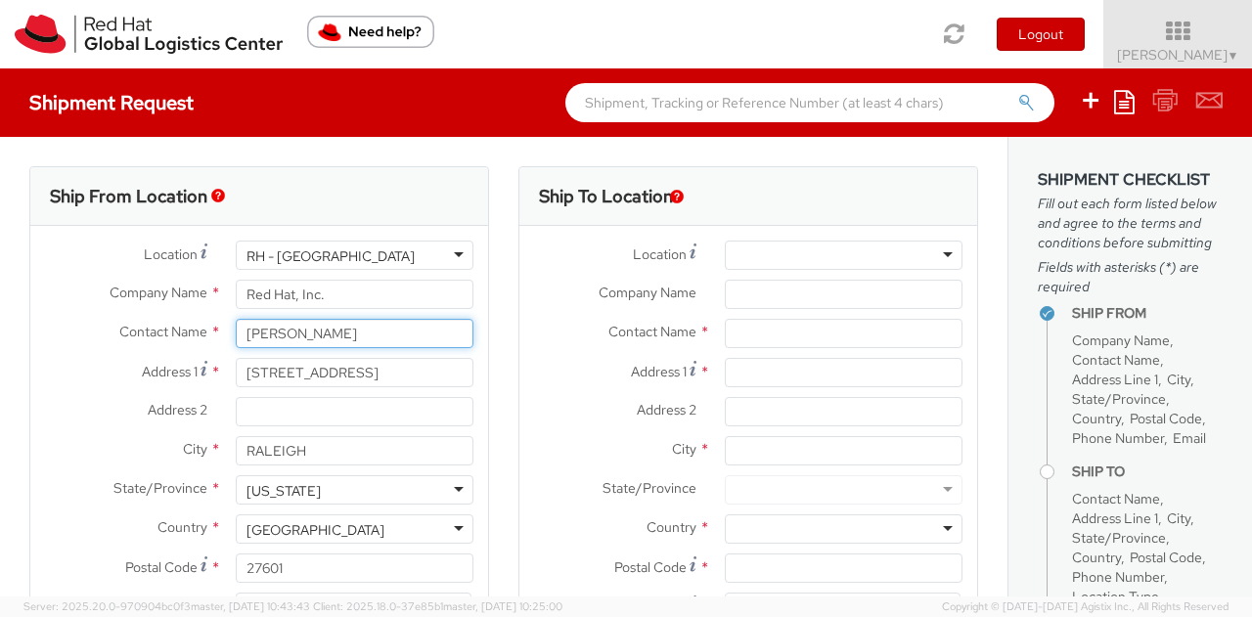
drag, startPoint x: 340, startPoint y: 341, endPoint x: 65, endPoint y: 357, distance: 276.2
click at [65, 357] on div "Contact Name * Kirk Newcross" at bounding box center [259, 338] width 458 height 39
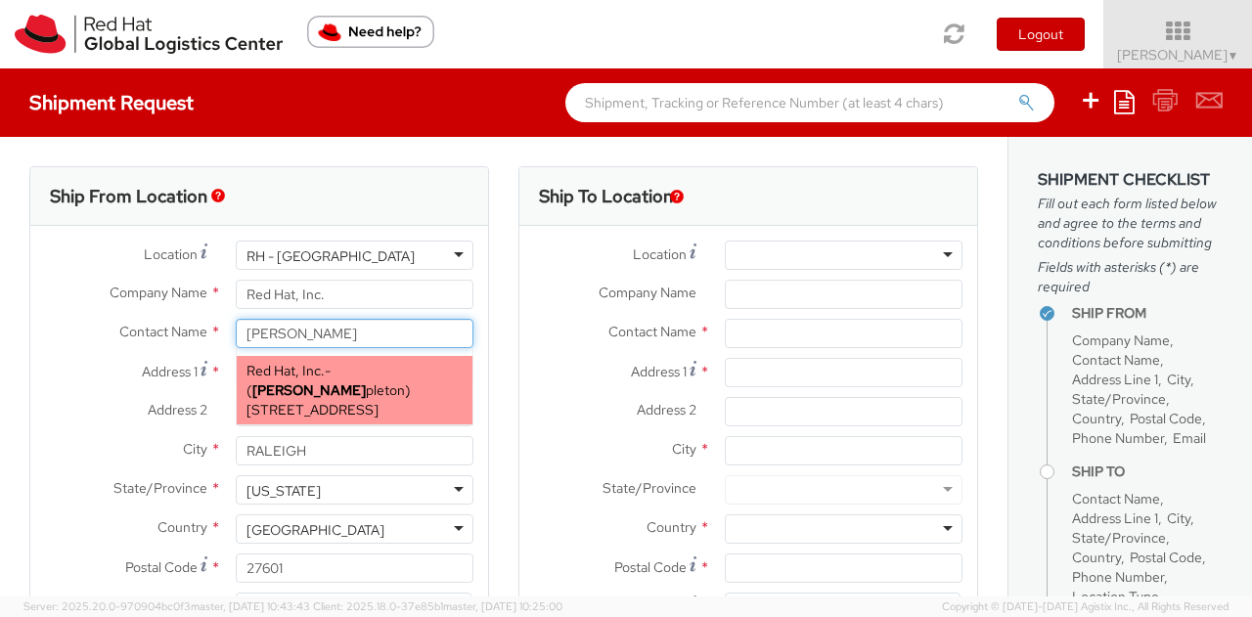
click at [313, 365] on span "Red Hat, Inc." at bounding box center [285, 371] width 78 height 18
type input "[PERSON_NAME]"
type input "[EMAIL_ADDRESS][DOMAIN_NAME]"
select select
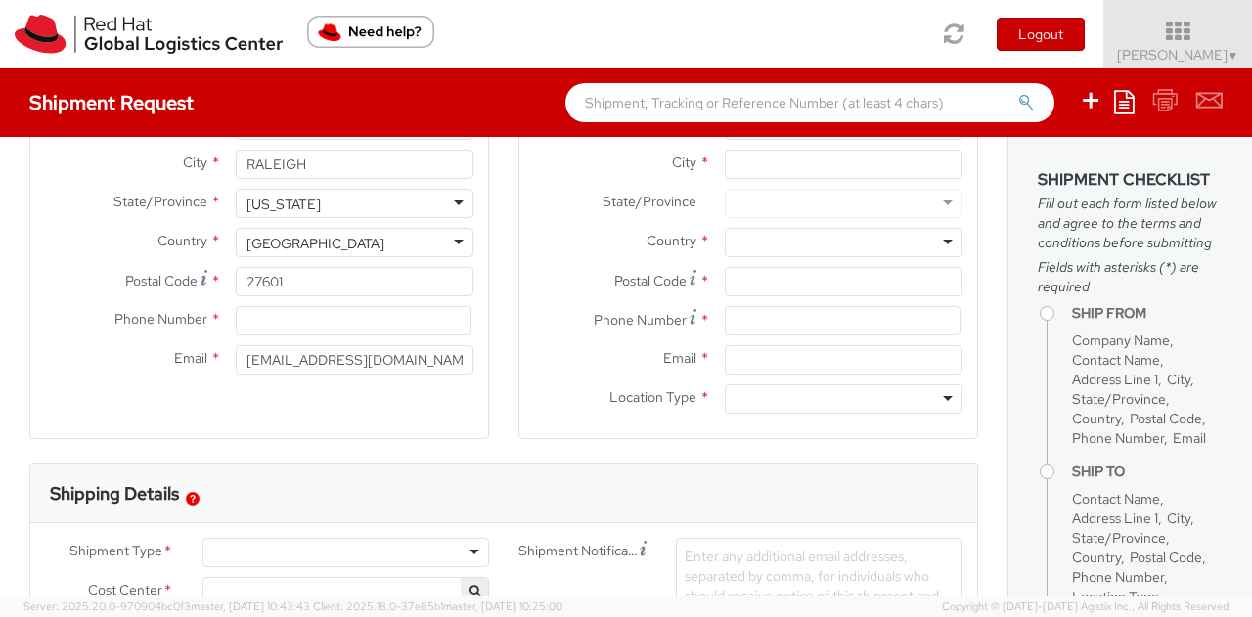
scroll to position [288, 0]
type input "[PERSON_NAME]"
click at [285, 314] on input at bounding box center [354, 319] width 236 height 29
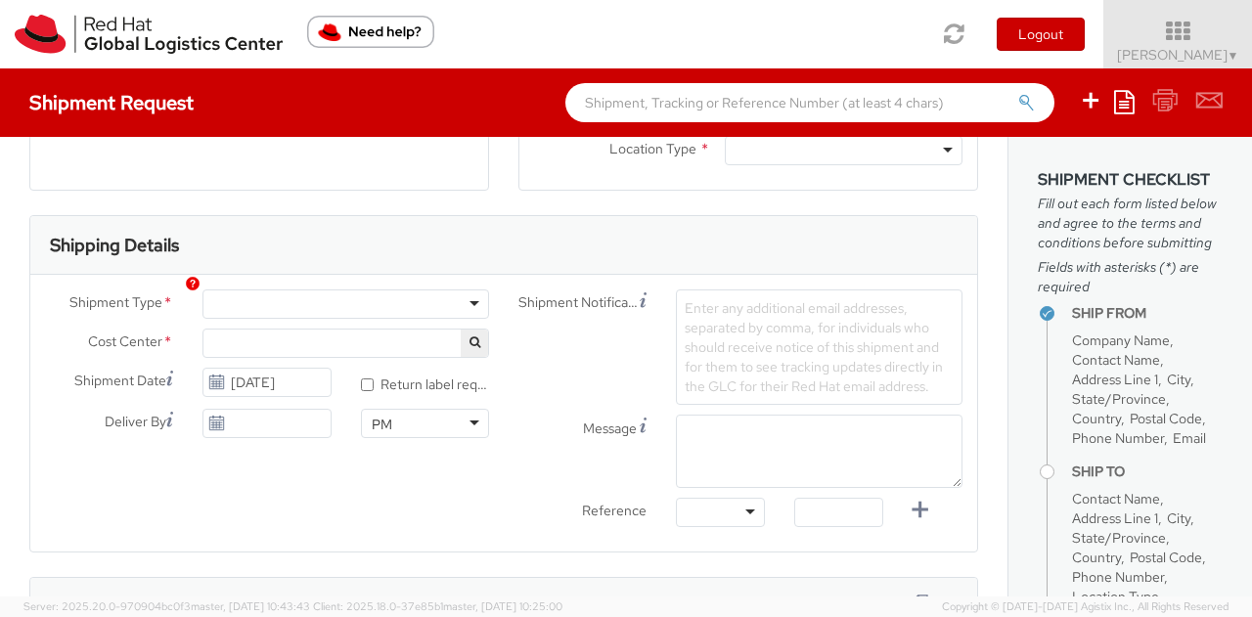
scroll to position [541, 0]
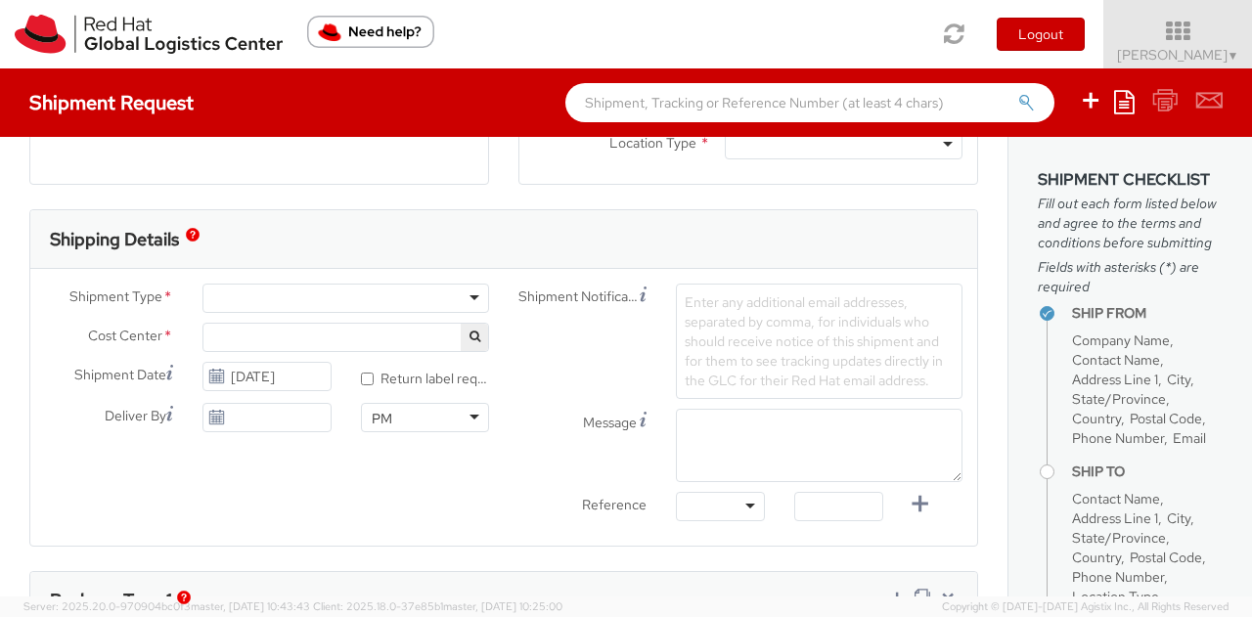
type input "9193013123"
click at [270, 294] on div at bounding box center [345, 298] width 287 height 29
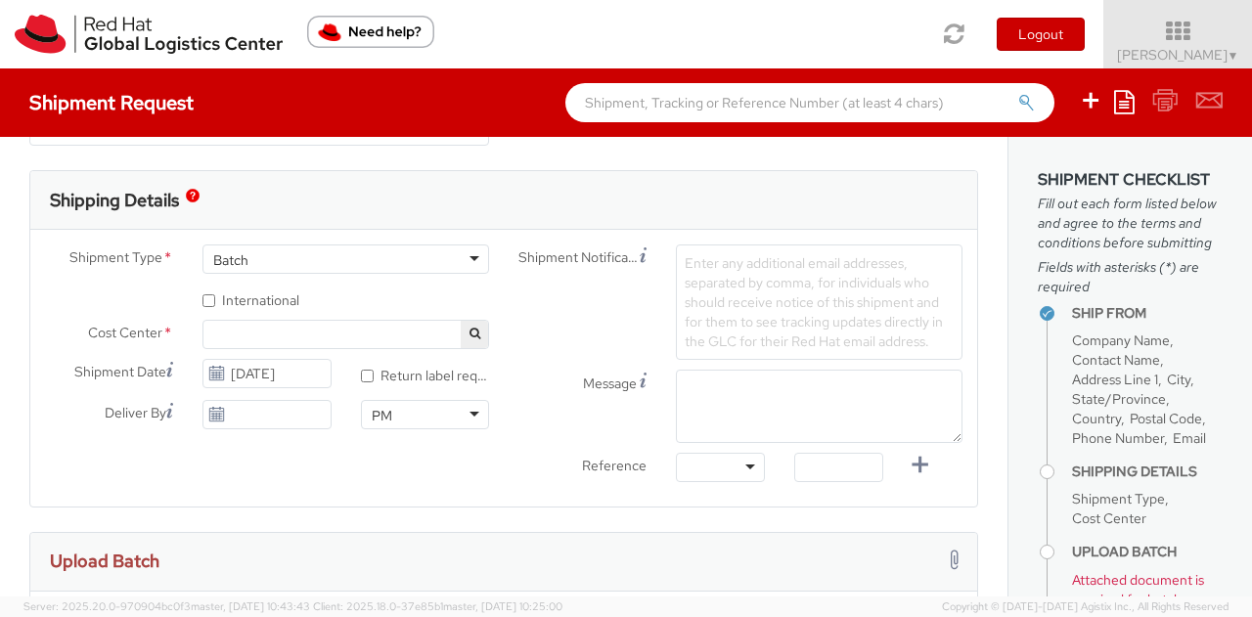
click at [257, 334] on span at bounding box center [345, 334] width 287 height 29
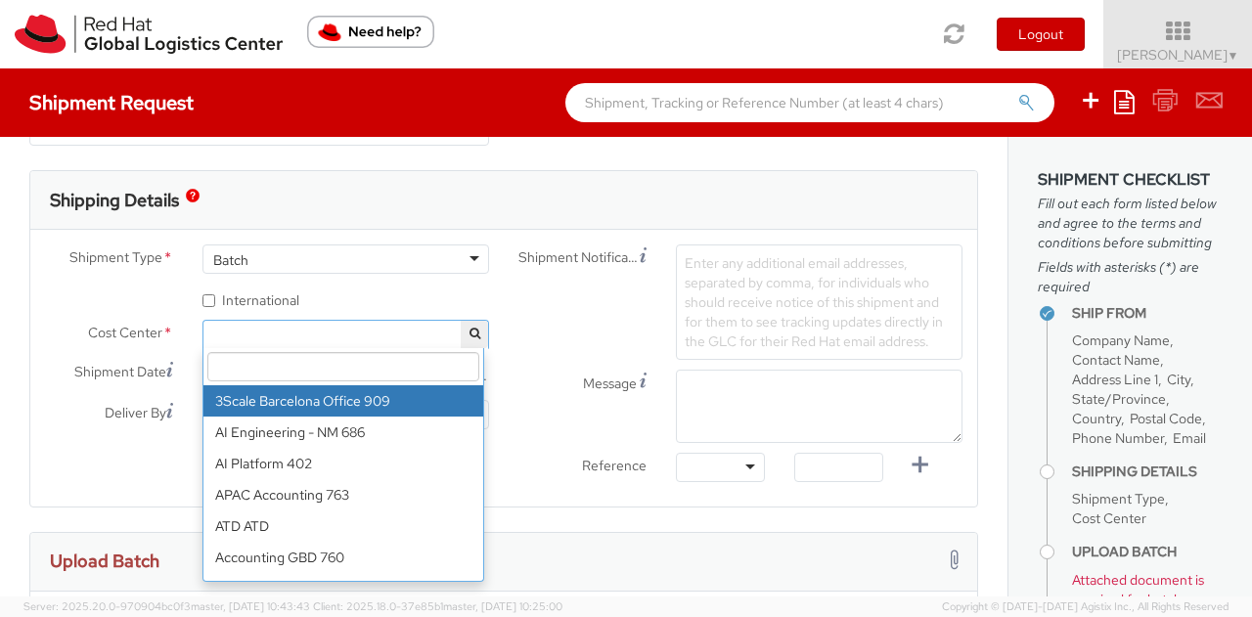
click at [258, 361] on input "search" at bounding box center [343, 366] width 272 height 29
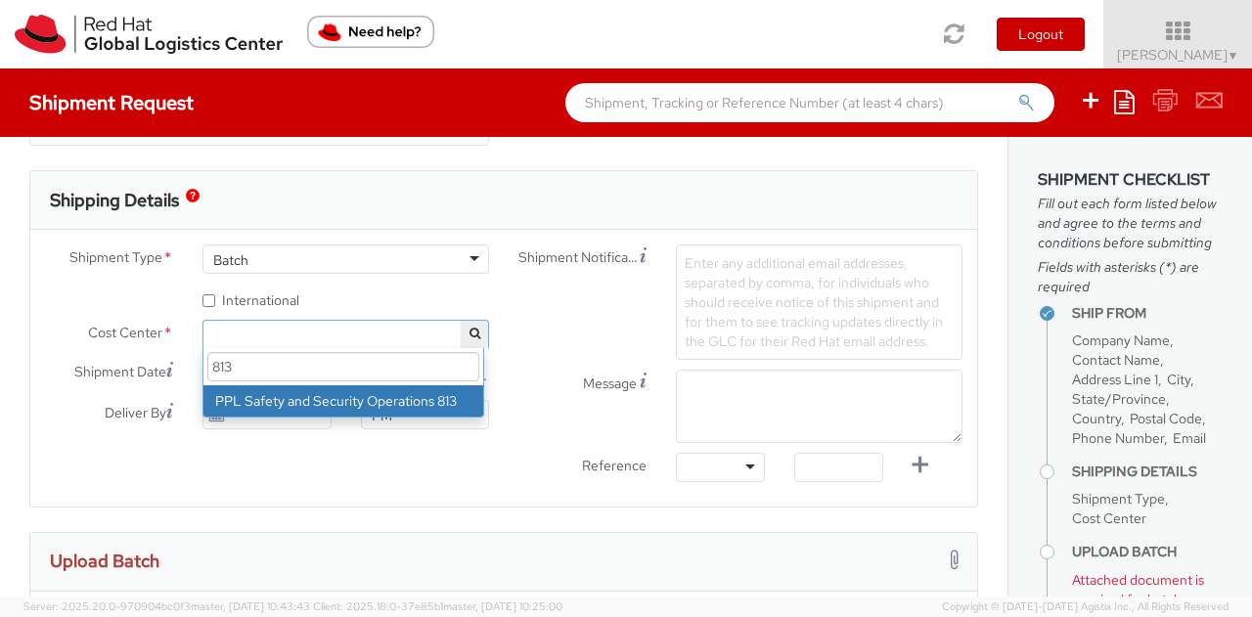
type input "813"
select select "813"
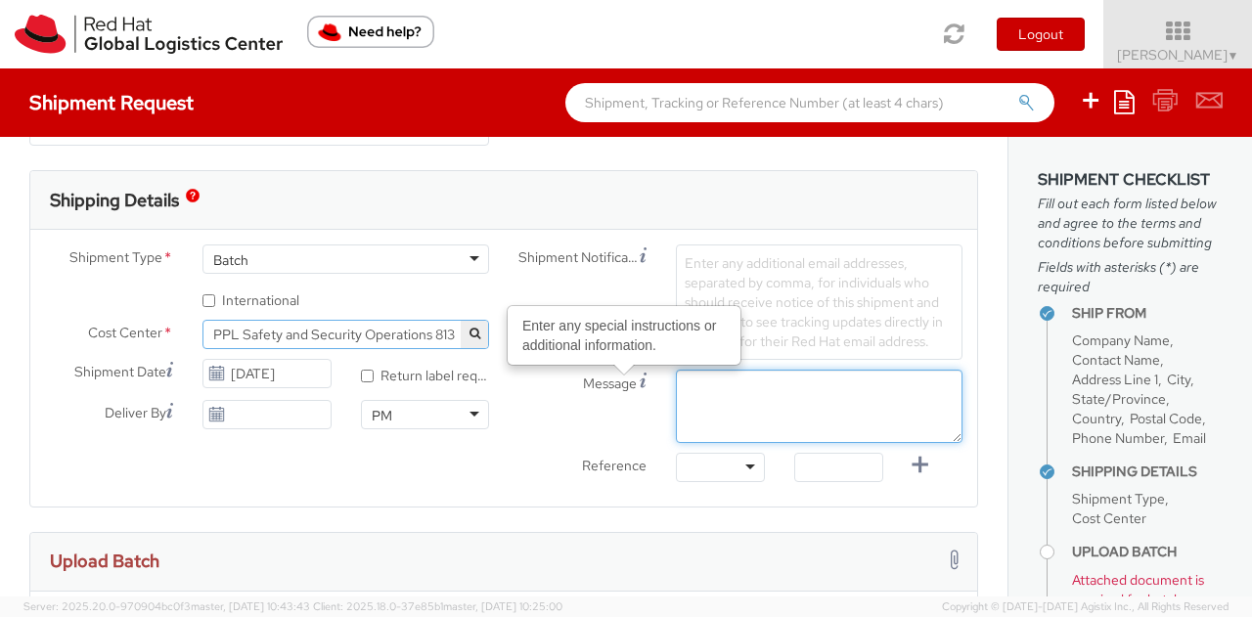
click at [710, 384] on textarea "Message Enter any special instructions or additional information." at bounding box center [819, 406] width 287 height 73
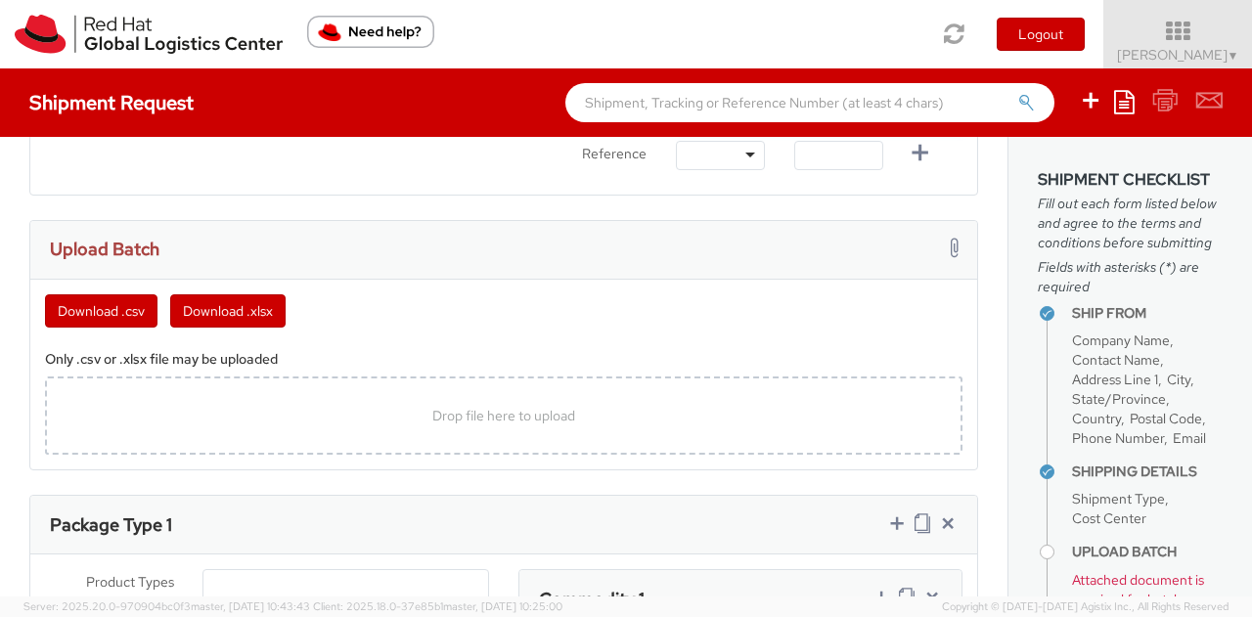
scroll to position [948, 0]
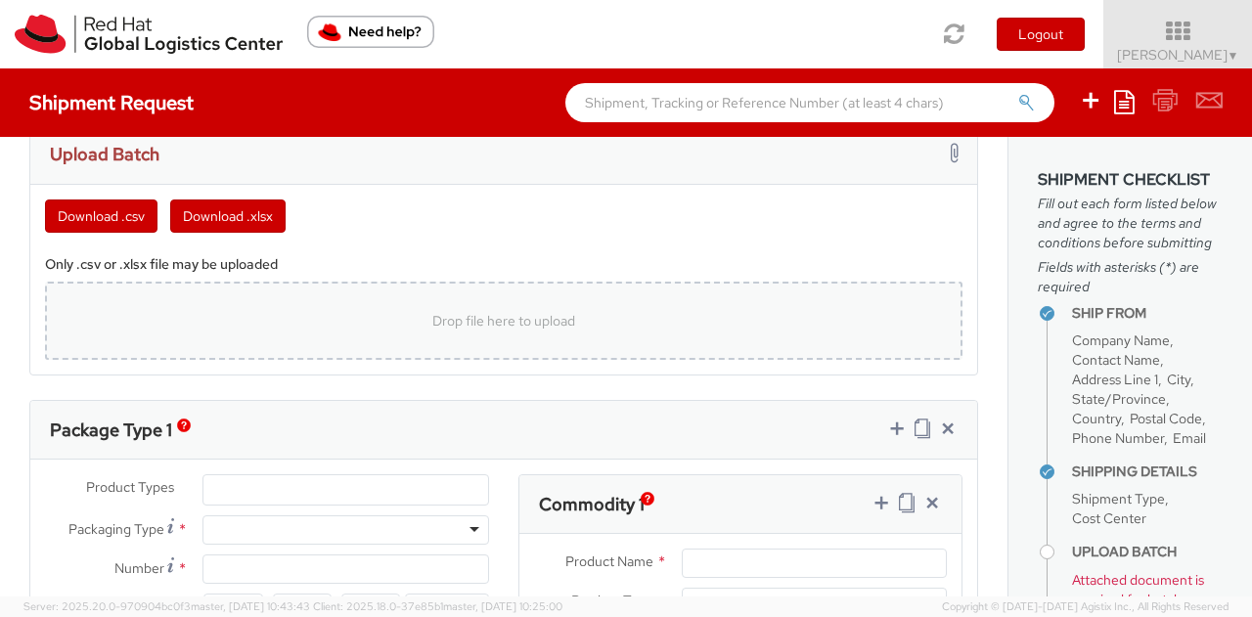
type textarea "Badges"
click at [205, 303] on div "Drop file here to upload" at bounding box center [504, 320] width 886 height 47
type input "C:\fakepath\1003.xlsx"
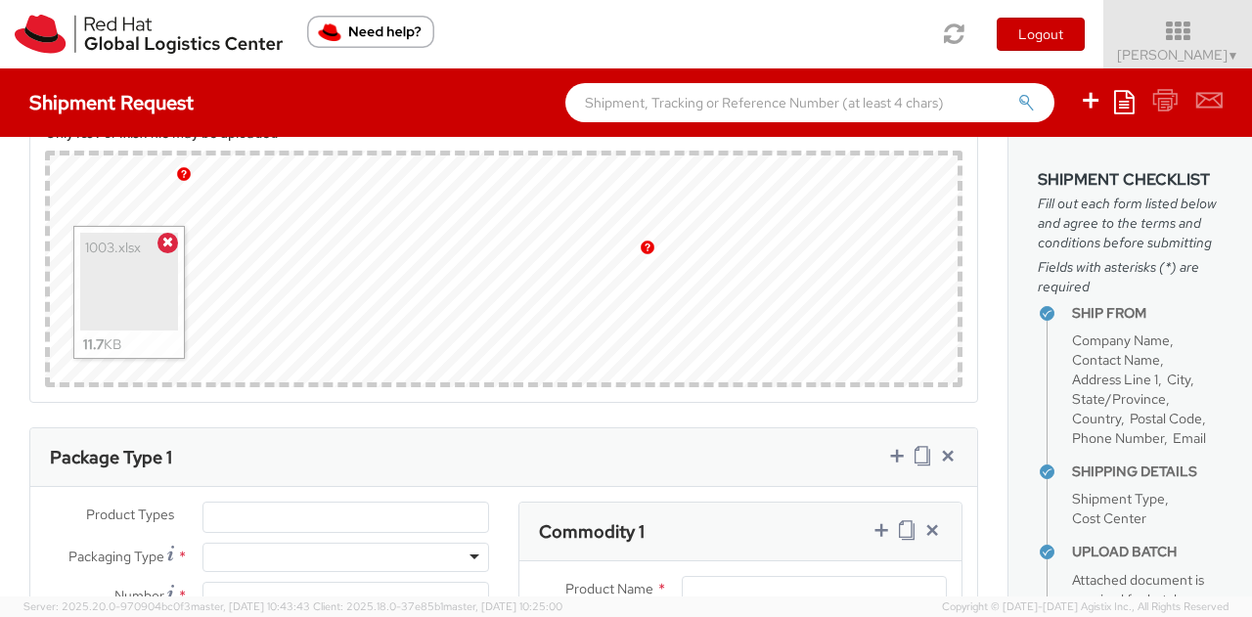
scroll to position [1355, 0]
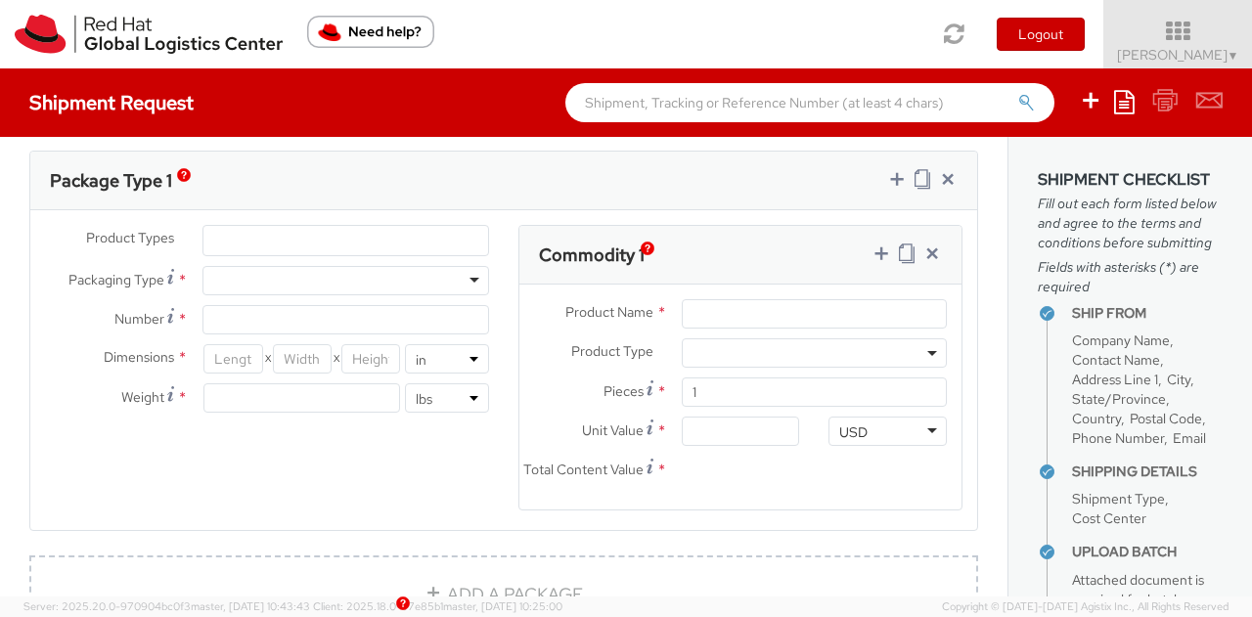
click at [305, 238] on ul at bounding box center [345, 240] width 285 height 29
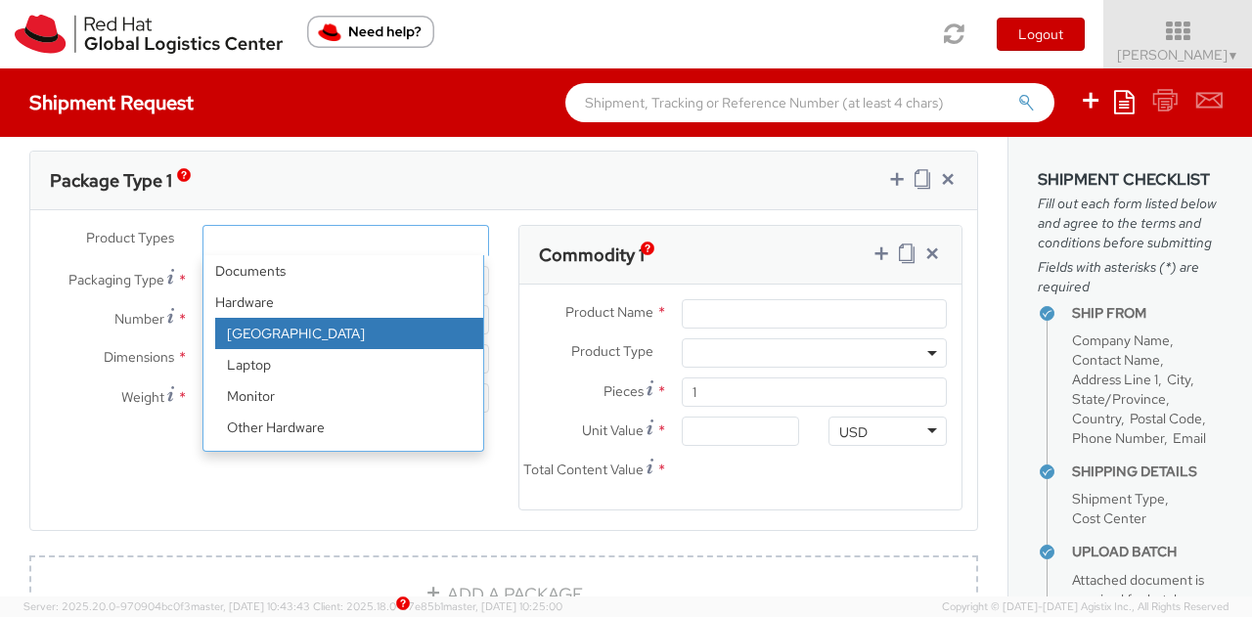
scroll to position [86, 0]
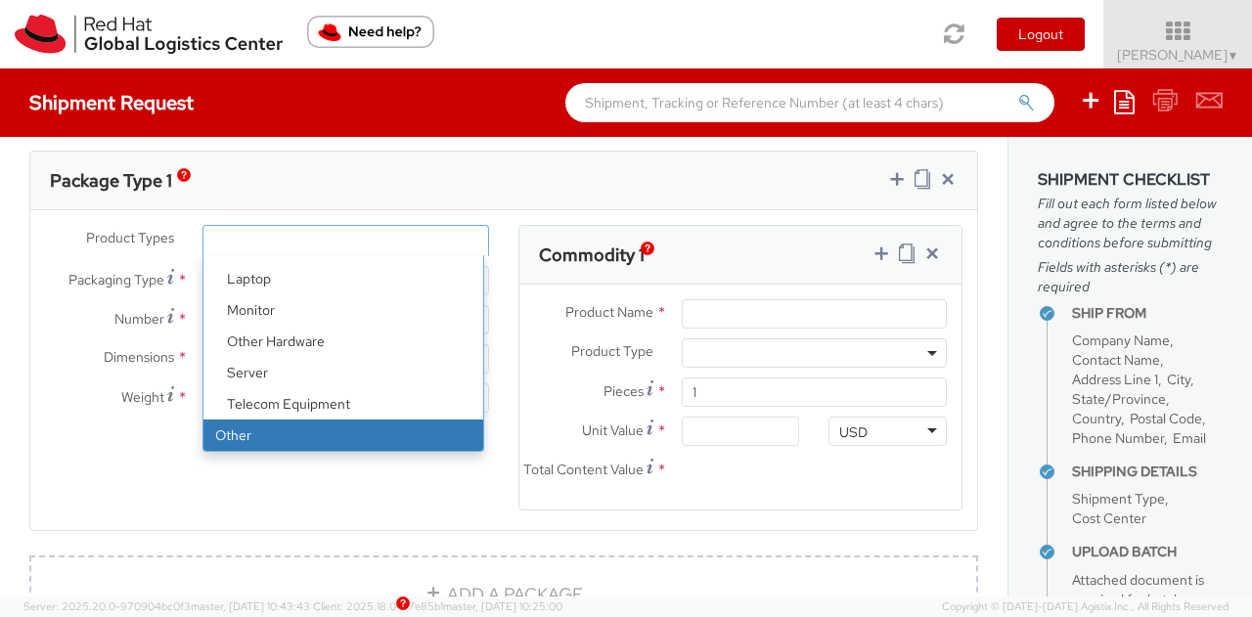
select select "OTHER"
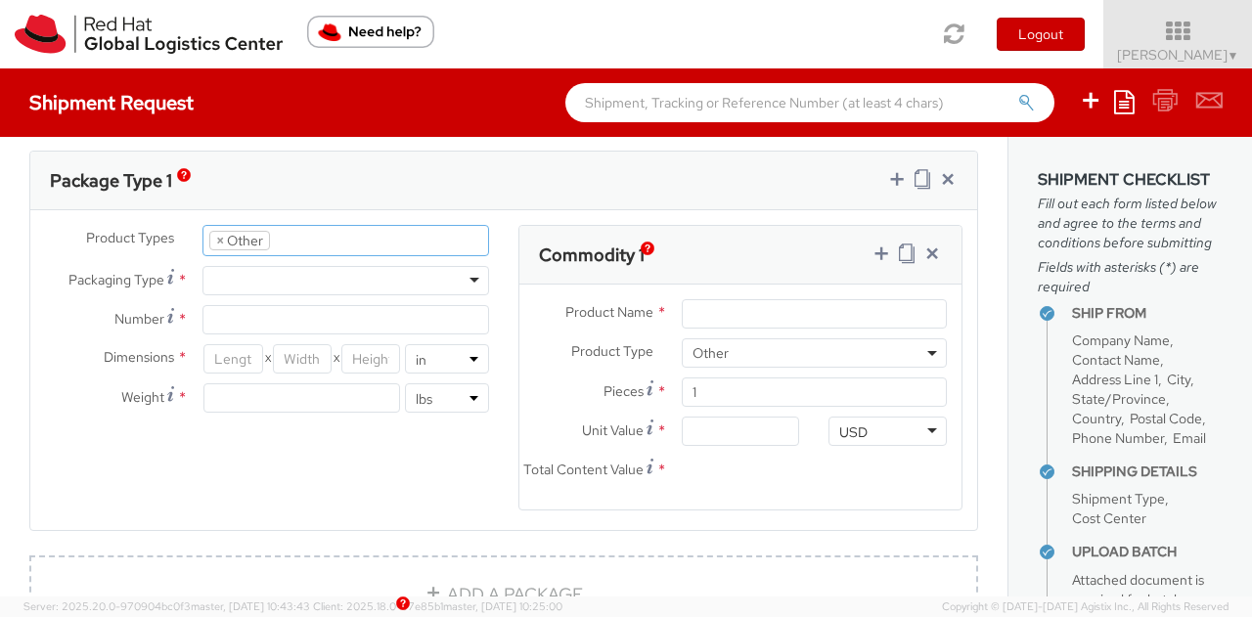
click at [260, 285] on div at bounding box center [345, 280] width 287 height 29
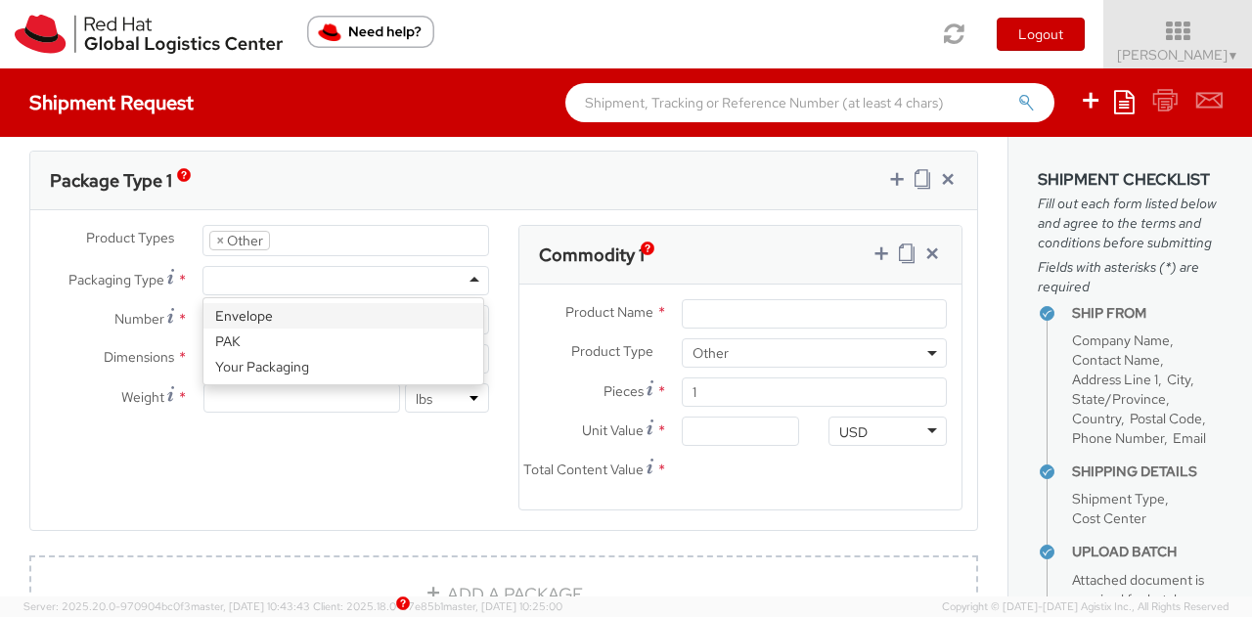
type input "1"
type input "9.5"
type input "12.5"
type input "0.25"
type input "1"
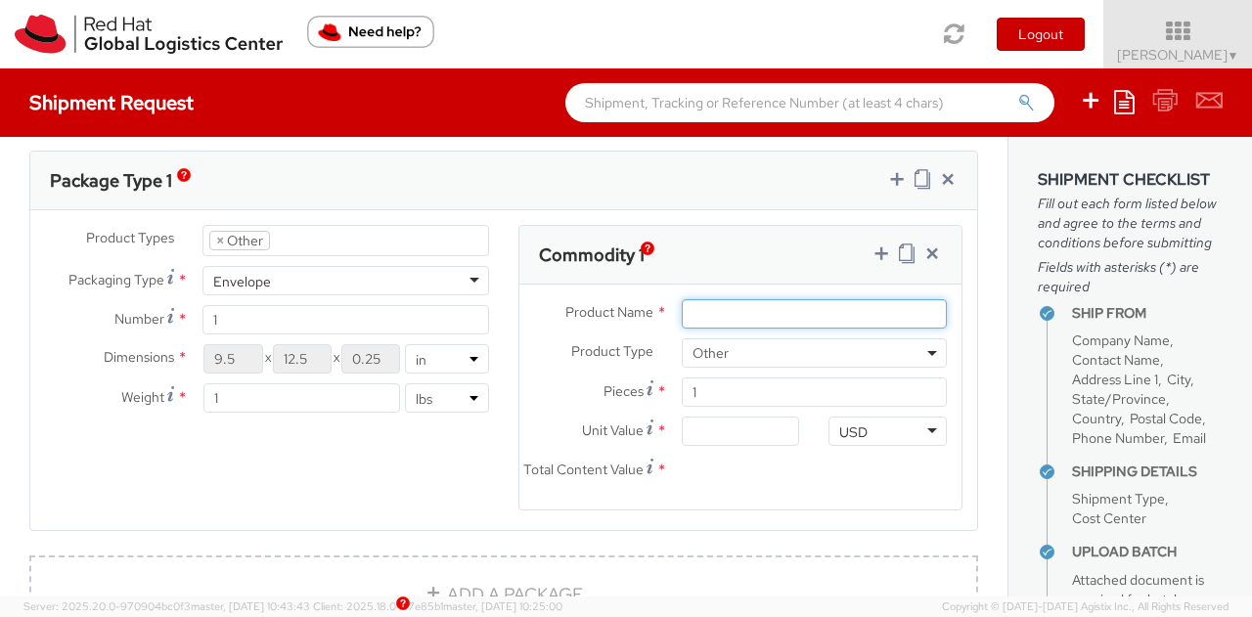
click at [712, 303] on input "Product Name *" at bounding box center [814, 313] width 265 height 29
type input "Badge"
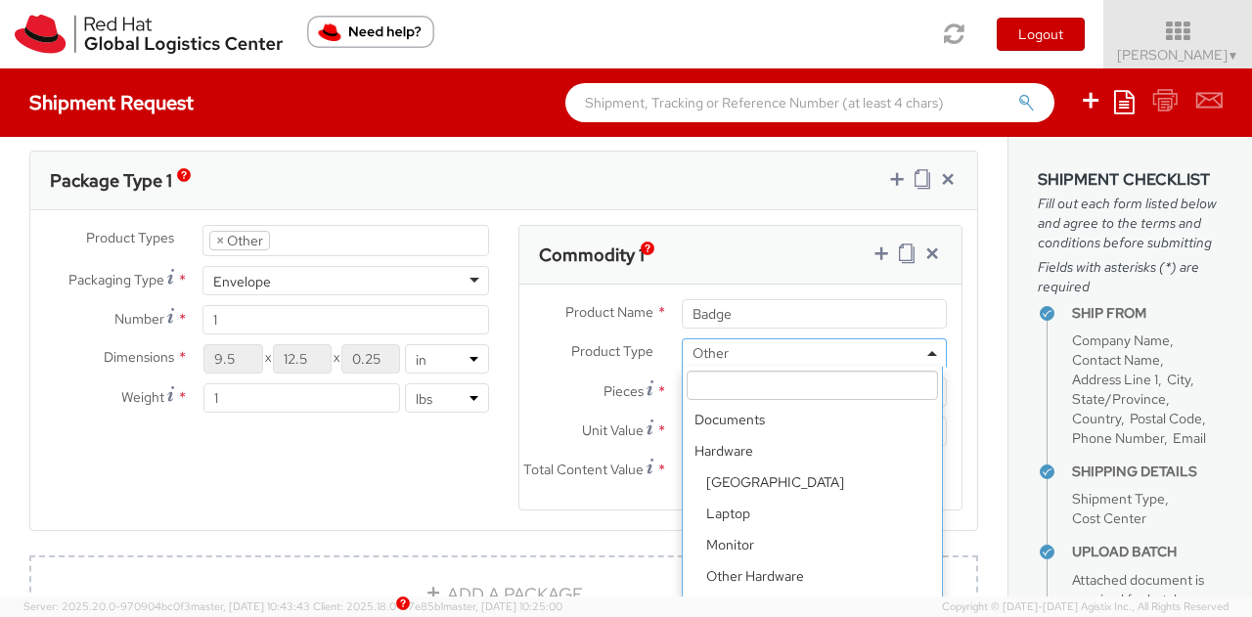
scroll to position [86, 0]
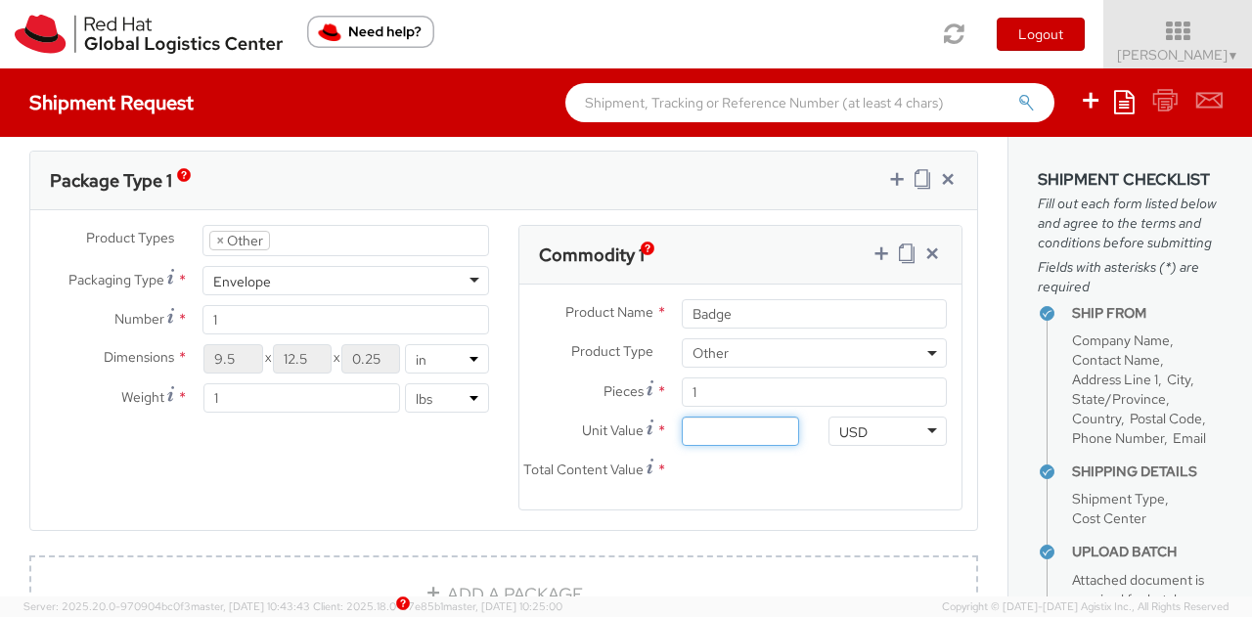
type input "5.00"
type input "0.00"
type input "6.00"
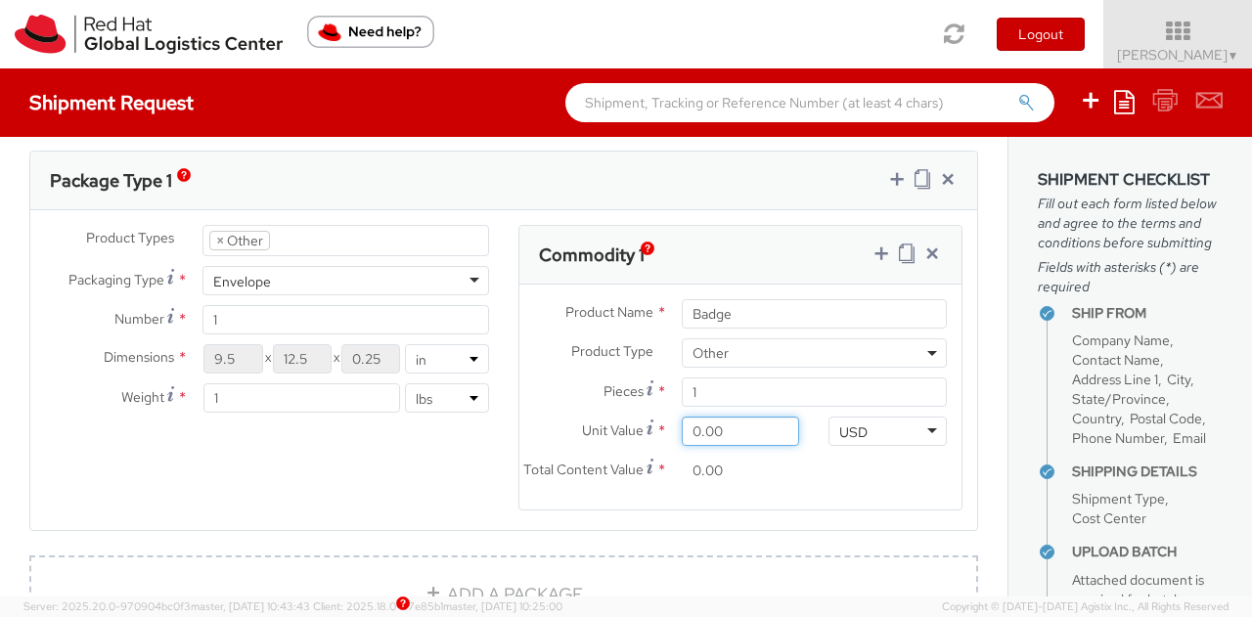
type input "6.00"
type input "6.60"
type input "6.65"
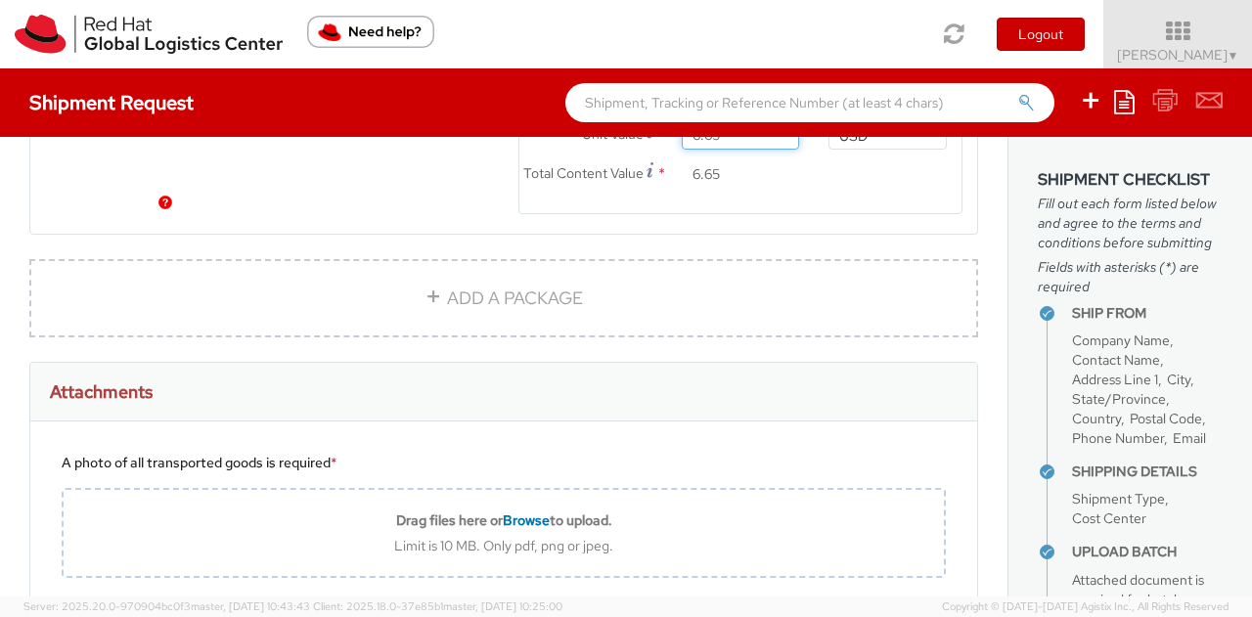
scroll to position [1852, 0]
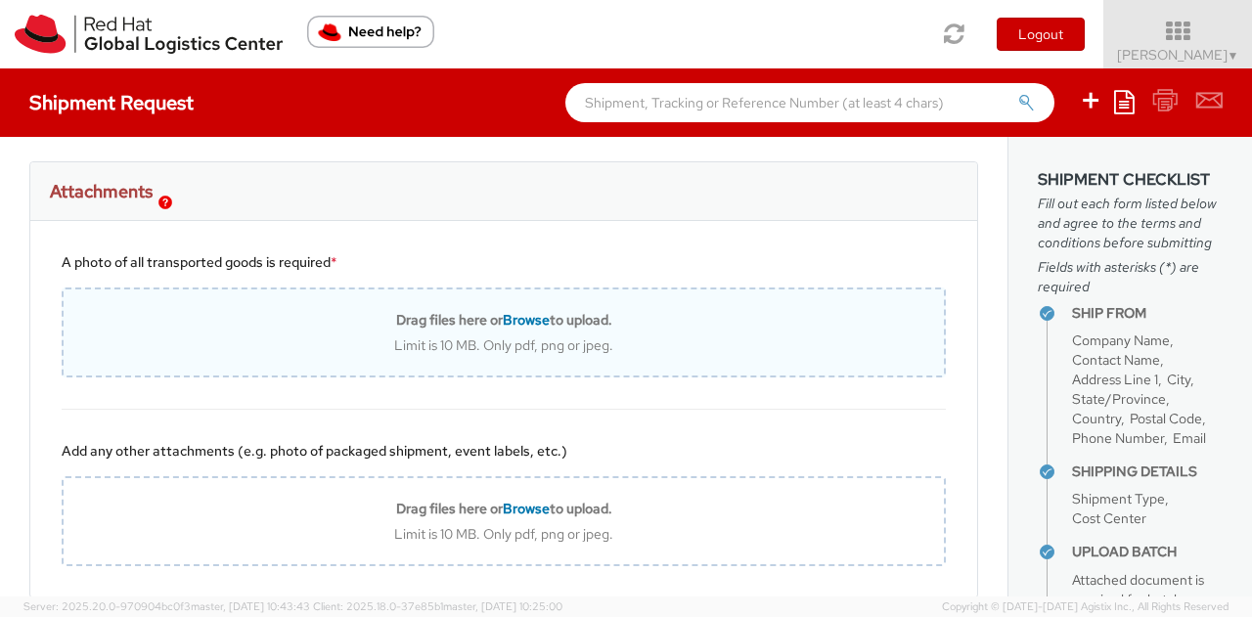
click at [425, 329] on b "Drag files here or Browse to upload." at bounding box center [504, 320] width 216 height 18
type input "C:\fakepath\Red Hat - WaveLynx Credentials and Badging Supplies (1).pdf"
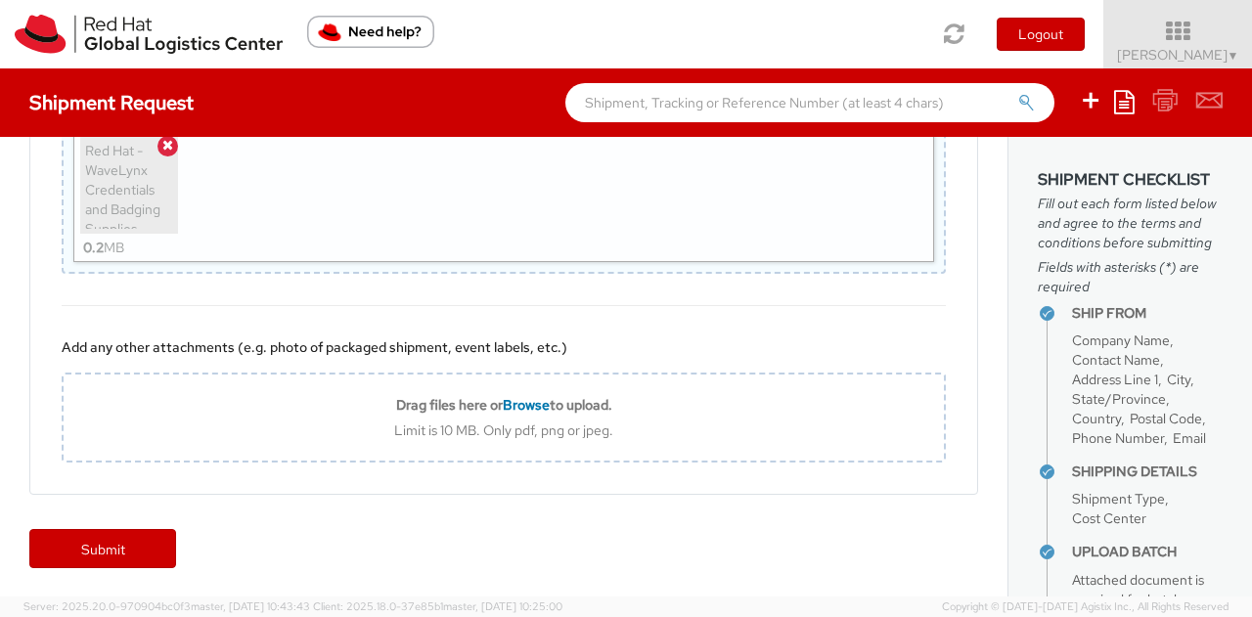
scroll to position [2032, 0]
click at [127, 554] on link "Submit" at bounding box center [102, 547] width 147 height 39
